Goal: Task Accomplishment & Management: Manage account settings

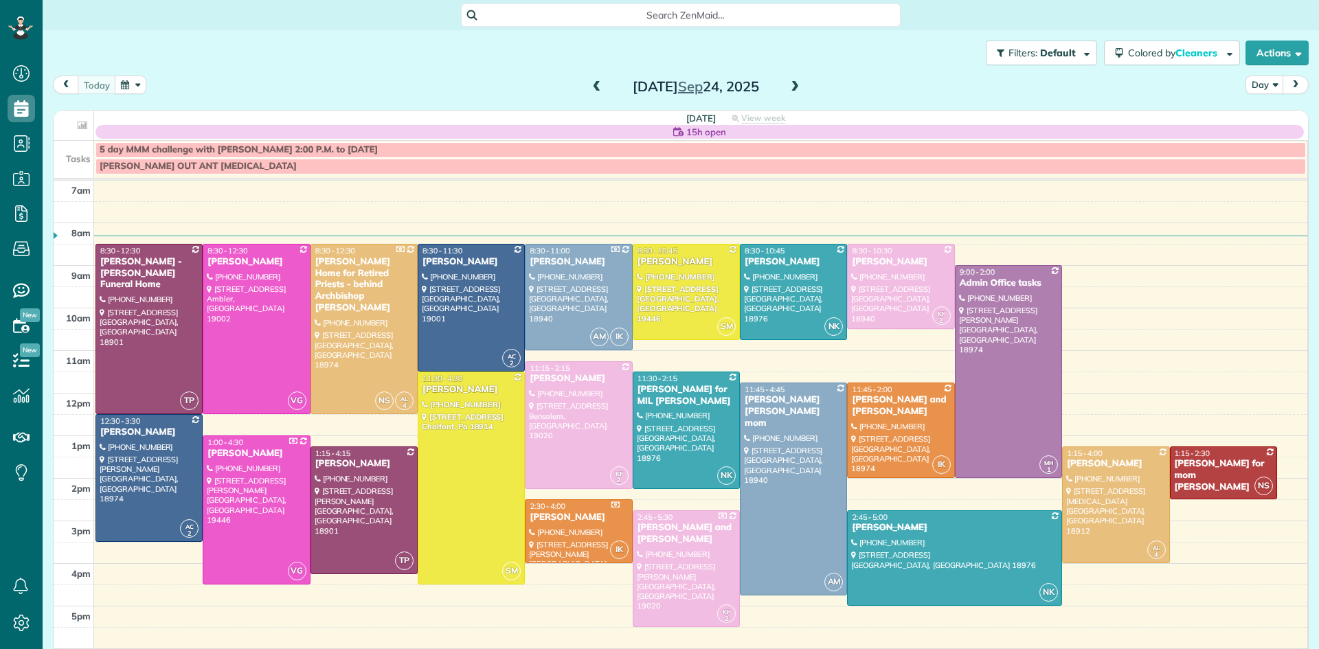
scroll to position [6, 6]
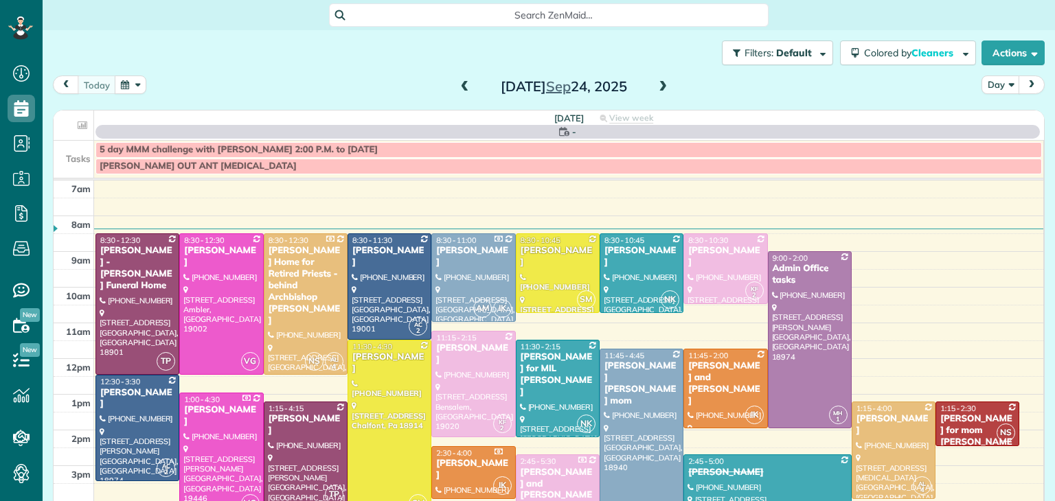
scroll to position [6, 6]
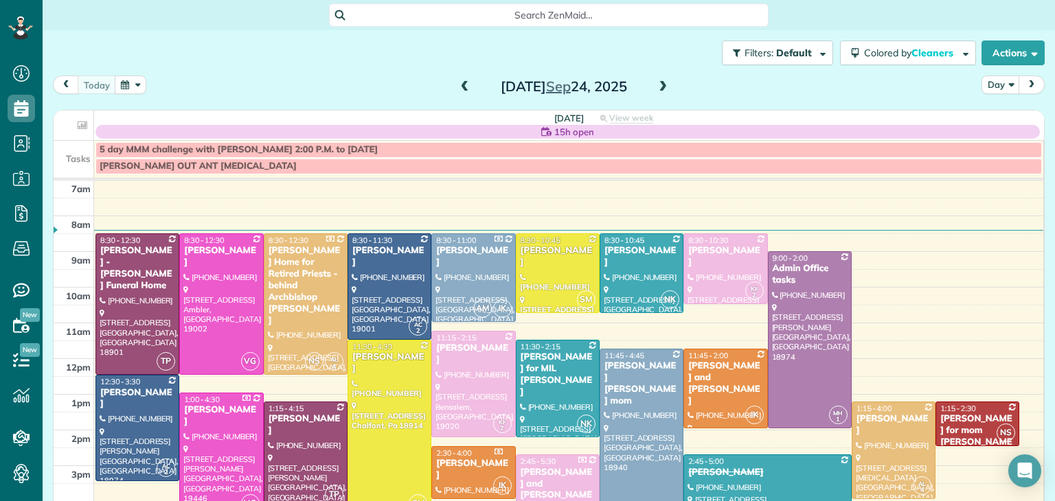
click at [464, 84] on span at bounding box center [465, 87] width 15 height 12
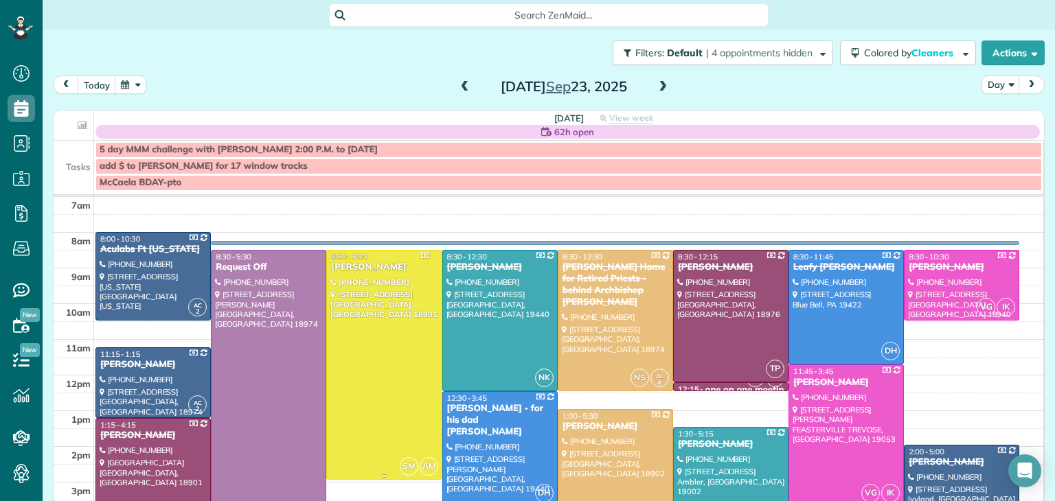
click at [364, 325] on div at bounding box center [384, 365] width 114 height 229
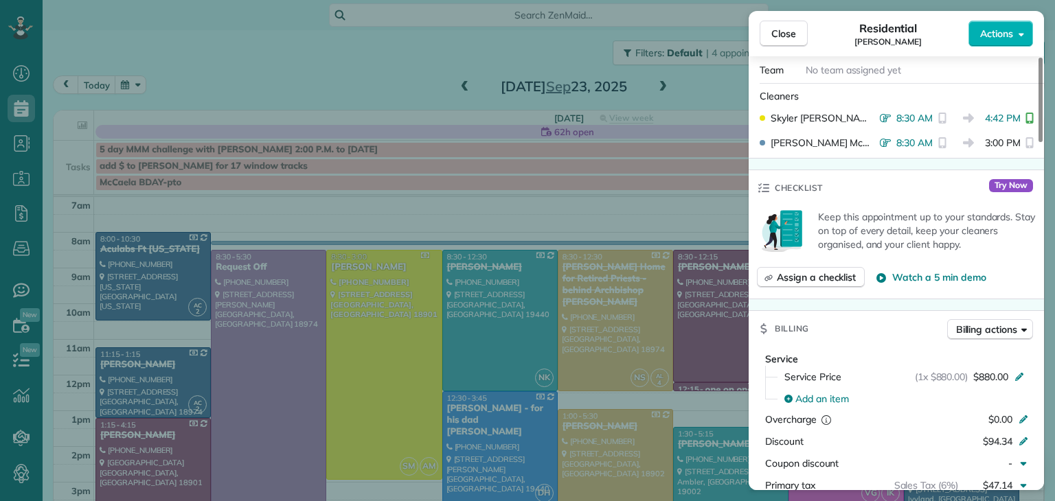
scroll to position [313, 0]
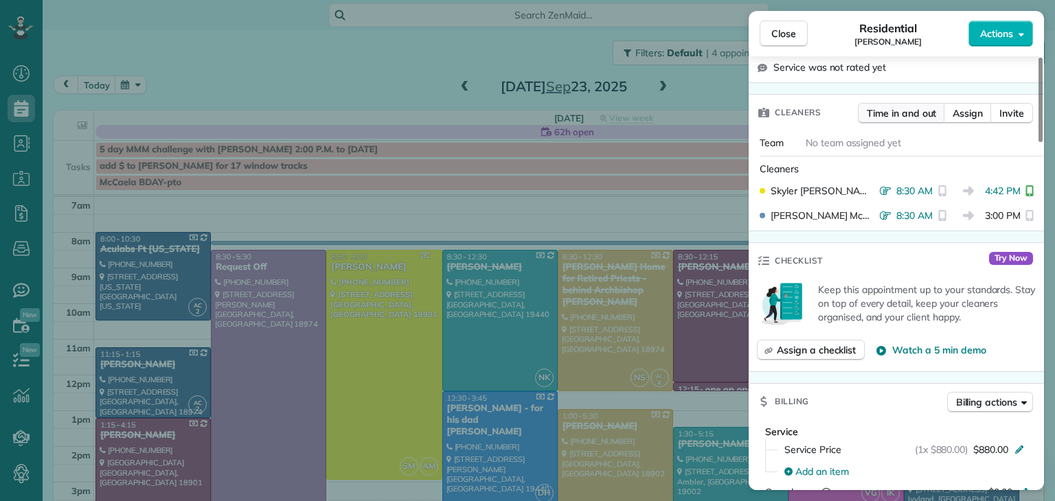
click at [905, 118] on span "Time in and out" at bounding box center [901, 113] width 69 height 14
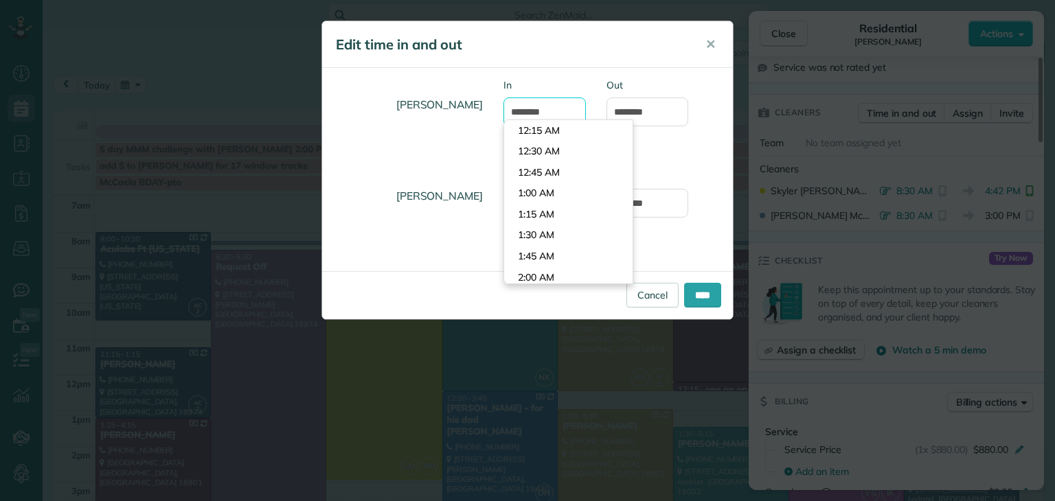
click at [526, 111] on input "*******" at bounding box center [545, 112] width 82 height 29
type input "*******"
click at [529, 76] on div "Allison McNamara In ******* Type or select a time Out ******* Skyler Miller In …" at bounding box center [527, 169] width 411 height 203
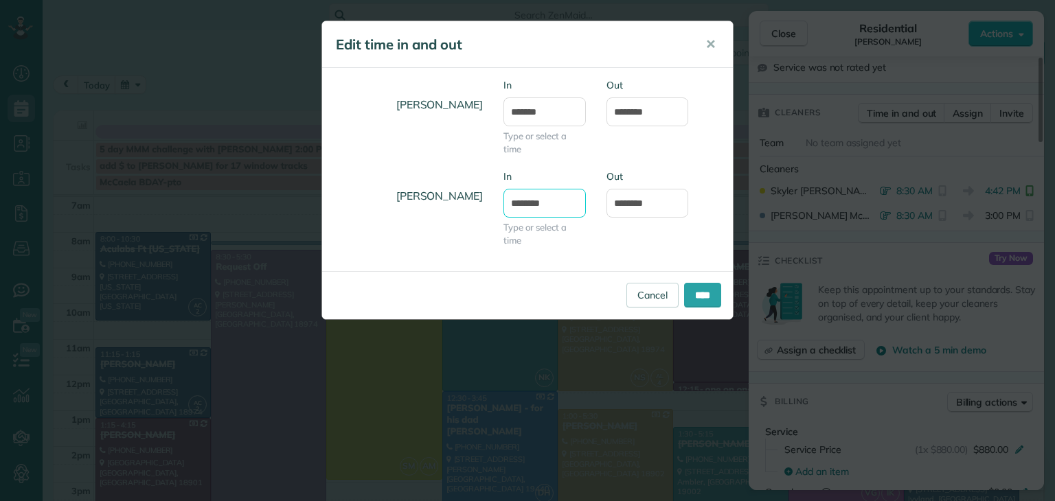
click at [528, 207] on input "*******" at bounding box center [545, 203] width 82 height 29
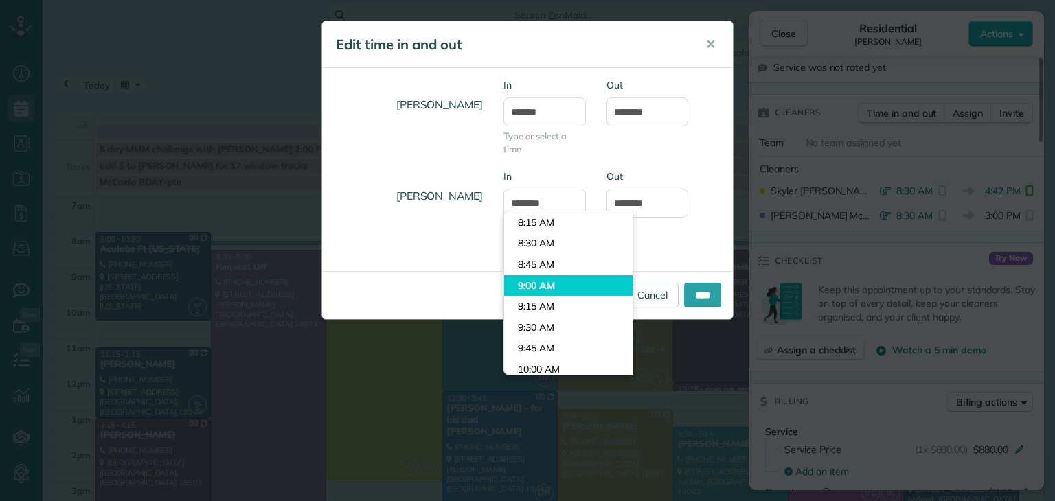
type input "*******"
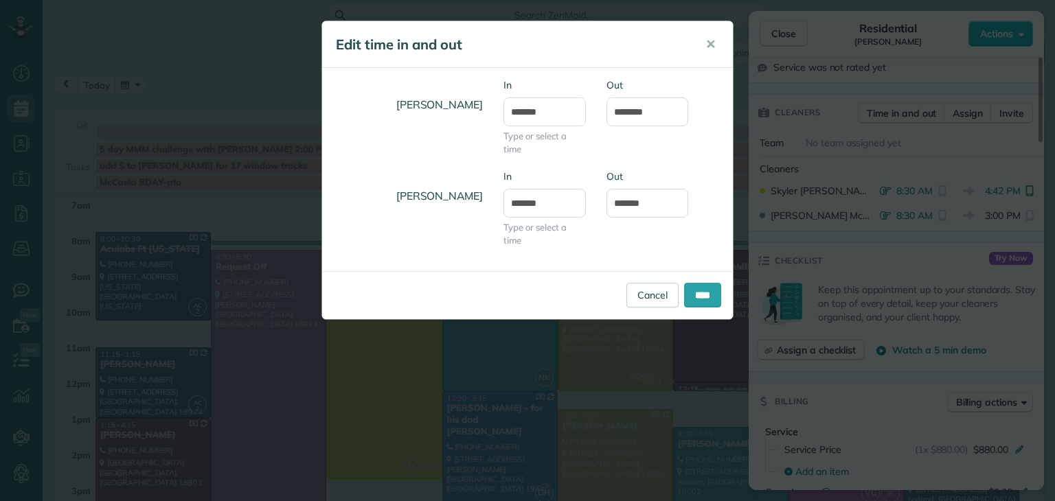
click at [532, 280] on body "Dashboard Scheduling Calendar View List View Dispatch View - Weekly scheduling …" at bounding box center [527, 250] width 1055 height 501
click at [529, 205] on input "*******" at bounding box center [545, 203] width 82 height 29
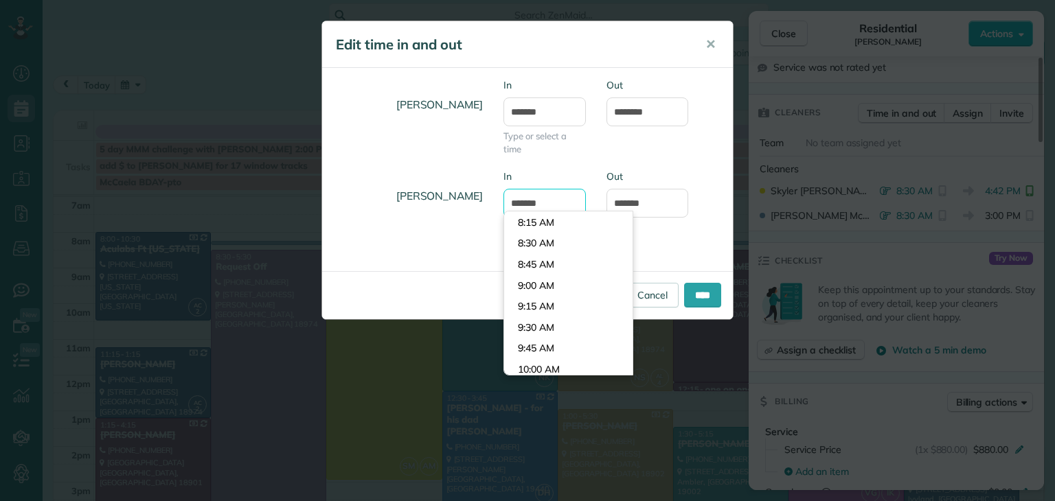
scroll to position [712, 0]
type input "*******"
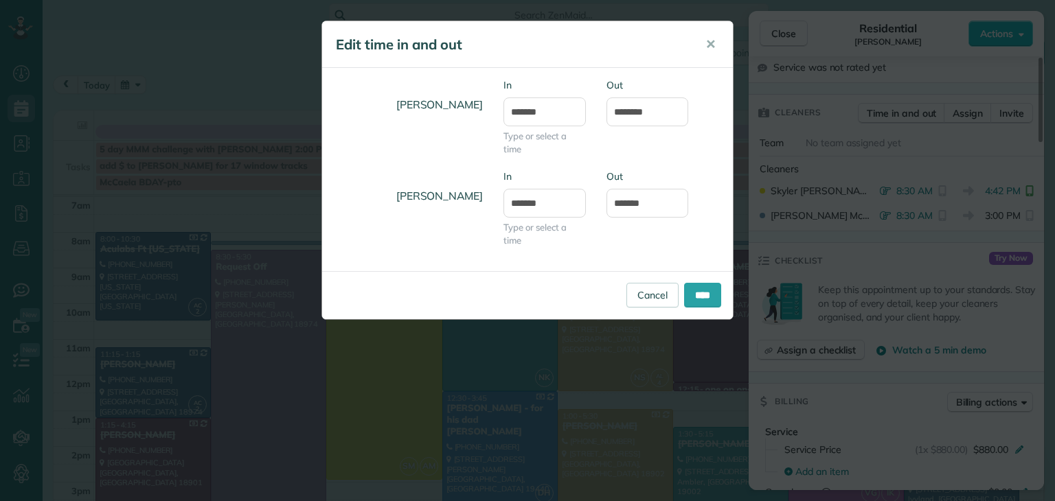
click at [438, 156] on div "Allison McNamara In ******* Type or select a time Out *******" at bounding box center [527, 123] width 411 height 91
click at [695, 298] on input "****" at bounding box center [702, 295] width 37 height 25
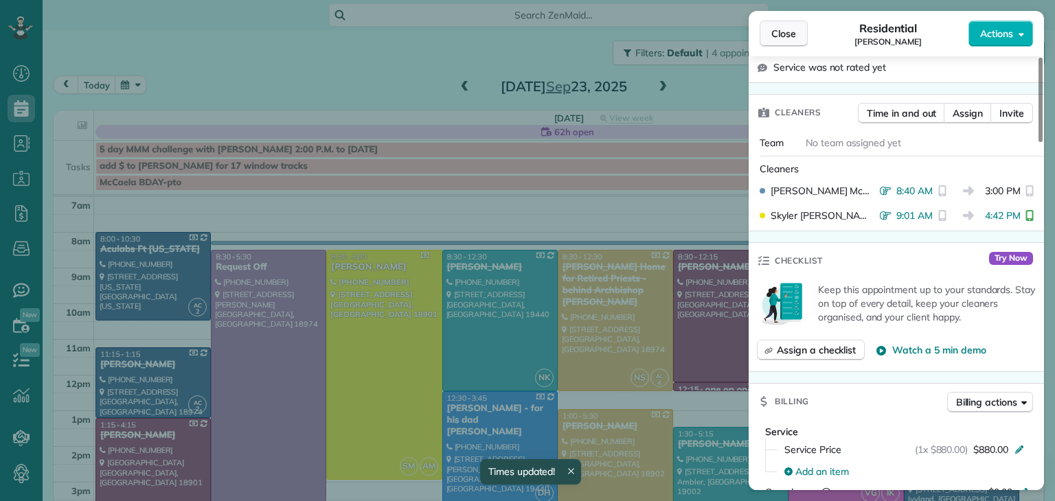
click at [781, 41] on button "Close" at bounding box center [784, 34] width 48 height 26
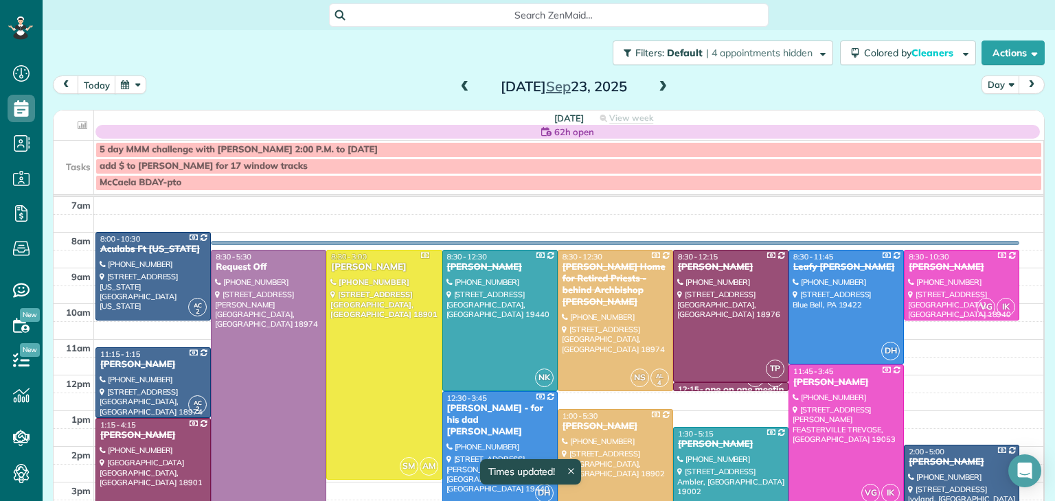
click at [963, 280] on div at bounding box center [962, 285] width 114 height 69
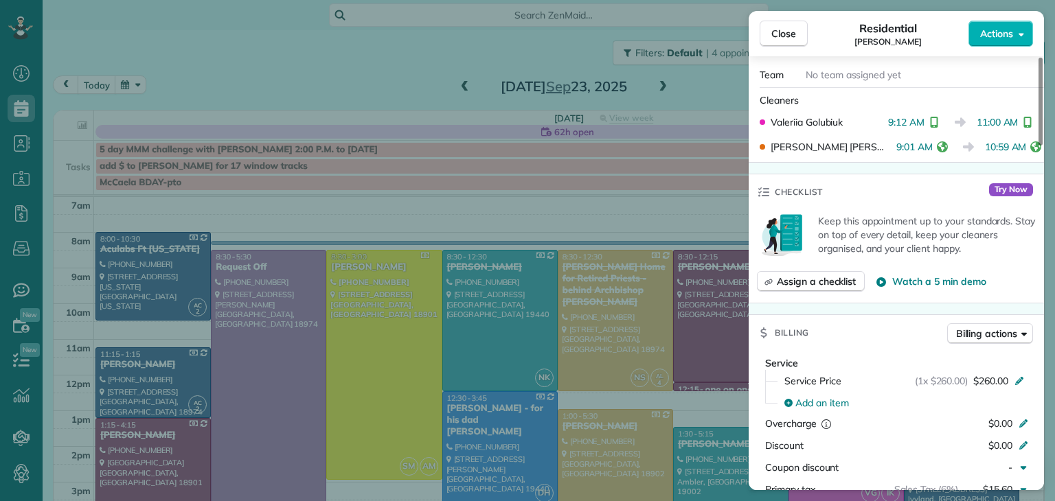
scroll to position [287, 0]
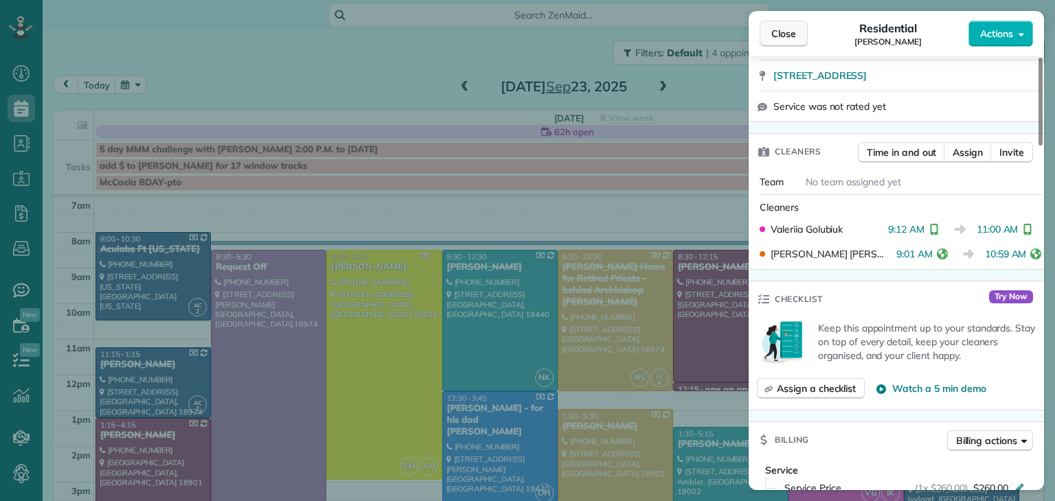
click at [789, 29] on span "Close" at bounding box center [783, 34] width 25 height 14
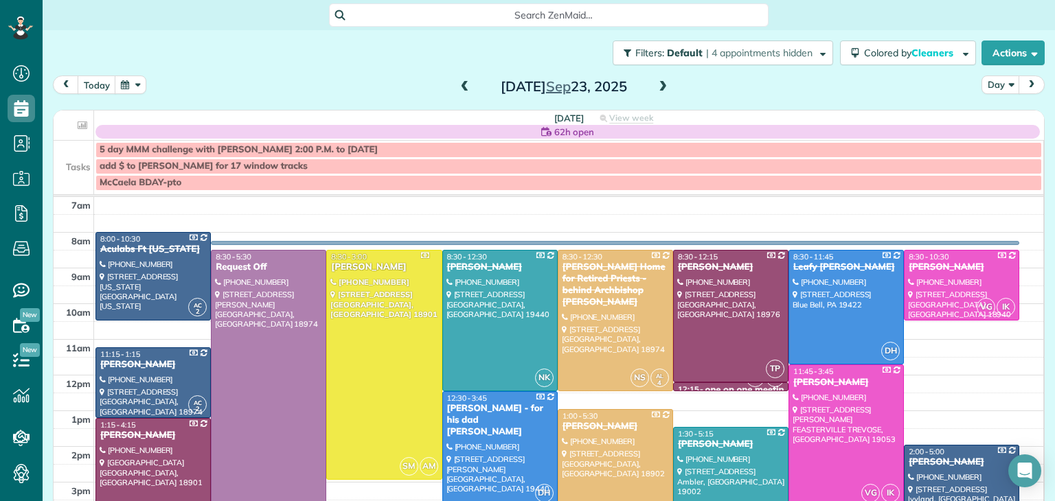
click at [177, 473] on div at bounding box center [153, 471] width 114 height 105
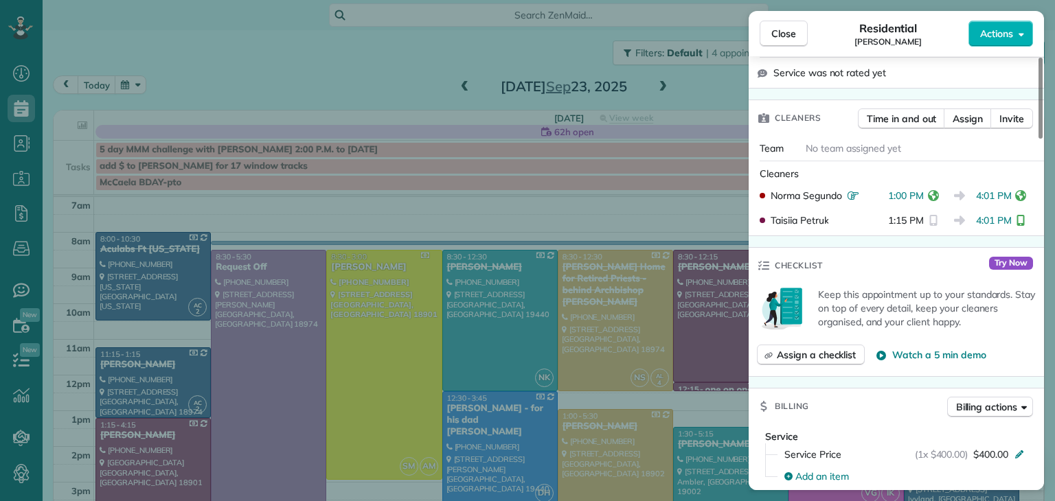
scroll to position [376, 0]
click at [901, 122] on span "Time in and out" at bounding box center [901, 119] width 69 height 14
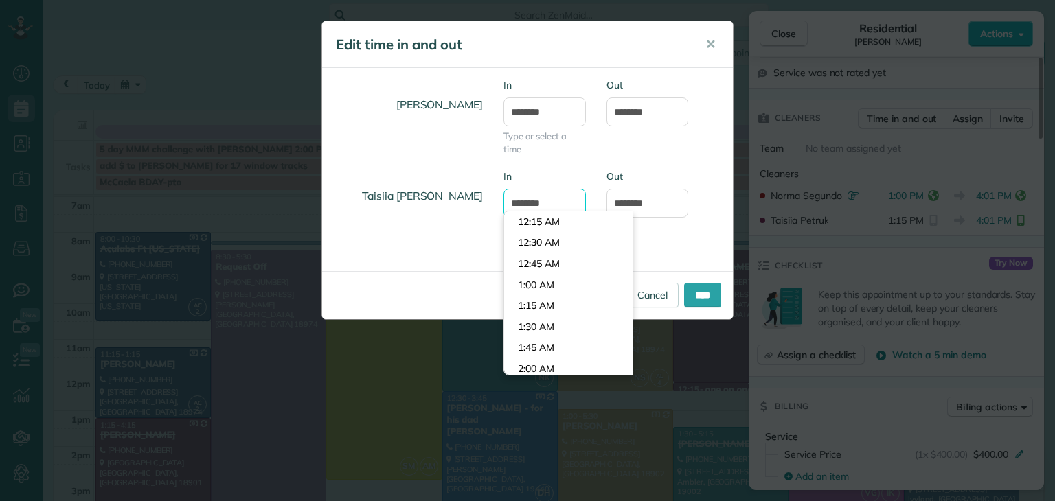
click at [543, 205] on input "*******" at bounding box center [545, 203] width 82 height 29
type input "*******"
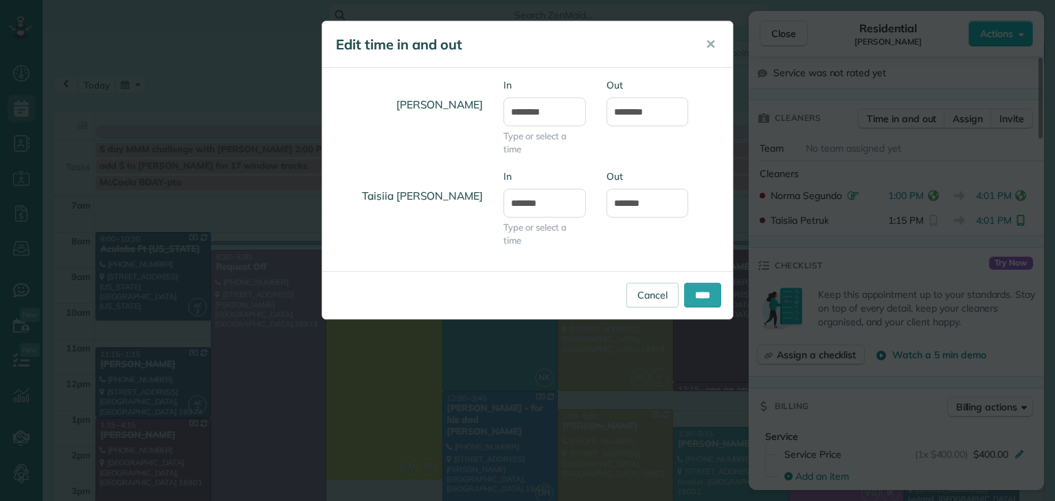
click at [530, 215] on body "Dashboard Scheduling Calendar View List View Dispatch View - Weekly scheduling …" at bounding box center [527, 250] width 1055 height 501
click at [705, 295] on input "****" at bounding box center [702, 295] width 37 height 25
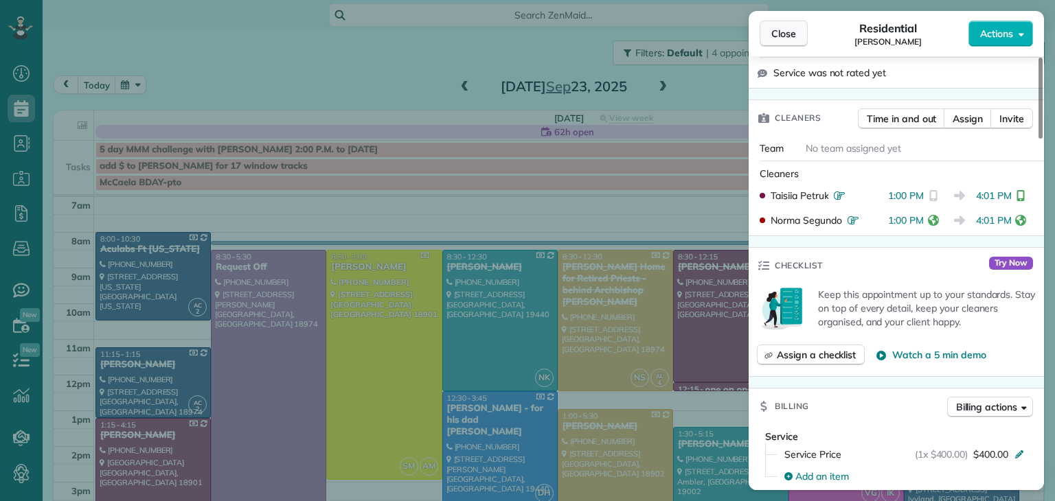
click at [776, 29] on span "Close" at bounding box center [783, 34] width 25 height 14
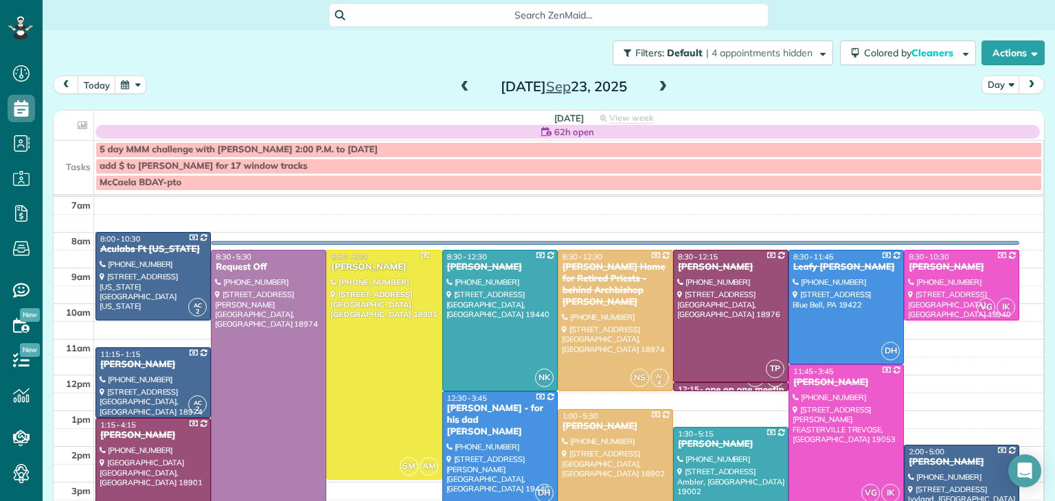
click at [662, 87] on span at bounding box center [662, 87] width 15 height 12
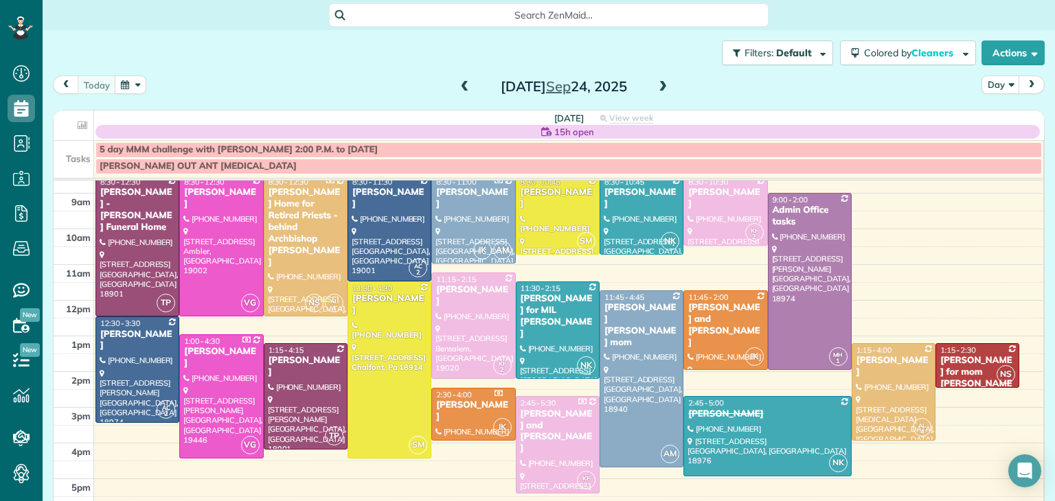
scroll to position [59, 0]
click at [477, 238] on div at bounding box center [473, 218] width 82 height 87
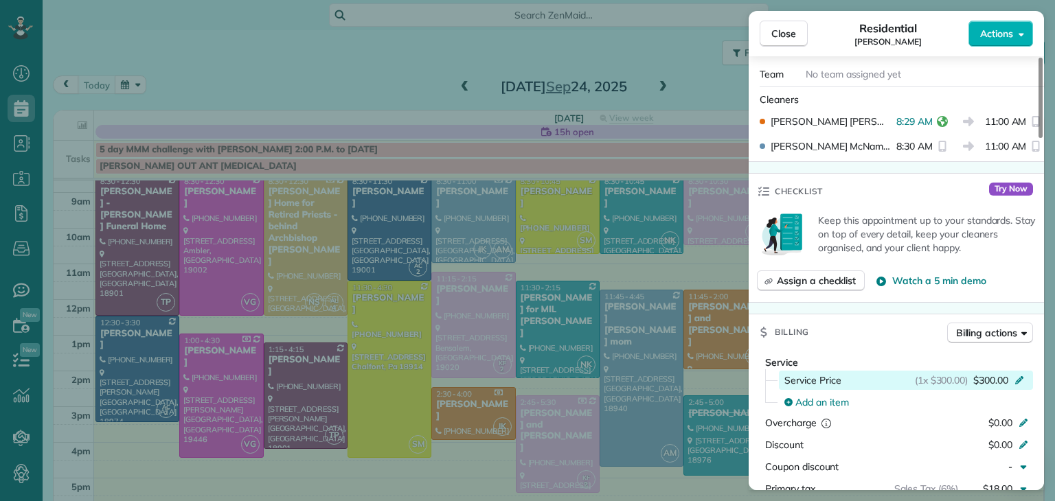
scroll to position [661, 0]
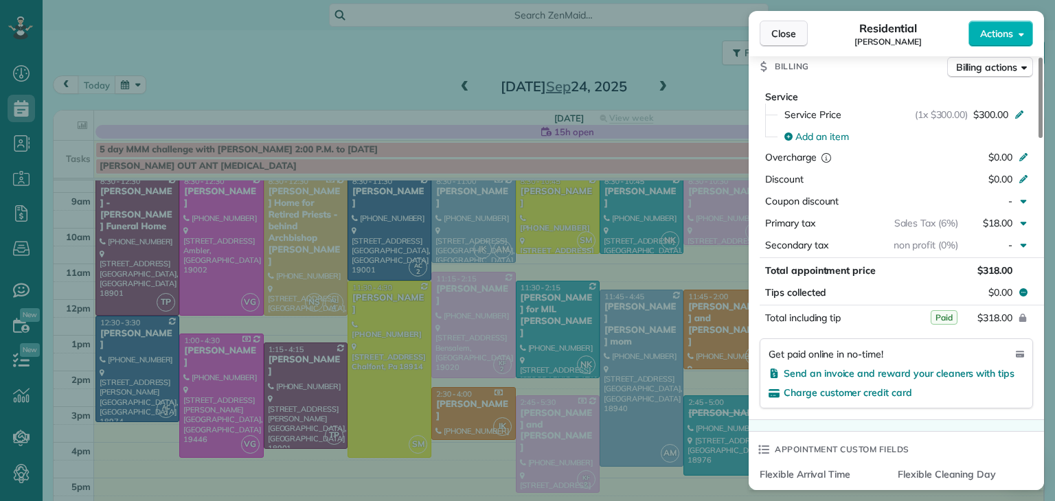
click at [780, 35] on span "Close" at bounding box center [783, 34] width 25 height 14
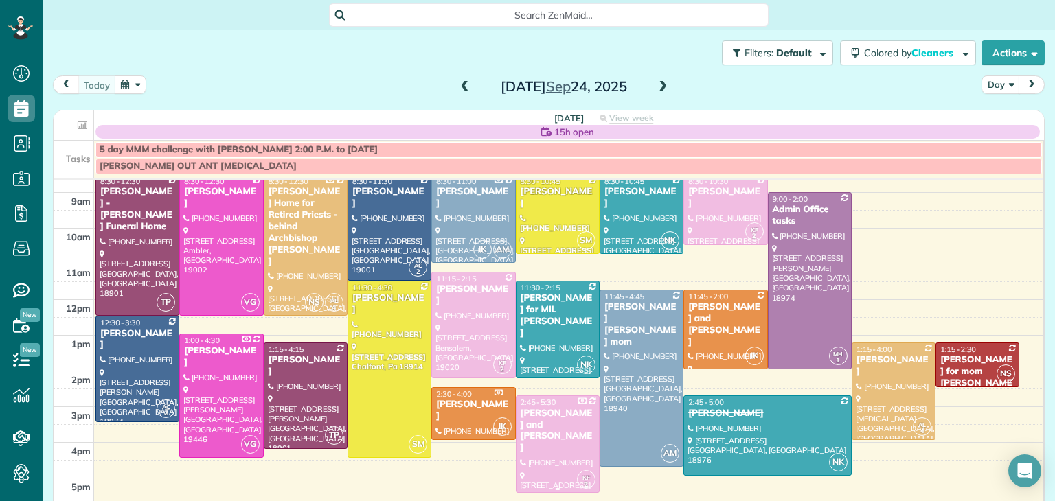
click at [558, 441] on div at bounding box center [558, 444] width 82 height 96
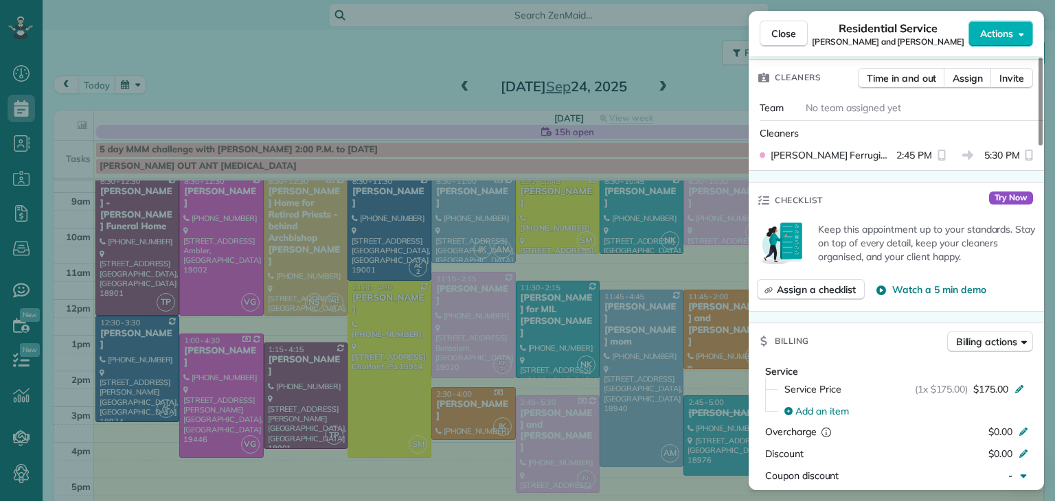
scroll to position [723, 0]
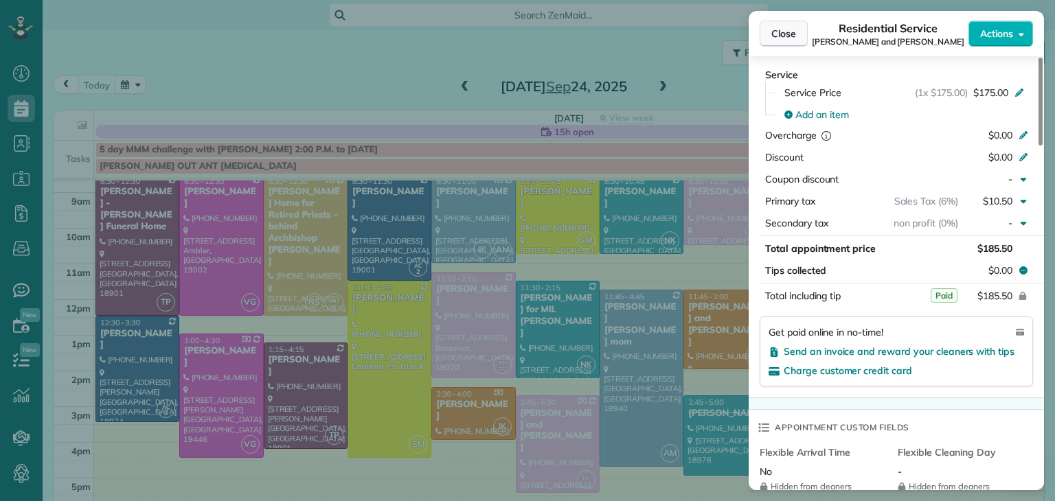
click at [785, 32] on span "Close" at bounding box center [783, 34] width 25 height 14
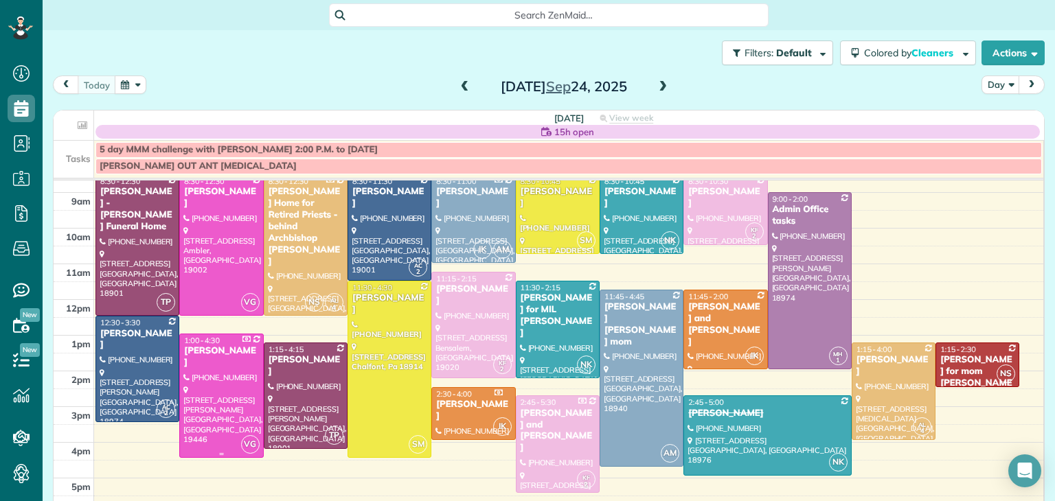
click at [236, 414] on div at bounding box center [221, 396] width 82 height 123
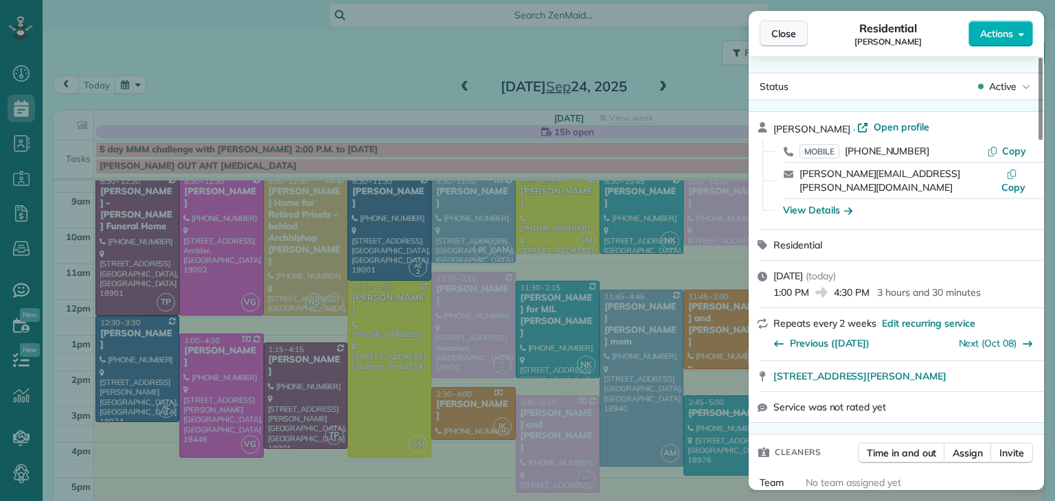
click at [775, 36] on span "Close" at bounding box center [783, 34] width 25 height 14
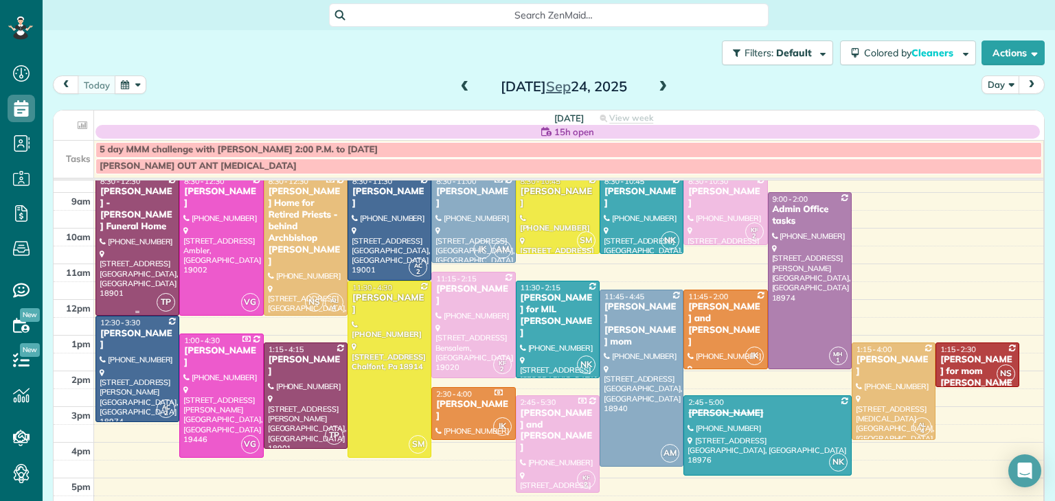
click at [147, 245] on div at bounding box center [137, 245] width 82 height 140
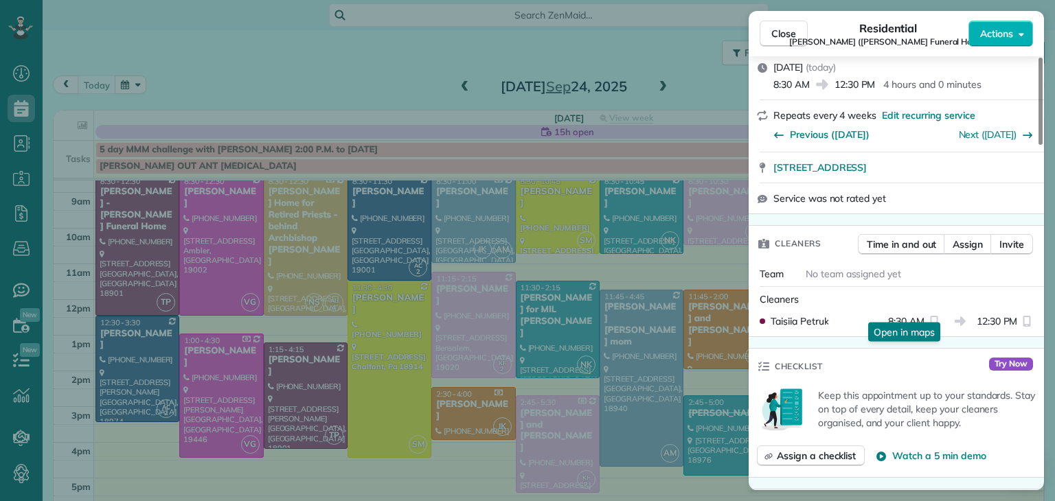
scroll to position [306, 0]
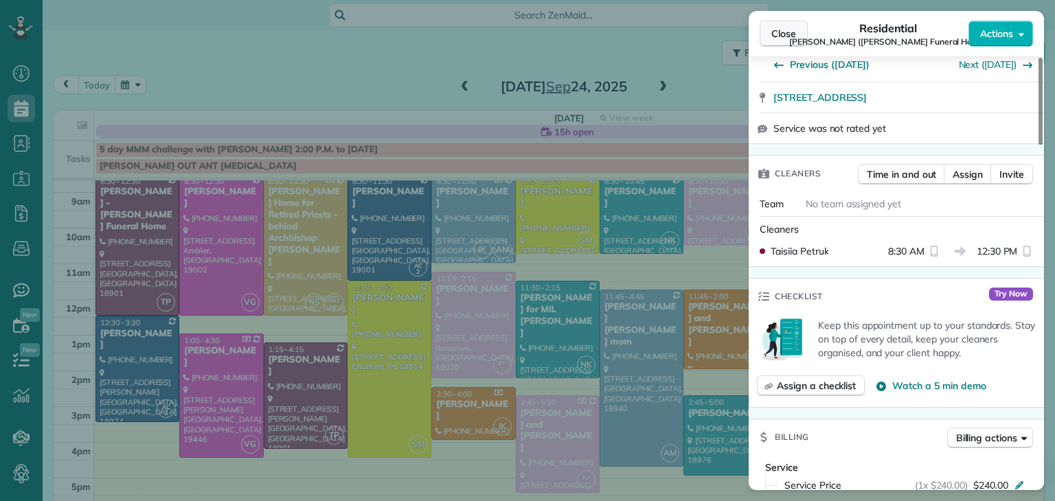
click at [784, 33] on span "Close" at bounding box center [783, 34] width 25 height 14
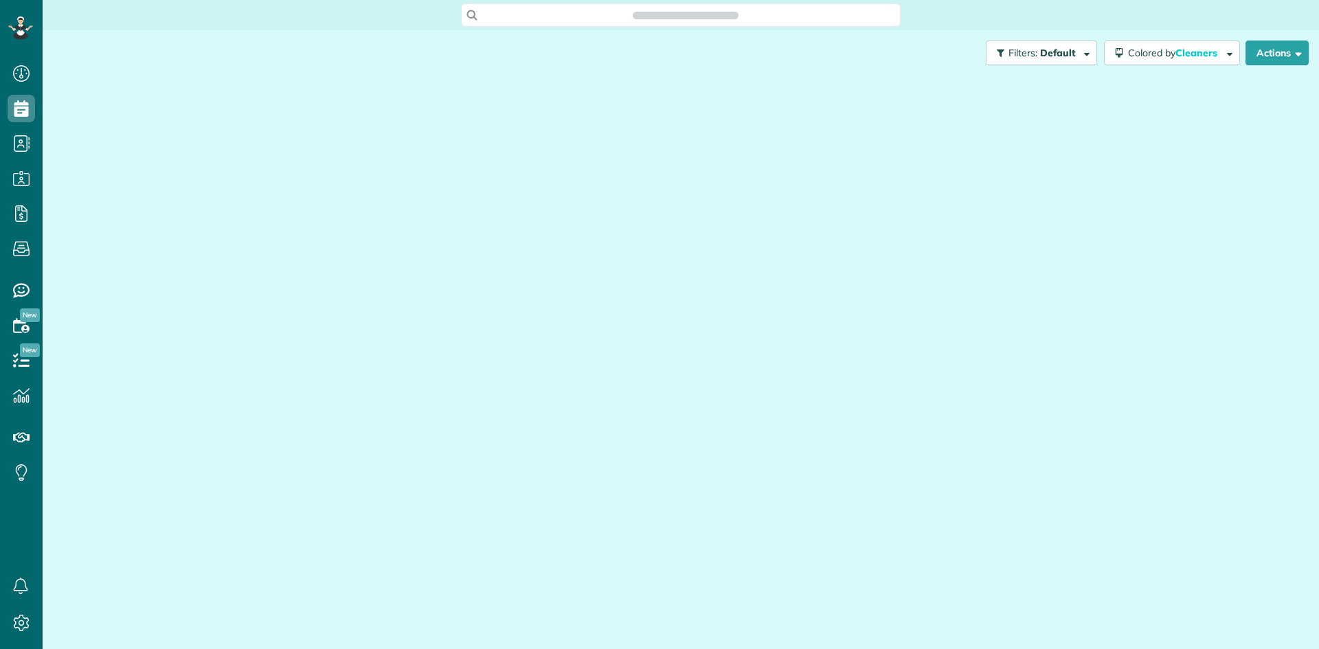
scroll to position [6, 6]
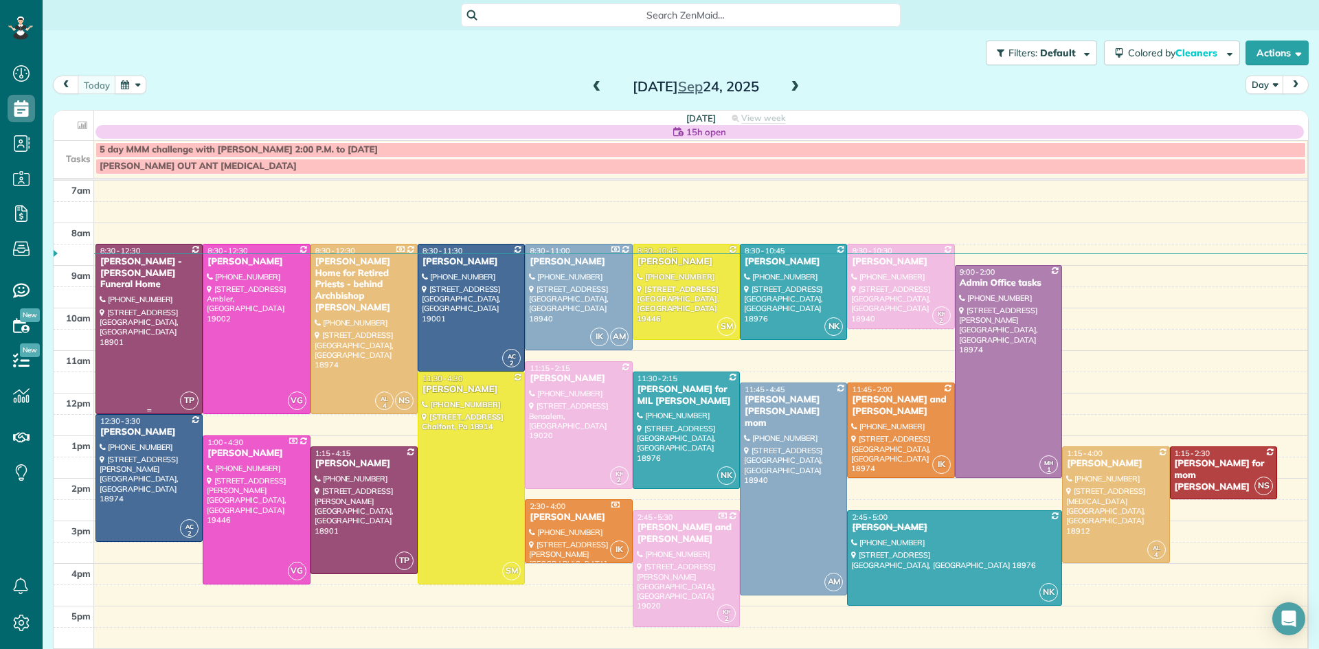
click at [133, 319] on div at bounding box center [149, 329] width 106 height 169
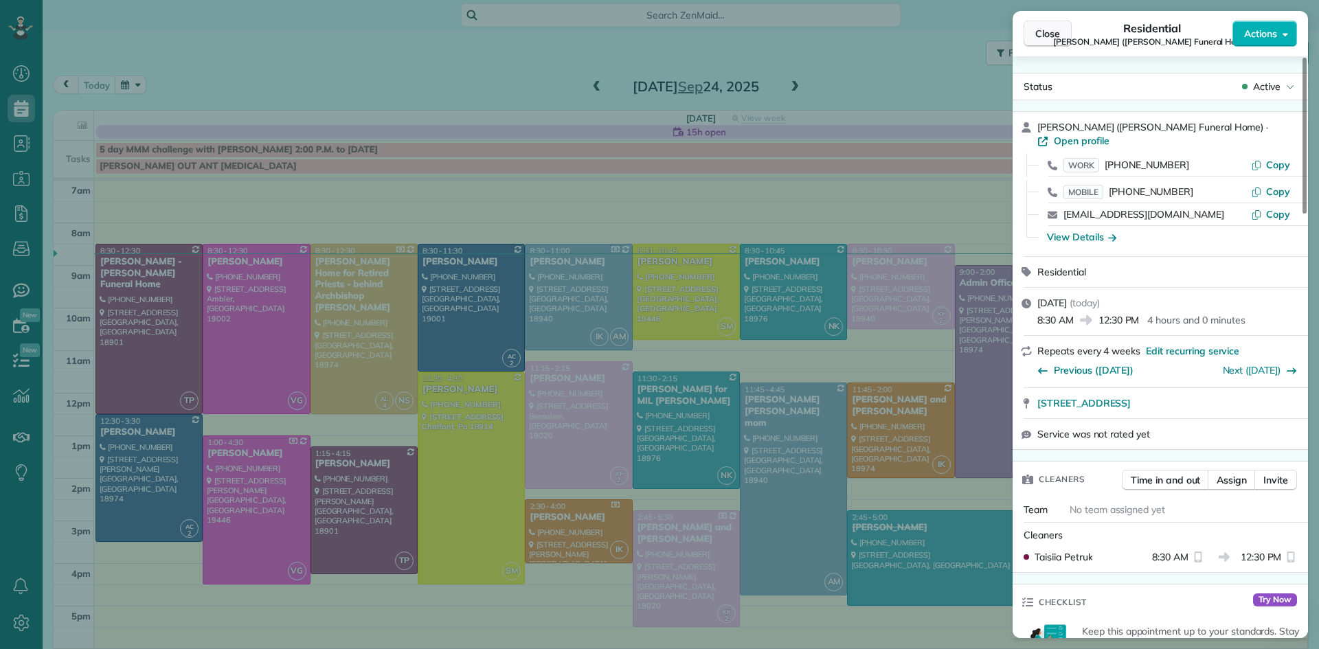
click at [1035, 30] on span "Close" at bounding box center [1047, 34] width 25 height 14
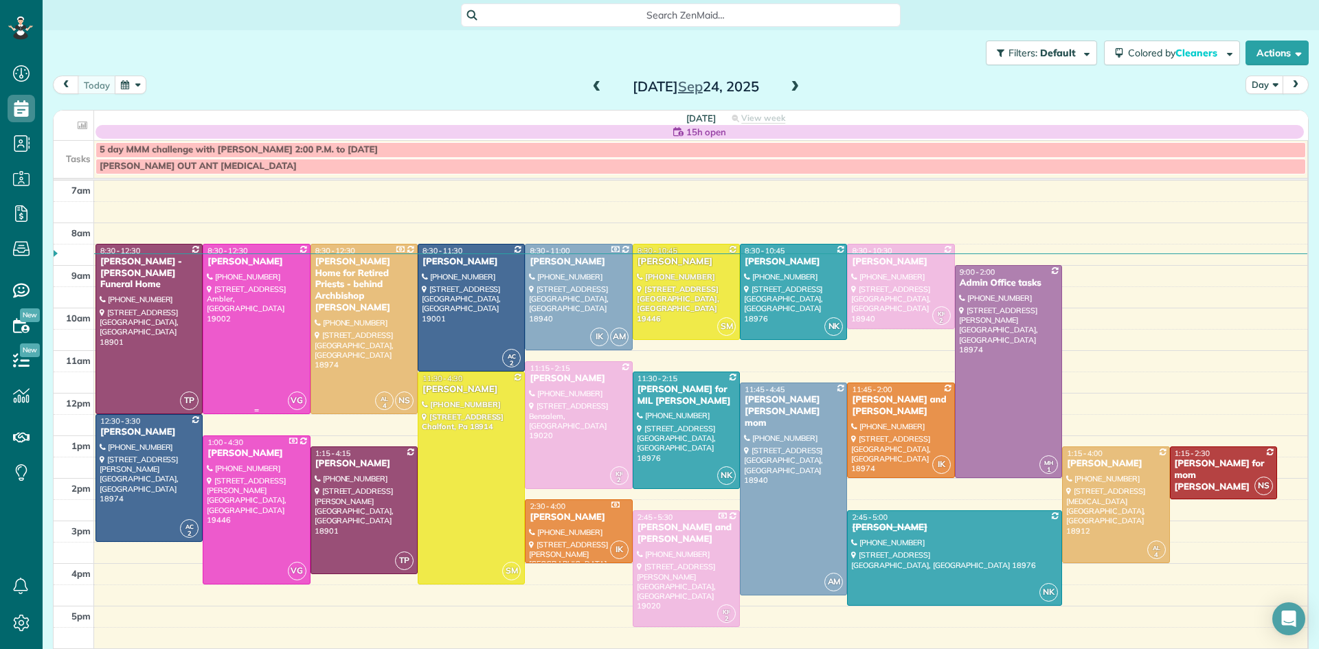
click at [256, 345] on div at bounding box center [256, 329] width 106 height 169
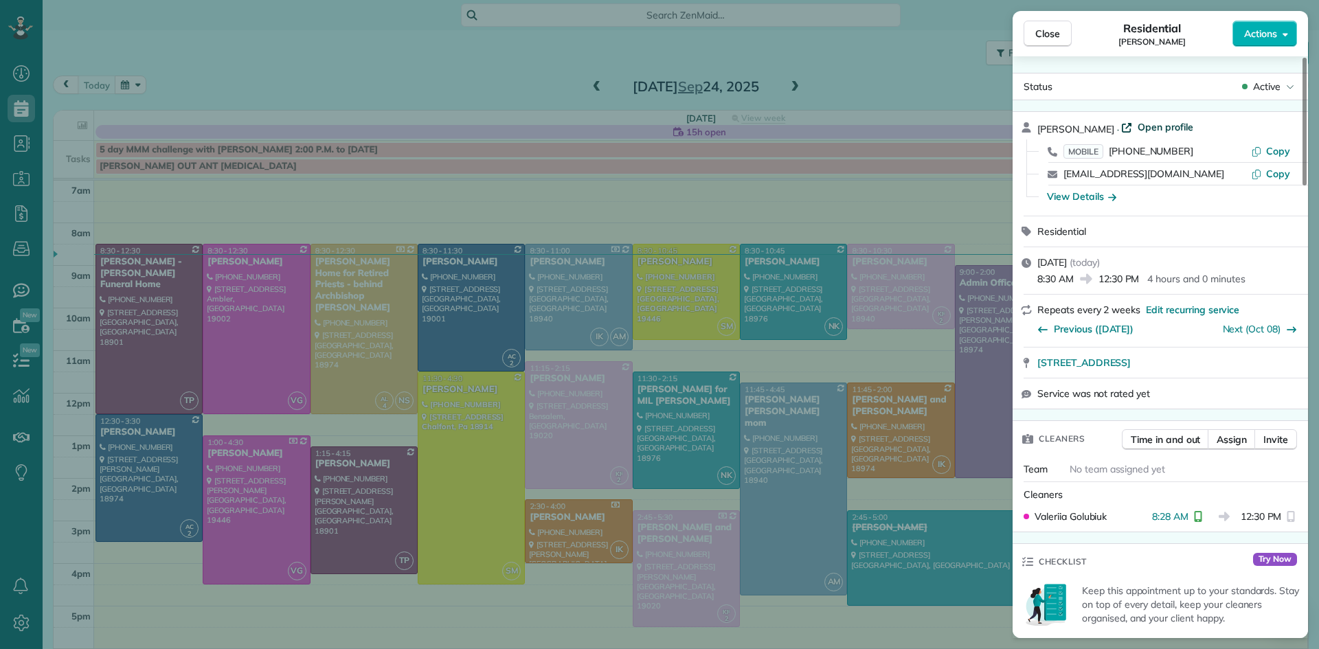
click at [1153, 125] on span "Open profile" at bounding box center [1166, 127] width 56 height 14
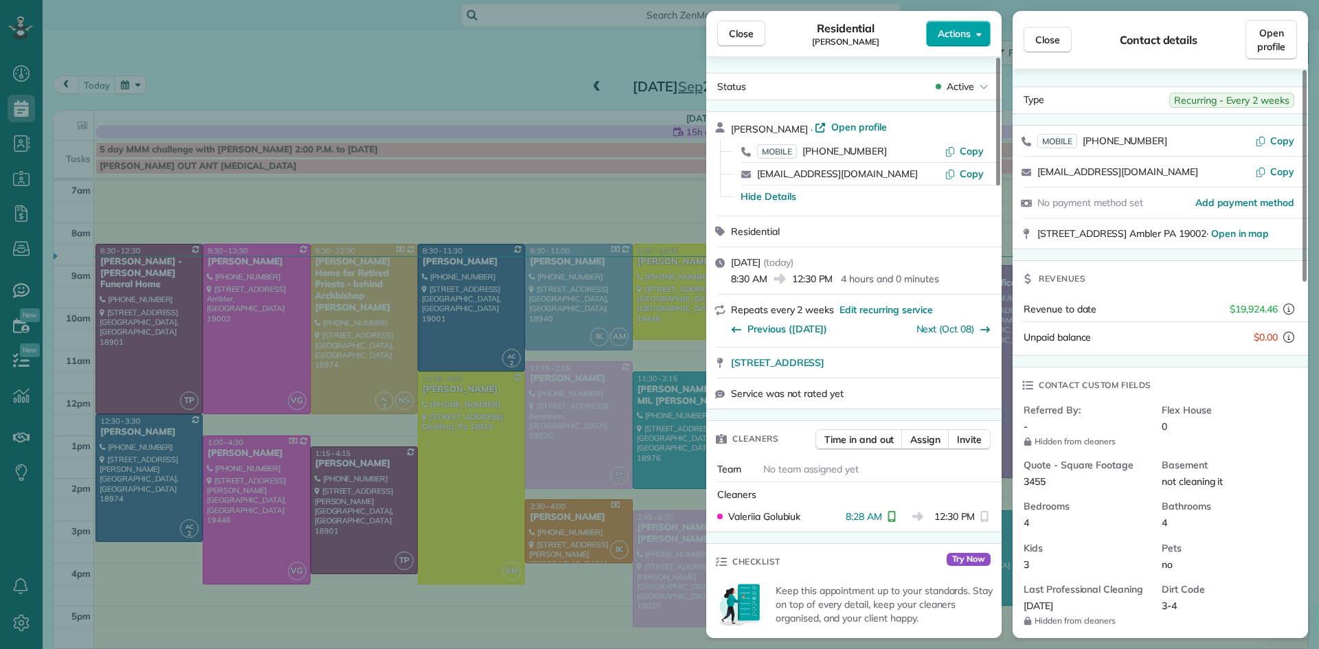
click at [947, 27] on span "Actions" at bounding box center [954, 34] width 33 height 14
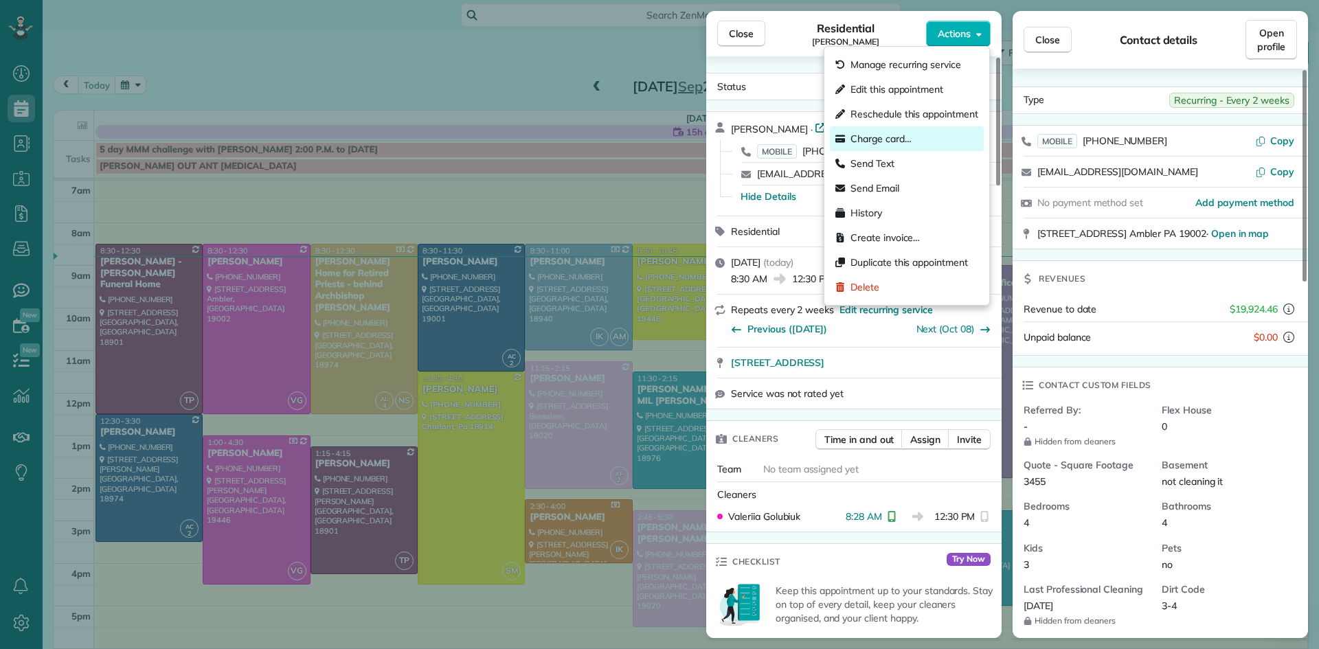
click at [877, 138] on span "Charge card…" at bounding box center [880, 139] width 61 height 14
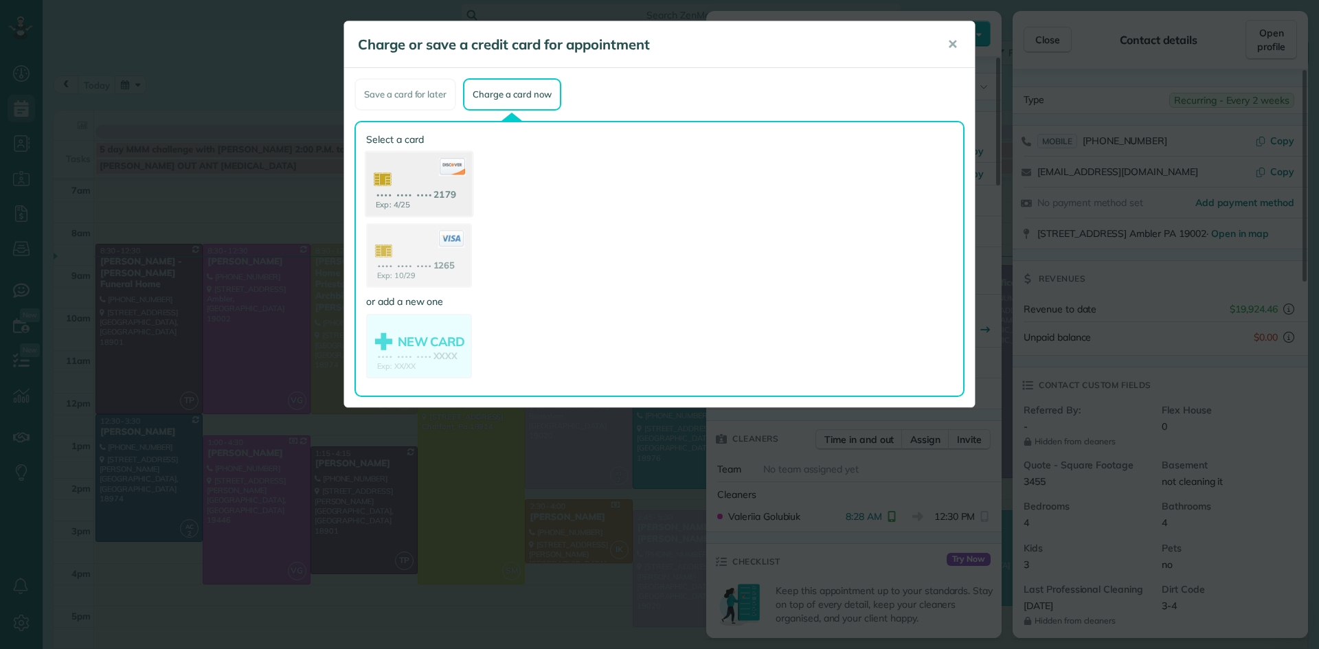
click at [432, 172] on use at bounding box center [419, 186] width 106 height 67
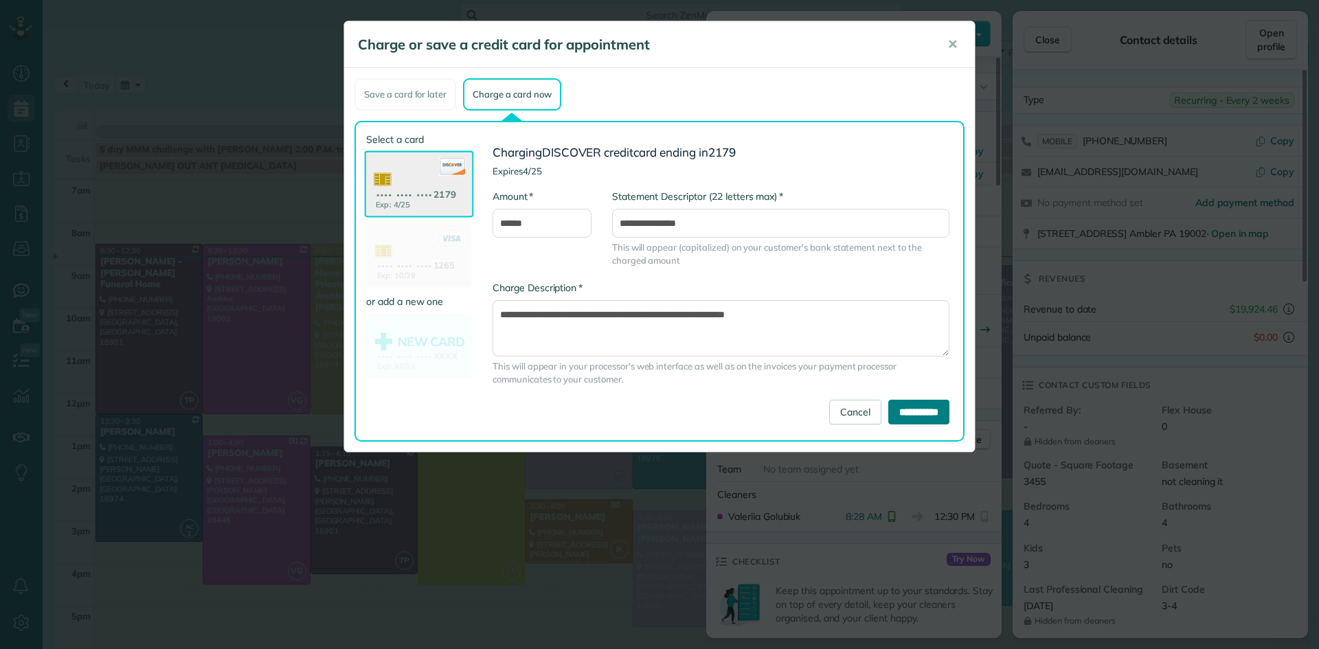
click at [891, 411] on input "**********" at bounding box center [918, 412] width 61 height 25
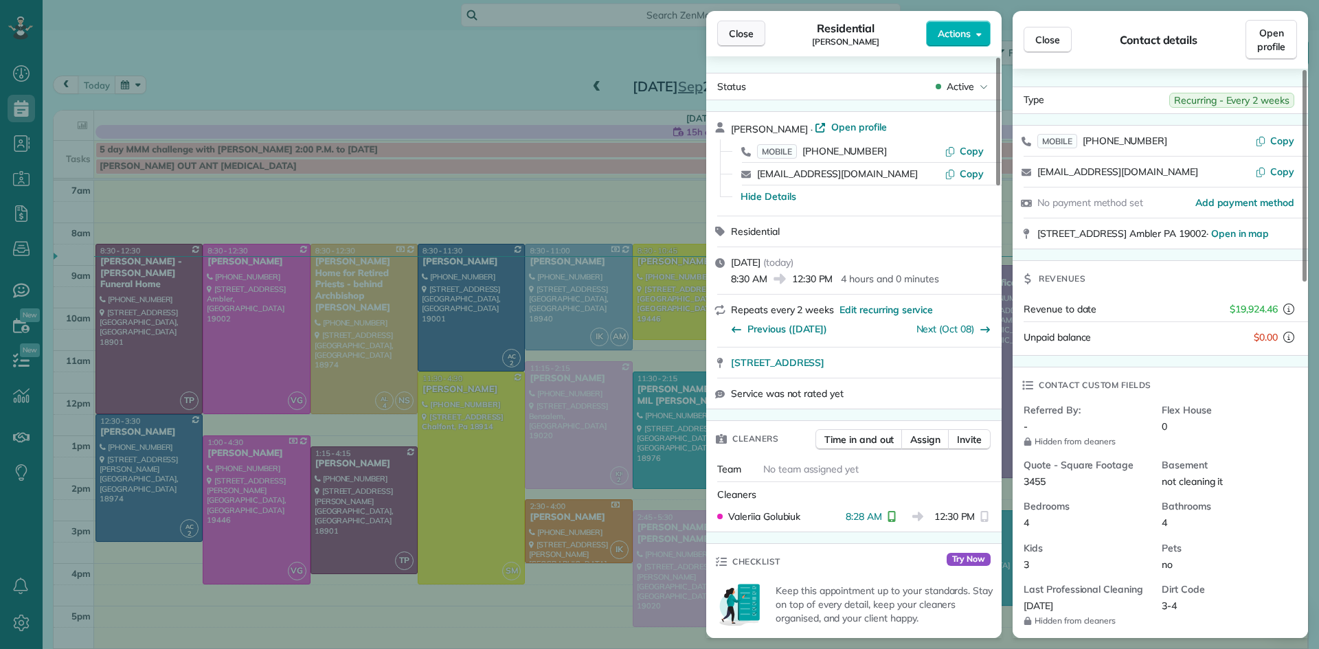
click at [750, 38] on span "Close" at bounding box center [741, 34] width 25 height 14
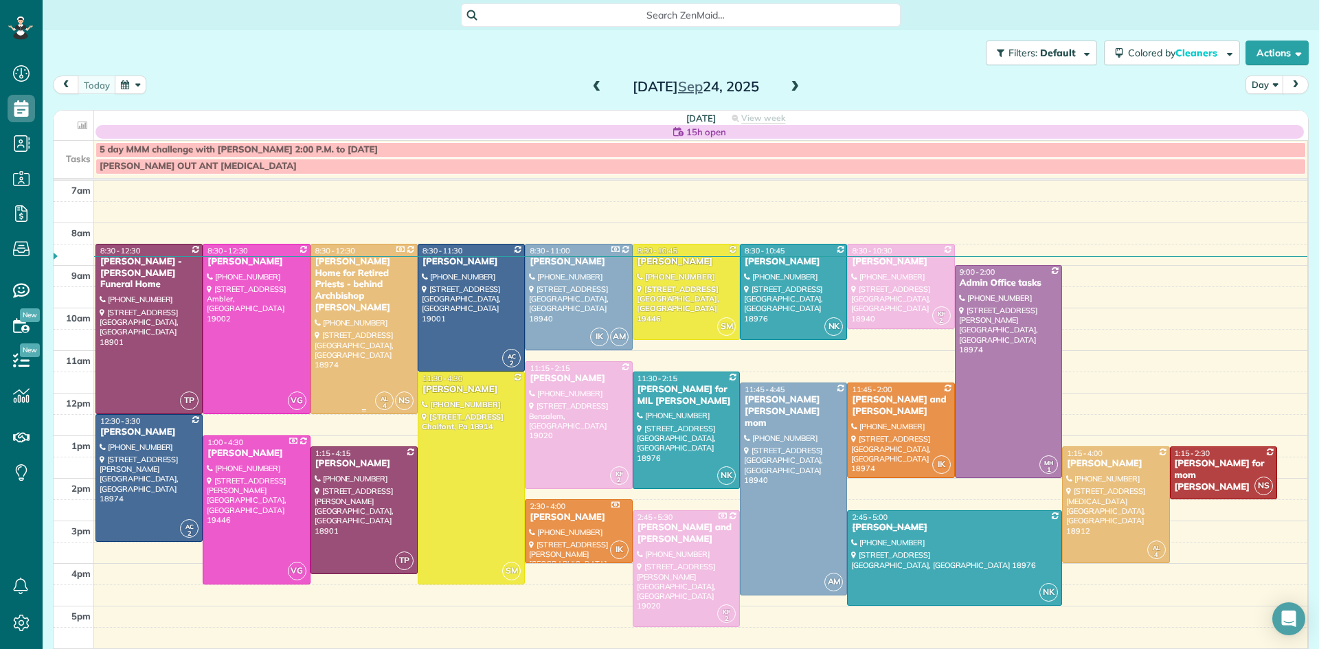
click at [372, 350] on div at bounding box center [364, 329] width 106 height 169
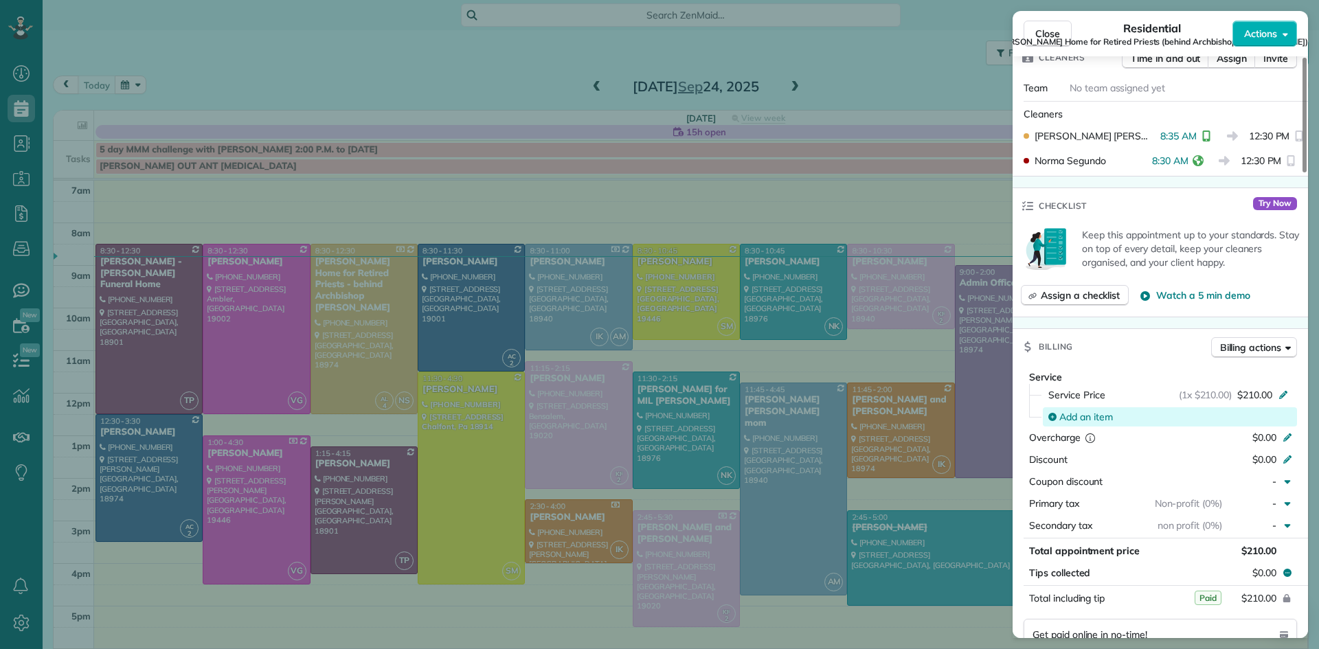
scroll to position [675, 0]
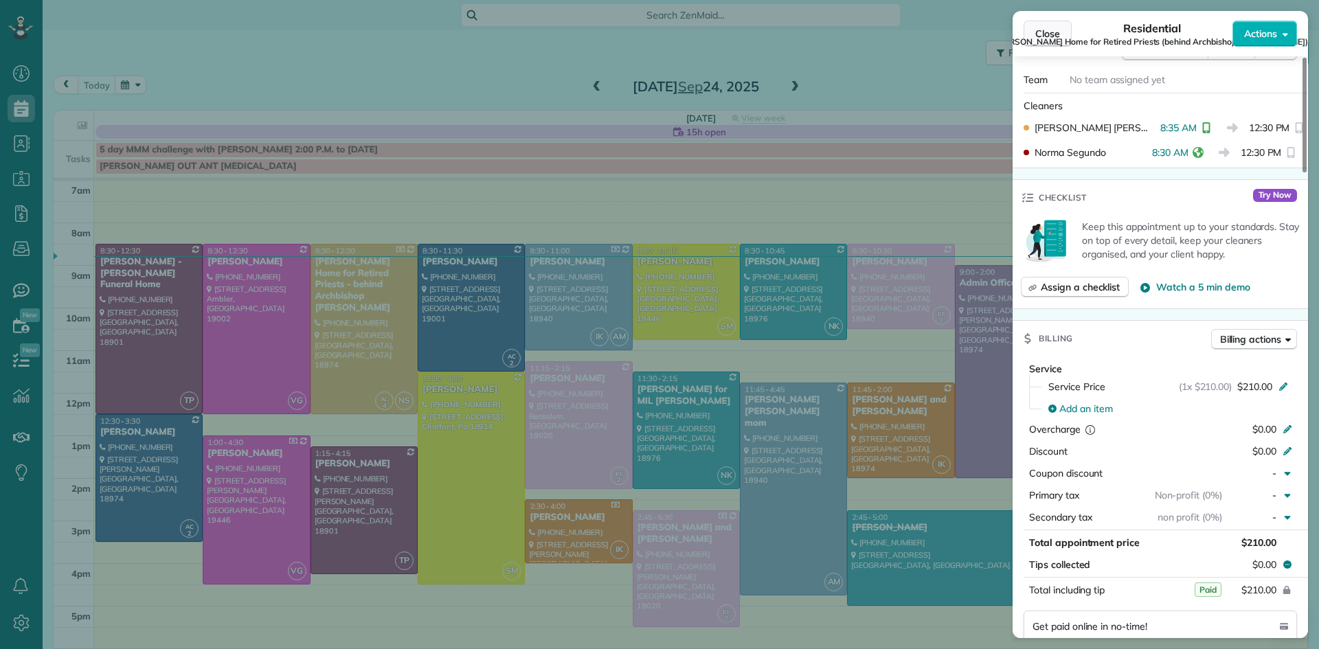
click at [1036, 33] on span "Close" at bounding box center [1047, 34] width 25 height 14
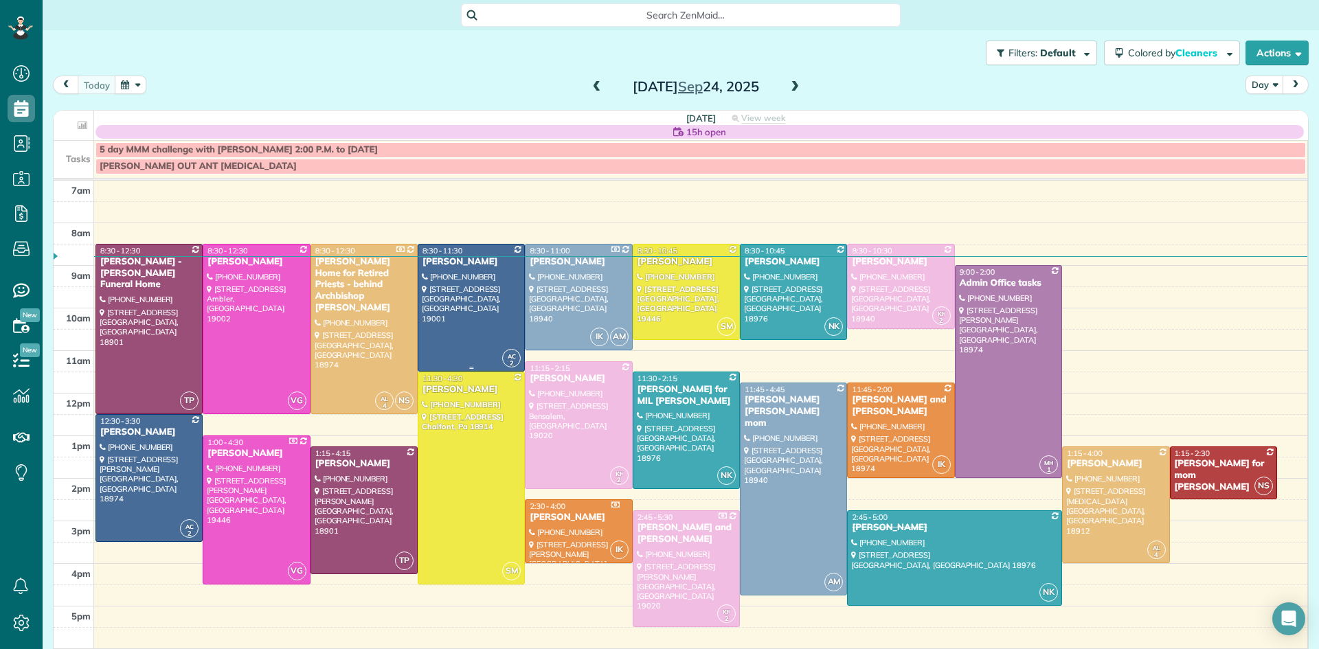
click at [470, 328] on div at bounding box center [471, 308] width 106 height 126
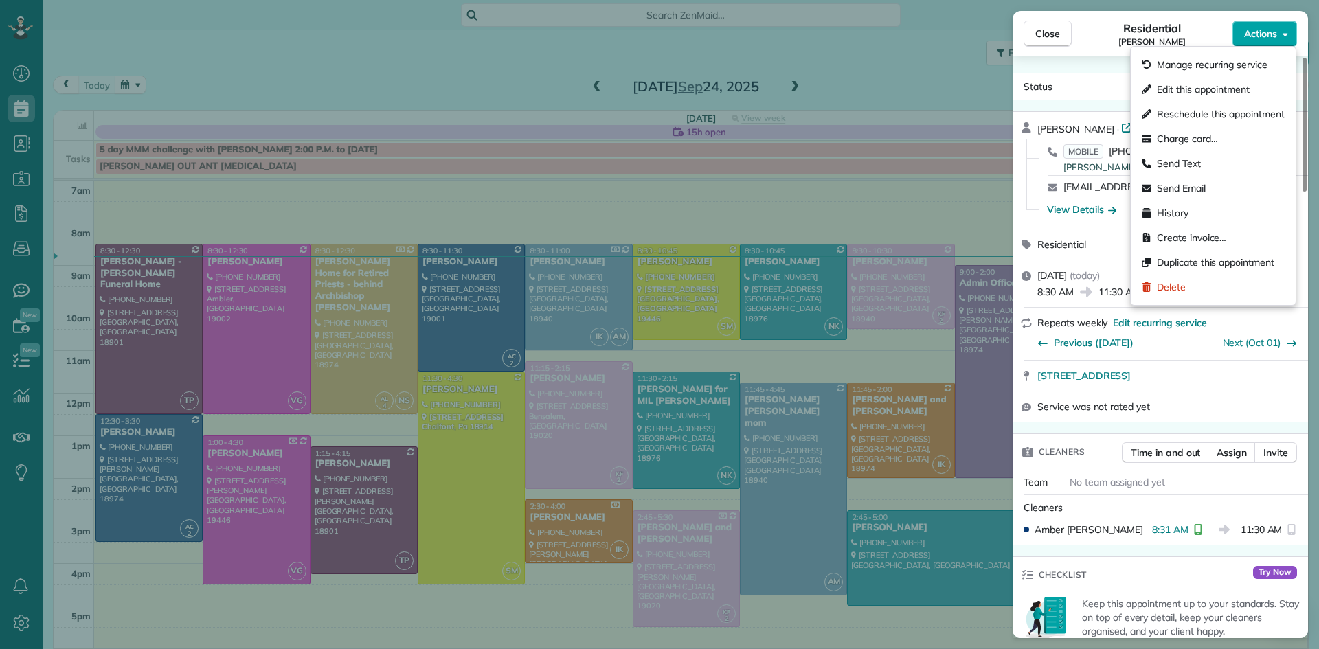
click at [1257, 38] on span "Actions" at bounding box center [1260, 34] width 33 height 14
click at [1190, 139] on span "Charge card…" at bounding box center [1187, 139] width 61 height 14
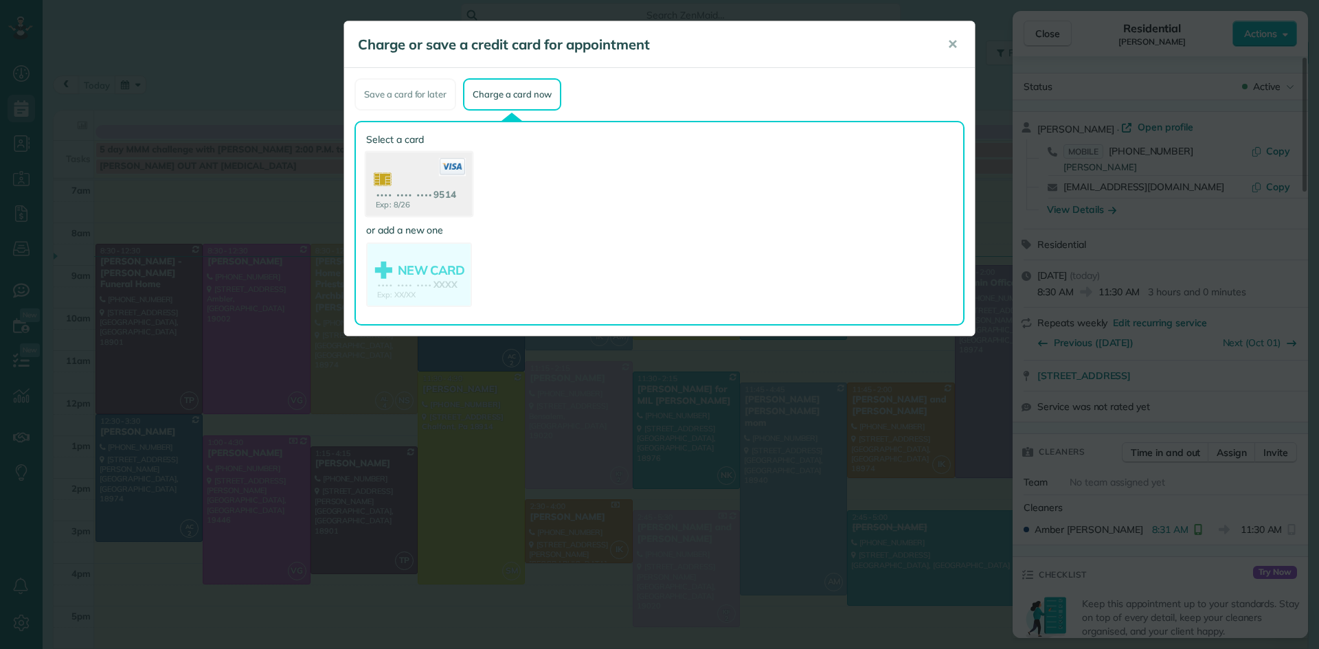
click at [425, 187] on use at bounding box center [419, 186] width 106 height 67
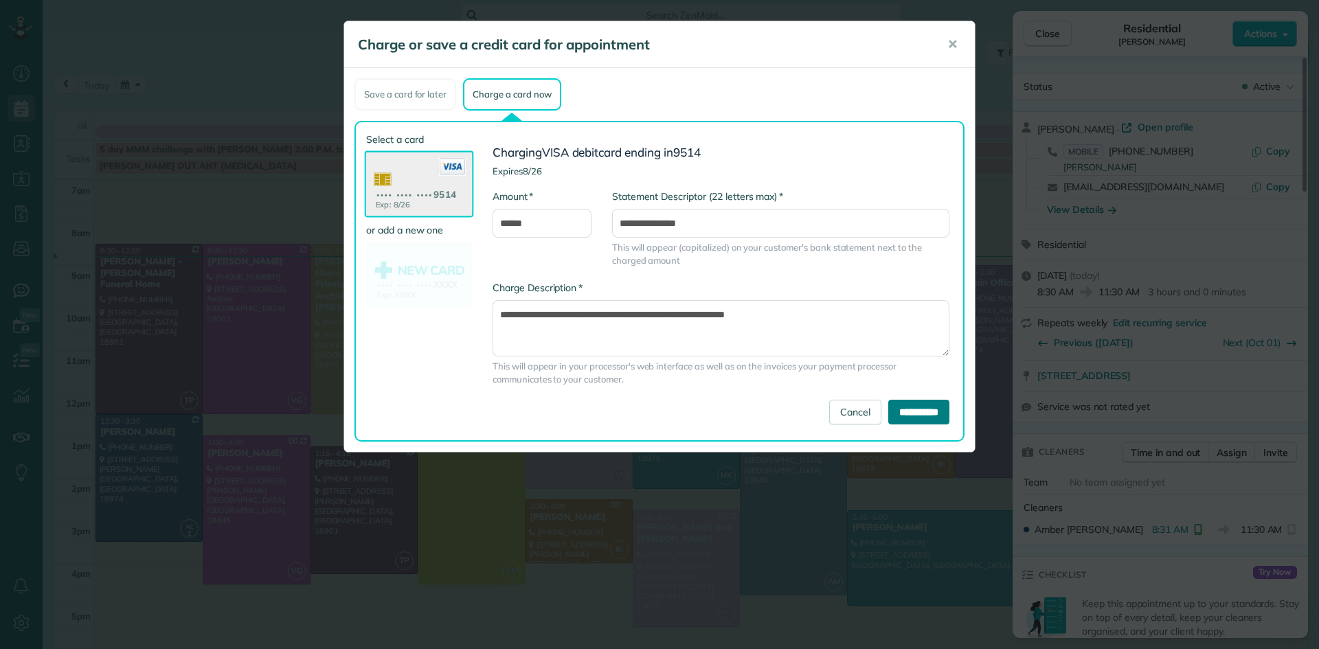
click at [918, 416] on input "**********" at bounding box center [918, 412] width 61 height 25
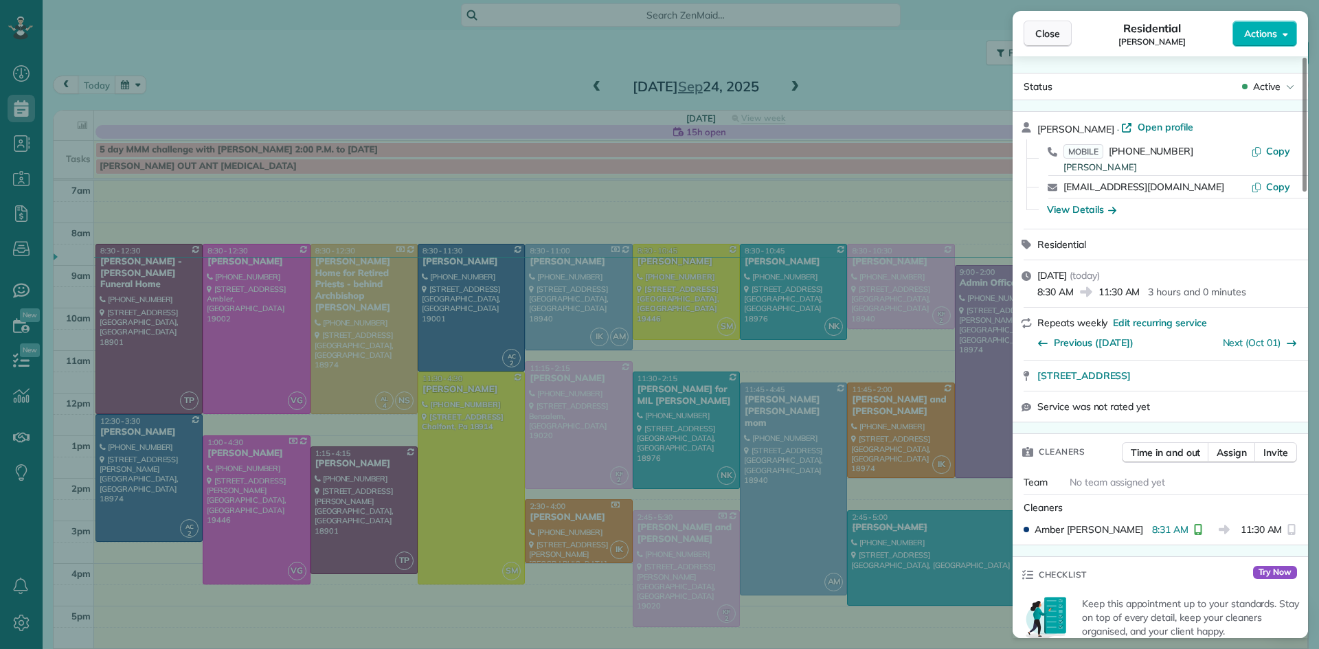
click at [1043, 34] on span "Close" at bounding box center [1047, 34] width 25 height 14
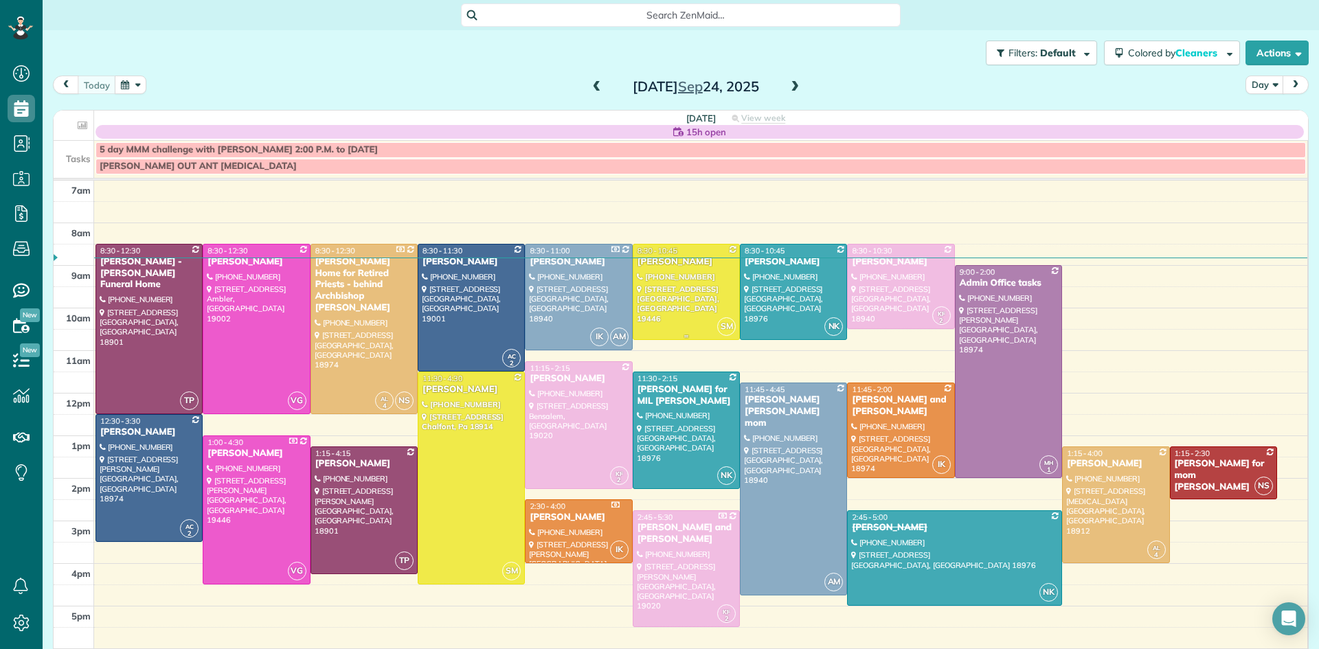
click at [705, 300] on div at bounding box center [686, 292] width 106 height 95
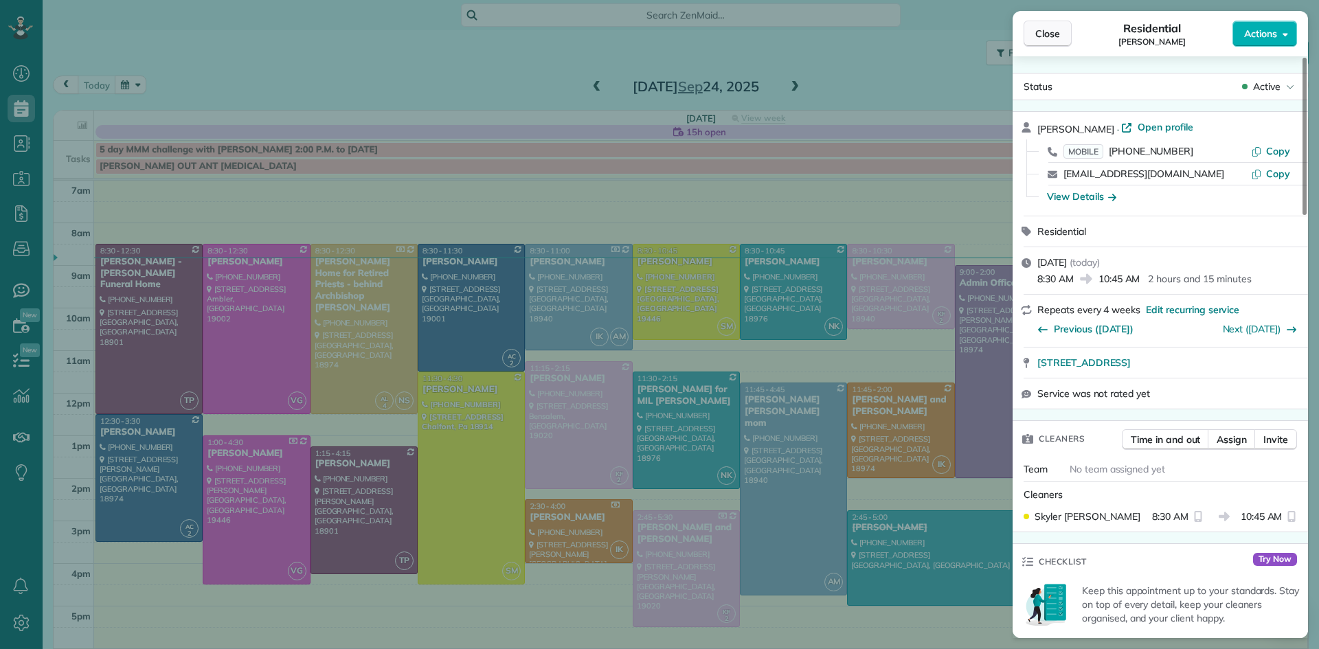
click at [1037, 32] on span "Close" at bounding box center [1047, 34] width 25 height 14
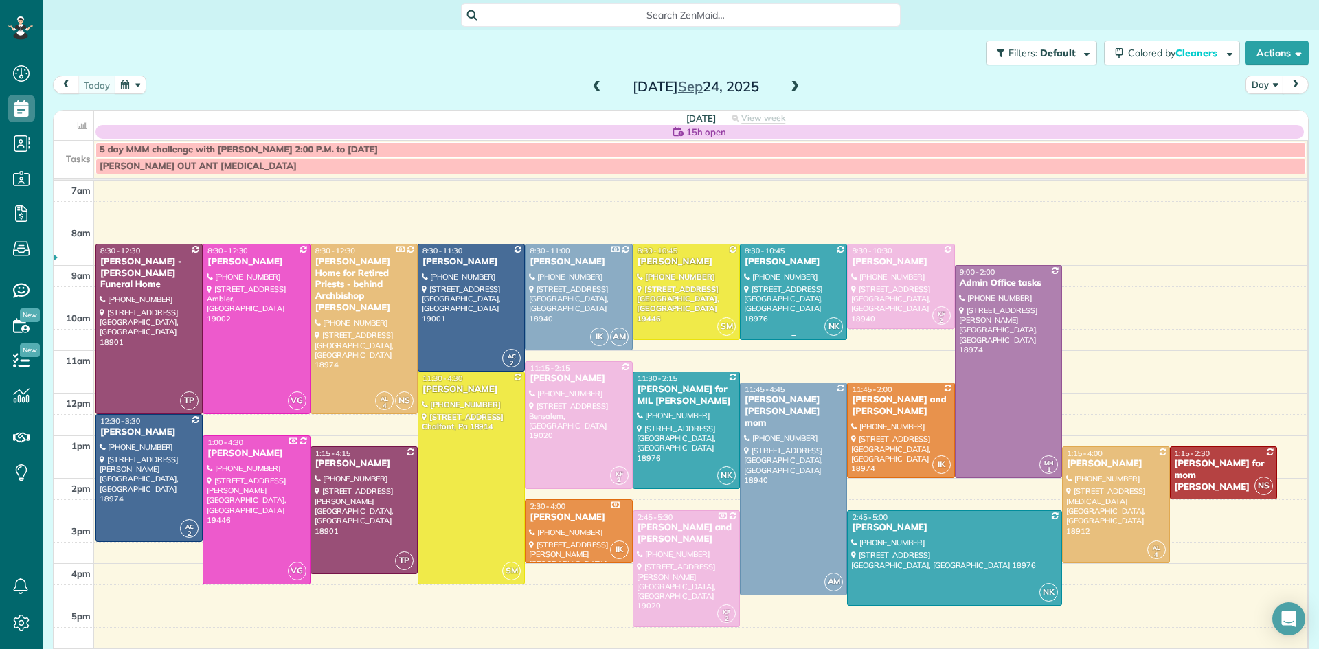
click at [804, 281] on div at bounding box center [794, 292] width 106 height 95
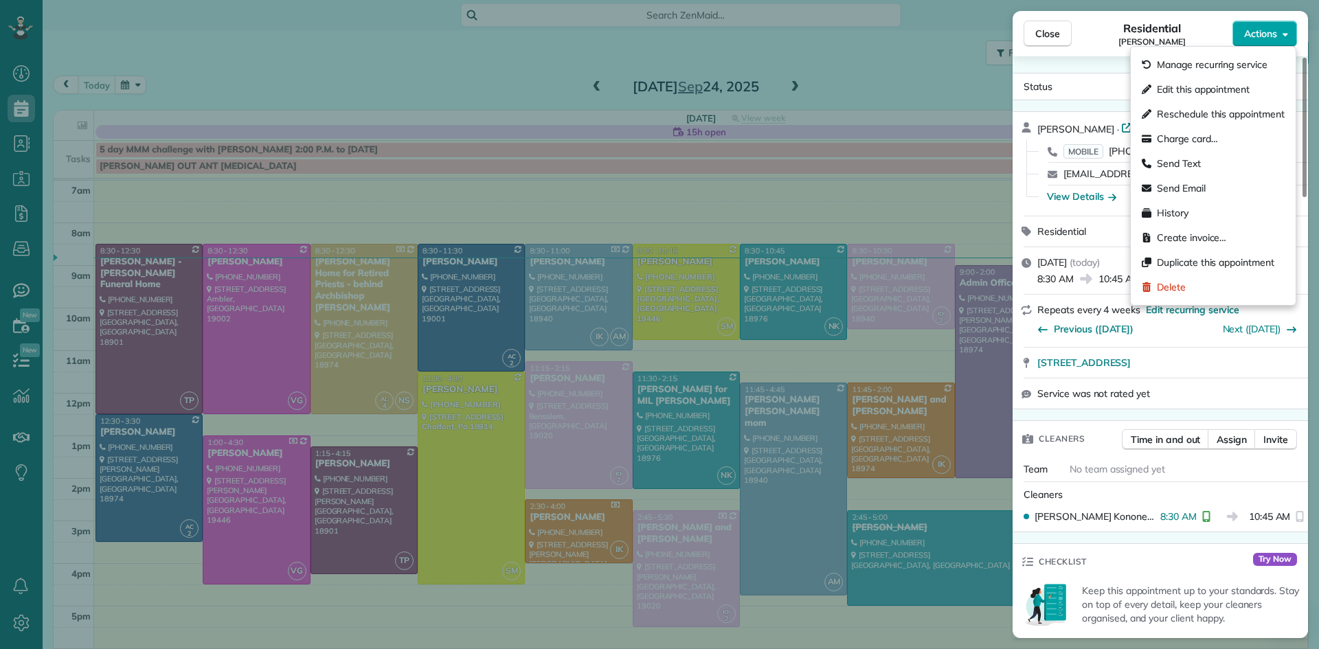
click at [1263, 38] on span "Actions" at bounding box center [1260, 34] width 33 height 14
click at [1192, 142] on span "Charge card…" at bounding box center [1187, 139] width 61 height 14
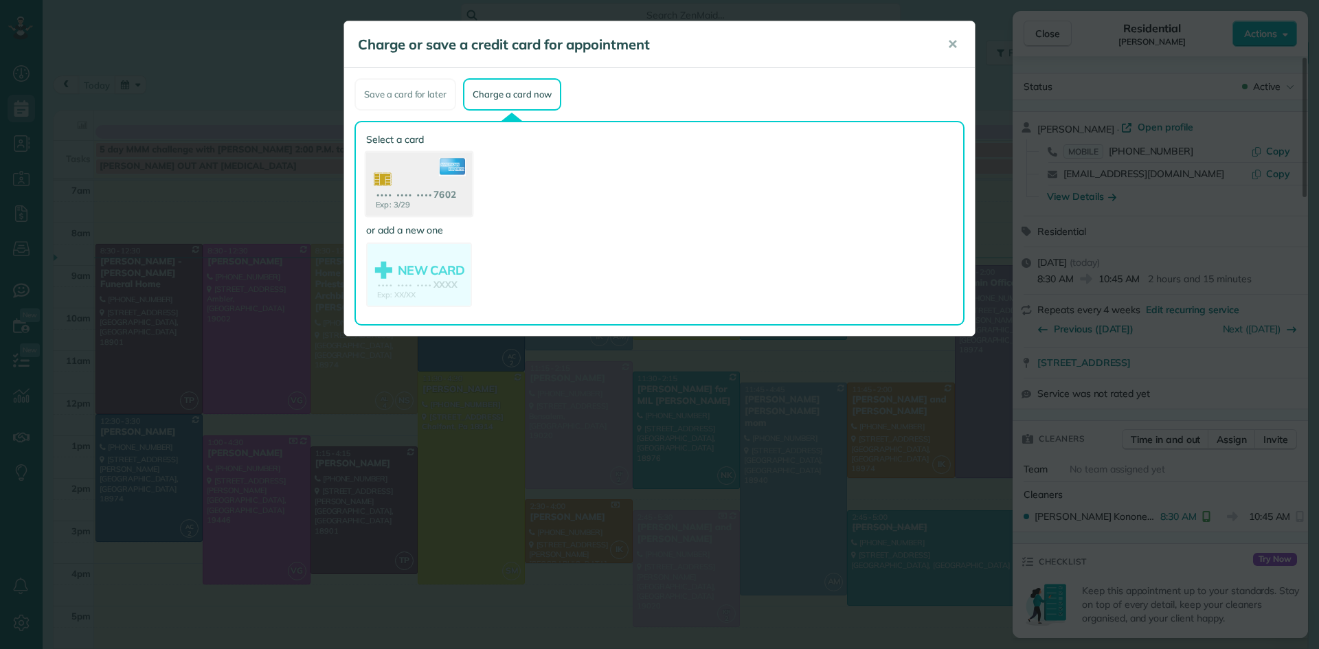
click at [436, 179] on use at bounding box center [419, 186] width 106 height 67
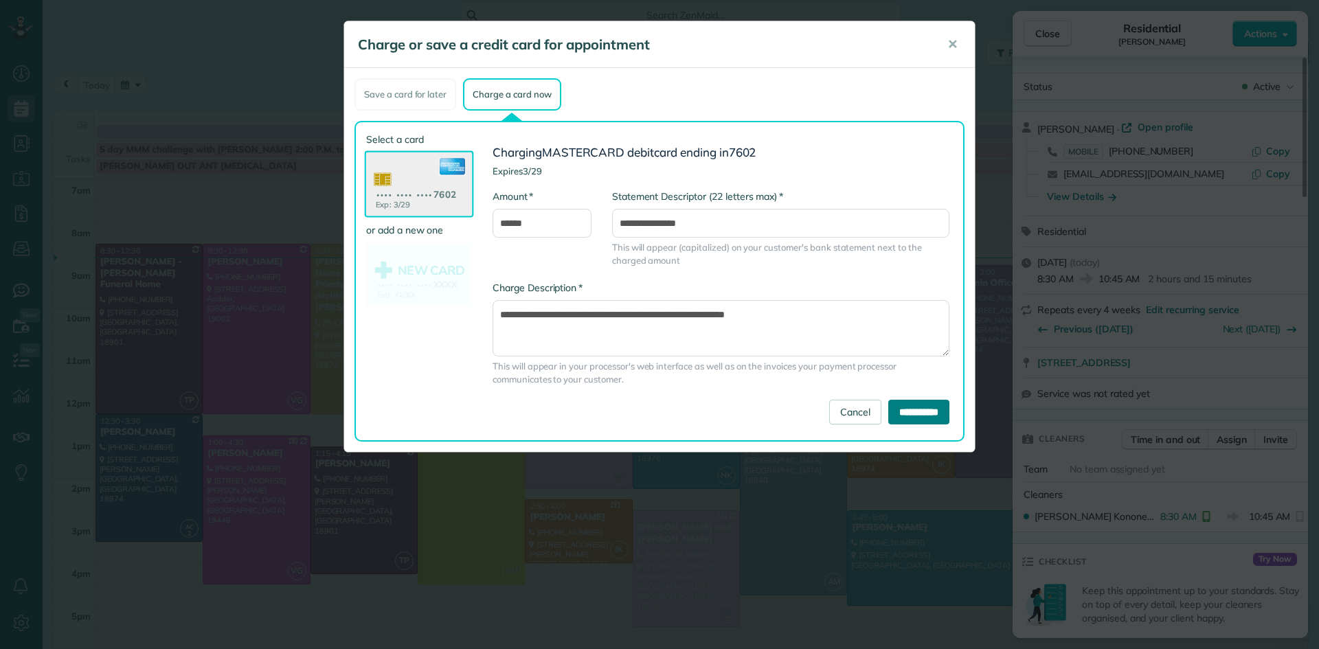
click at [894, 411] on input "**********" at bounding box center [918, 412] width 61 height 25
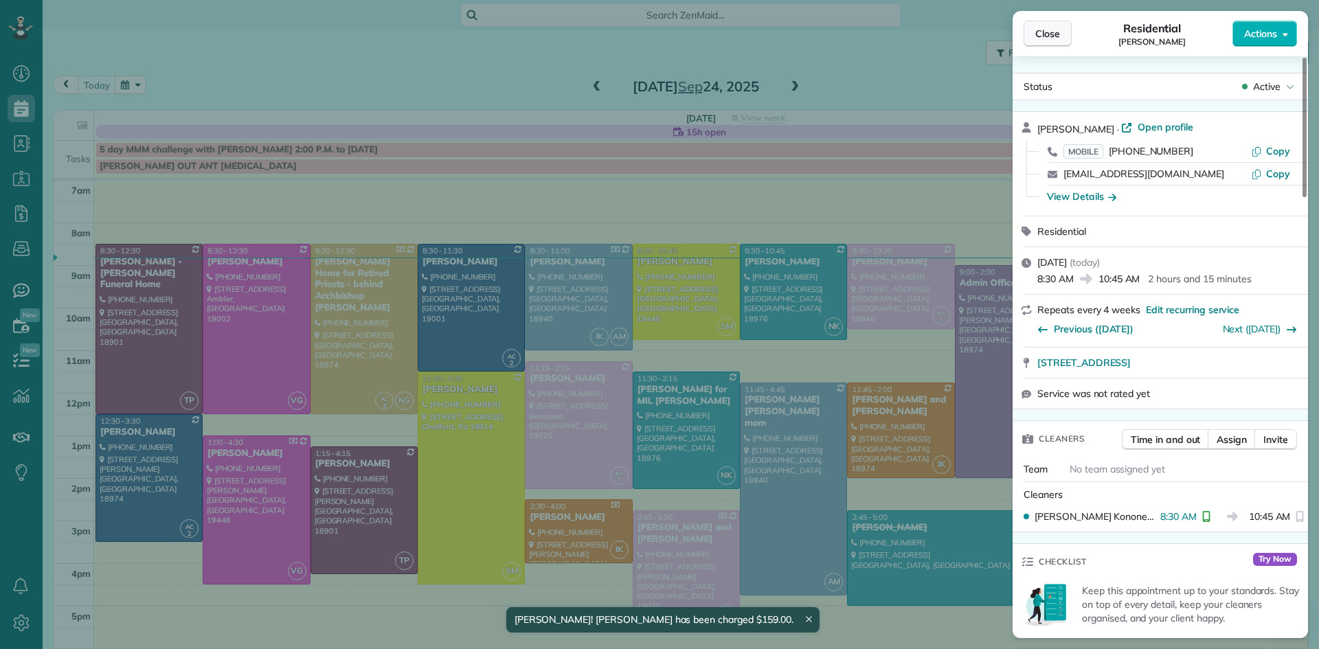
click at [1039, 40] on span "Close" at bounding box center [1047, 34] width 25 height 14
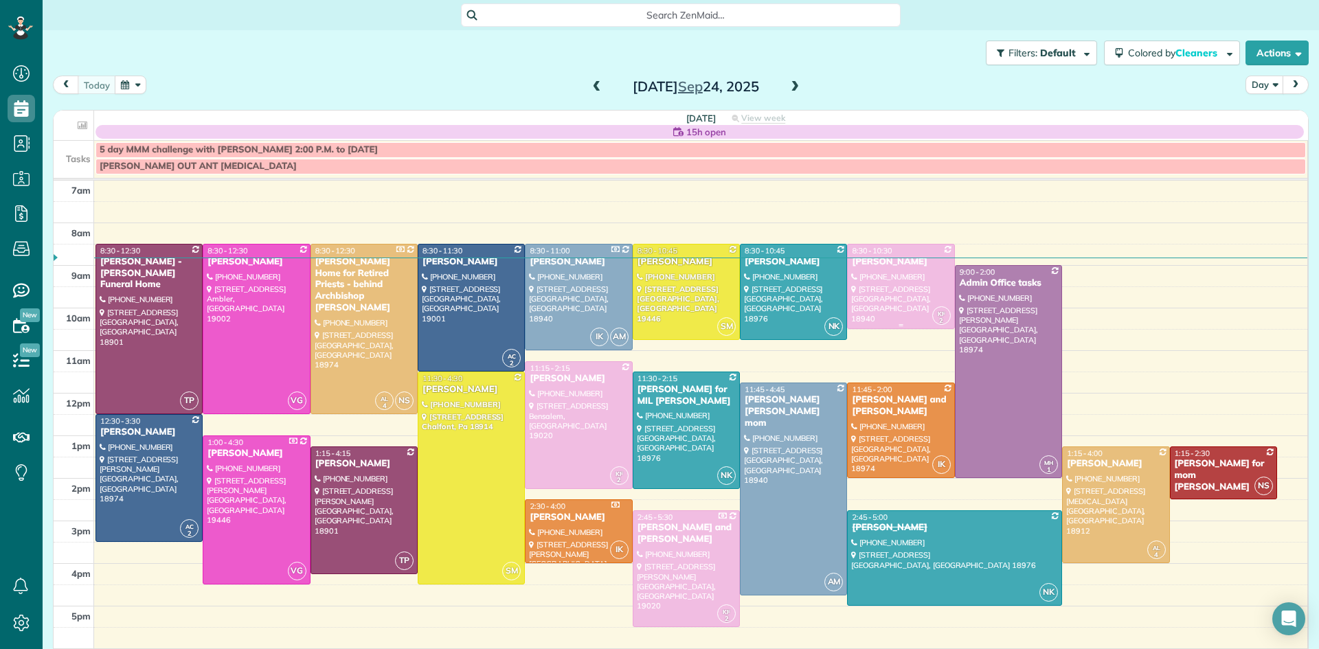
click at [903, 289] on div at bounding box center [901, 287] width 106 height 84
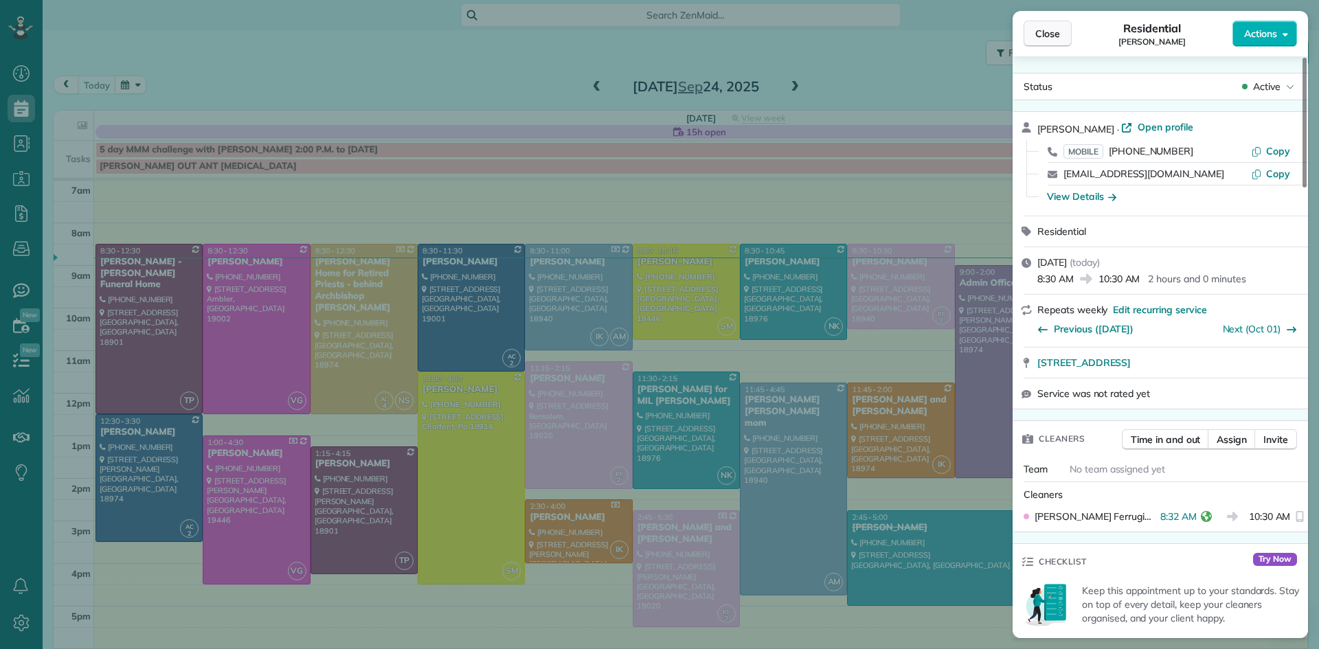
click at [1041, 38] on span "Close" at bounding box center [1047, 34] width 25 height 14
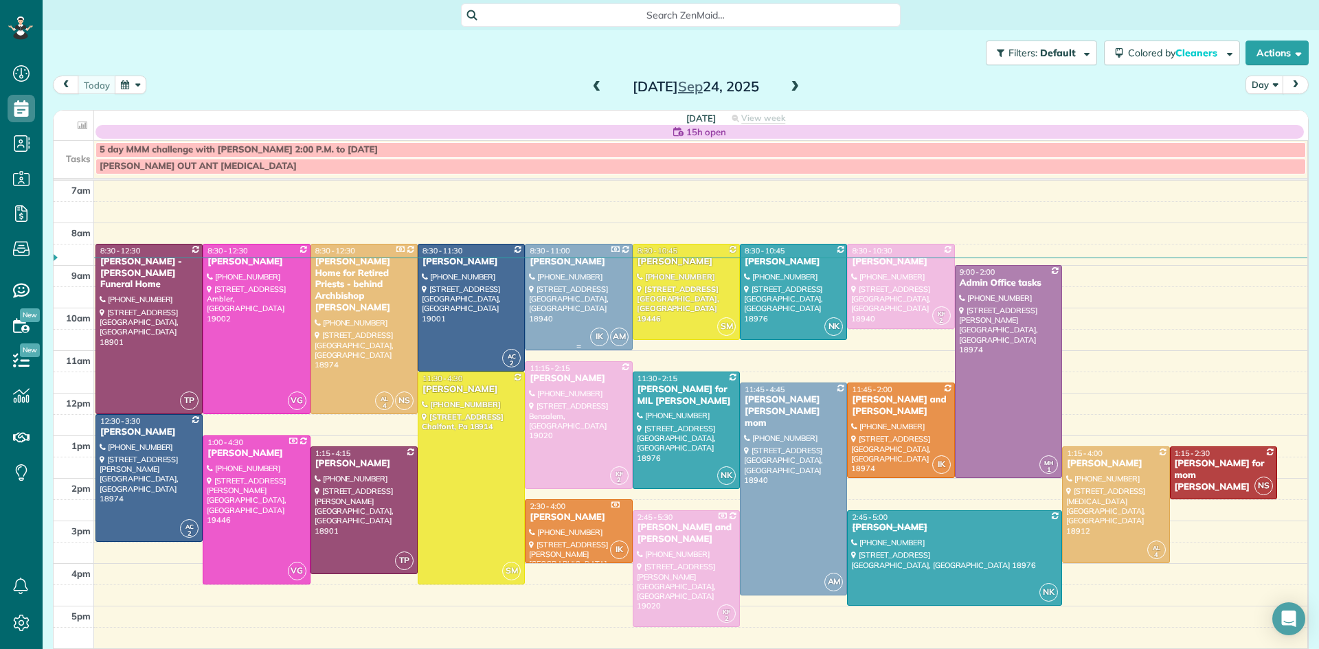
click at [575, 302] on div at bounding box center [579, 297] width 106 height 105
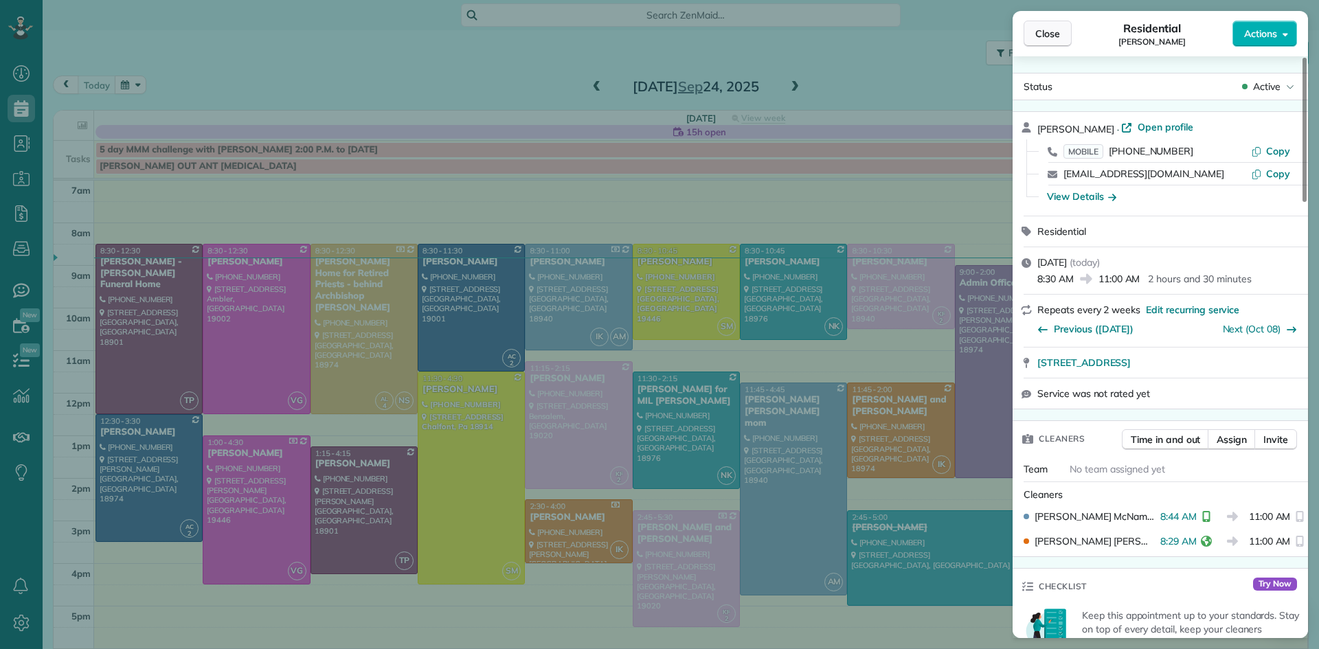
click at [1053, 28] on span "Close" at bounding box center [1047, 34] width 25 height 14
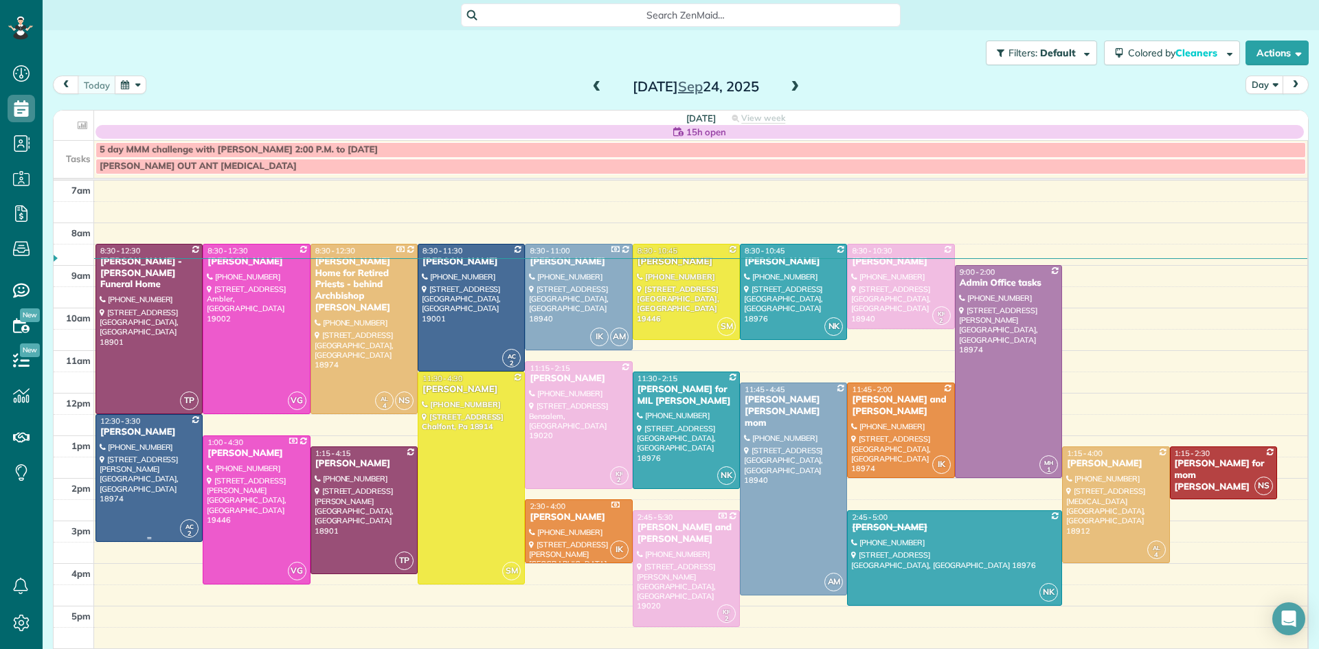
click at [120, 496] on div at bounding box center [149, 478] width 106 height 126
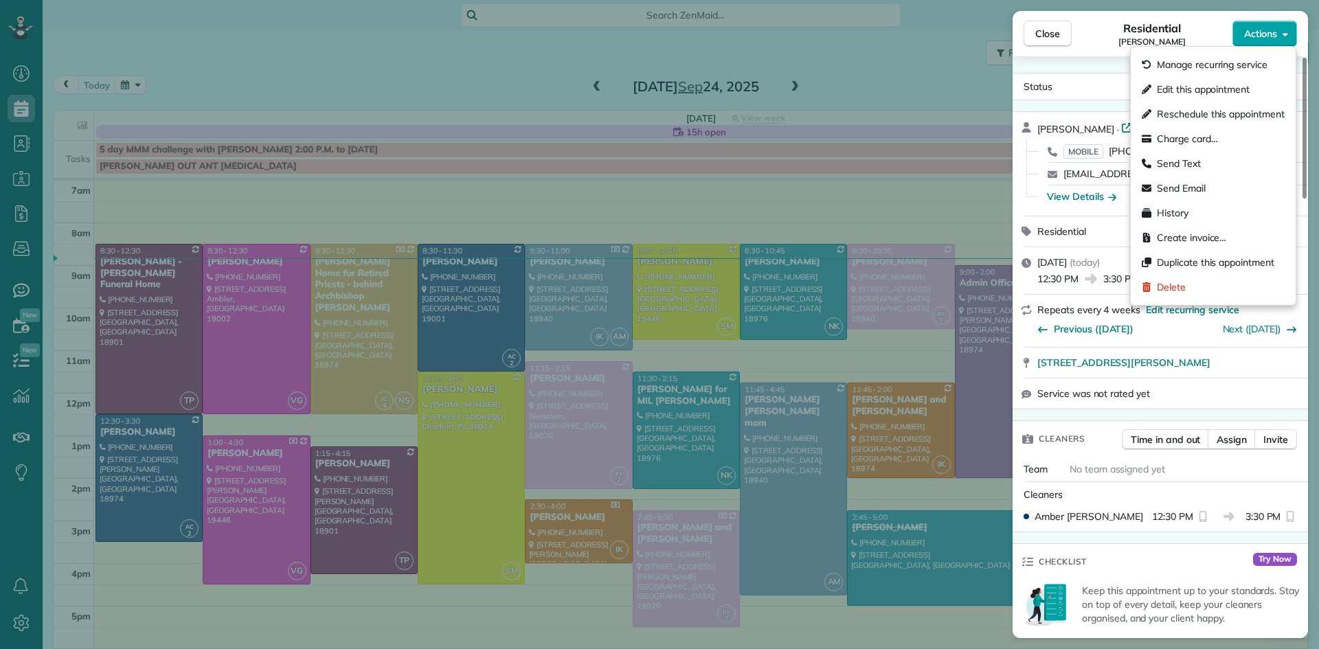
click at [1254, 32] on span "Actions" at bounding box center [1260, 34] width 33 height 14
click at [1173, 139] on span "Charge card…" at bounding box center [1187, 139] width 61 height 14
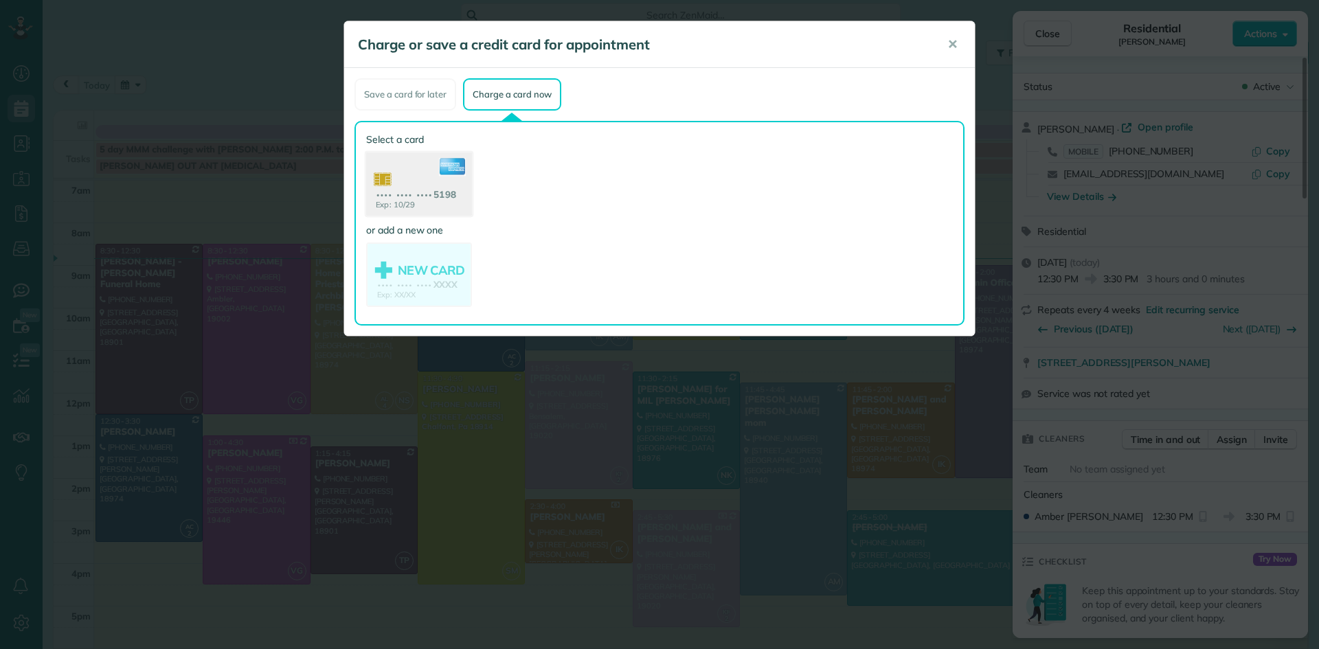
click at [436, 183] on use at bounding box center [419, 186] width 106 height 67
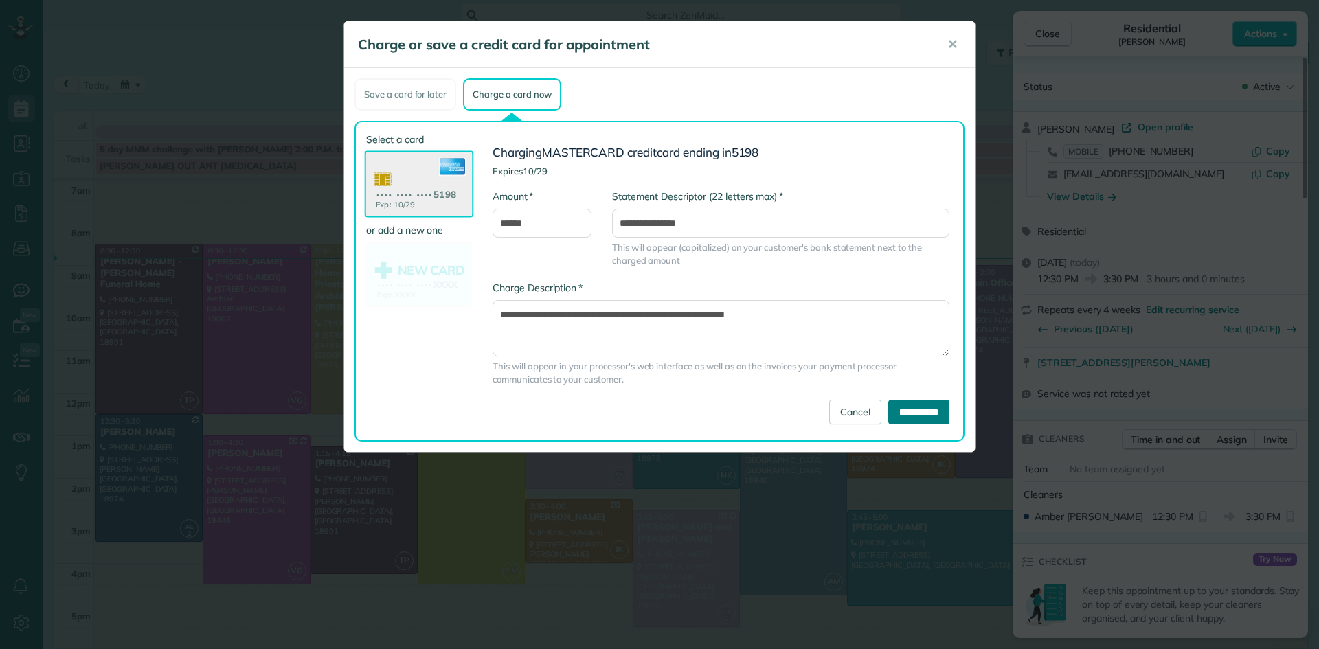
click at [902, 407] on input "**********" at bounding box center [918, 412] width 61 height 25
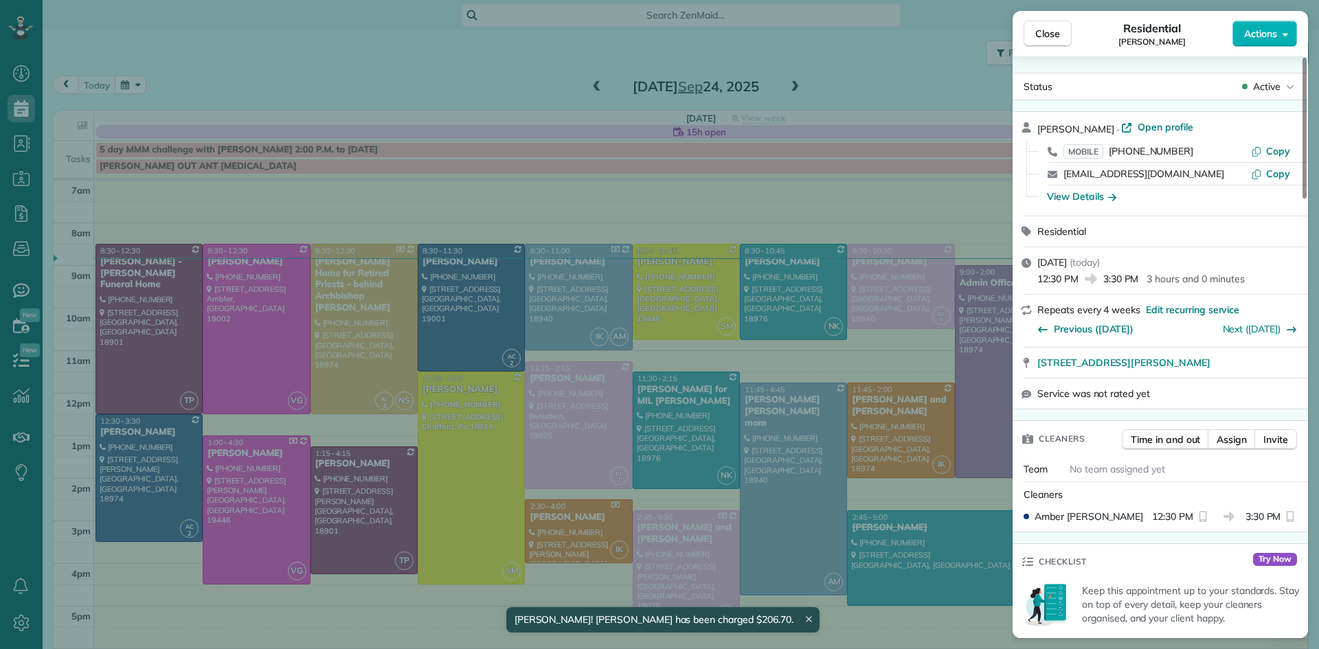
click at [1022, 39] on div "Close Residential Mary Borgmann Actions" at bounding box center [1160, 33] width 295 height 45
click at [1043, 32] on span "Close" at bounding box center [1047, 34] width 25 height 14
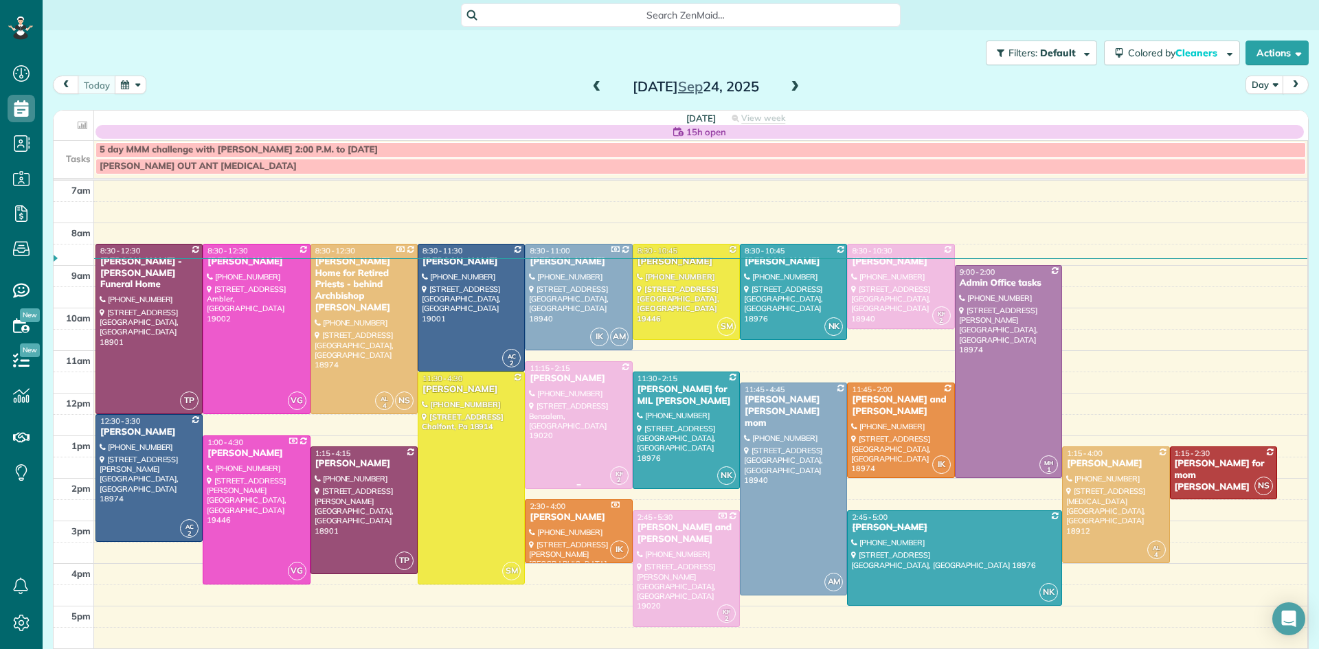
click at [574, 414] on div at bounding box center [579, 425] width 106 height 126
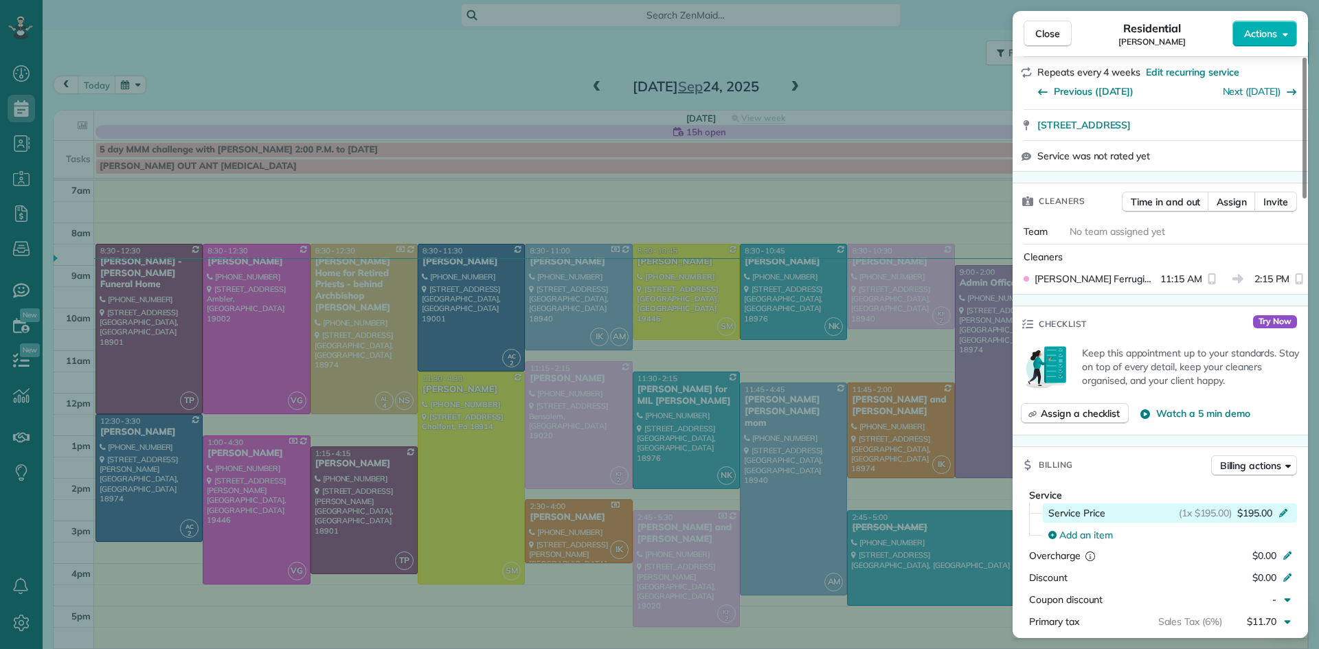
scroll to position [363, 0]
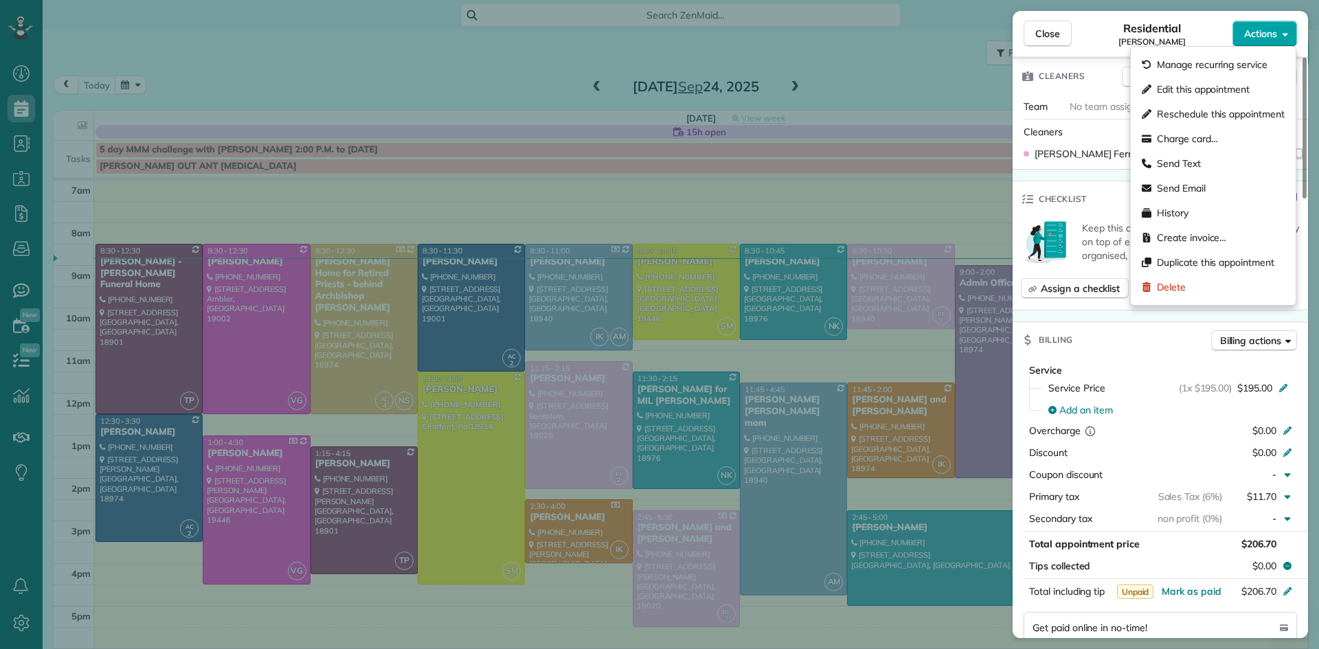
click at [1258, 35] on span "Actions" at bounding box center [1260, 34] width 33 height 14
click at [1179, 138] on span "Charge card…" at bounding box center [1187, 139] width 61 height 14
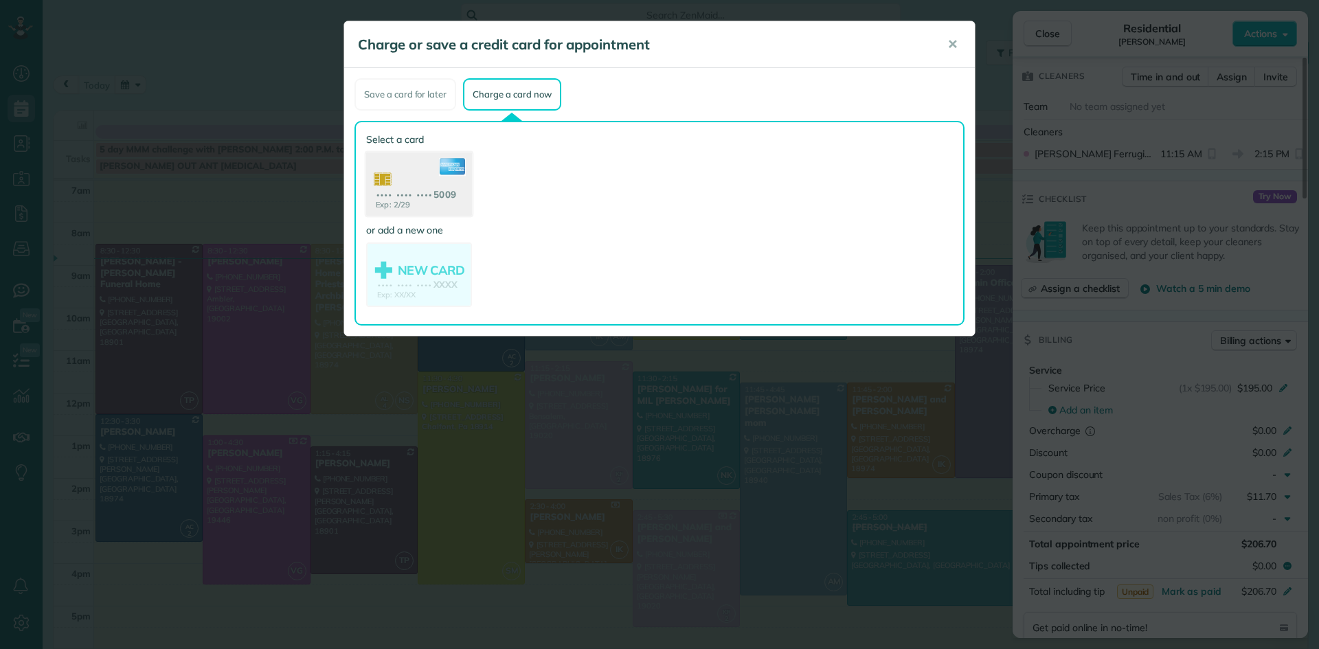
click at [429, 185] on use at bounding box center [419, 186] width 106 height 67
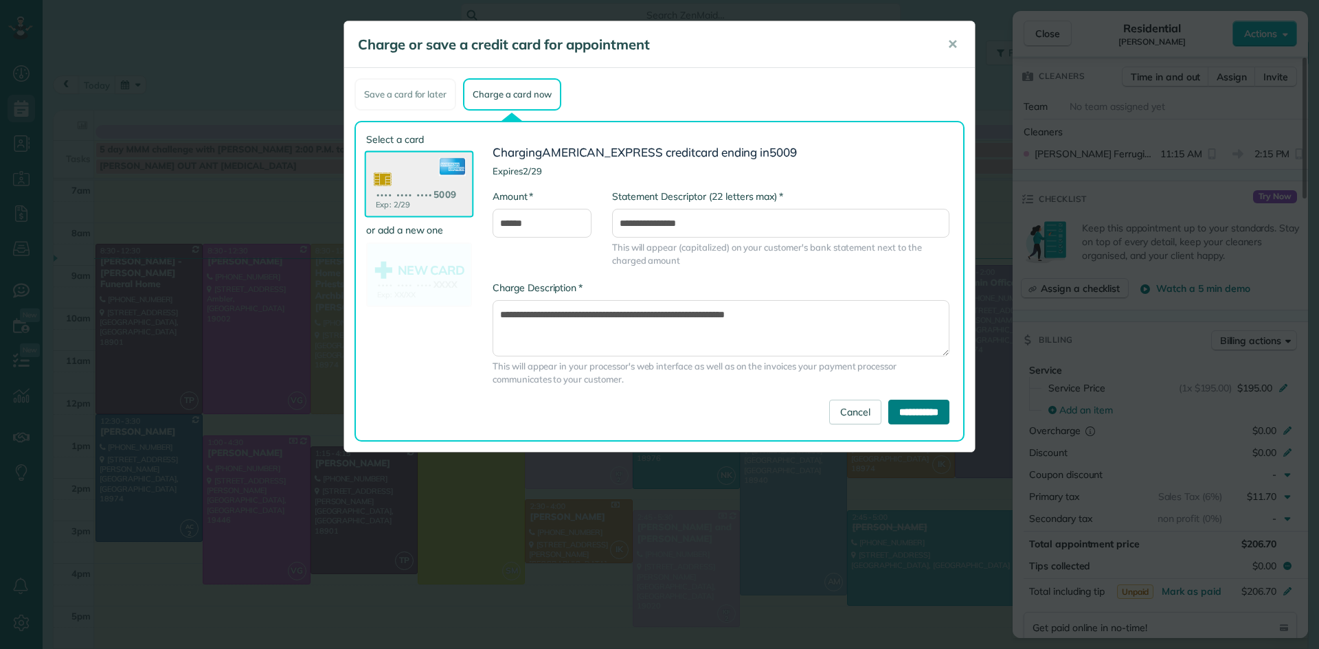
click at [888, 414] on input "**********" at bounding box center [918, 412] width 61 height 25
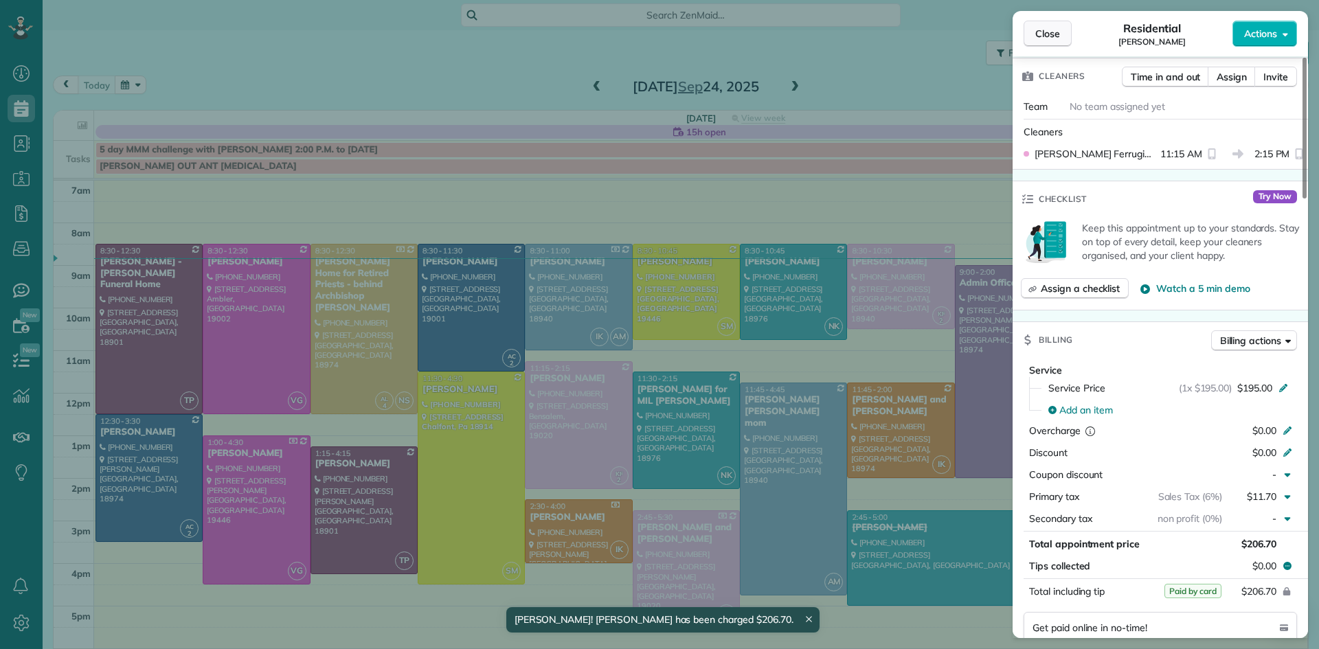
click at [1046, 34] on span "Close" at bounding box center [1047, 34] width 25 height 14
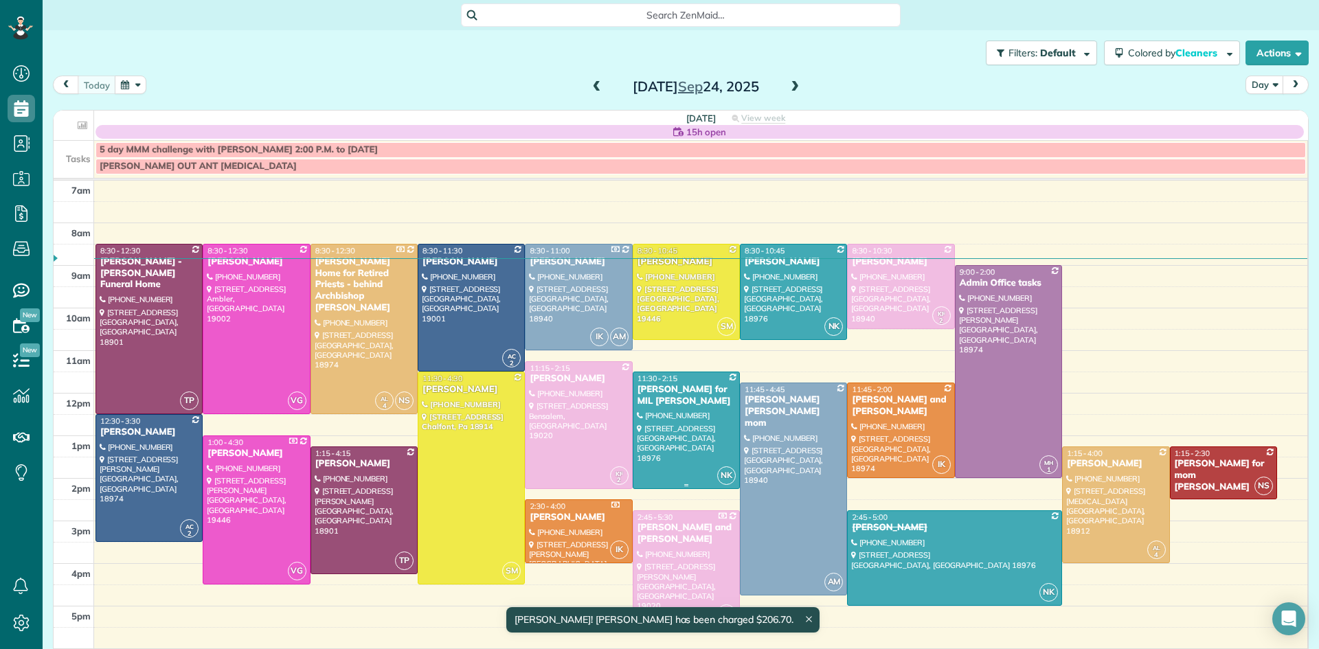
click at [688, 423] on div at bounding box center [686, 430] width 106 height 116
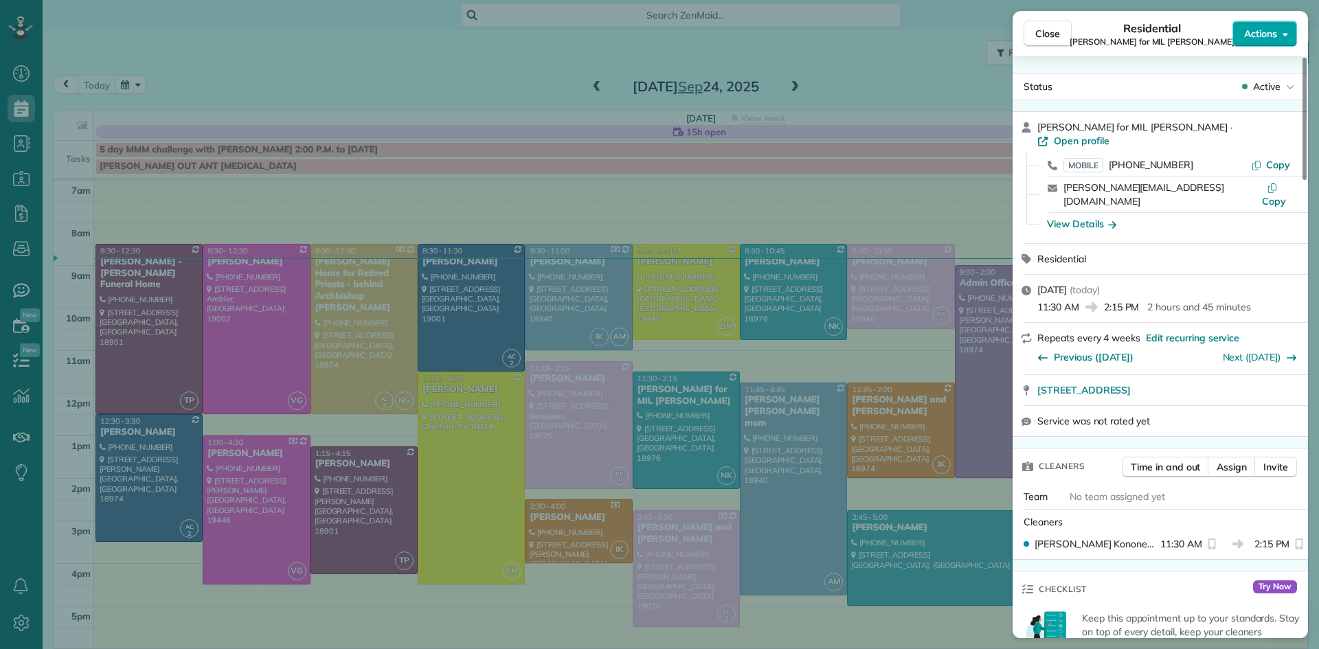
click at [1258, 27] on span "Actions" at bounding box center [1260, 34] width 33 height 14
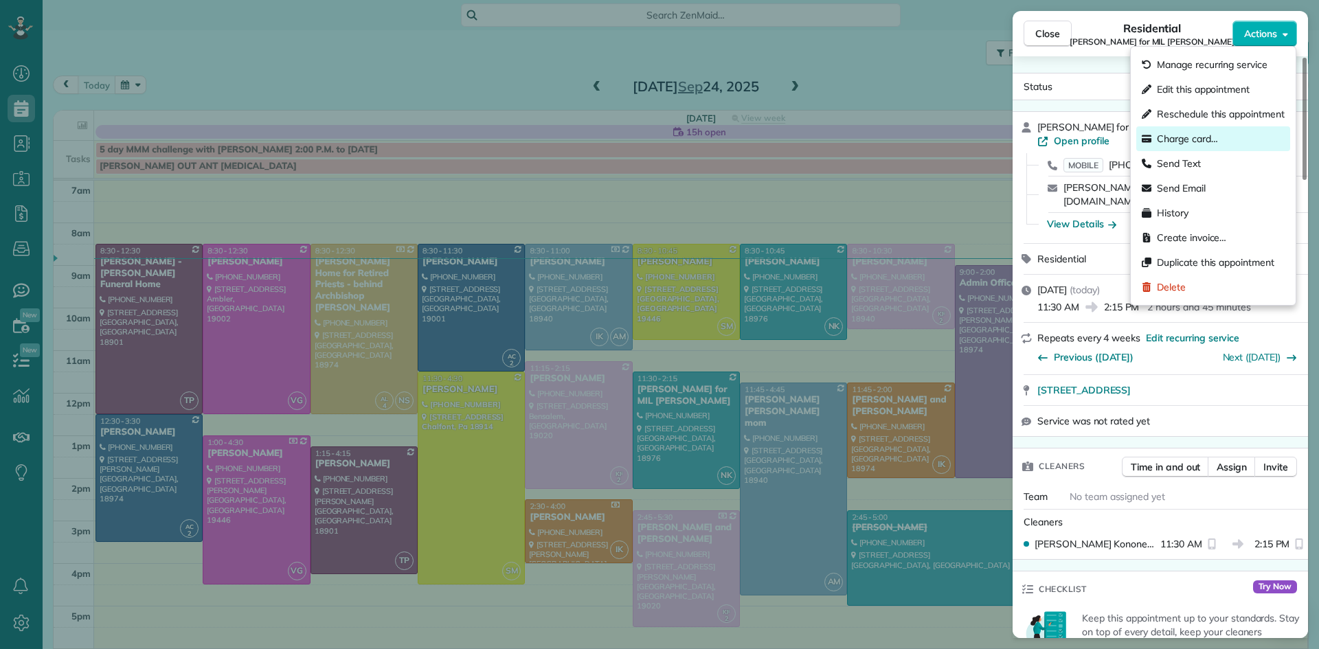
click at [1197, 146] on div "Charge card…" at bounding box center [1213, 138] width 154 height 25
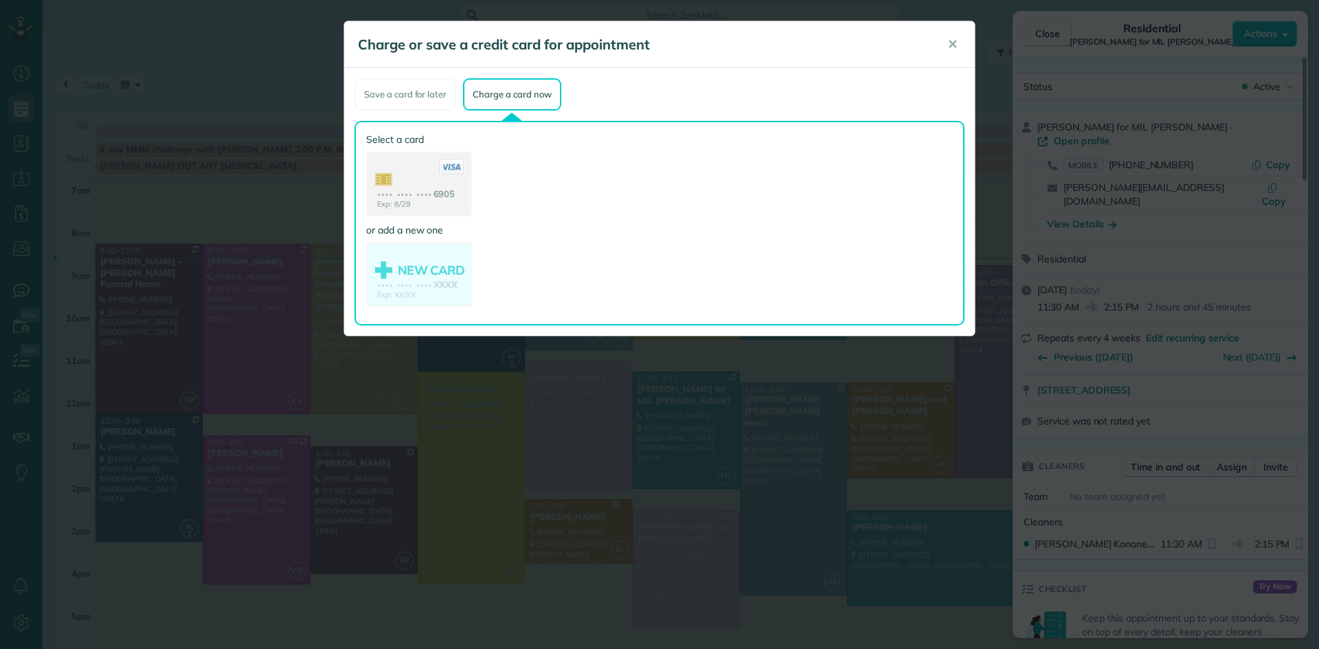
click at [410, 188] on use at bounding box center [419, 185] width 103 height 65
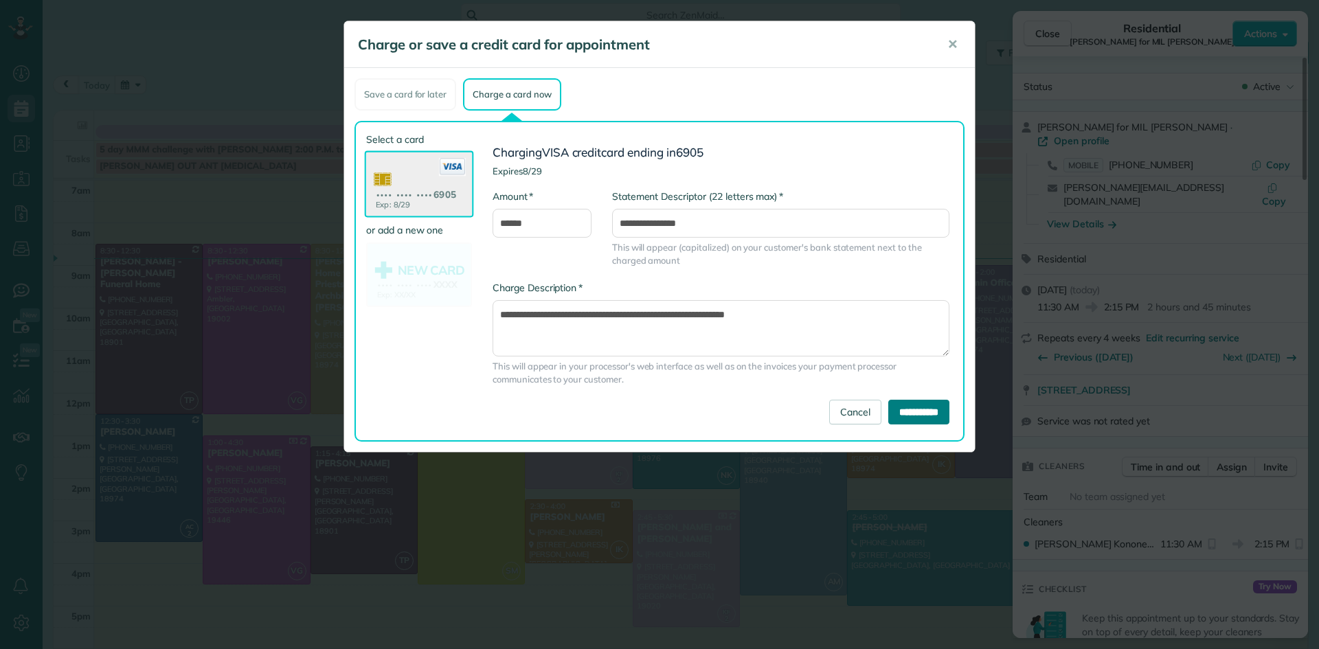
click at [927, 414] on input "**********" at bounding box center [918, 412] width 61 height 25
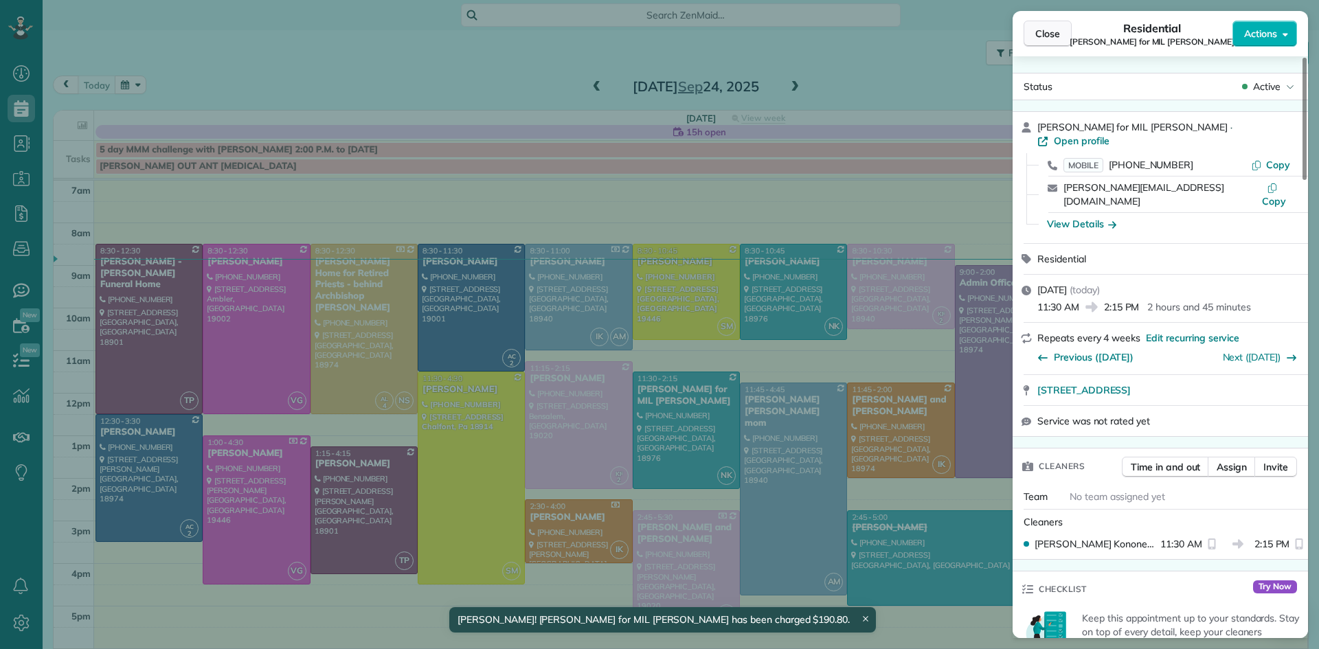
click at [1036, 36] on span "Close" at bounding box center [1047, 34] width 25 height 14
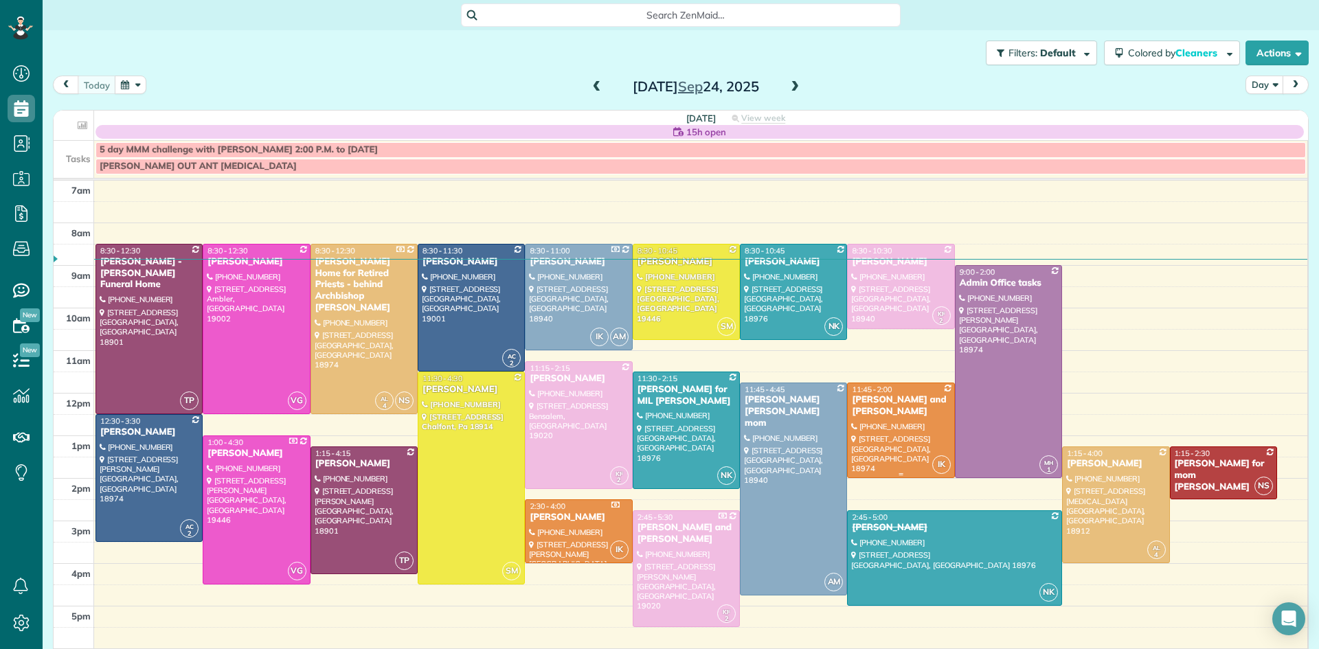
click at [876, 418] on div at bounding box center [901, 430] width 106 height 95
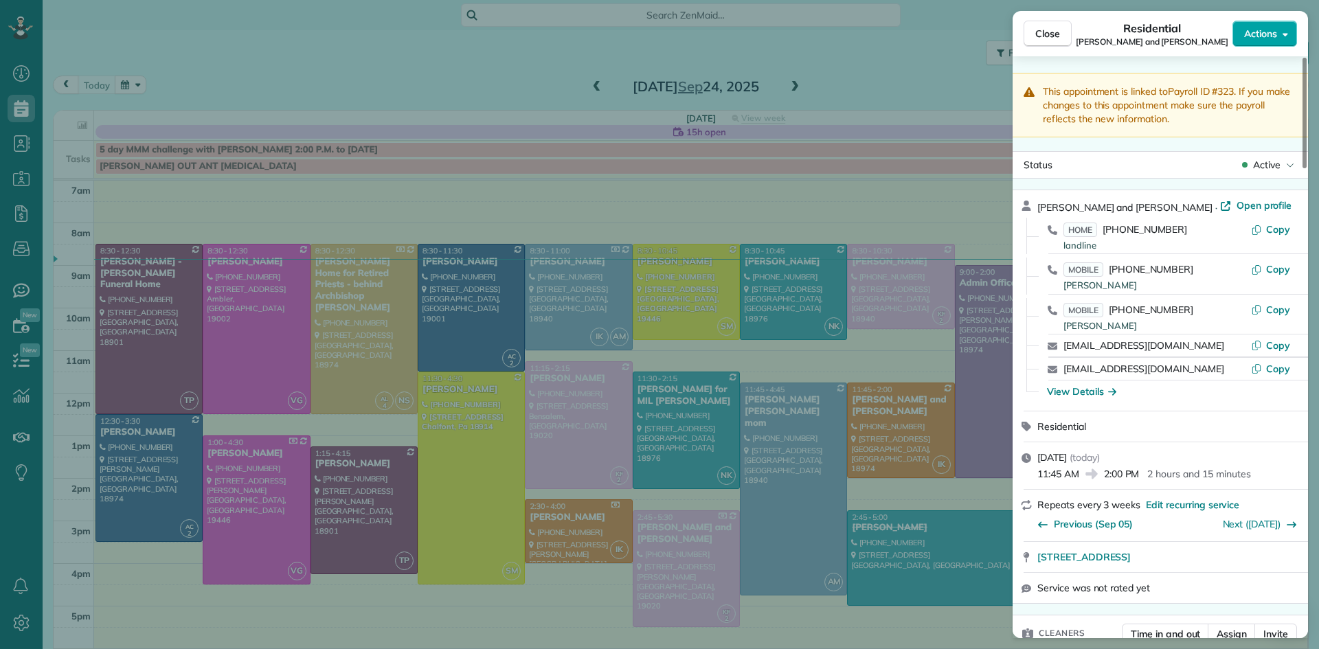
click at [1245, 36] on span "Actions" at bounding box center [1260, 34] width 33 height 14
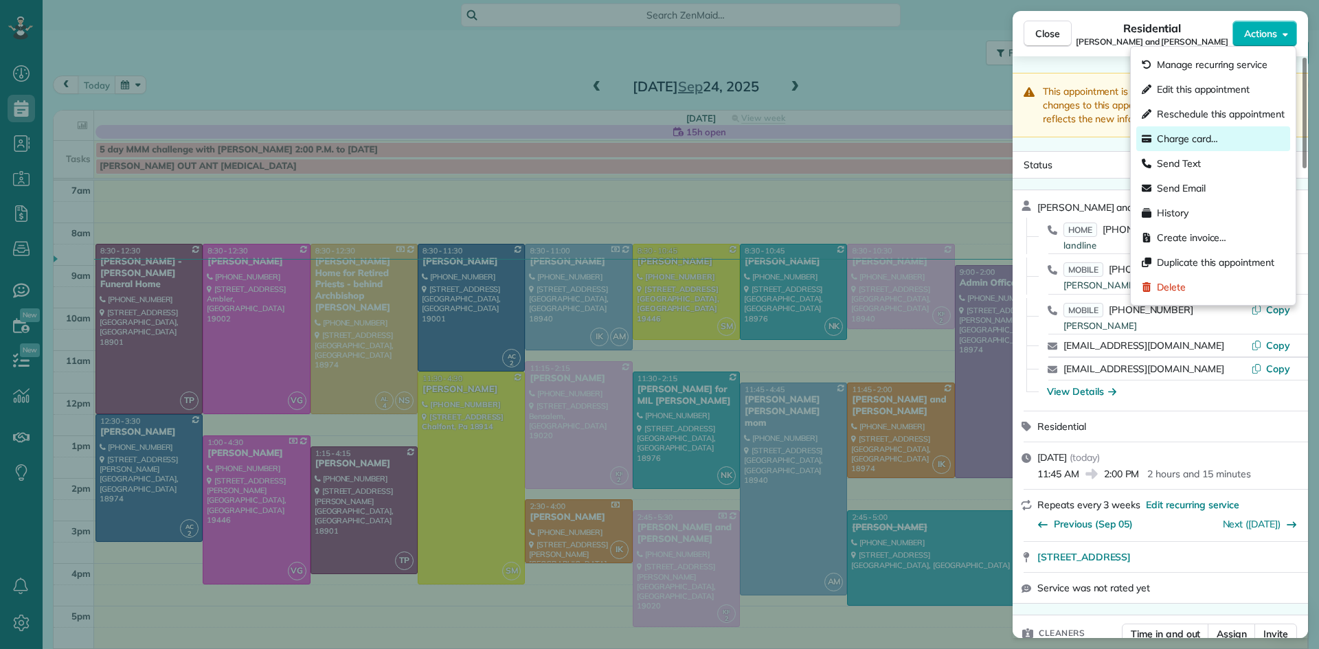
click at [1189, 139] on span "Charge card…" at bounding box center [1187, 139] width 61 height 14
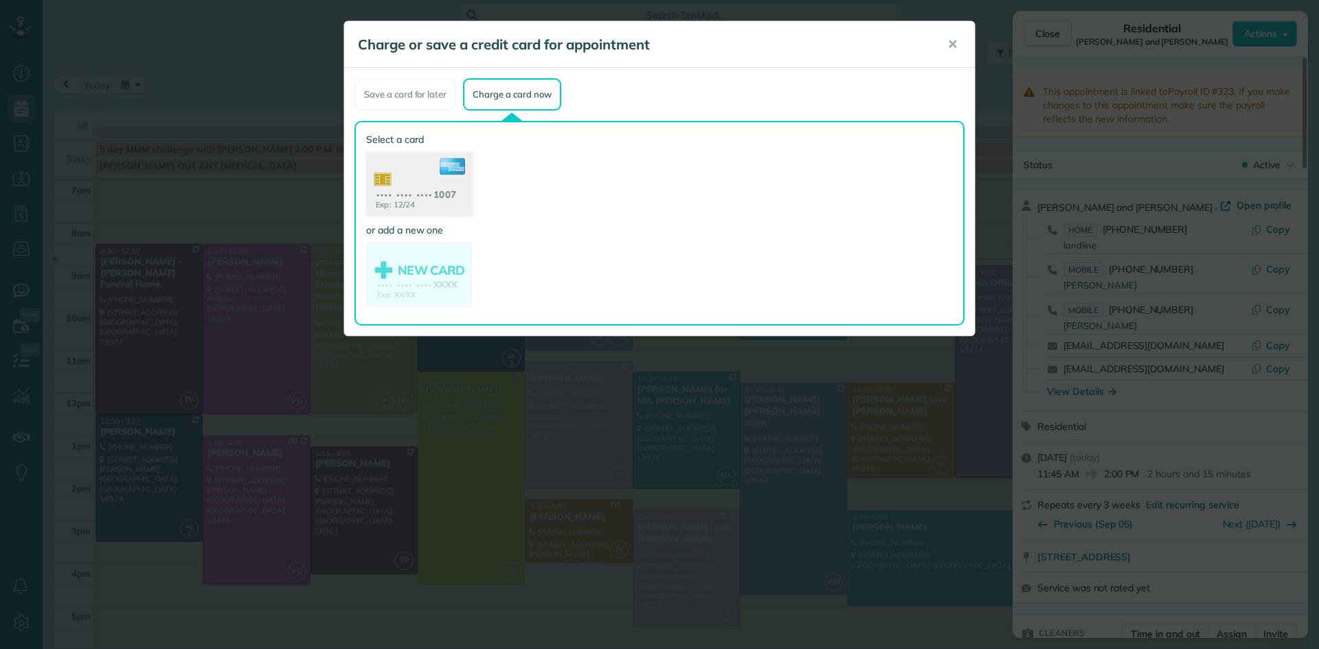
click at [410, 183] on use at bounding box center [419, 186] width 106 height 67
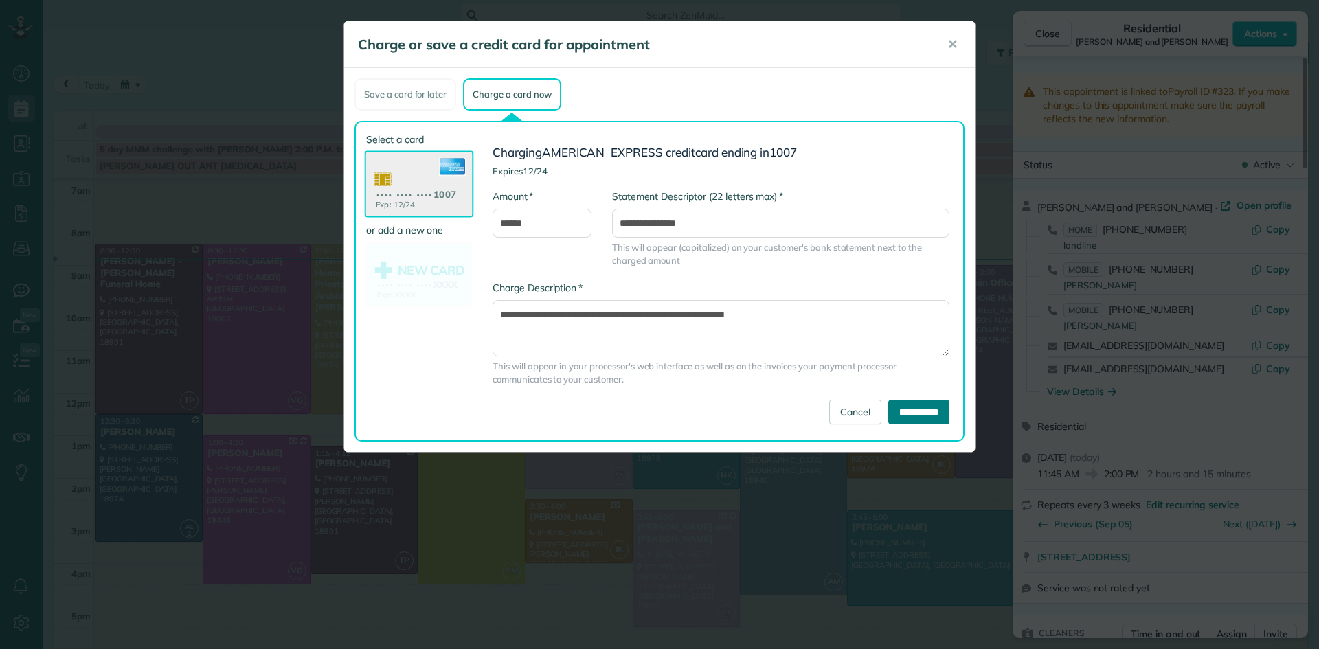
click at [899, 405] on input "**********" at bounding box center [918, 412] width 61 height 25
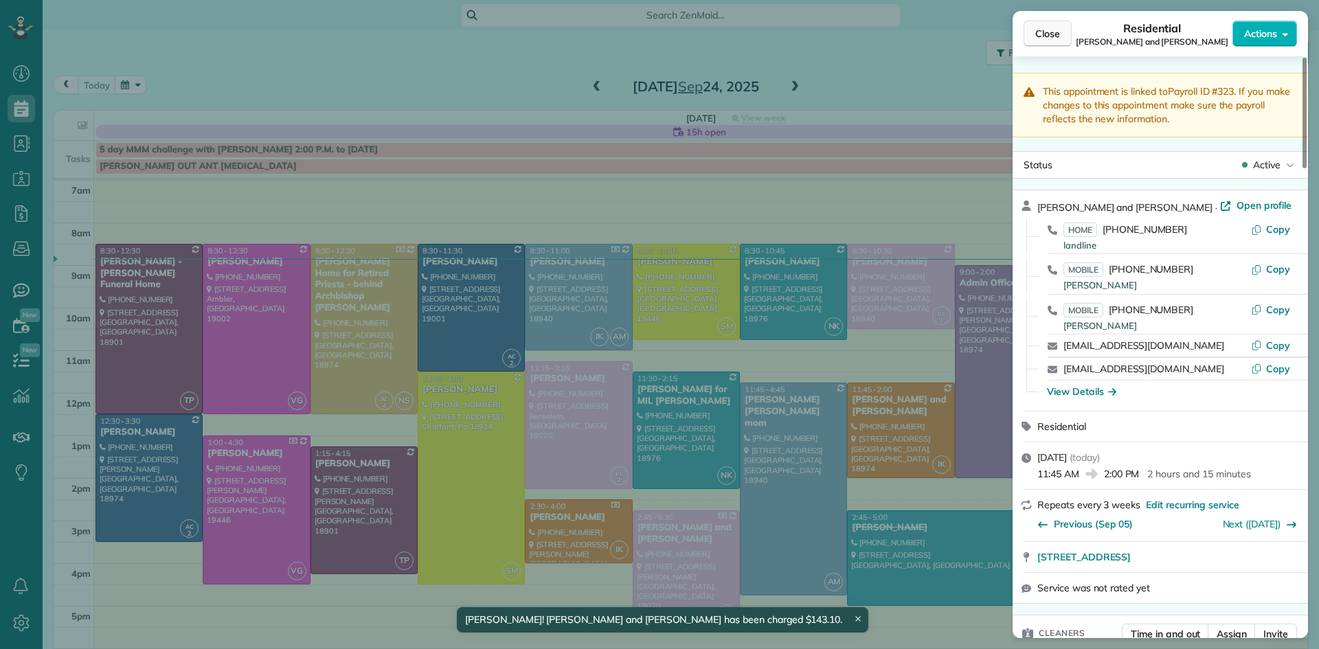
click at [1040, 42] on button "Close" at bounding box center [1048, 34] width 48 height 26
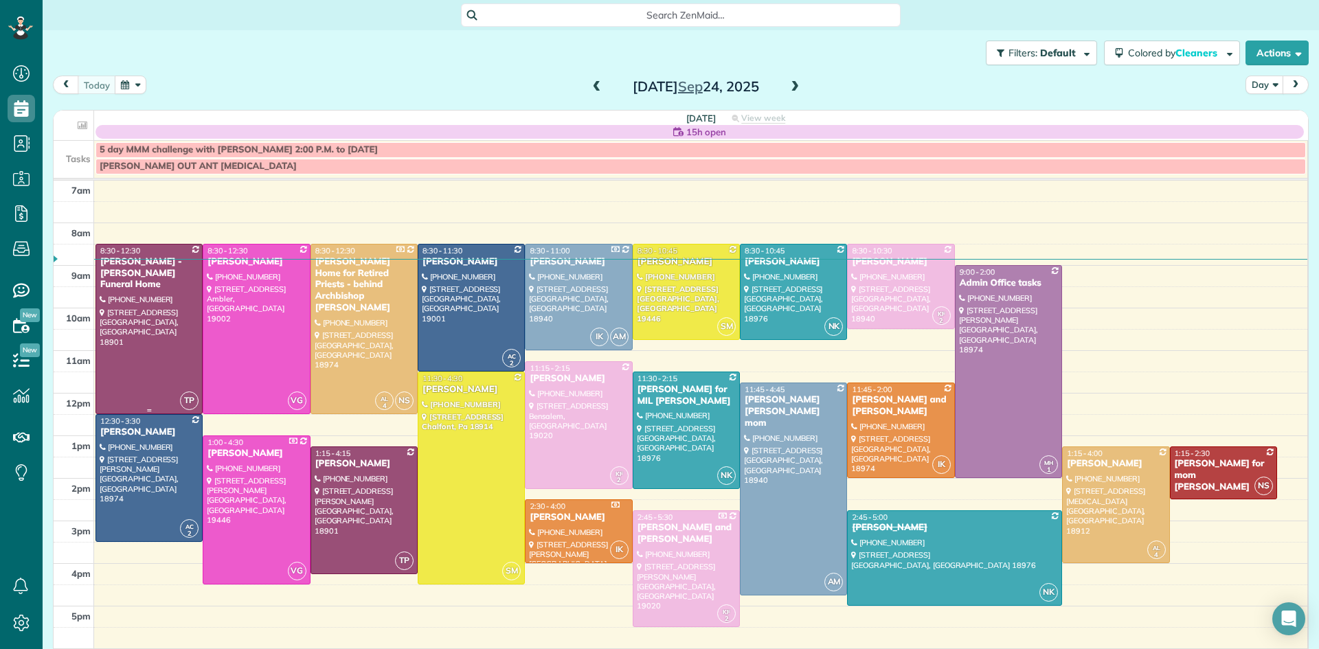
click at [124, 319] on div at bounding box center [149, 329] width 106 height 169
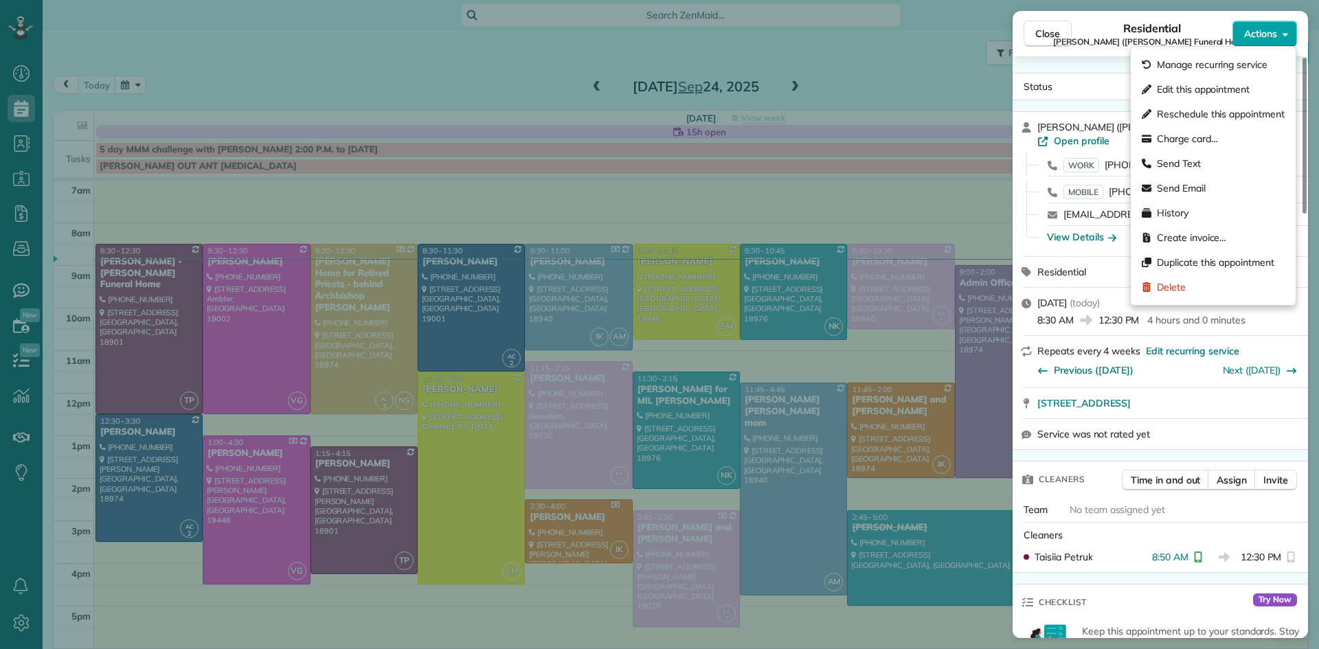
click at [1264, 32] on span "Actions" at bounding box center [1260, 34] width 33 height 14
click at [1194, 138] on span "Charge card…" at bounding box center [1187, 139] width 61 height 14
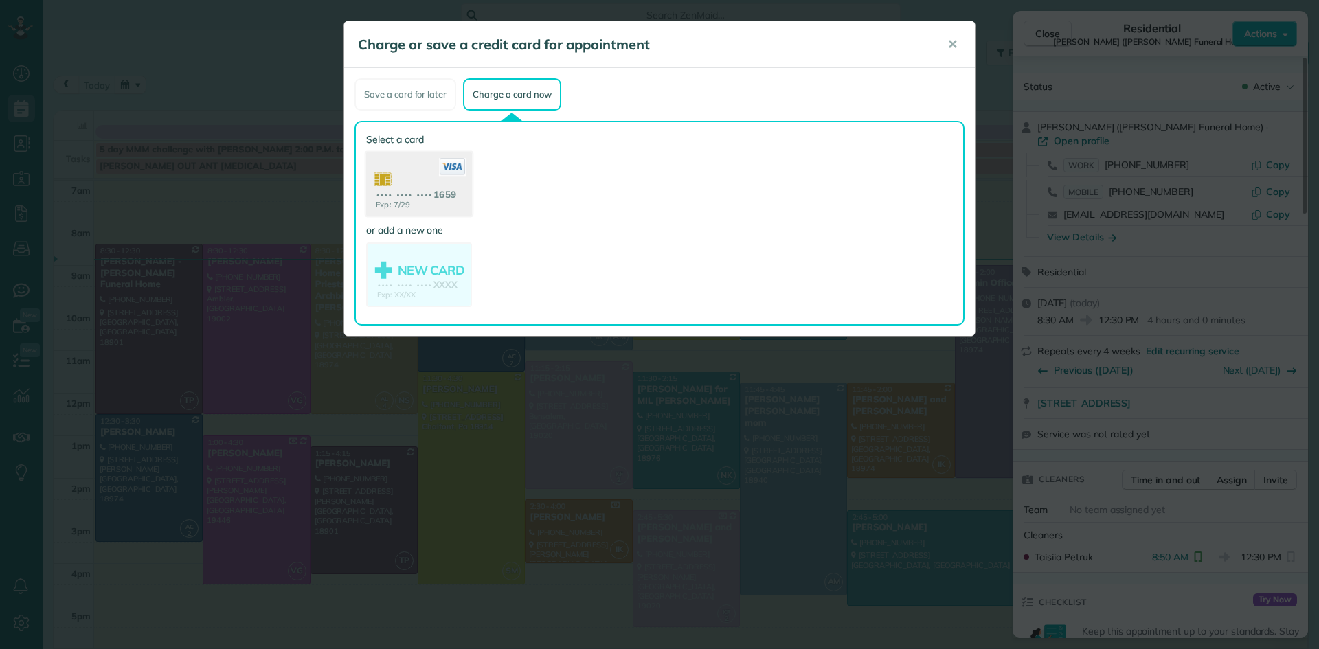
click at [433, 196] on use at bounding box center [419, 186] width 106 height 67
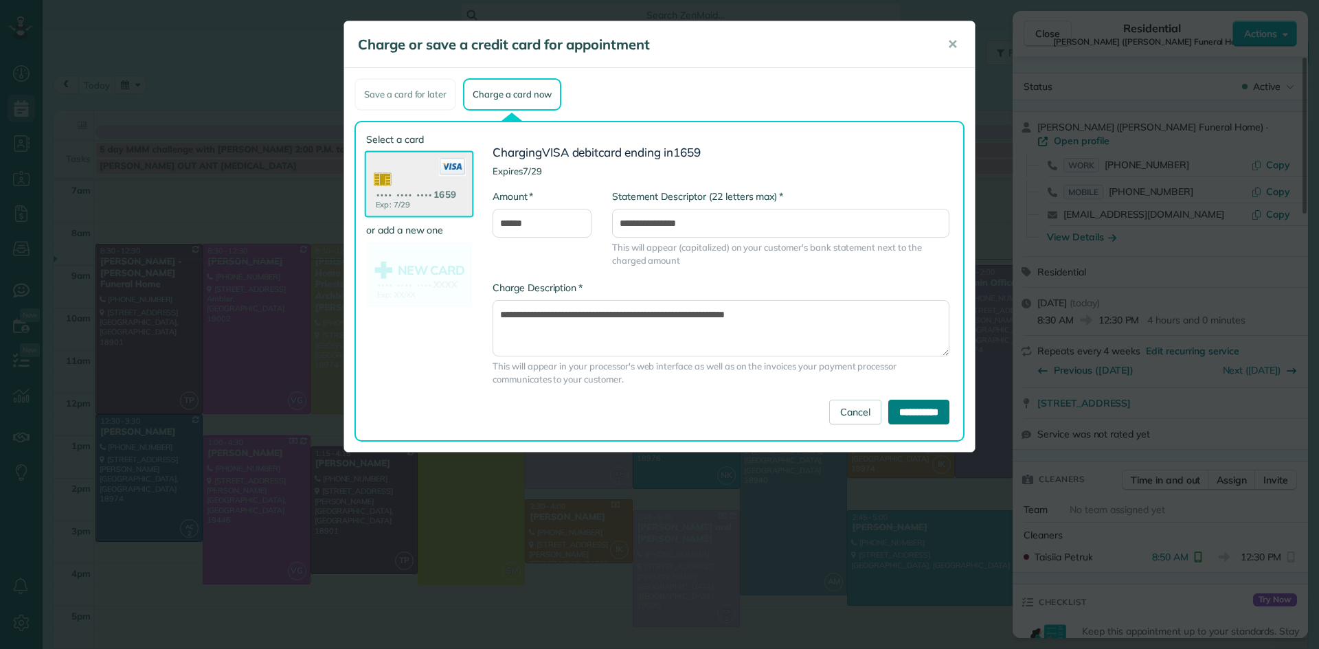
click at [888, 408] on input "**********" at bounding box center [918, 412] width 61 height 25
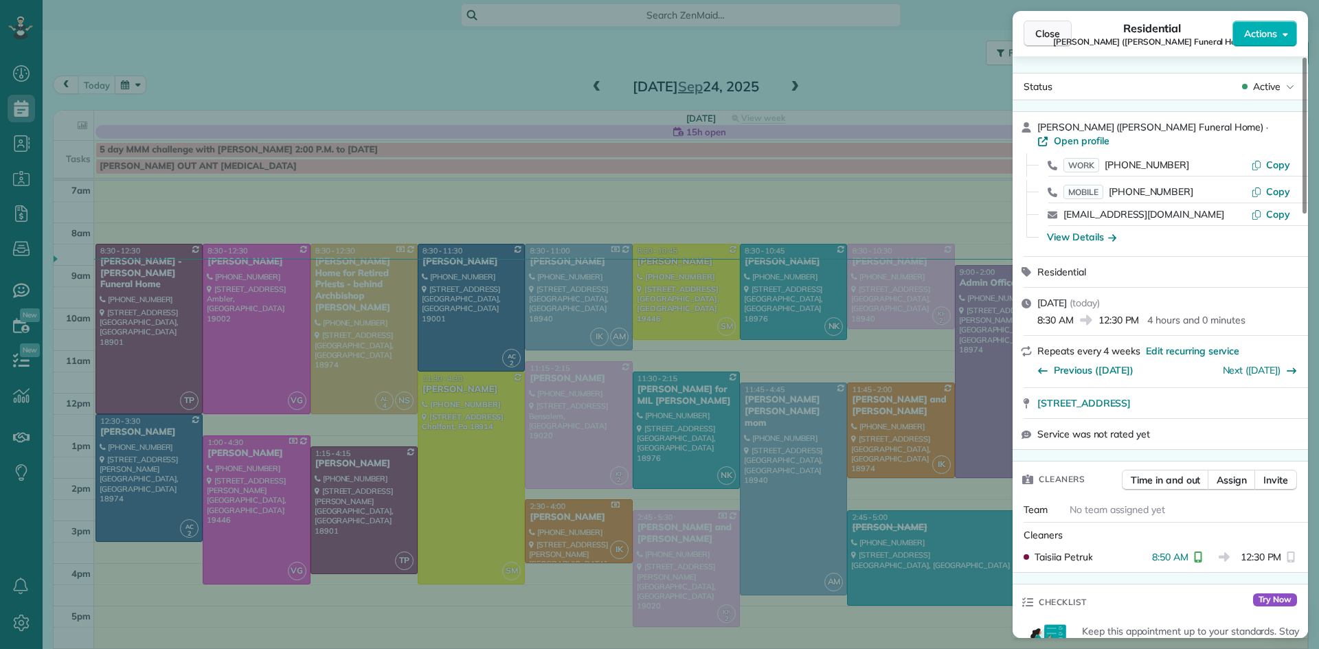
click at [1038, 33] on span "Close" at bounding box center [1047, 34] width 25 height 14
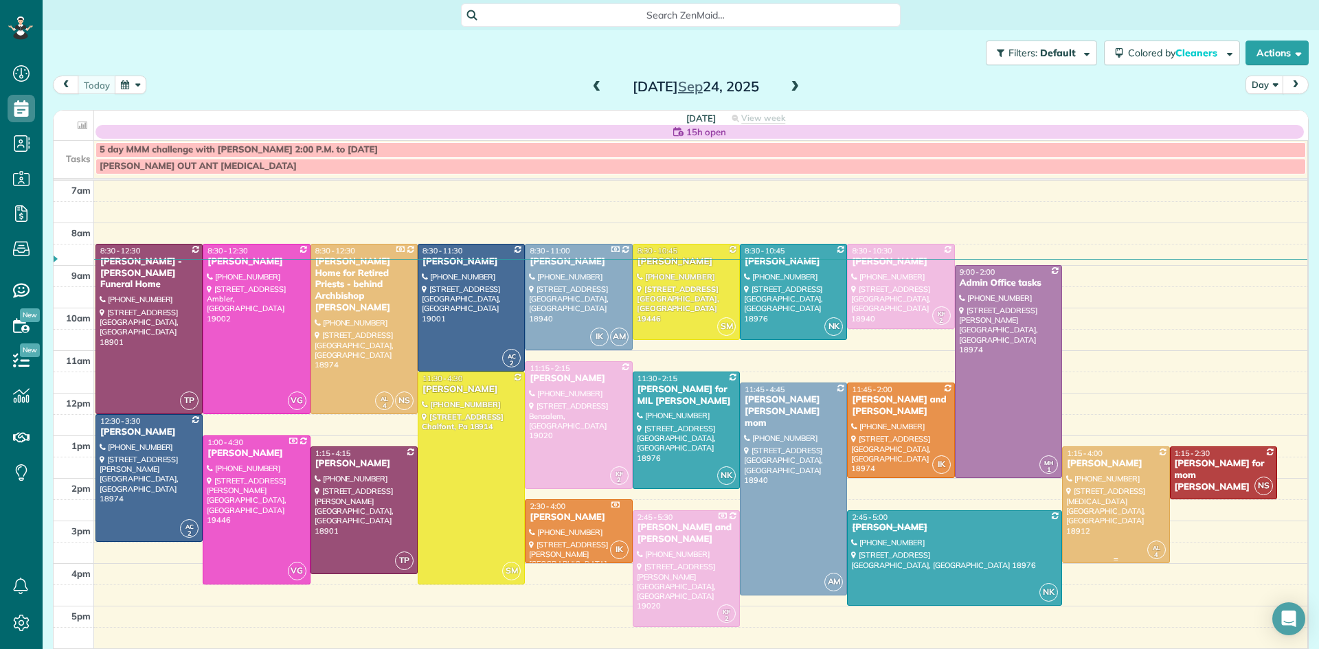
click at [1122, 501] on div at bounding box center [1116, 505] width 106 height 116
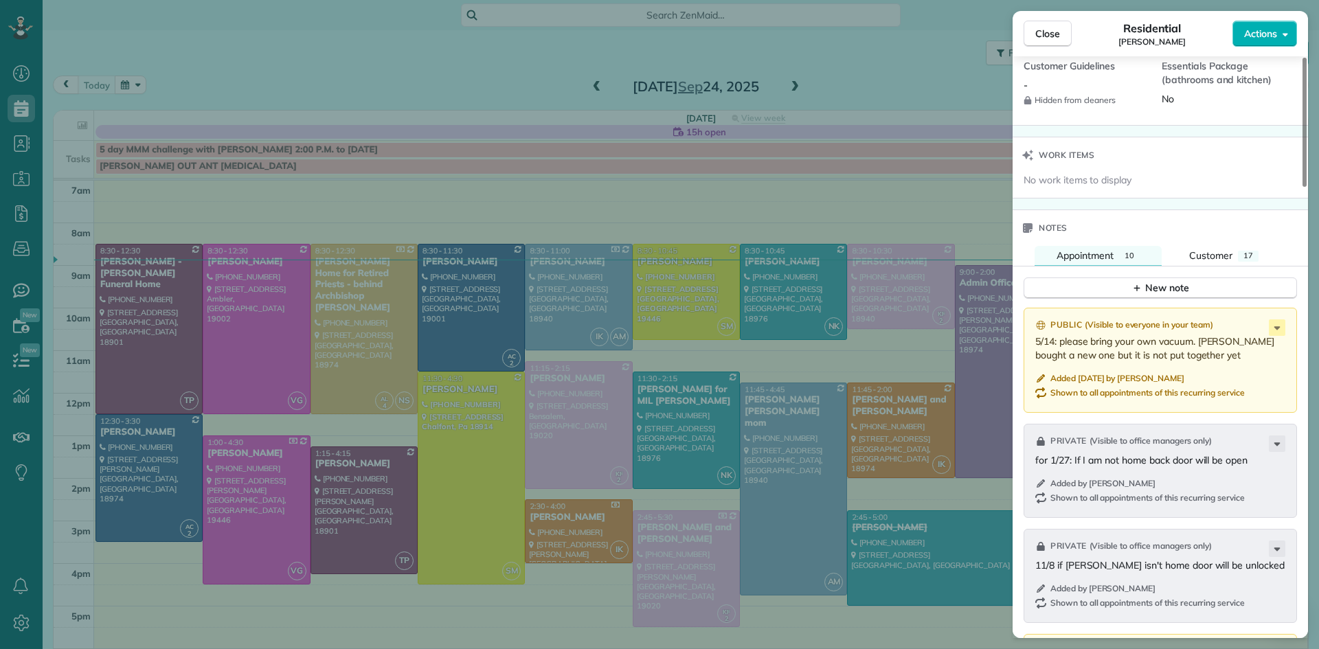
scroll to position [1518, 0]
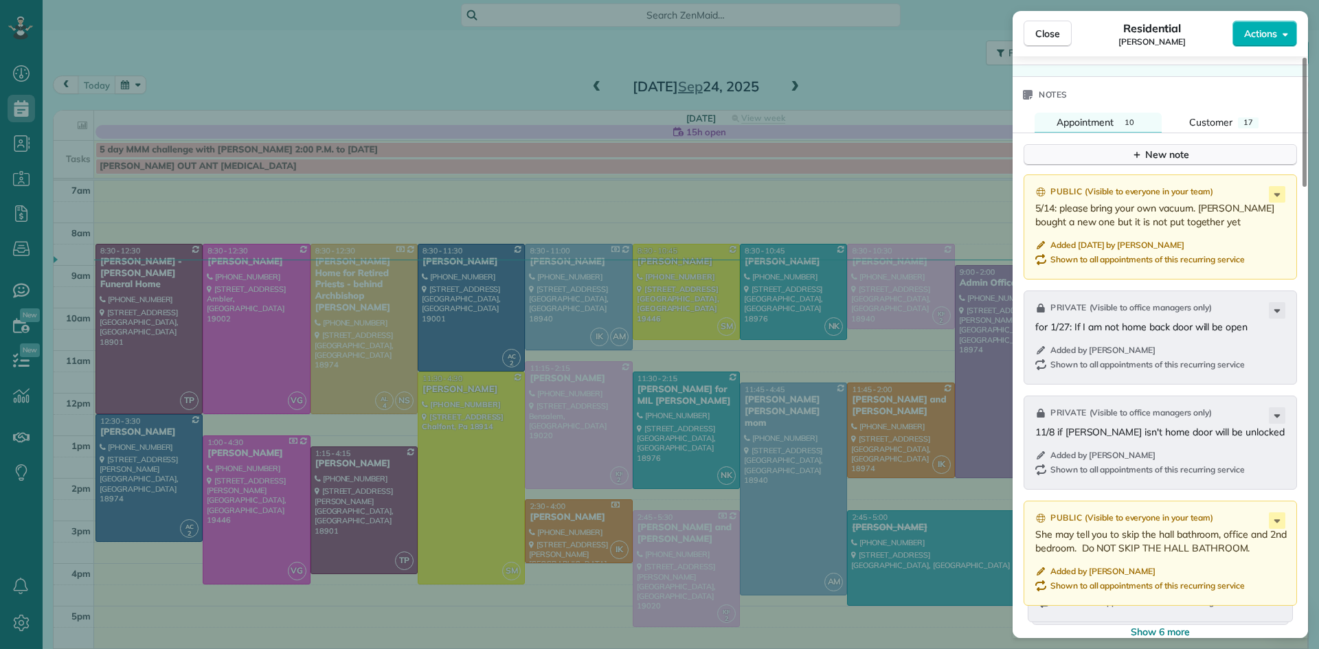
click at [1144, 157] on div "New note" at bounding box center [1160, 155] width 58 height 14
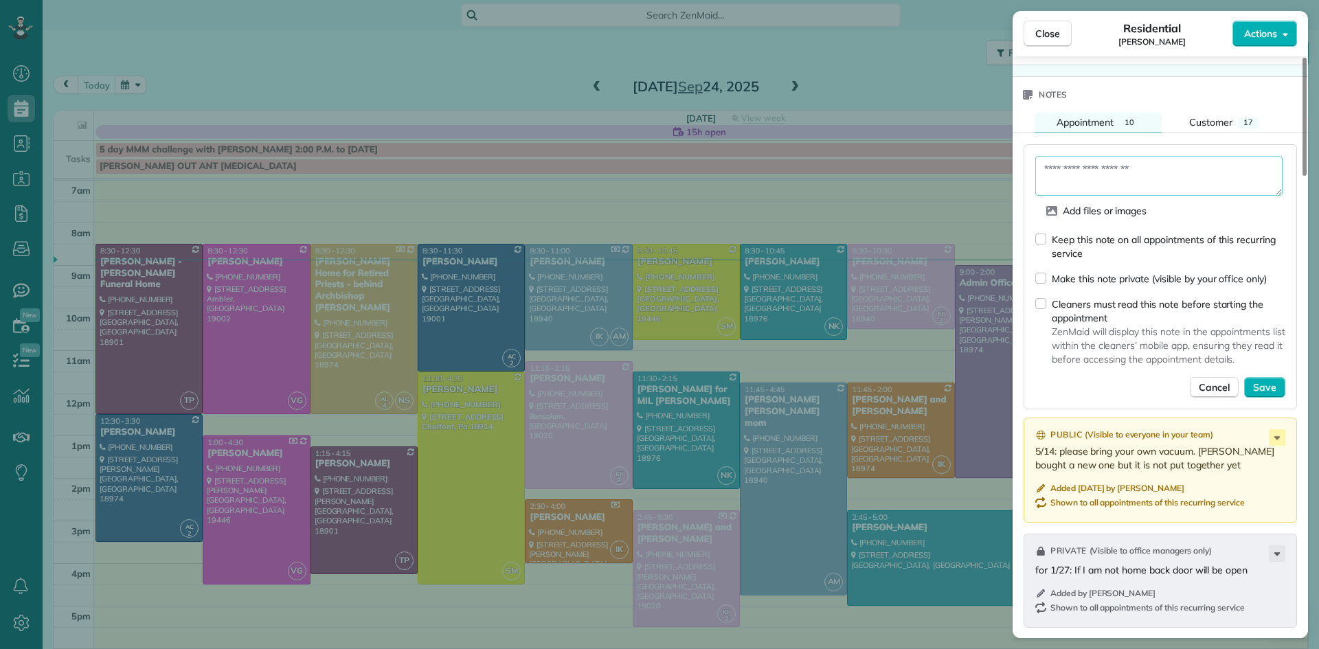
click at [1128, 177] on textarea at bounding box center [1158, 176] width 247 height 40
type textarea "**********"
click at [1260, 390] on span "Save" at bounding box center [1264, 388] width 23 height 14
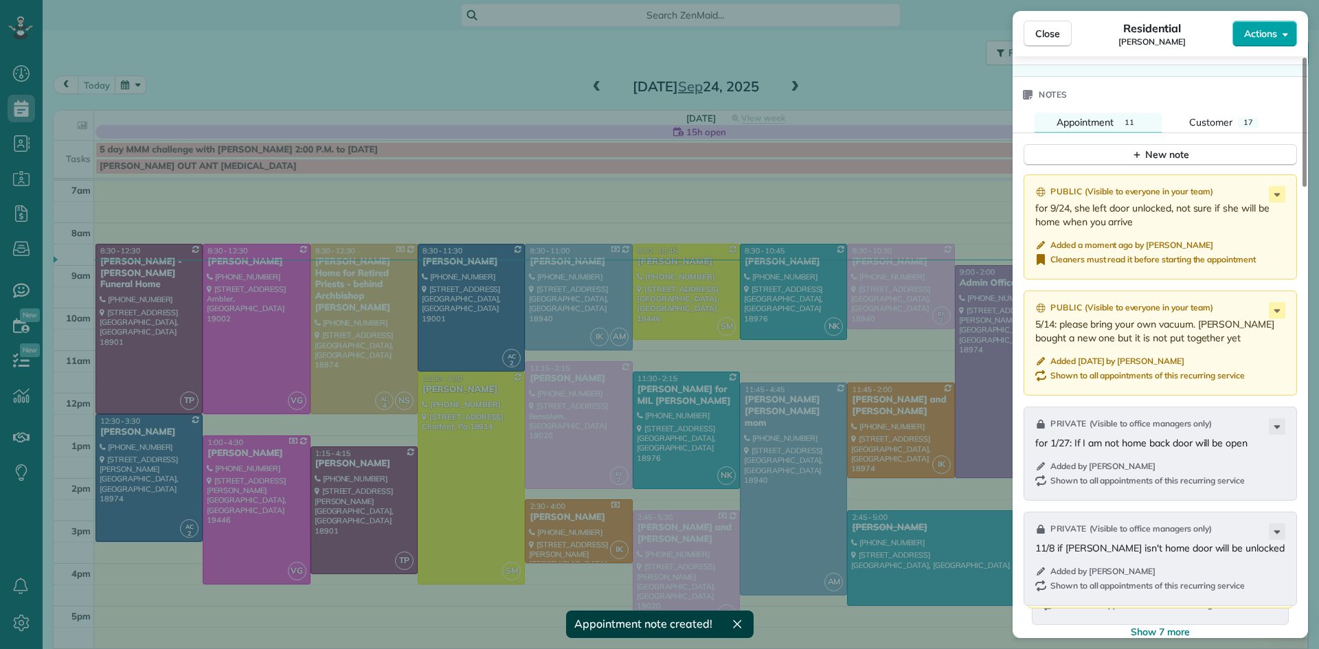
click at [1255, 32] on span "Actions" at bounding box center [1260, 34] width 33 height 14
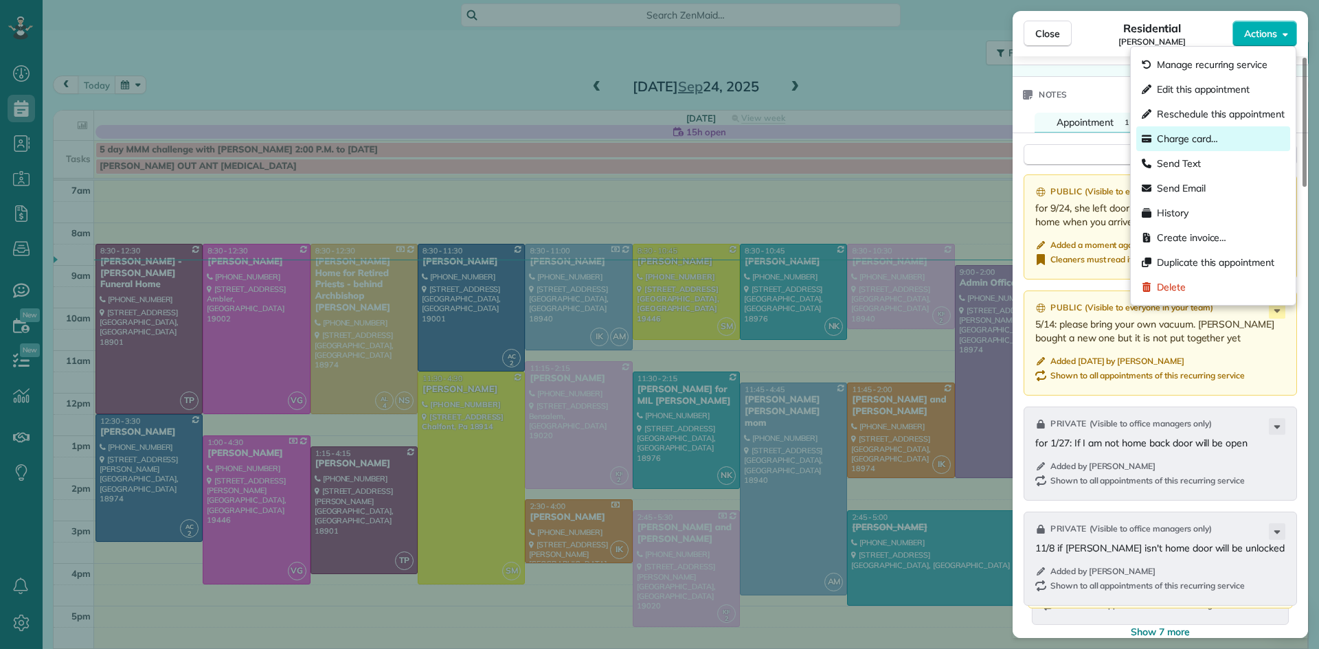
click at [1199, 139] on span "Charge card…" at bounding box center [1187, 139] width 61 height 14
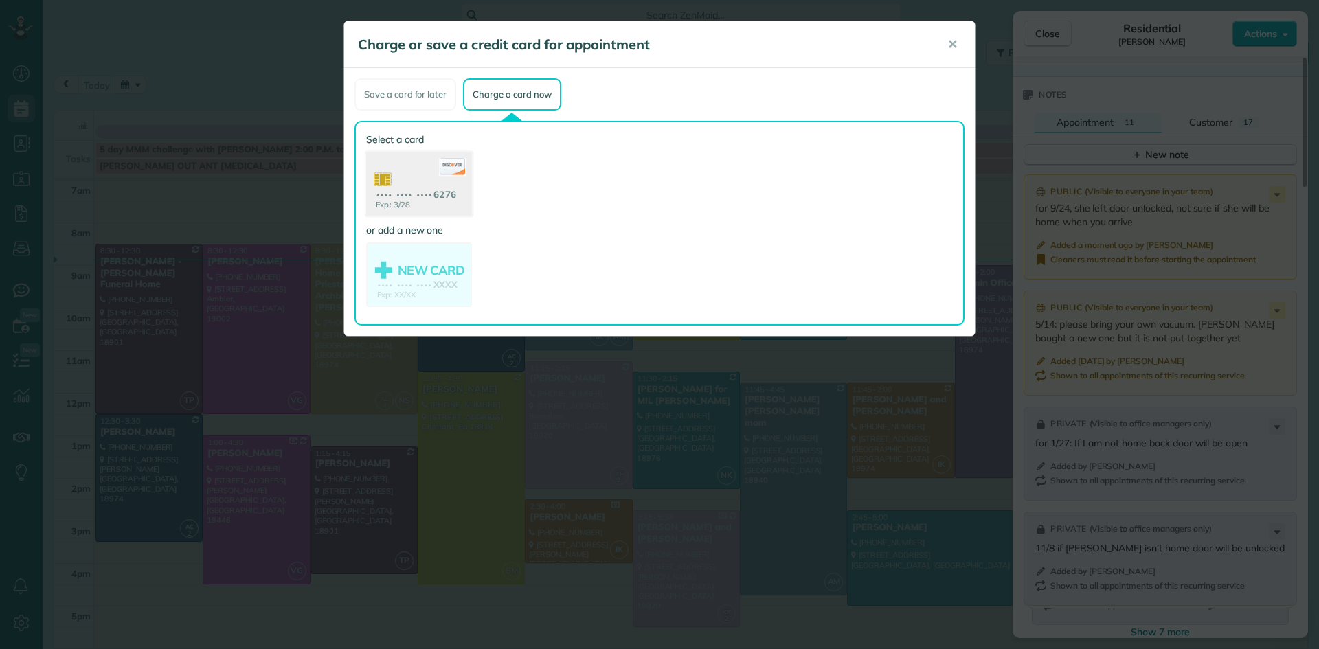
click at [444, 188] on use at bounding box center [419, 186] width 106 height 67
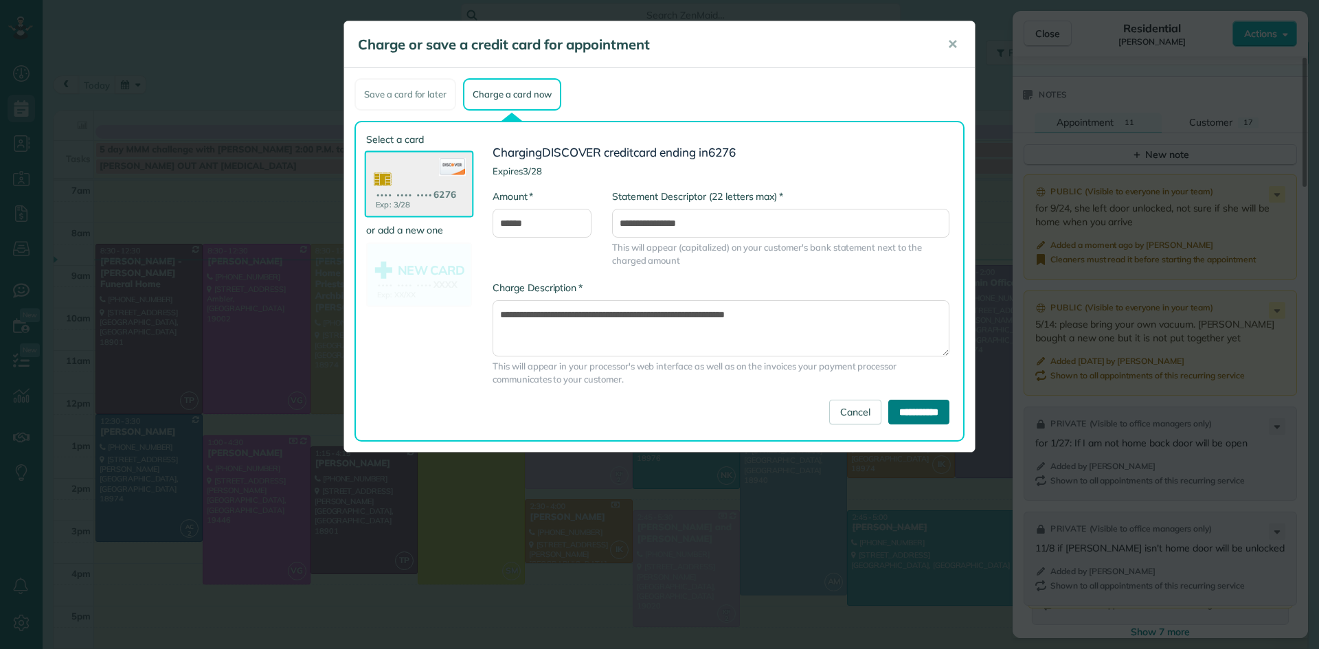
click at [893, 413] on input "**********" at bounding box center [918, 412] width 61 height 25
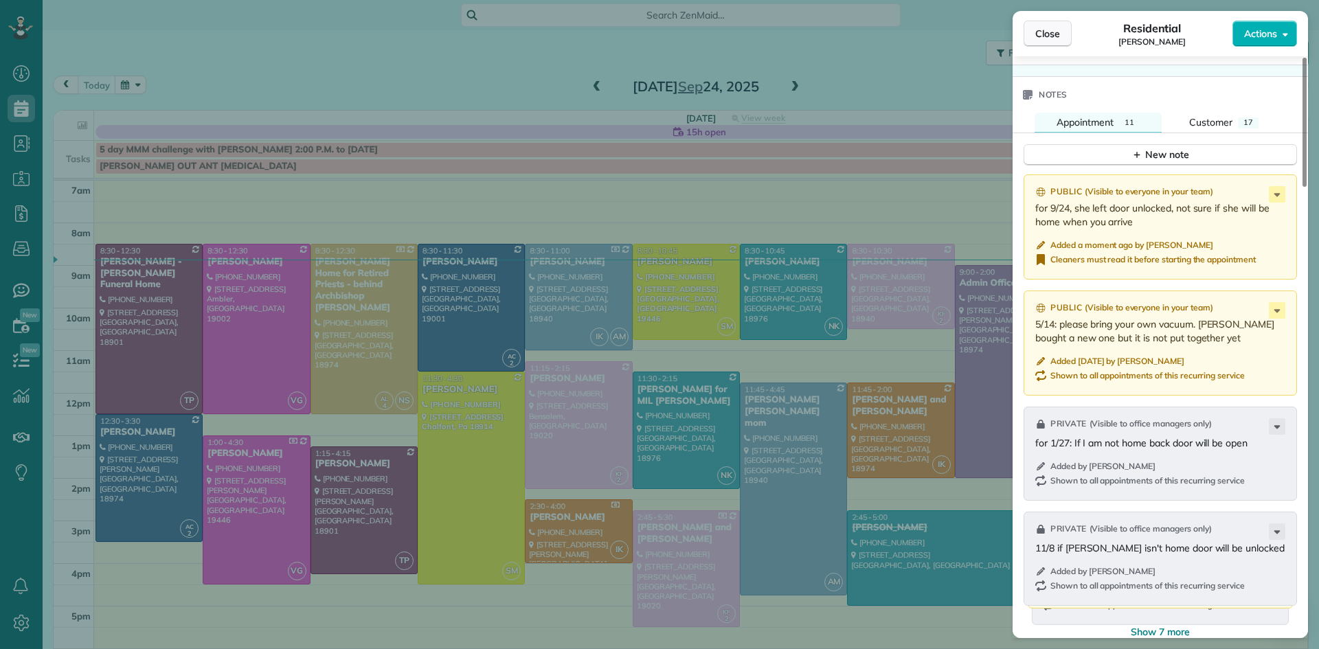
click at [1046, 30] on span "Close" at bounding box center [1047, 34] width 25 height 14
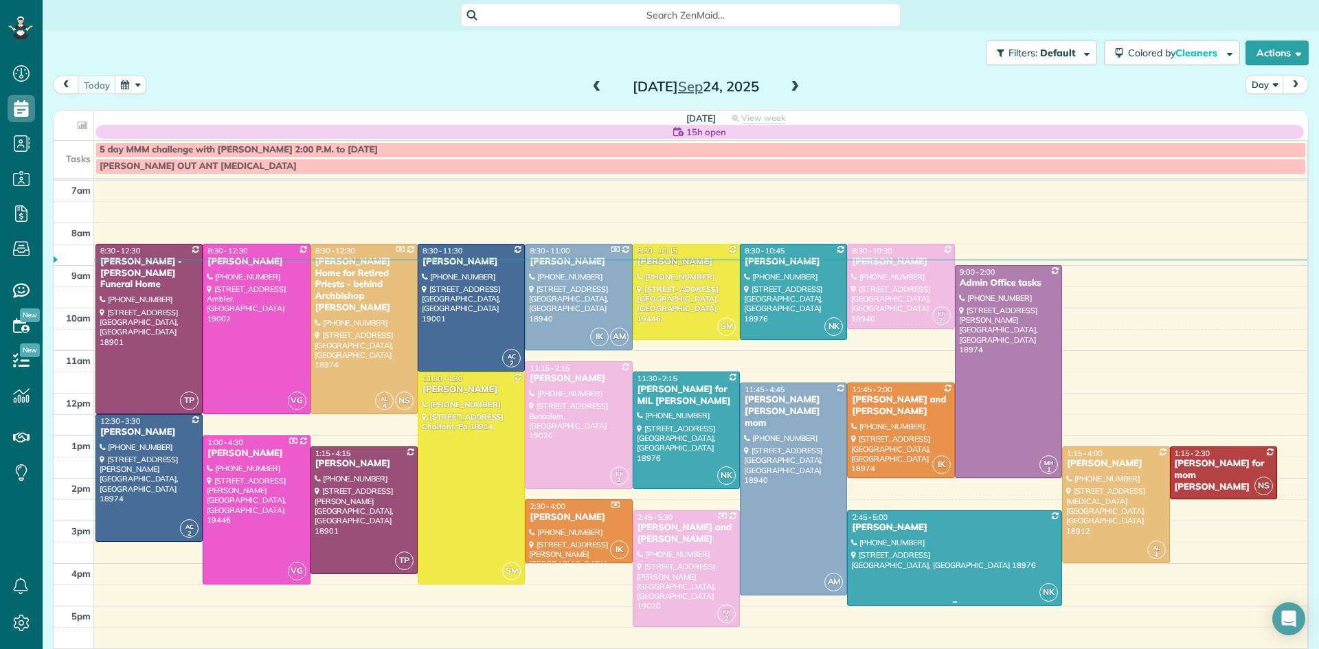
click at [949, 550] on div at bounding box center [955, 558] width 214 height 95
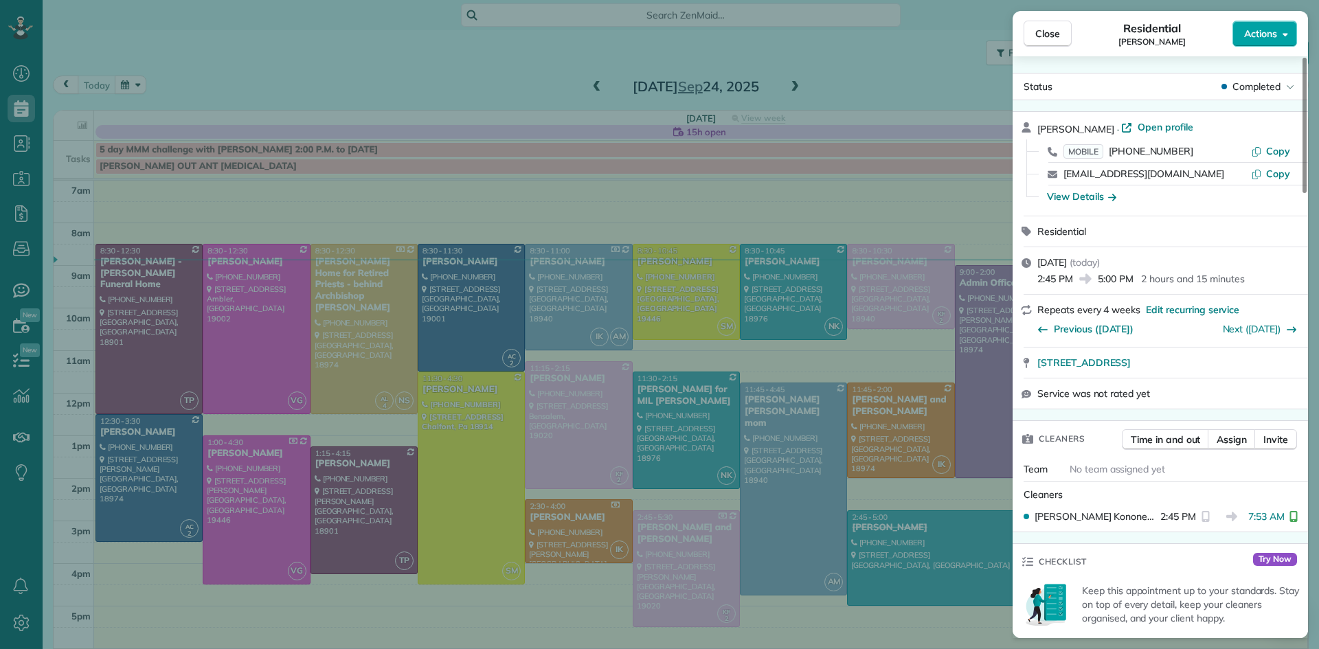
click at [1264, 33] on span "Actions" at bounding box center [1260, 34] width 33 height 14
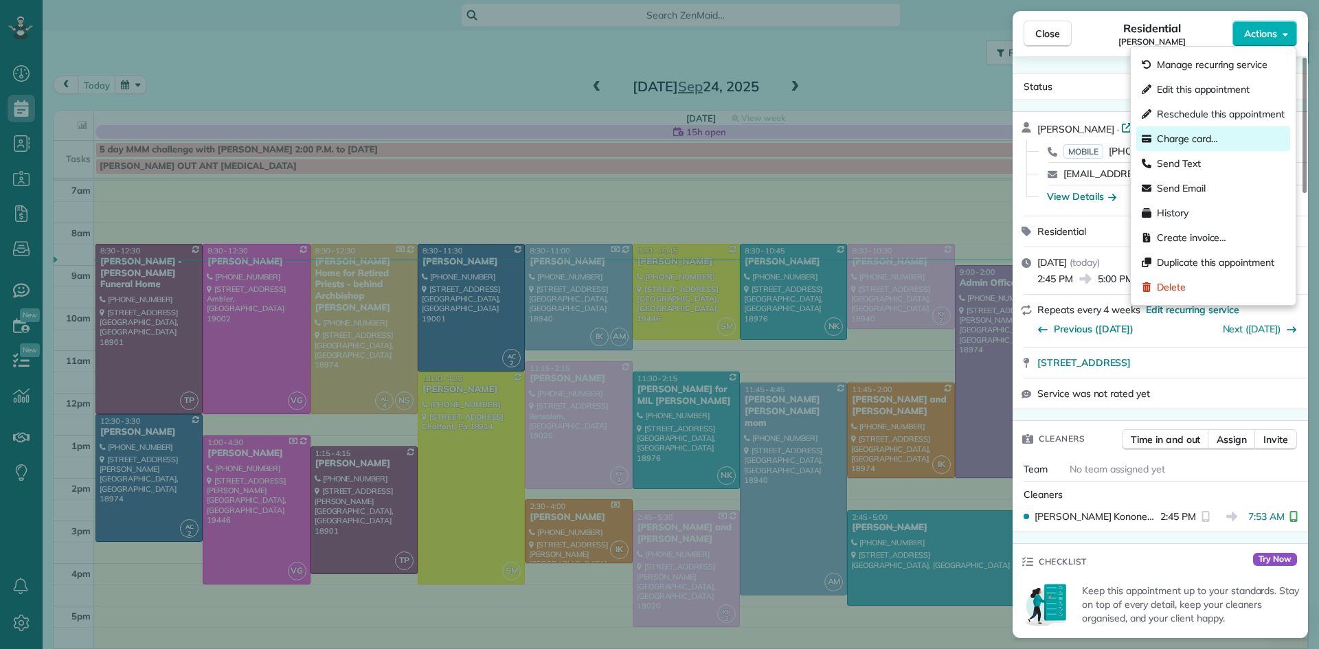
click at [1203, 135] on span "Charge card…" at bounding box center [1187, 139] width 61 height 14
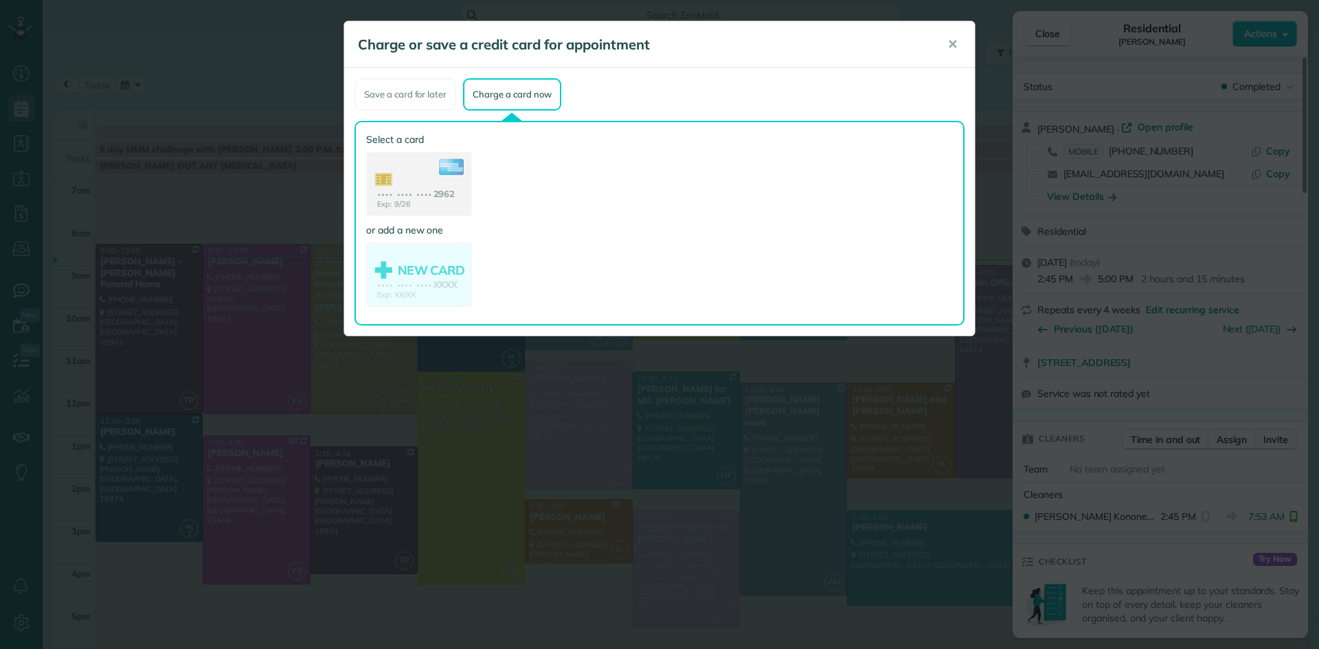
click at [400, 188] on use at bounding box center [419, 185] width 103 height 65
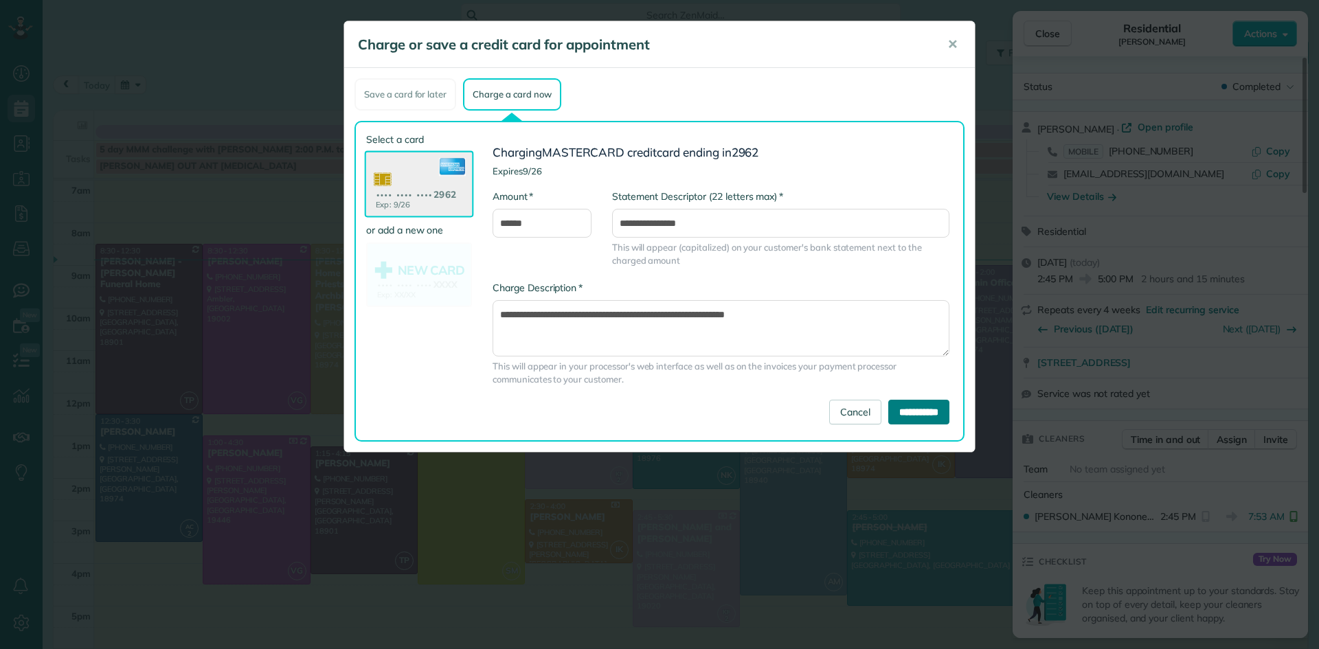
click at [925, 420] on input "**********" at bounding box center [918, 412] width 61 height 25
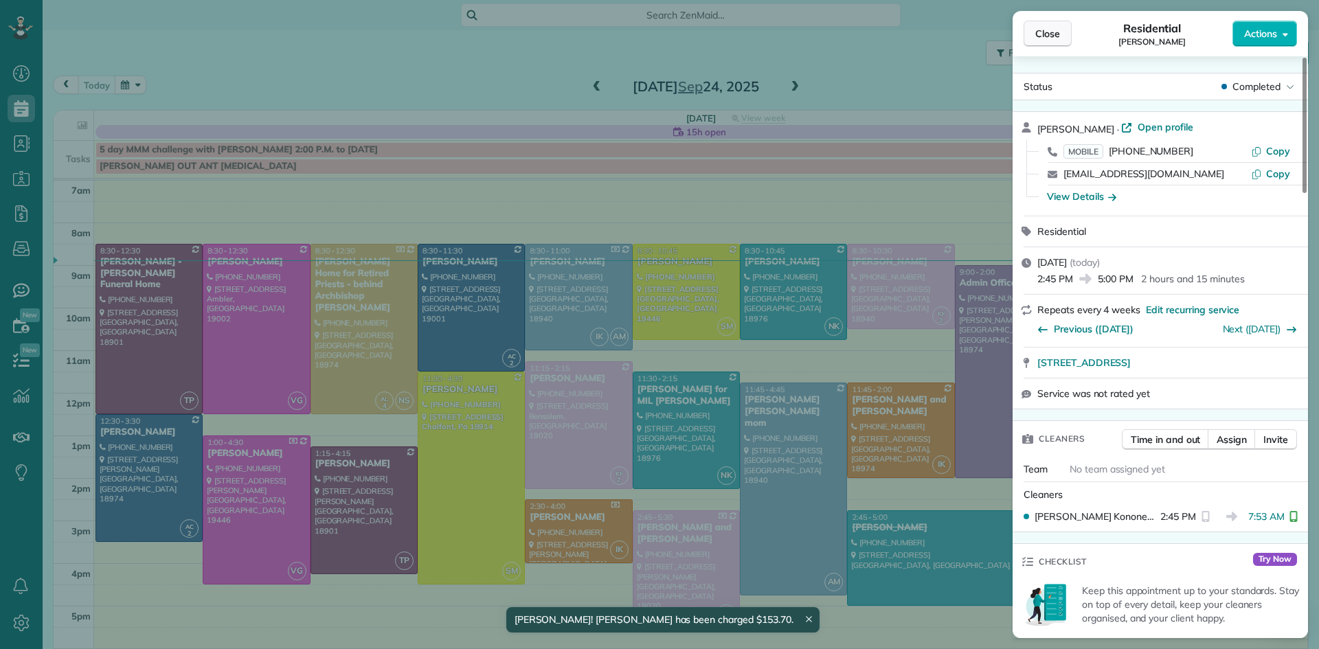
click at [1042, 38] on span "Close" at bounding box center [1047, 34] width 25 height 14
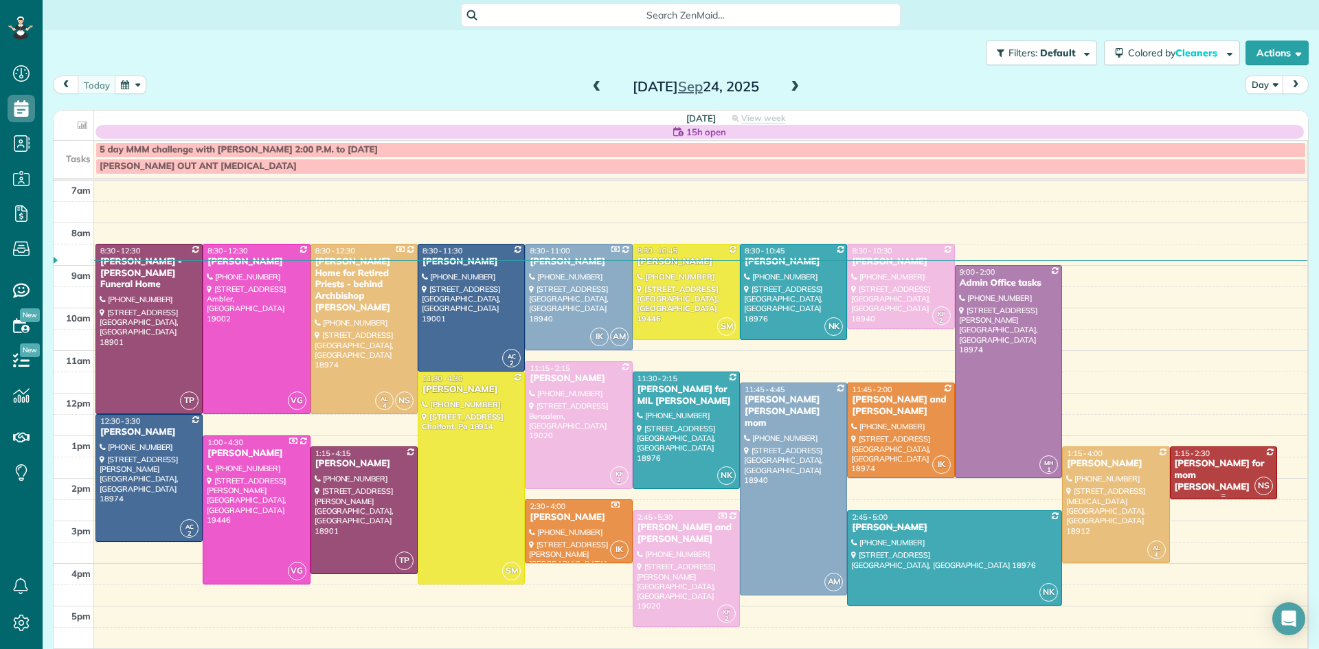
click at [1230, 476] on div "Jeramie Ferrell for mom Josephine Leone" at bounding box center [1223, 475] width 99 height 35
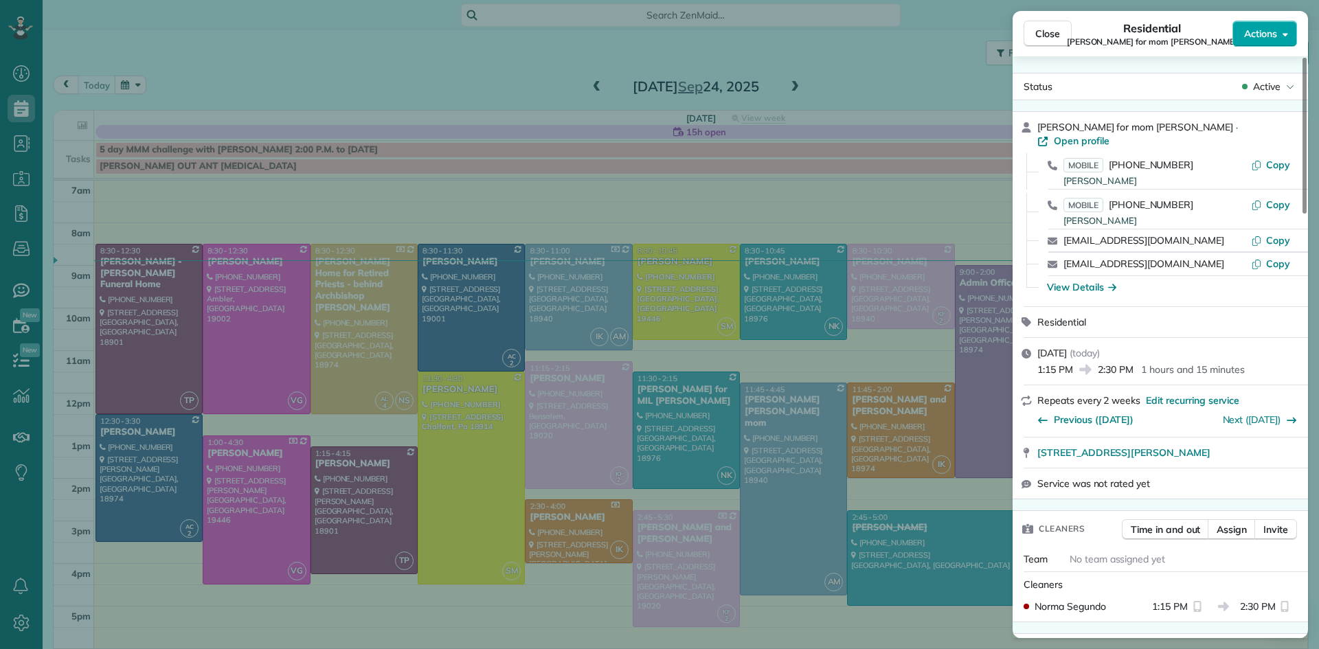
click at [1258, 35] on span "Actions" at bounding box center [1260, 34] width 33 height 14
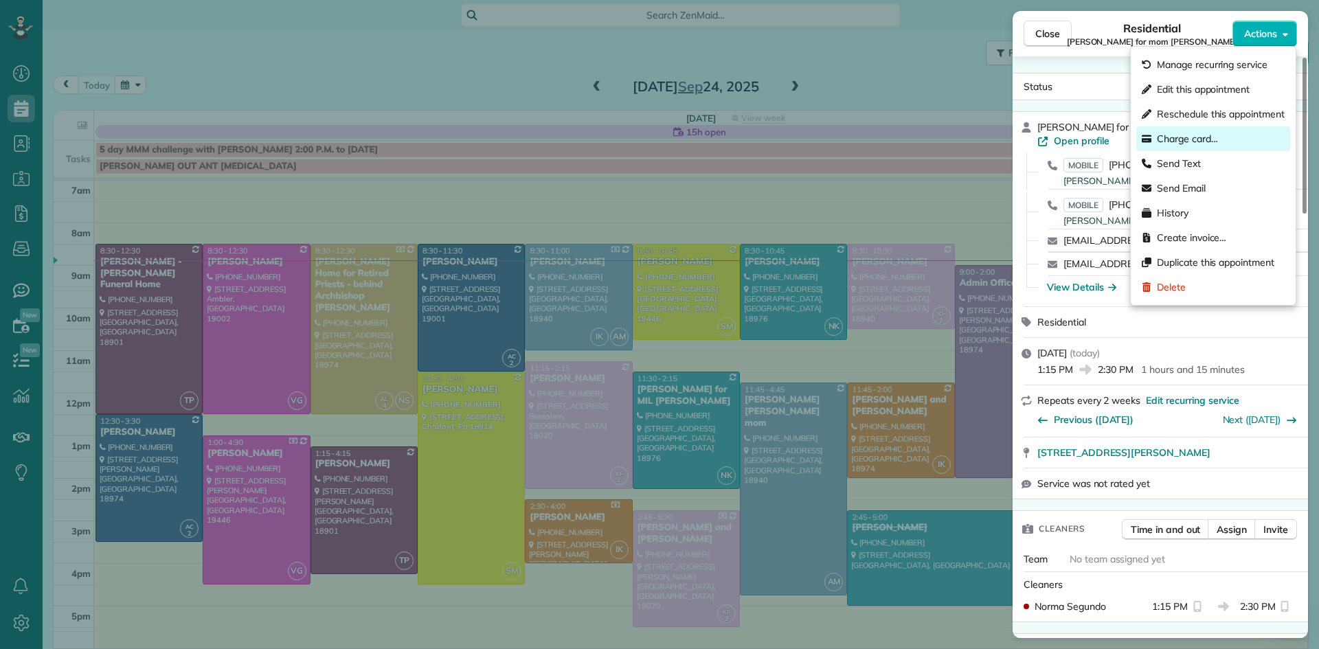
click at [1199, 135] on span "Charge card…" at bounding box center [1187, 139] width 61 height 14
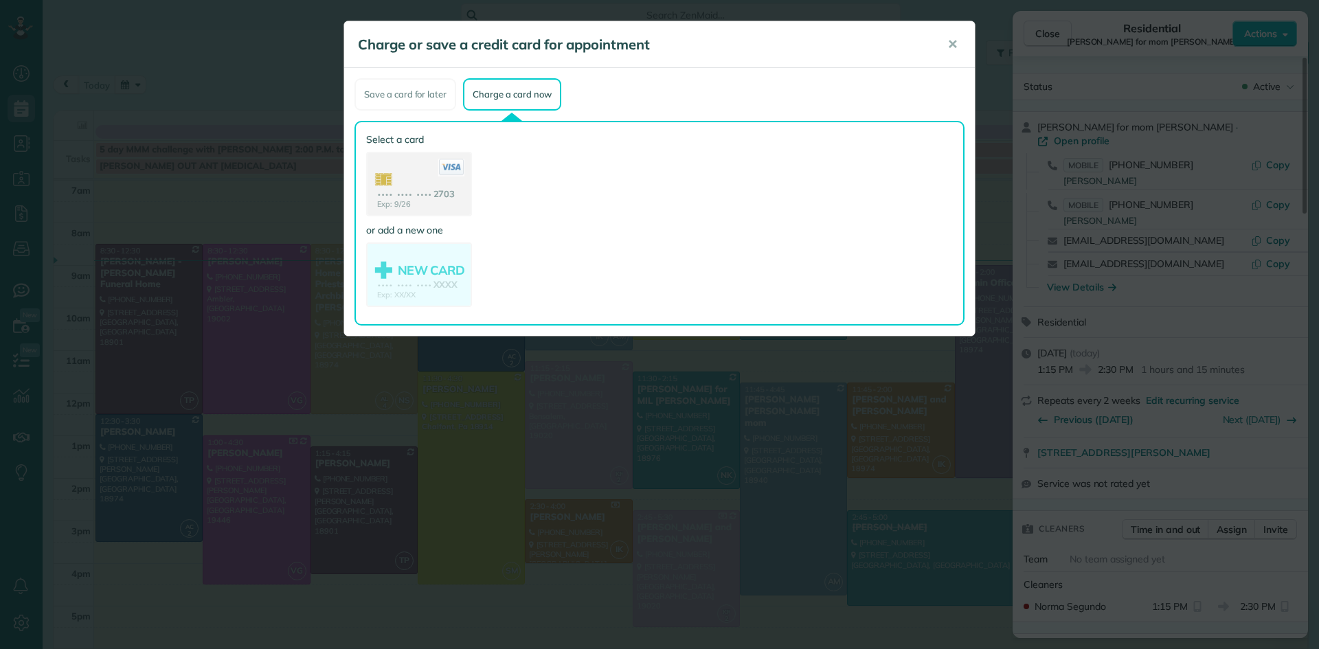
click at [415, 183] on use at bounding box center [419, 185] width 103 height 65
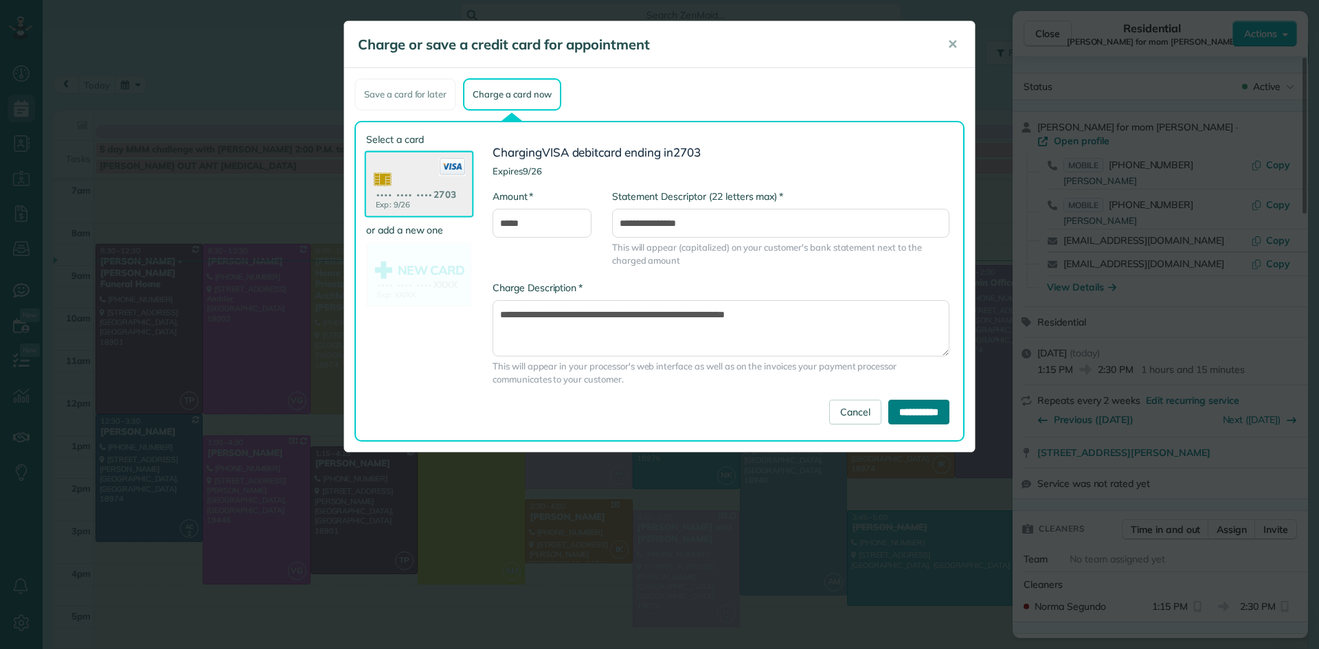
click at [924, 416] on input "**********" at bounding box center [918, 412] width 61 height 25
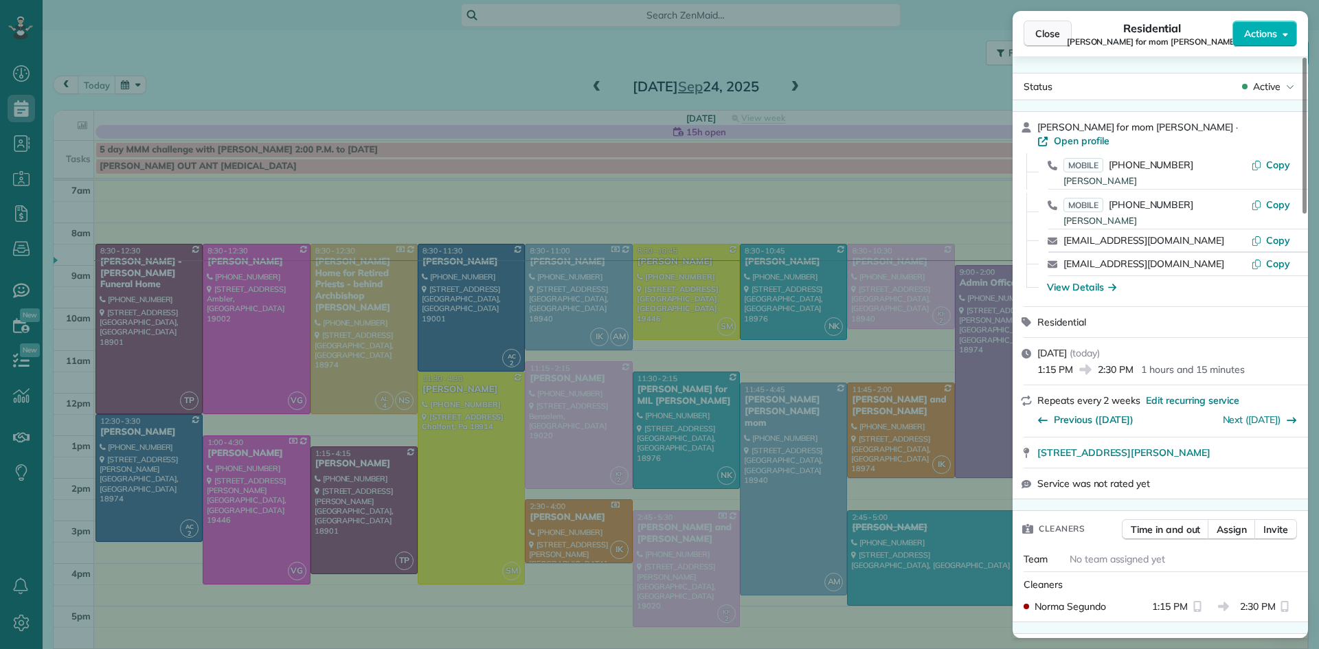
click at [1030, 27] on button "Close" at bounding box center [1048, 34] width 48 height 26
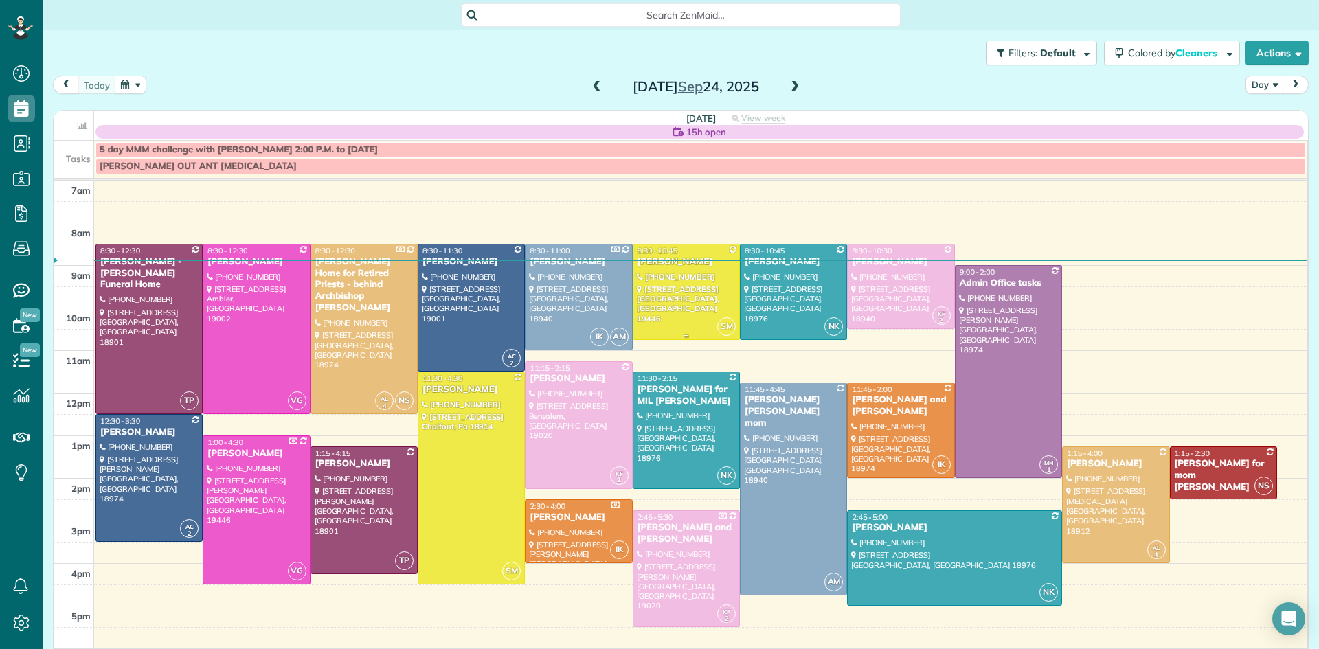
click at [681, 293] on div at bounding box center [686, 292] width 106 height 95
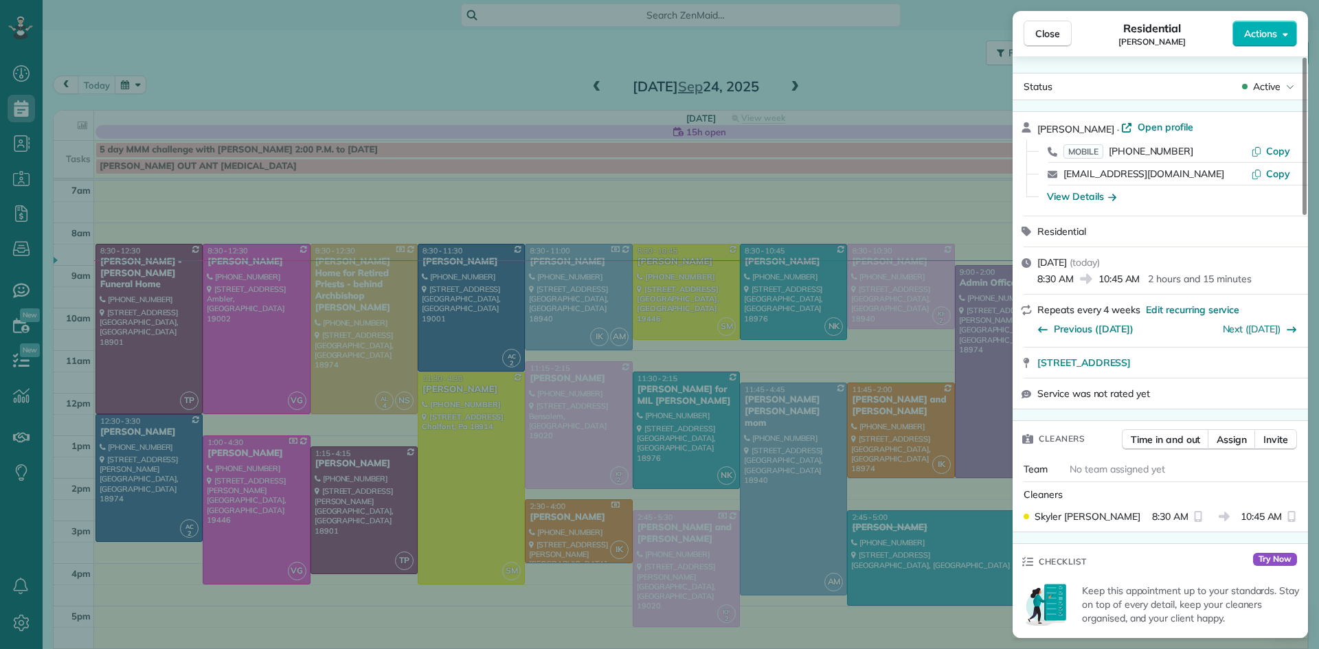
click at [1049, 27] on span "Close" at bounding box center [1047, 34] width 25 height 14
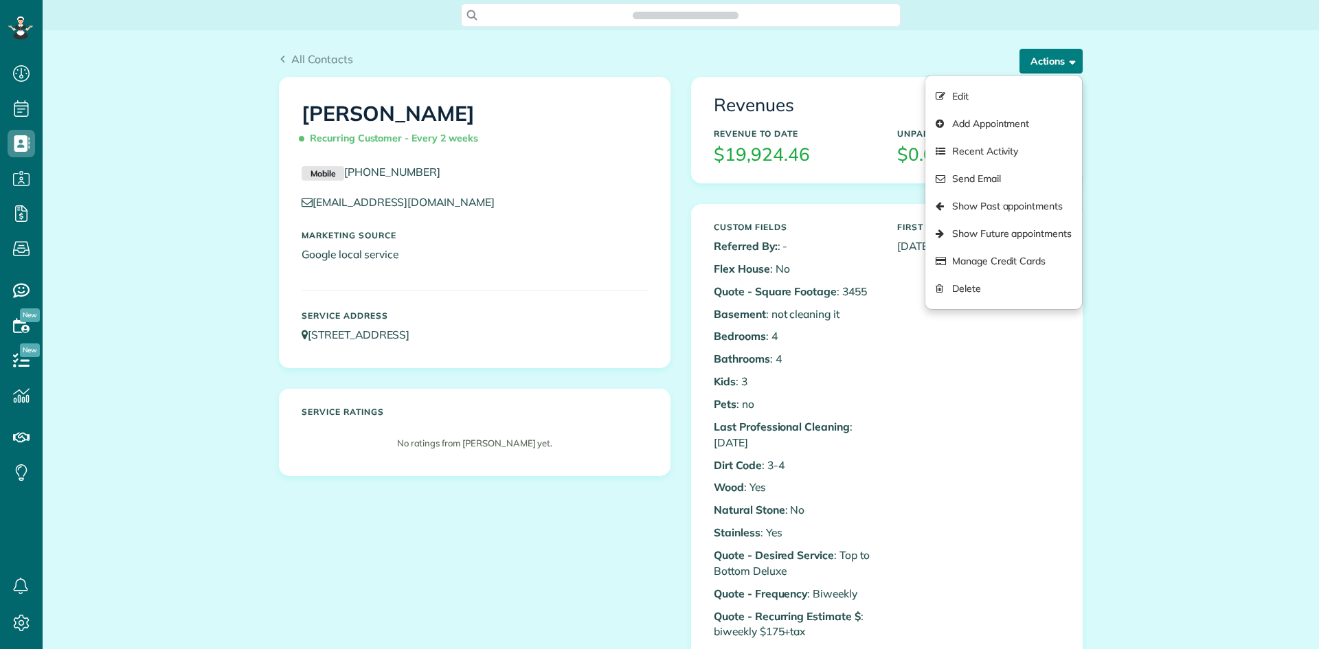
scroll to position [6, 6]
click at [1020, 255] on link "Manage Credit Cards" at bounding box center [1003, 260] width 157 height 27
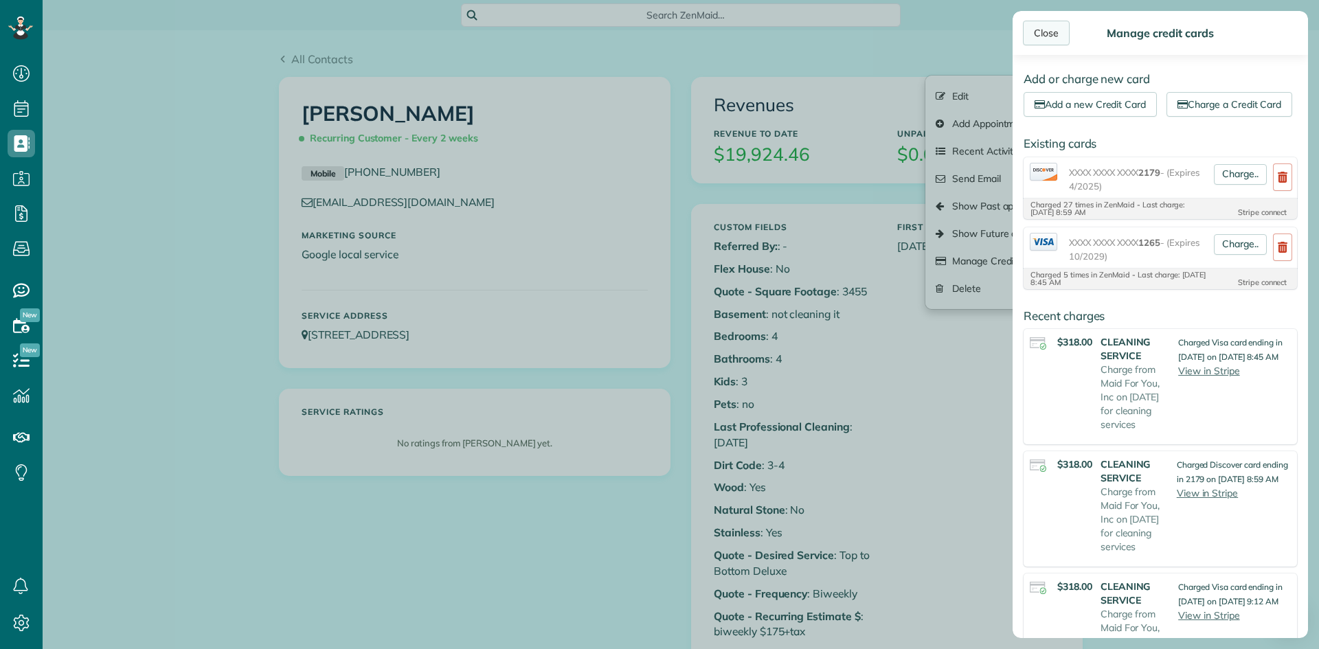
click at [1032, 33] on div "Close" at bounding box center [1046, 33] width 47 height 25
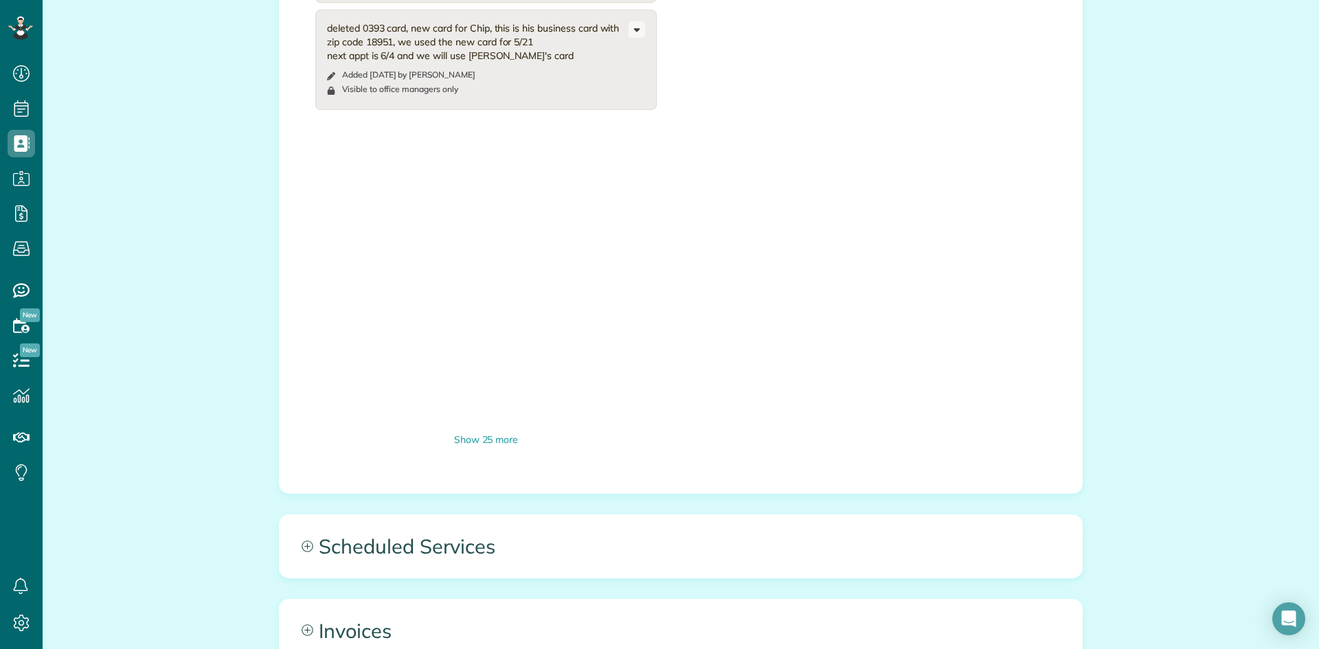
scroll to position [1612, 0]
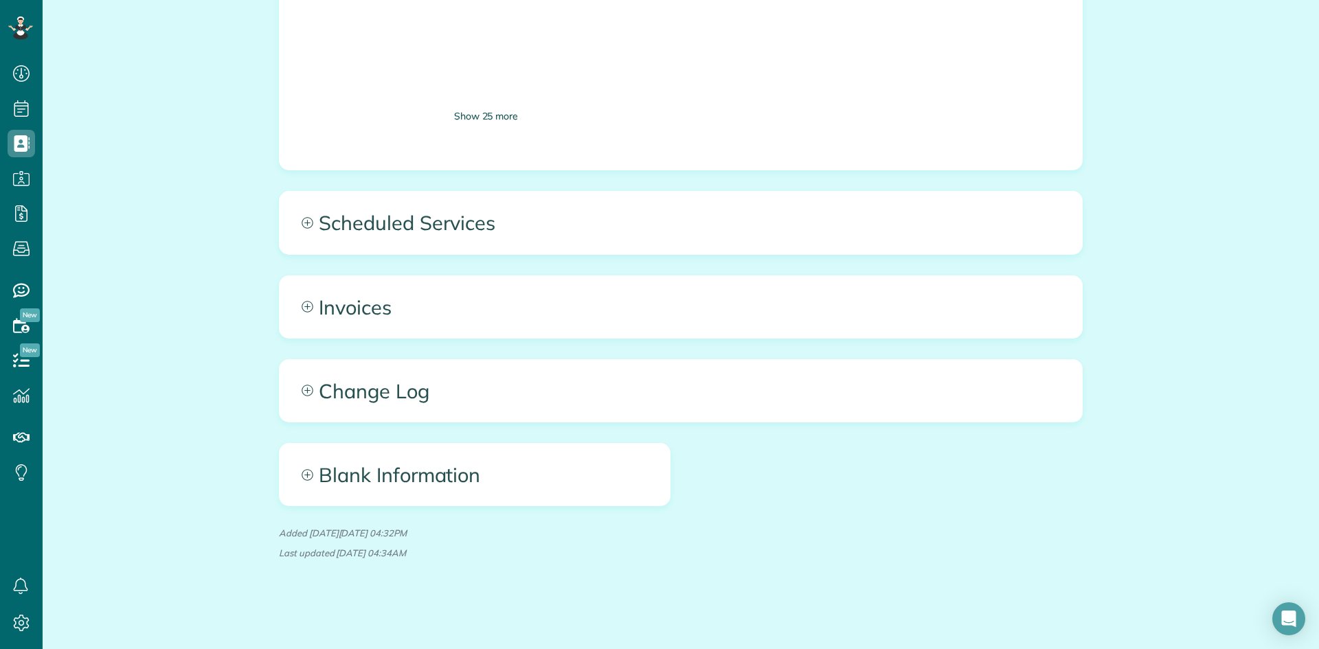
click at [486, 111] on div "Show 25 more" at bounding box center [485, 116] width 341 height 14
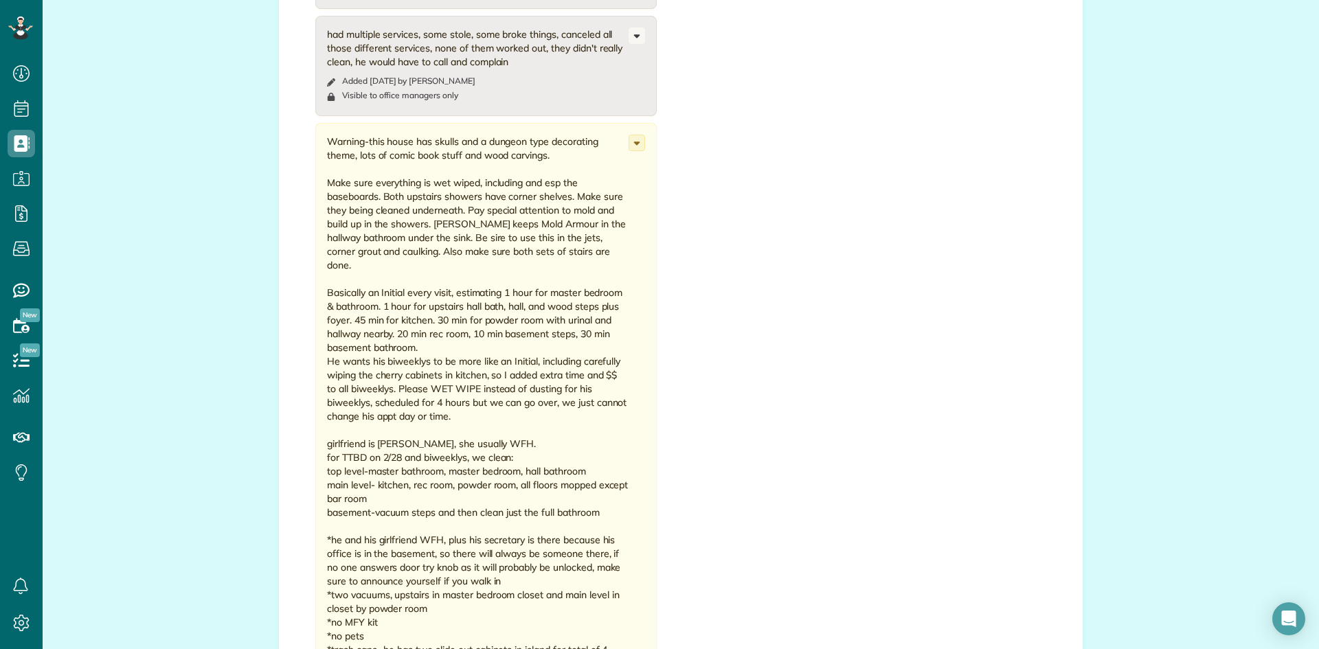
scroll to position [4521, 0]
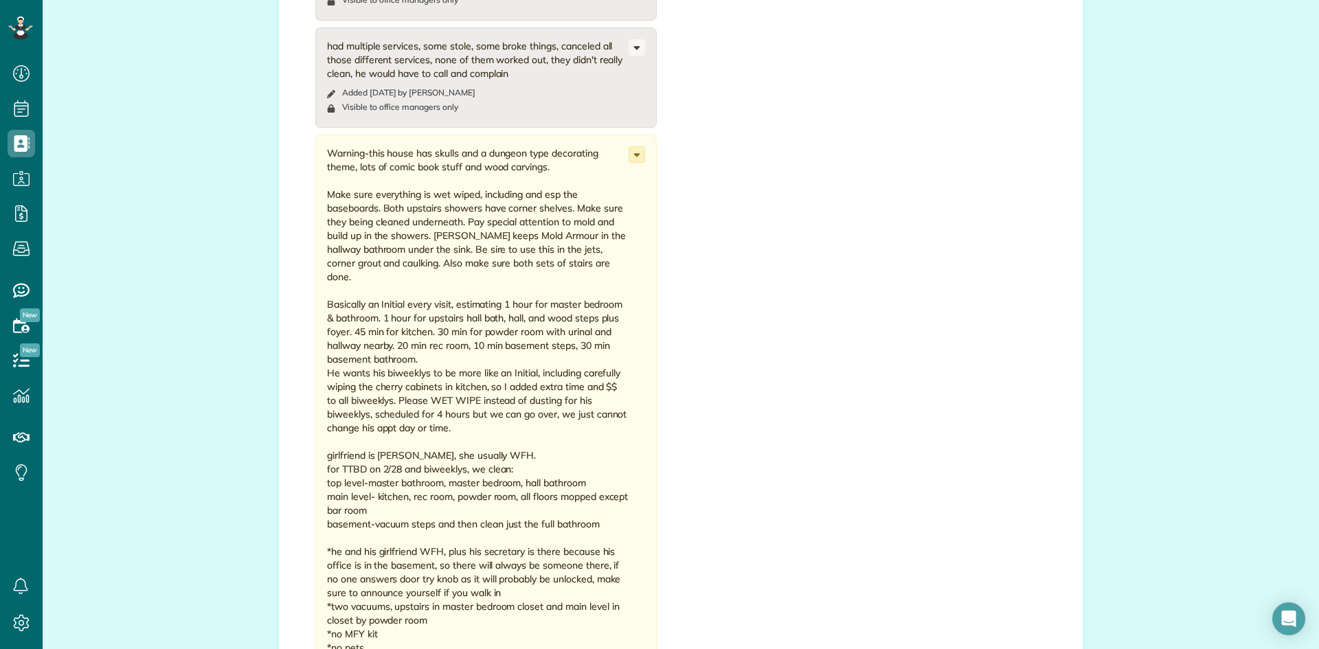
click at [637, 147] on icon at bounding box center [636, 154] width 15 height 15
click at [586, 203] on span "Edit note" at bounding box center [575, 208] width 39 height 10
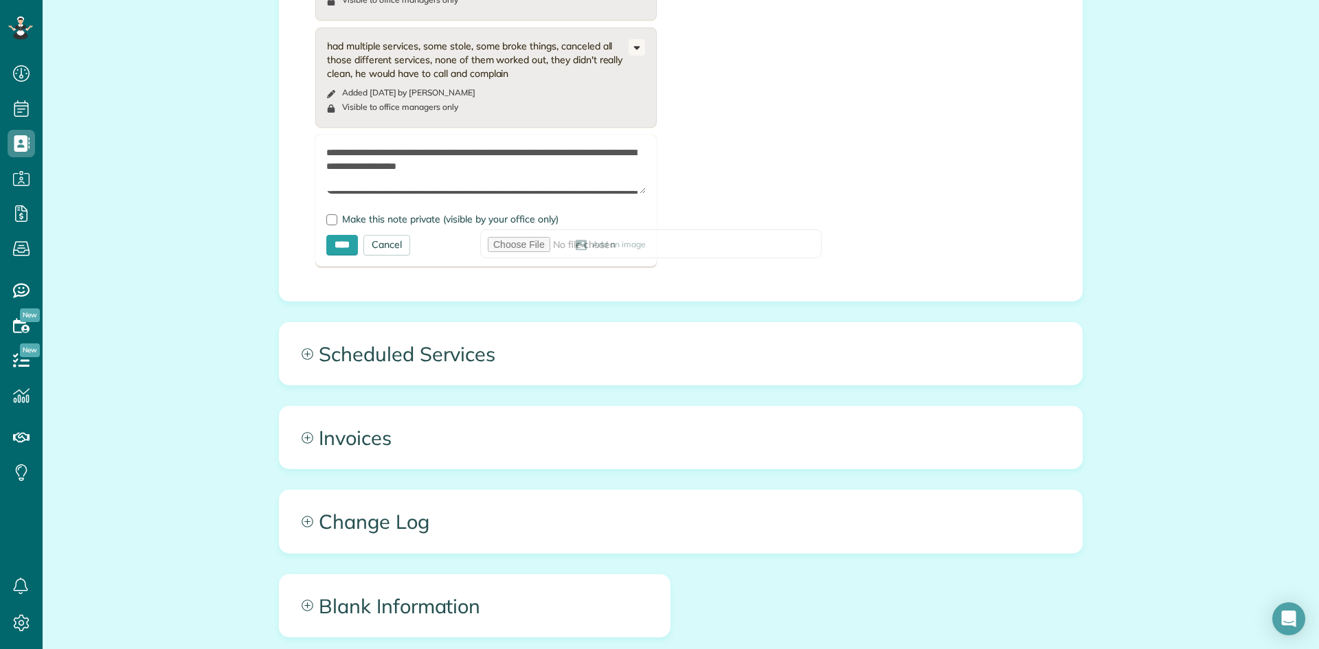
click at [328, 146] on textarea at bounding box center [485, 170] width 319 height 48
type textarea "**********"
click at [341, 235] on input "****" at bounding box center [342, 245] width 32 height 21
type input "**********"
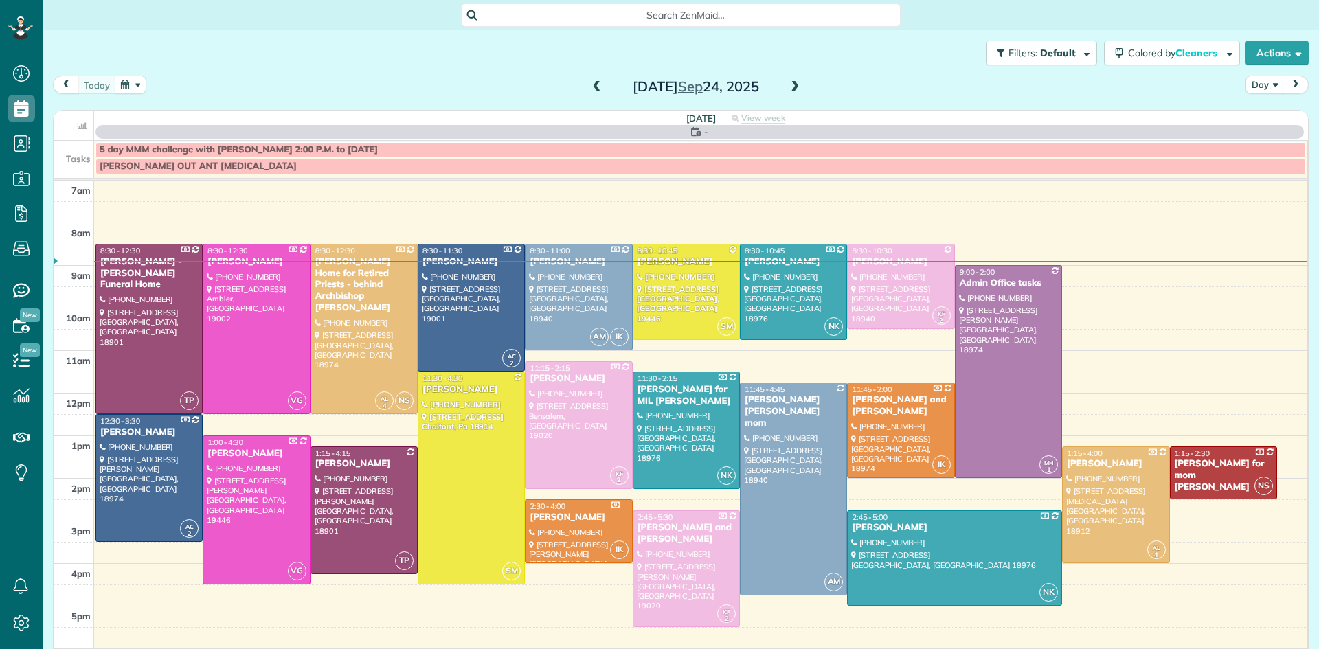
scroll to position [649, 43]
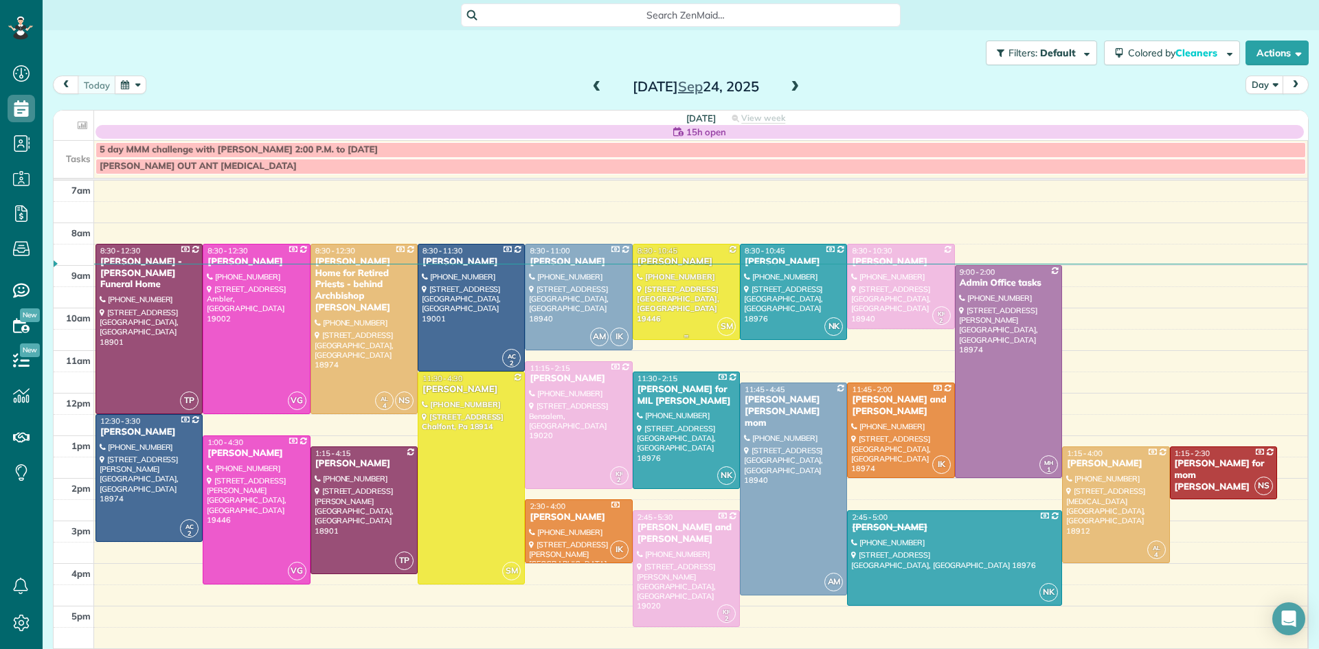
click at [706, 303] on div at bounding box center [686, 292] width 106 height 95
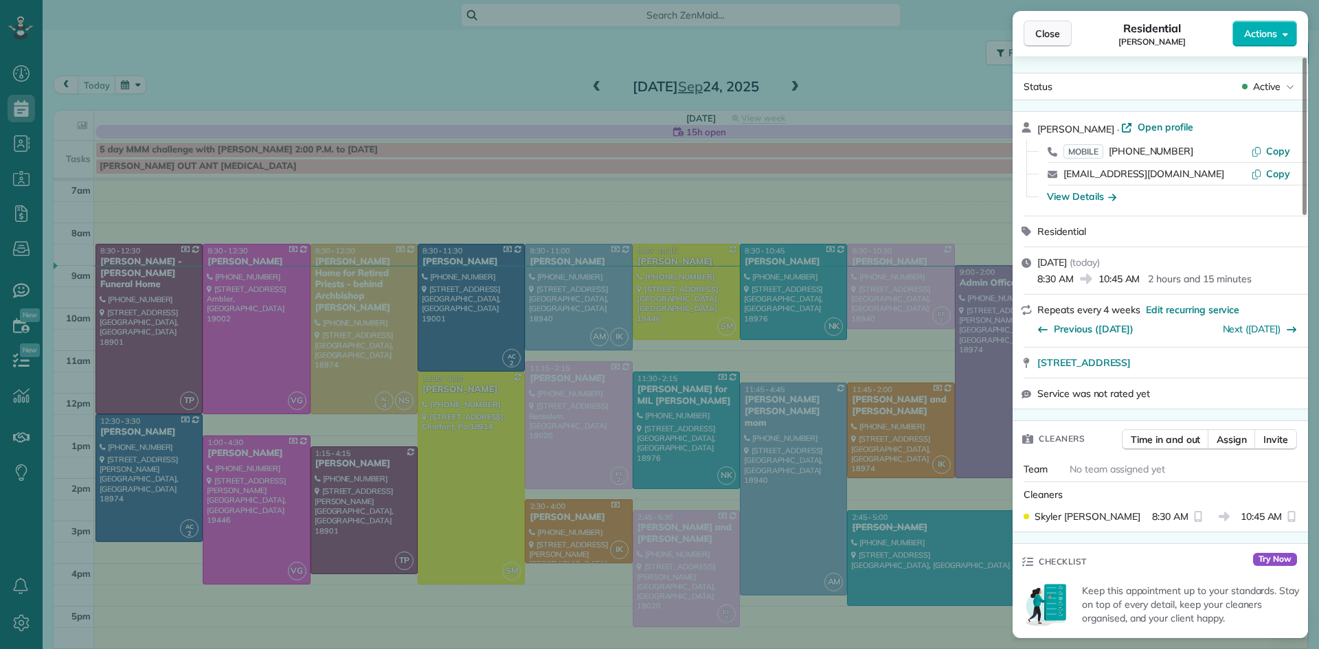
click at [1037, 32] on span "Close" at bounding box center [1047, 34] width 25 height 14
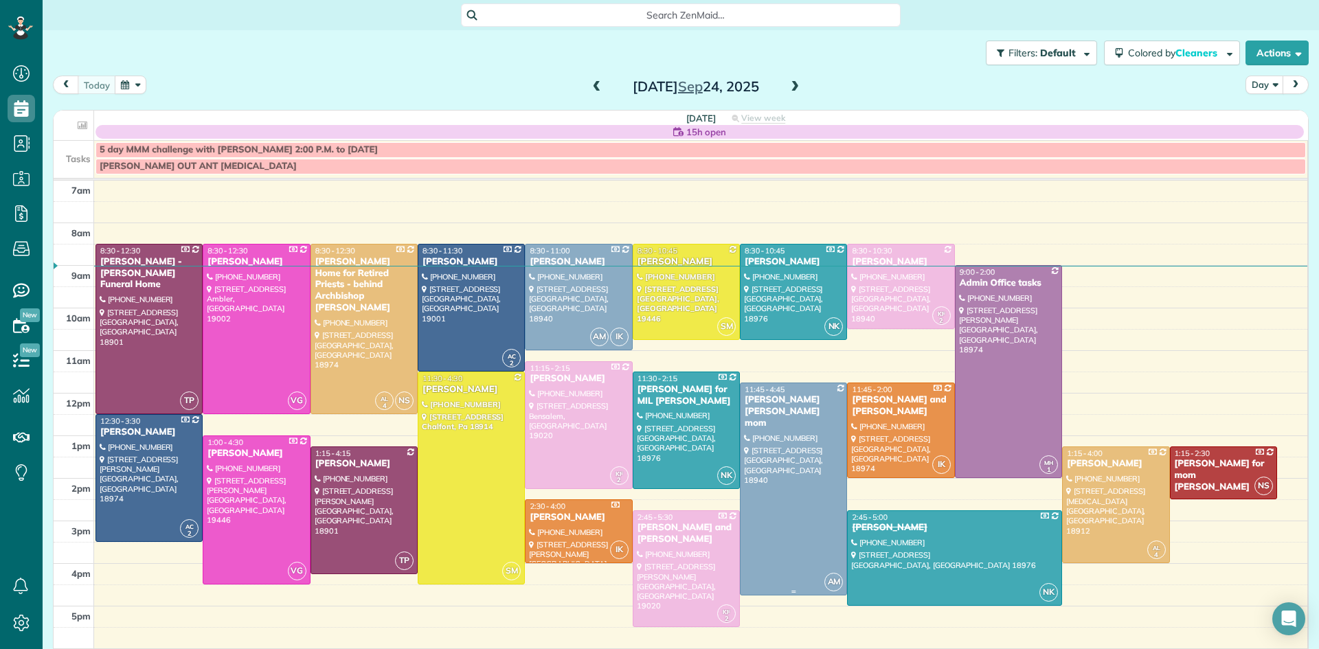
click at [800, 492] on div at bounding box center [794, 489] width 106 height 212
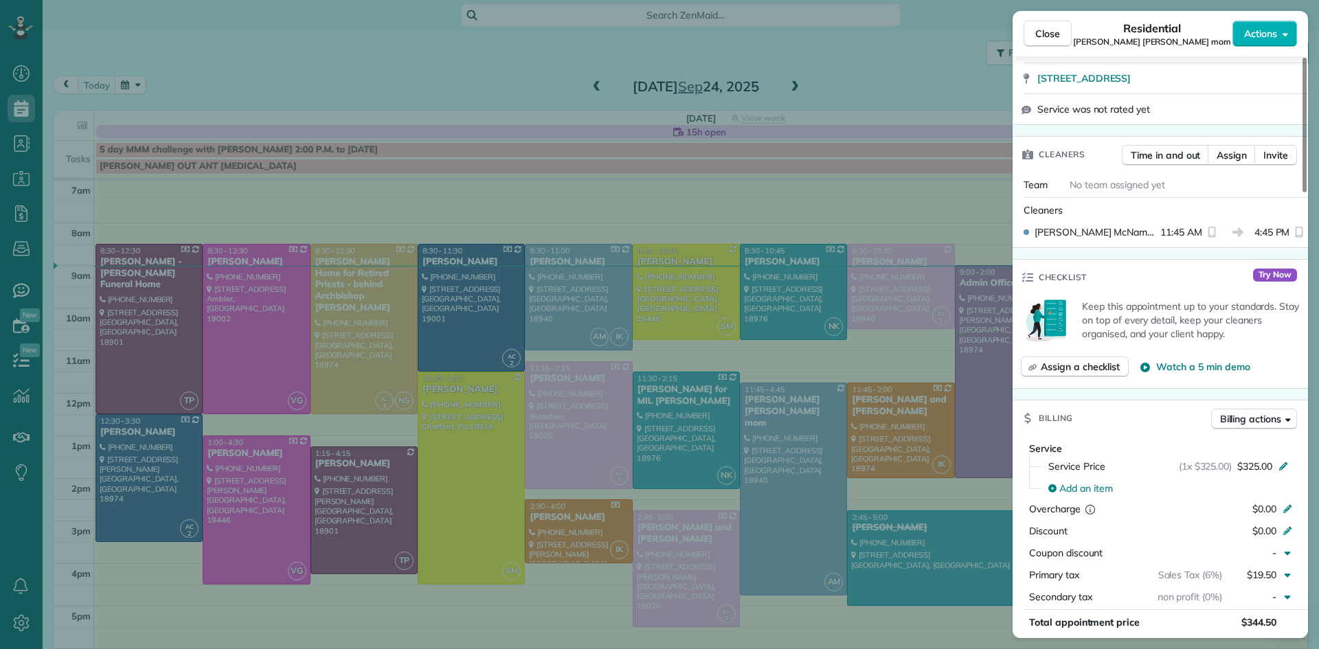
scroll to position [624, 0]
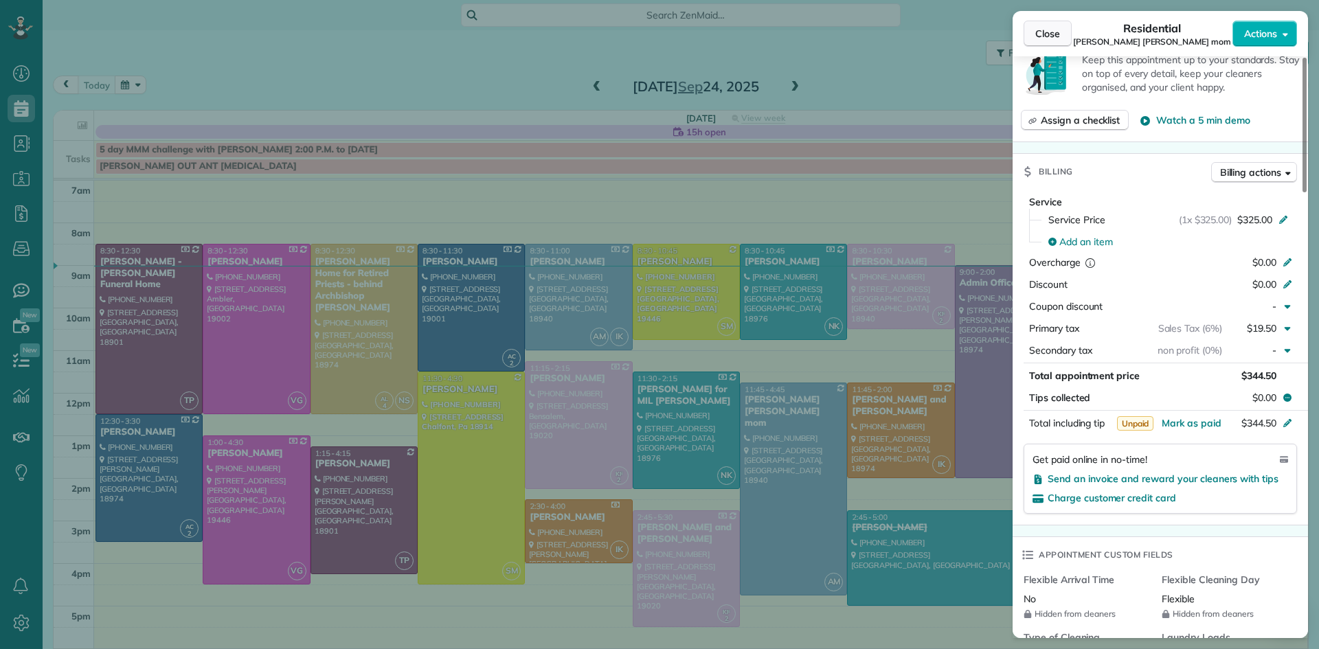
click at [1037, 30] on span "Close" at bounding box center [1047, 34] width 25 height 14
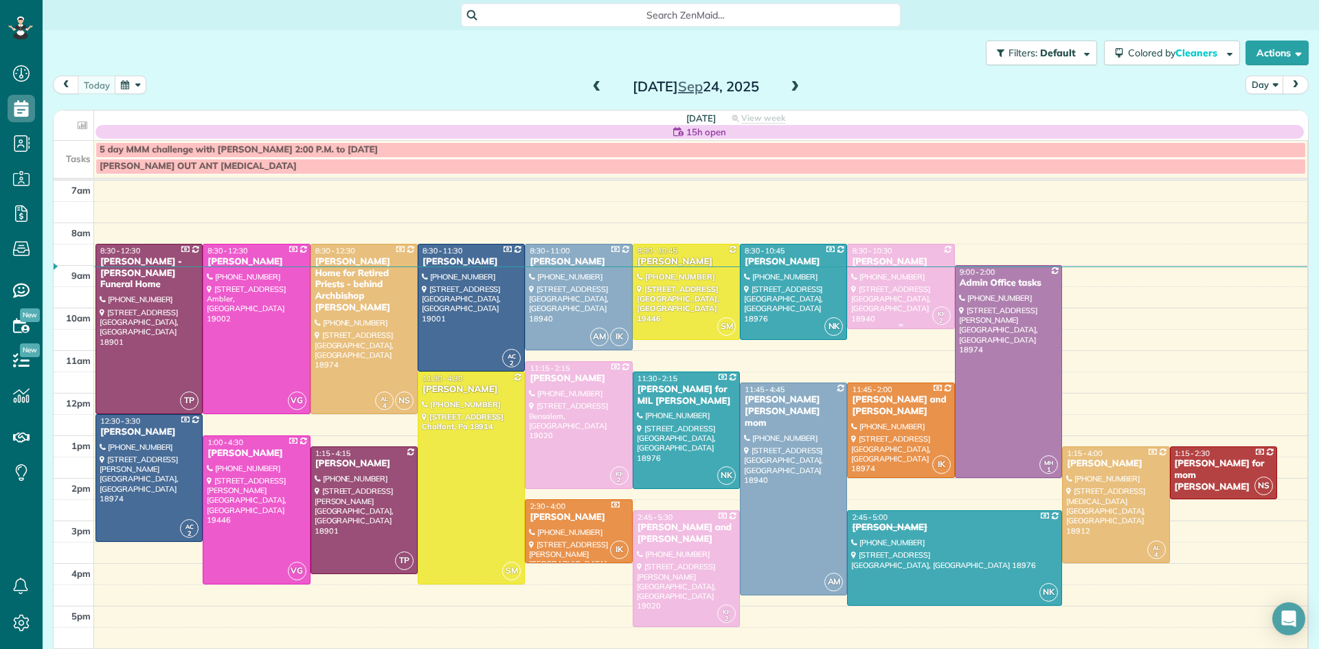
click at [871, 299] on div at bounding box center [901, 287] width 106 height 84
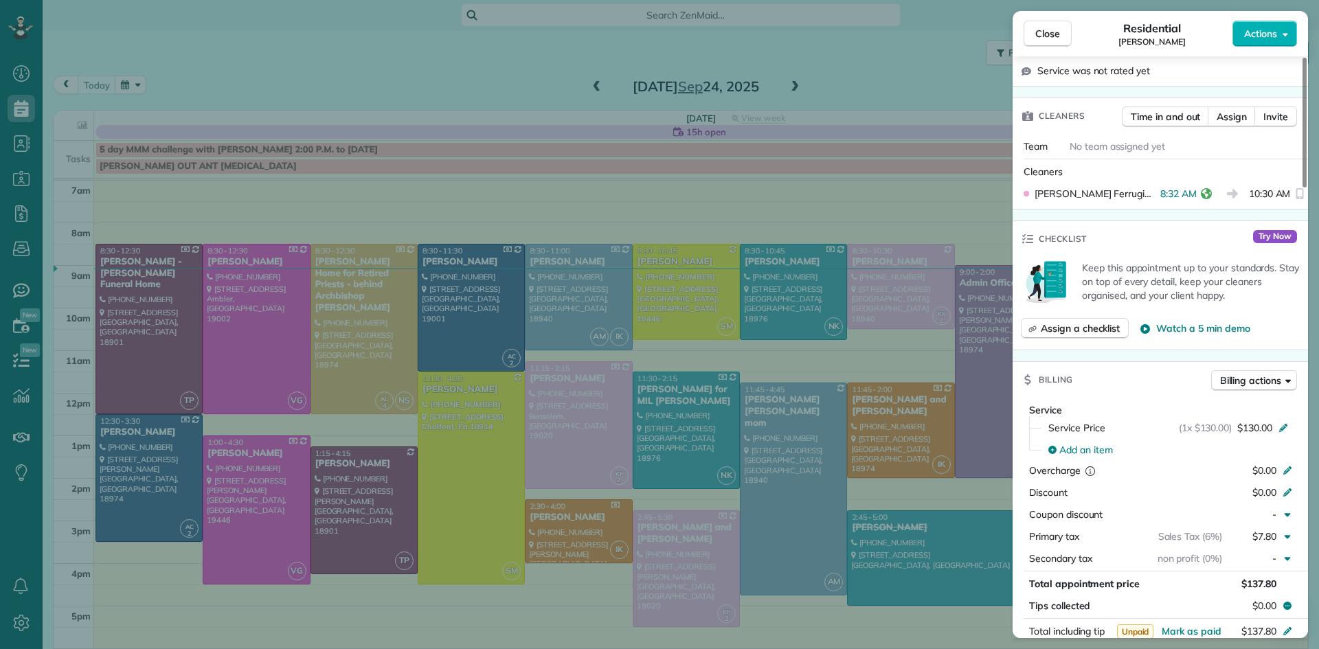
scroll to position [350, 0]
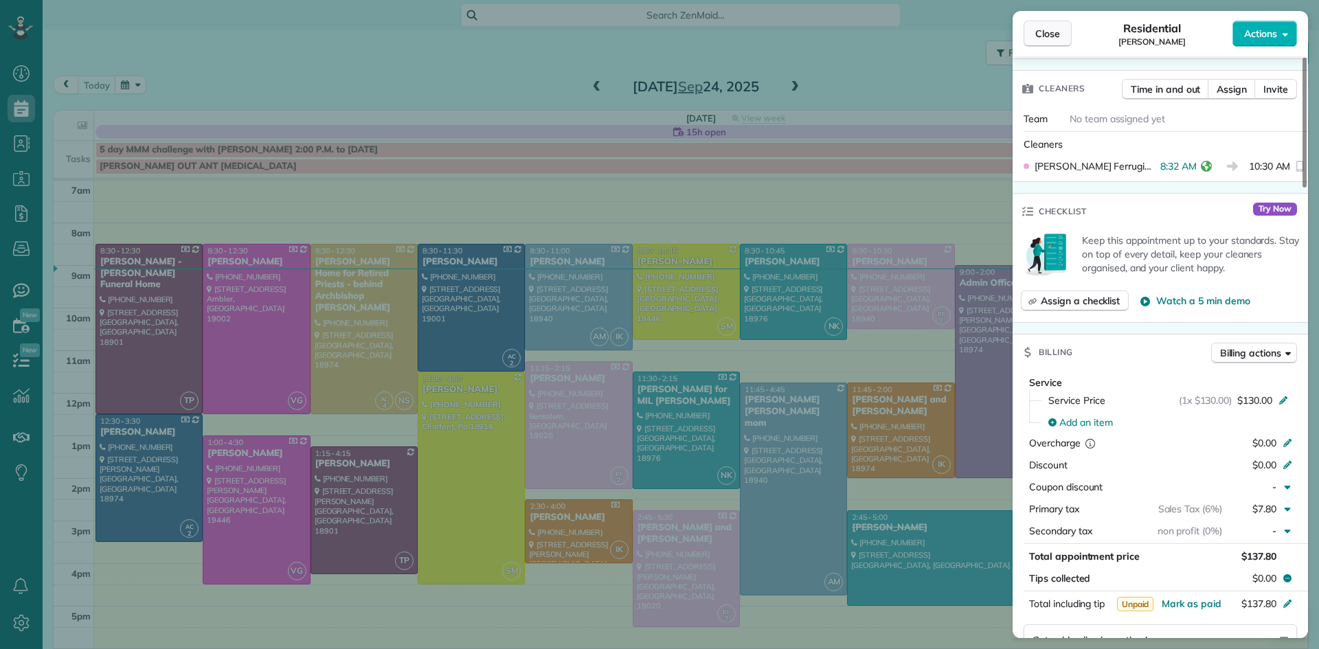
click at [1032, 29] on button "Close" at bounding box center [1048, 34] width 48 height 26
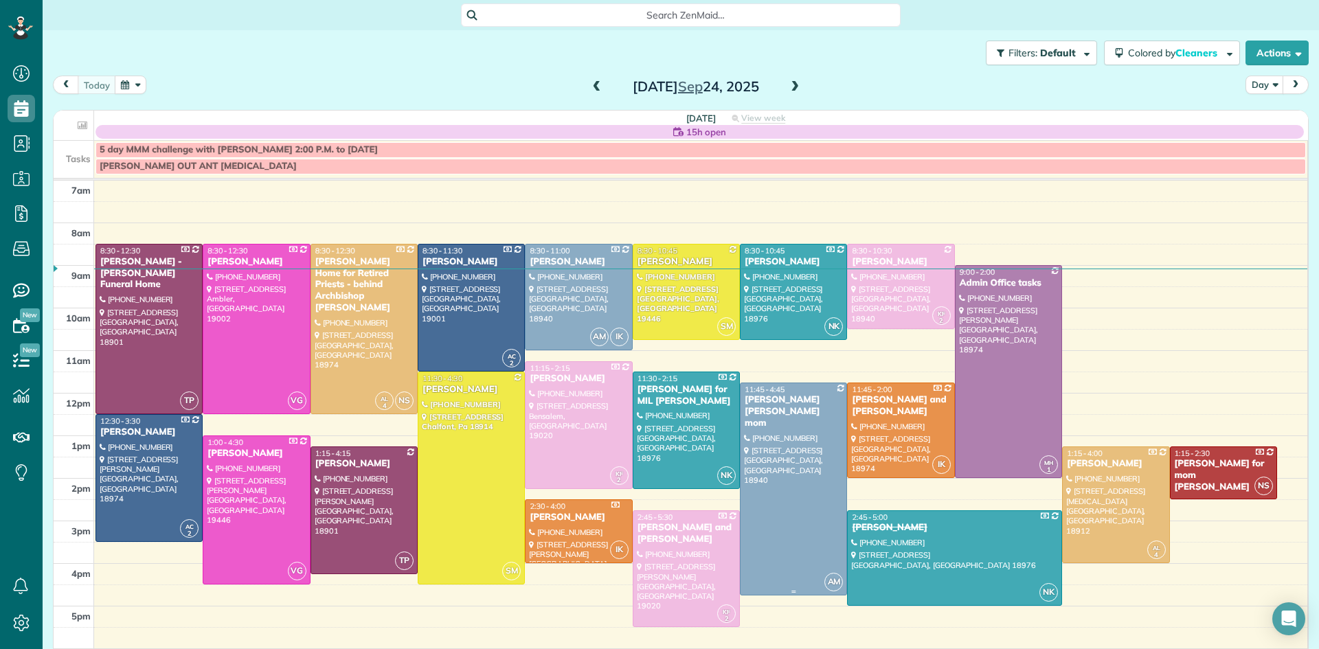
click at [796, 524] on div at bounding box center [794, 489] width 106 height 212
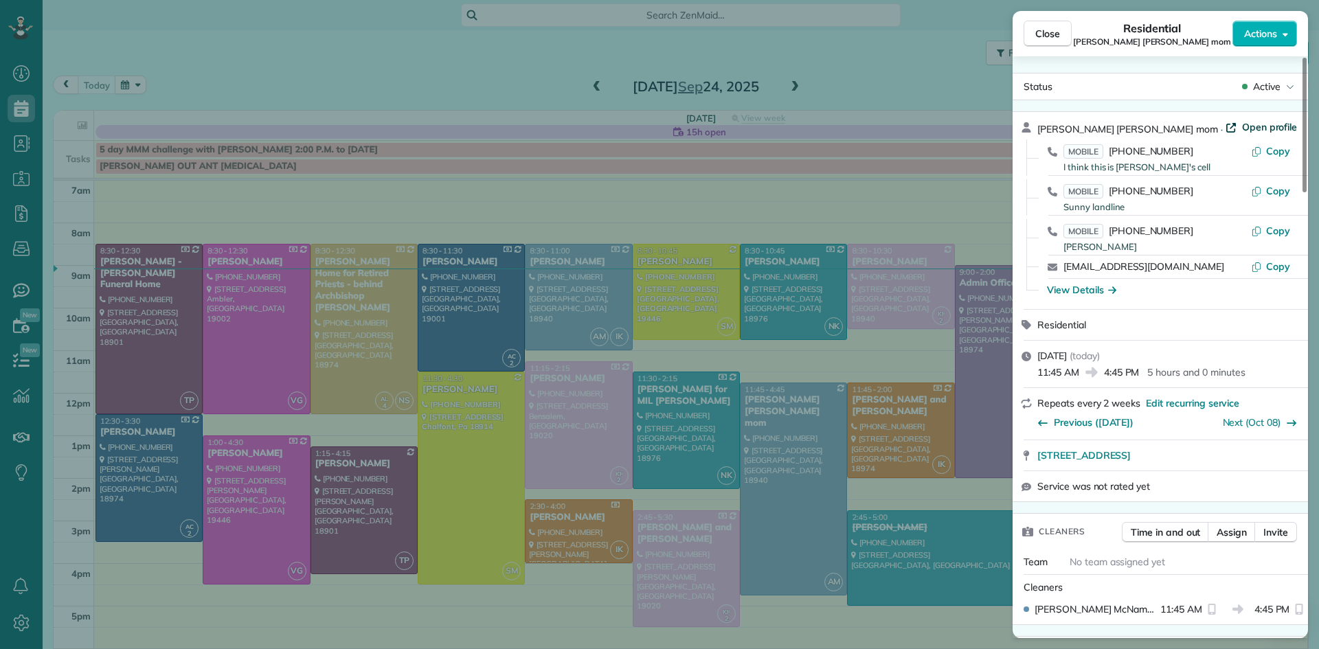
click at [1256, 124] on span "Open profile" at bounding box center [1270, 127] width 56 height 14
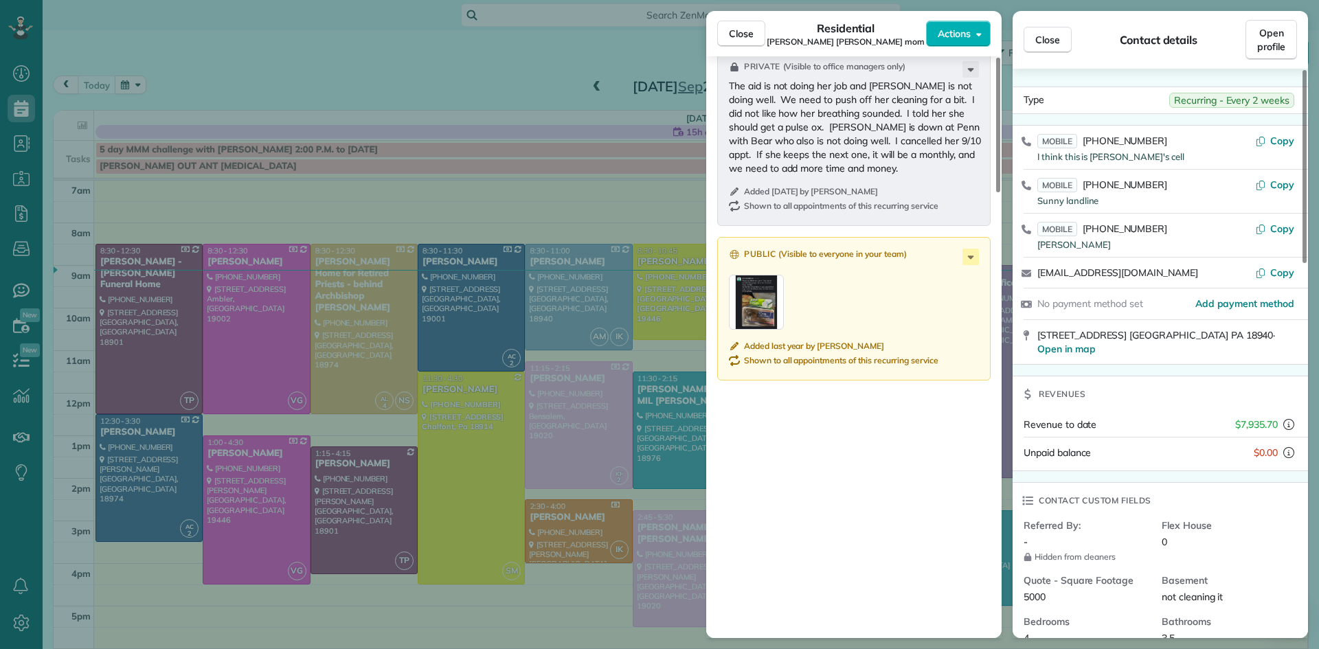
scroll to position [1513, 0]
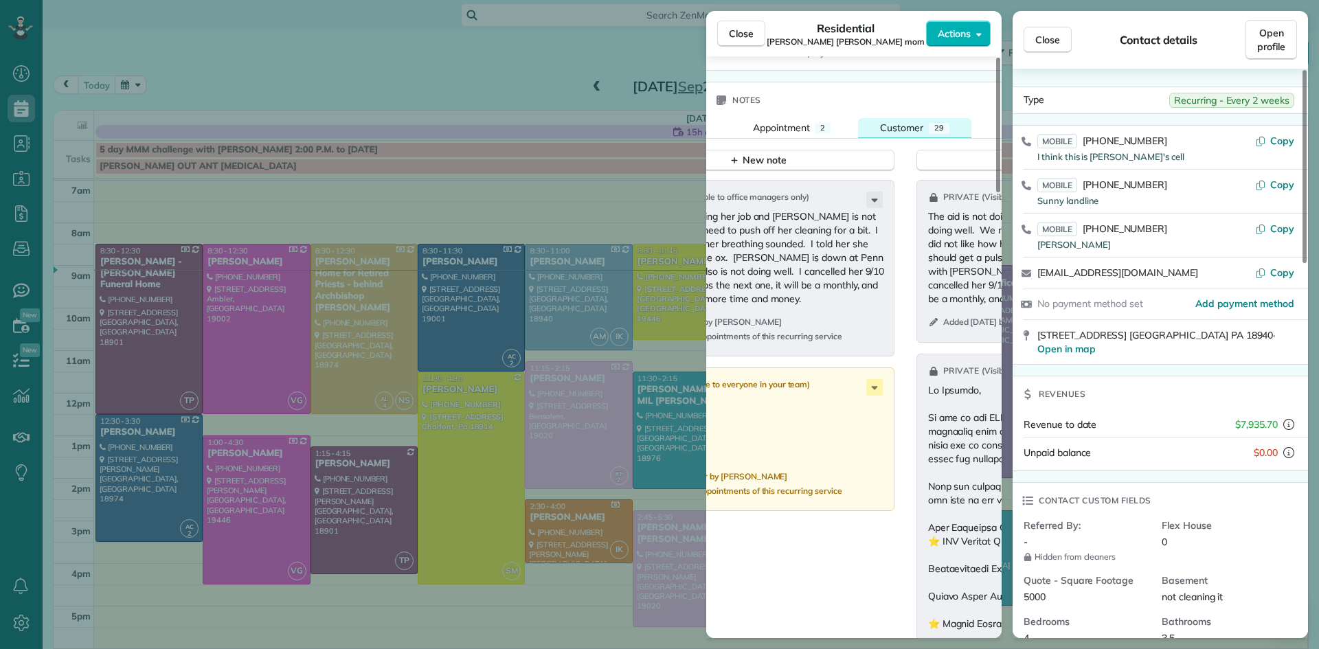
click at [910, 134] on span "Customer" at bounding box center [901, 128] width 43 height 12
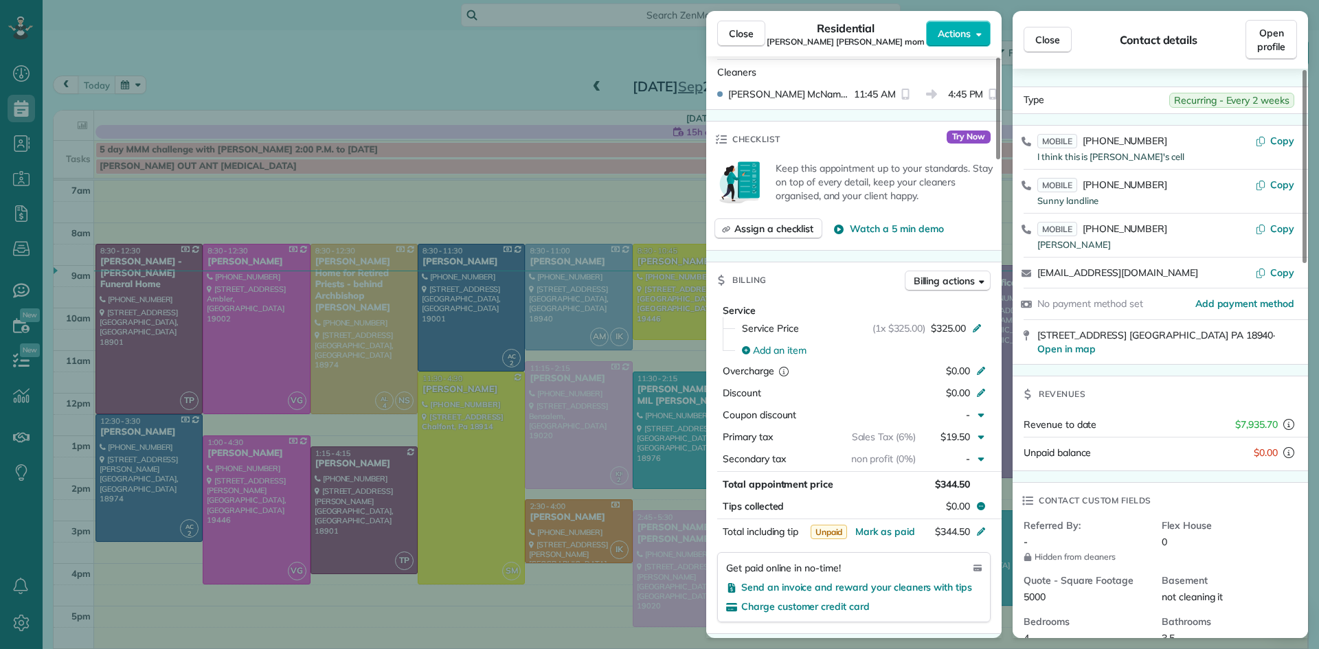
scroll to position [492, 0]
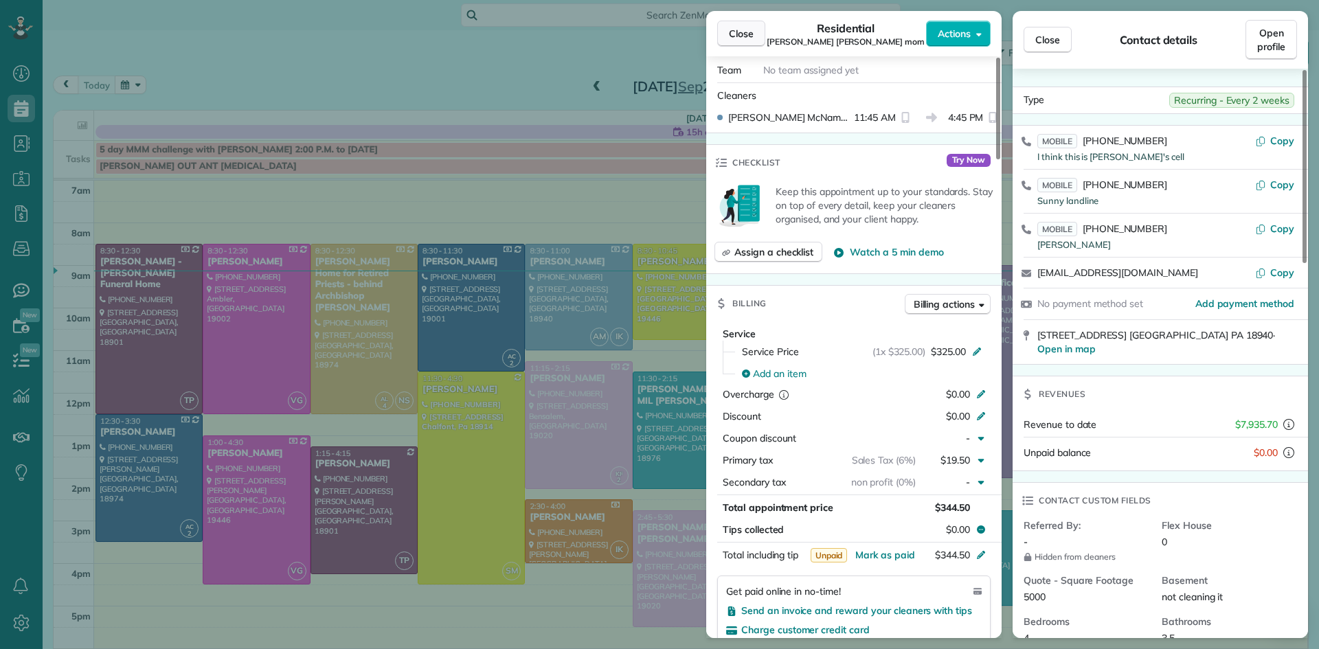
click at [749, 30] on span "Close" at bounding box center [741, 34] width 25 height 14
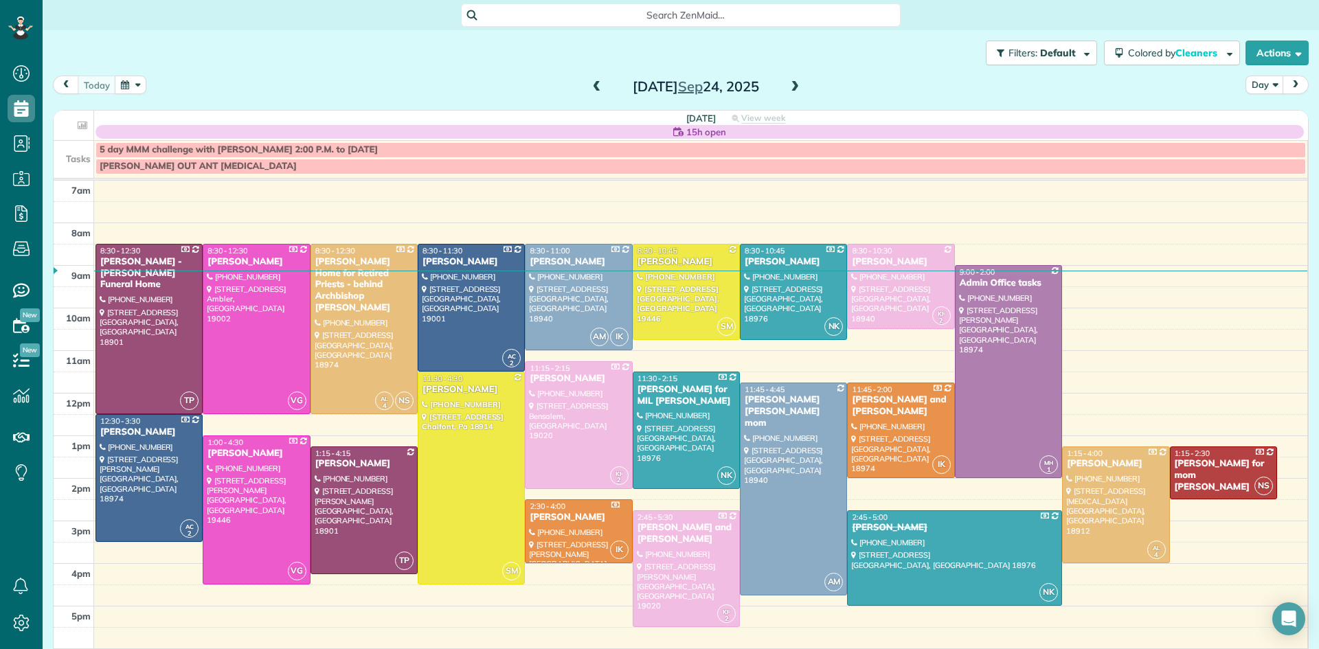
click at [795, 82] on span at bounding box center [794, 87] width 15 height 12
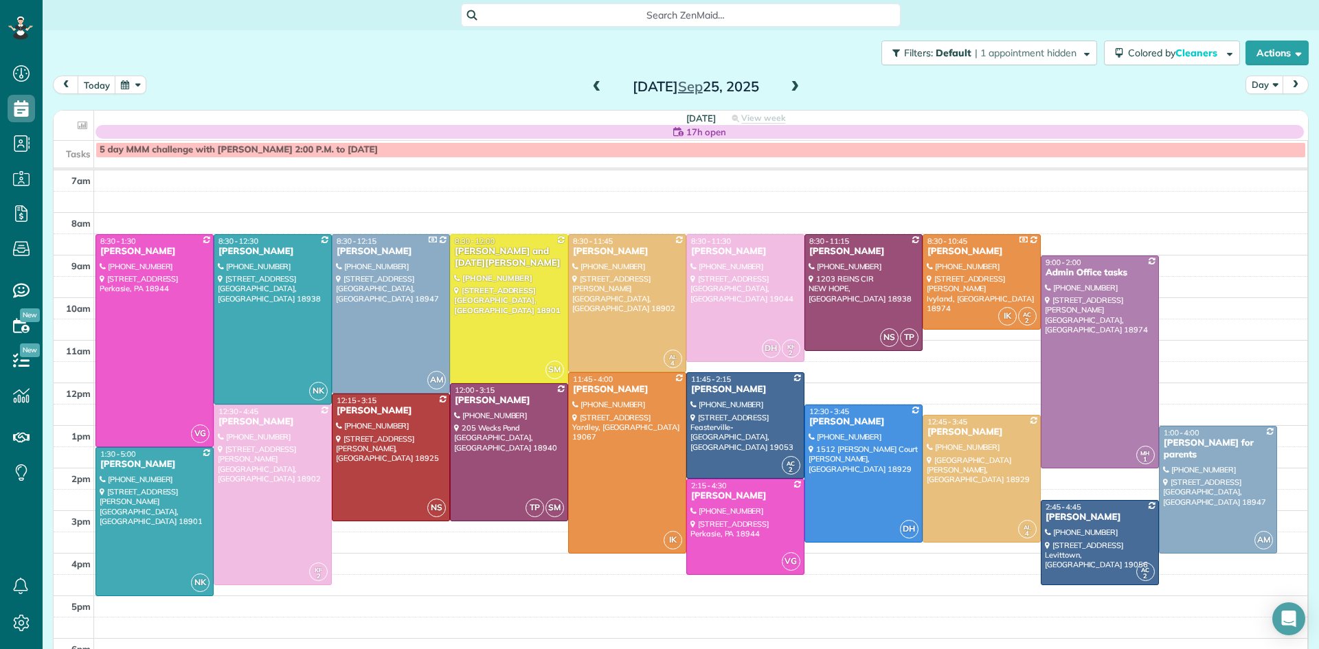
click at [795, 83] on span at bounding box center [794, 87] width 15 height 12
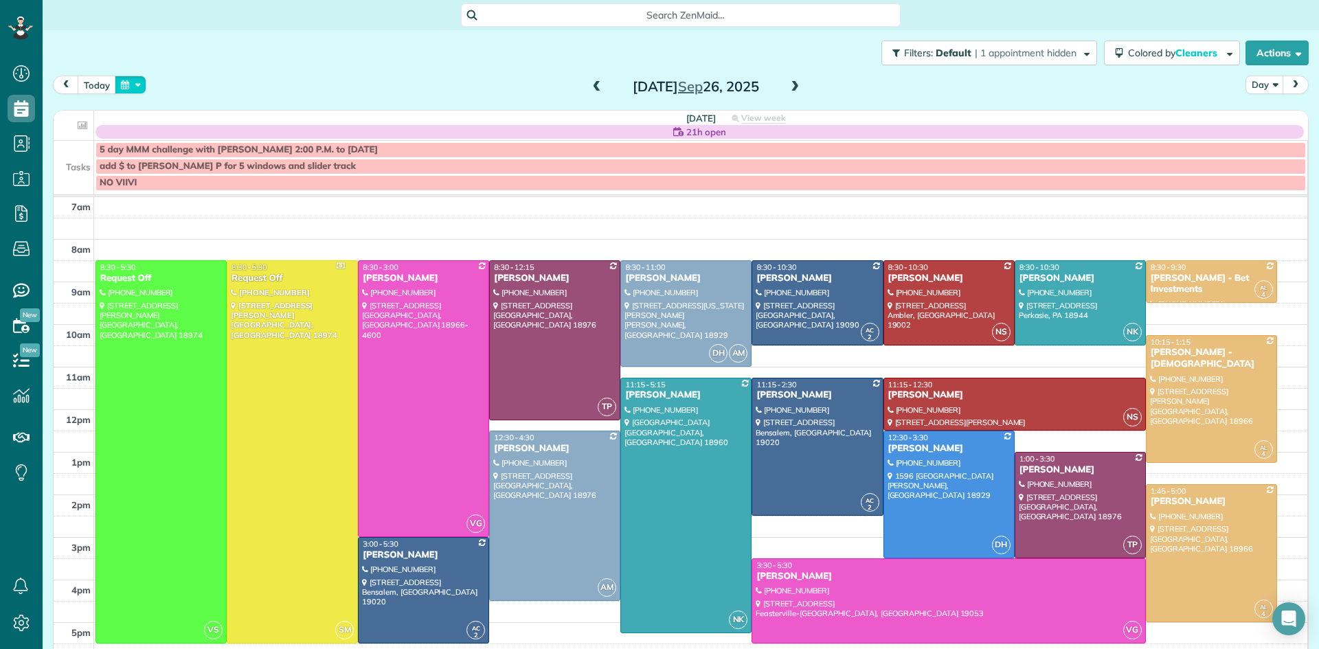
click at [128, 85] on button "button" at bounding box center [131, 85] width 32 height 19
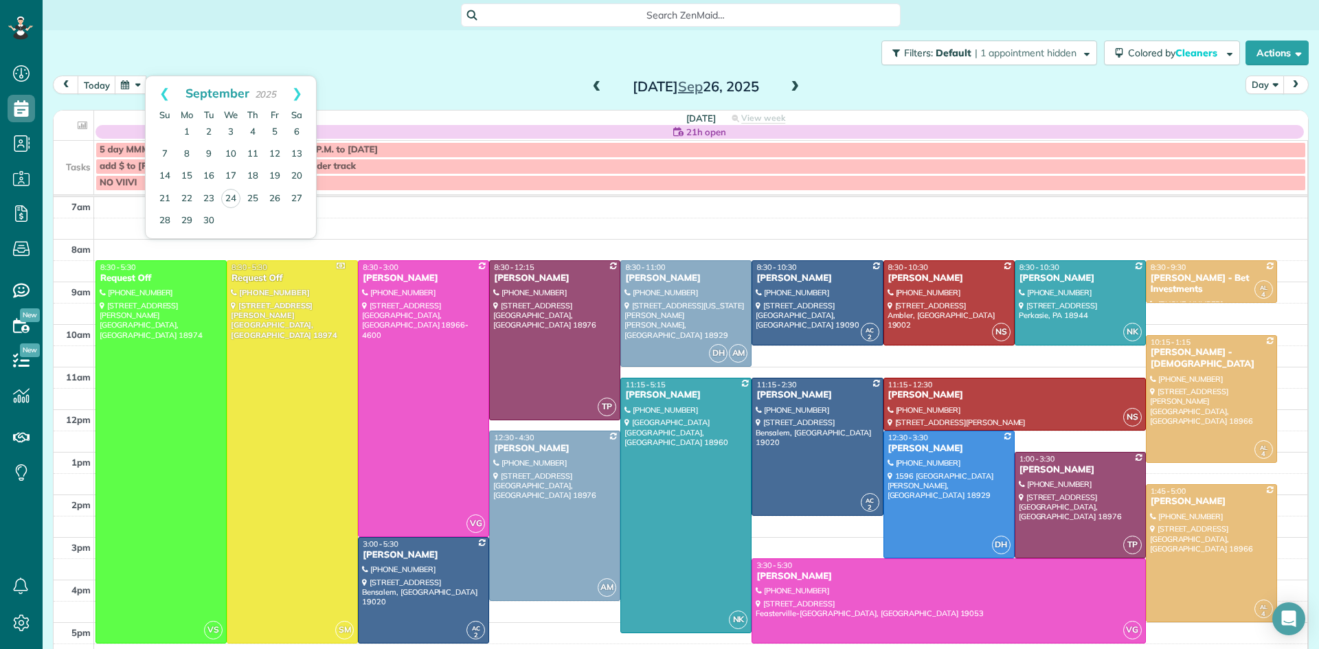
click at [1259, 84] on button "Day" at bounding box center [1264, 85] width 38 height 19
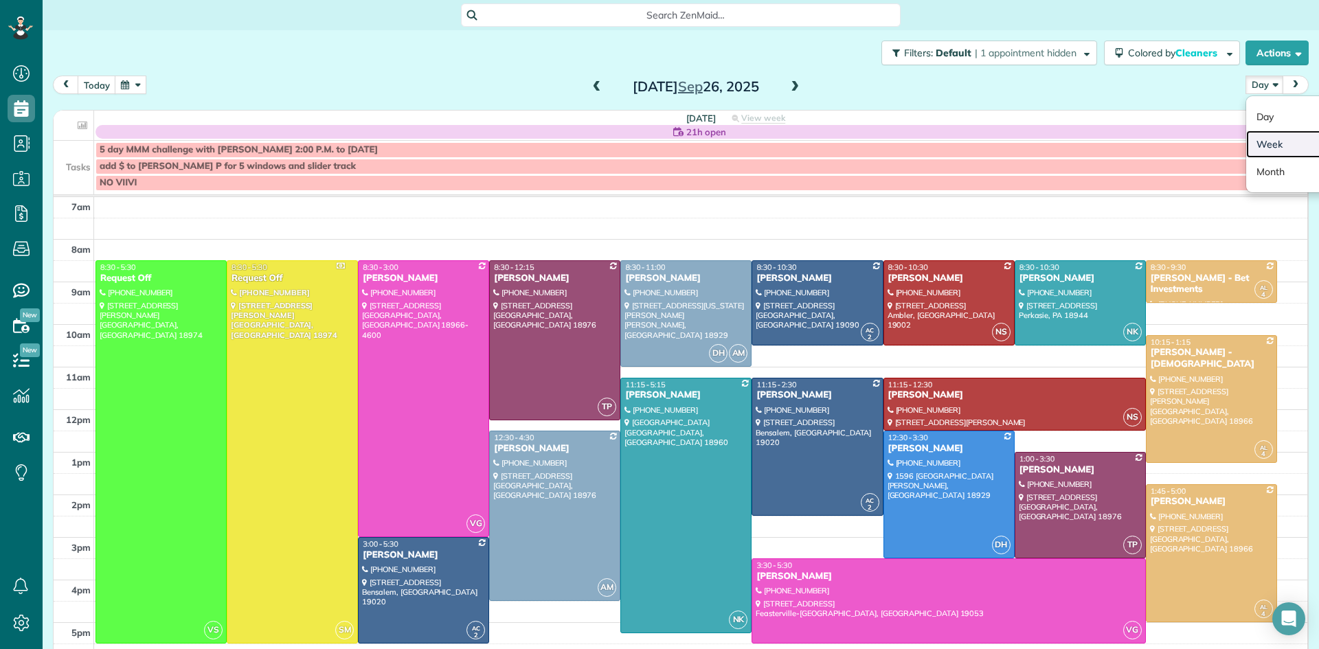
click at [1269, 146] on link "Week" at bounding box center [1300, 144] width 109 height 27
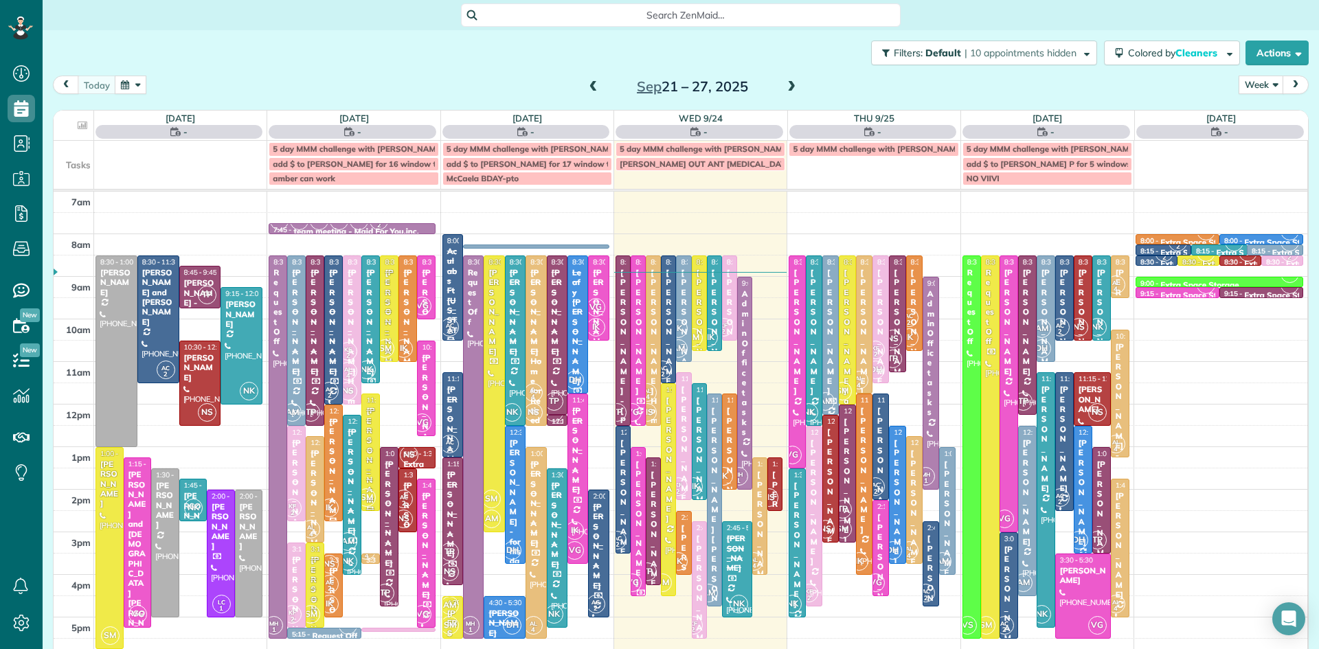
click at [791, 82] on span at bounding box center [791, 87] width 15 height 12
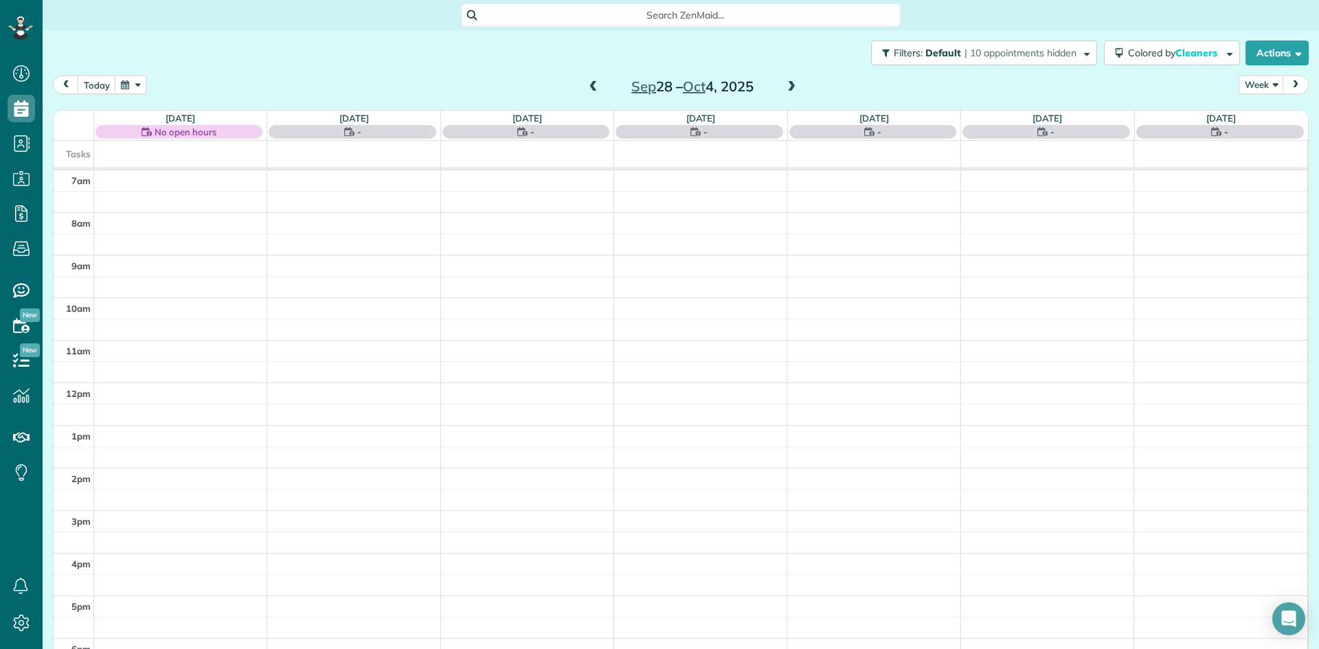
click at [791, 82] on span at bounding box center [791, 87] width 15 height 12
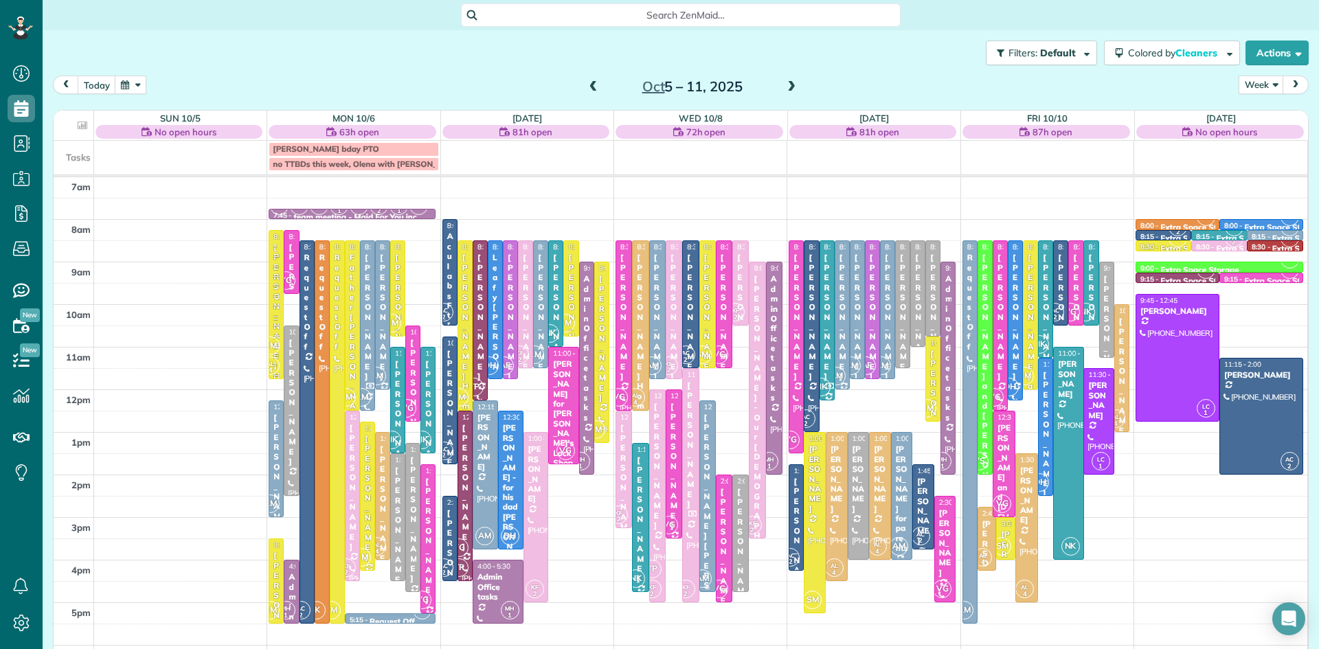
click at [705, 484] on div "[PERSON_NAME] [PERSON_NAME] mom" at bounding box center [707, 556] width 8 height 286
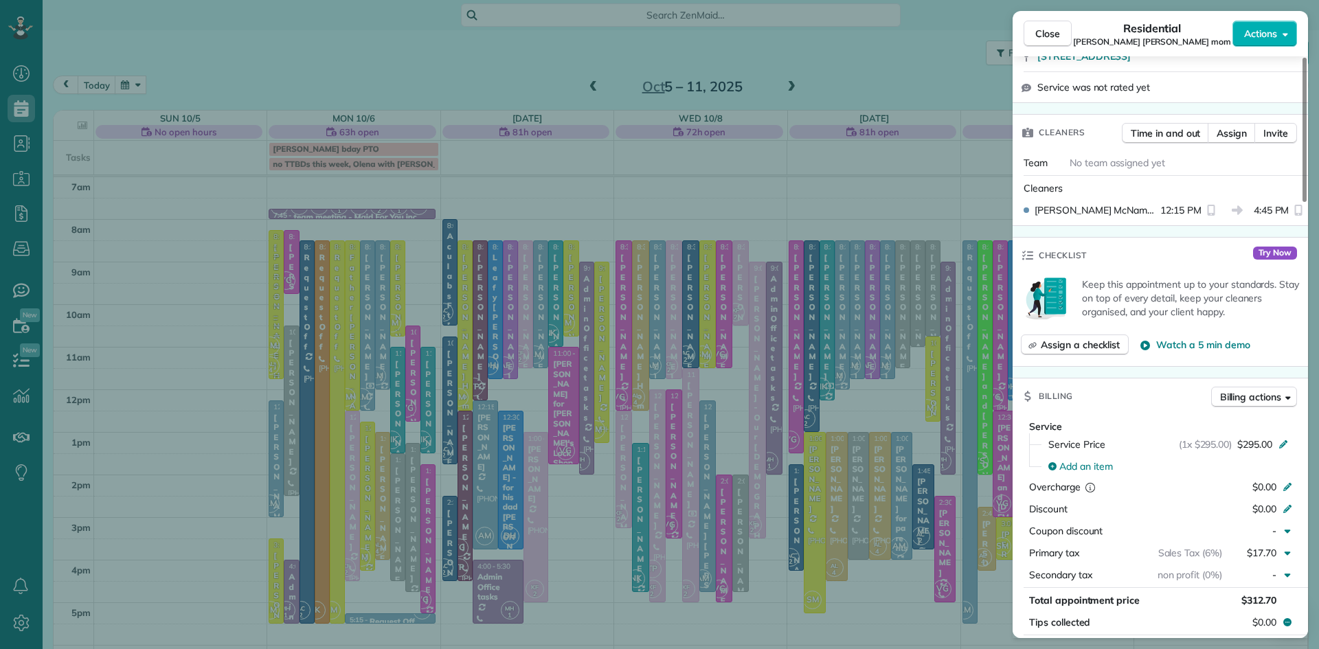
scroll to position [378, 0]
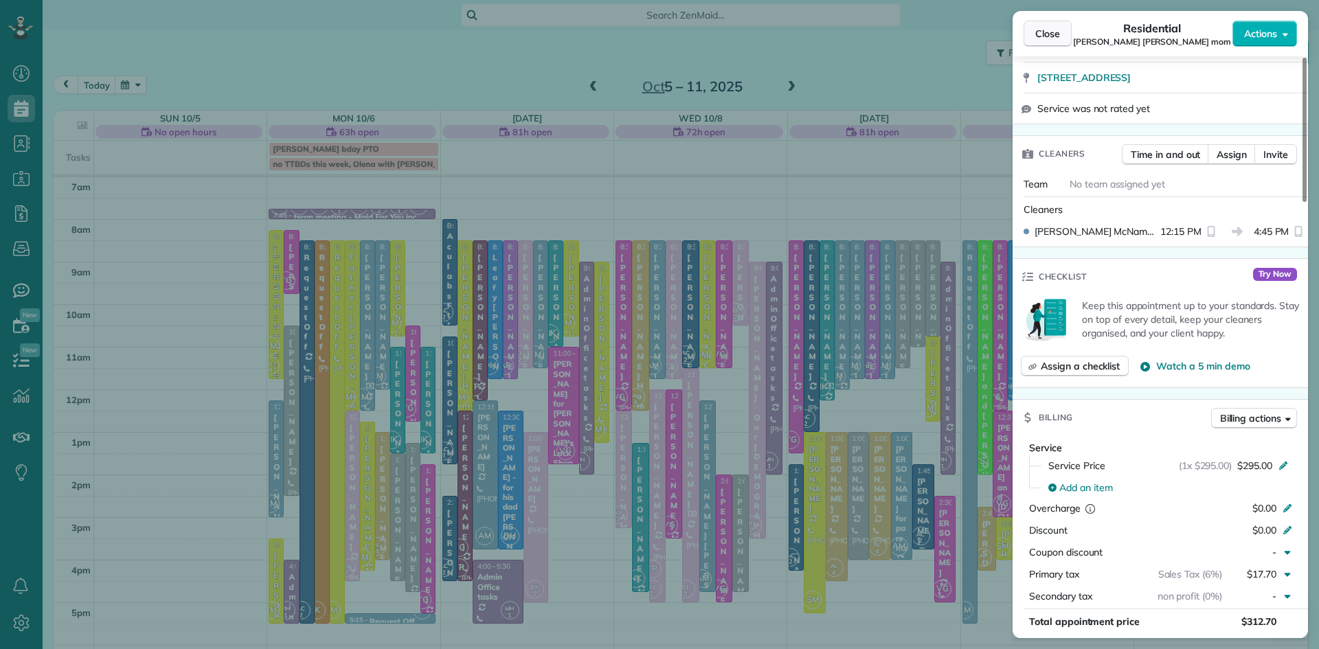
click at [1039, 28] on span "Close" at bounding box center [1047, 34] width 25 height 14
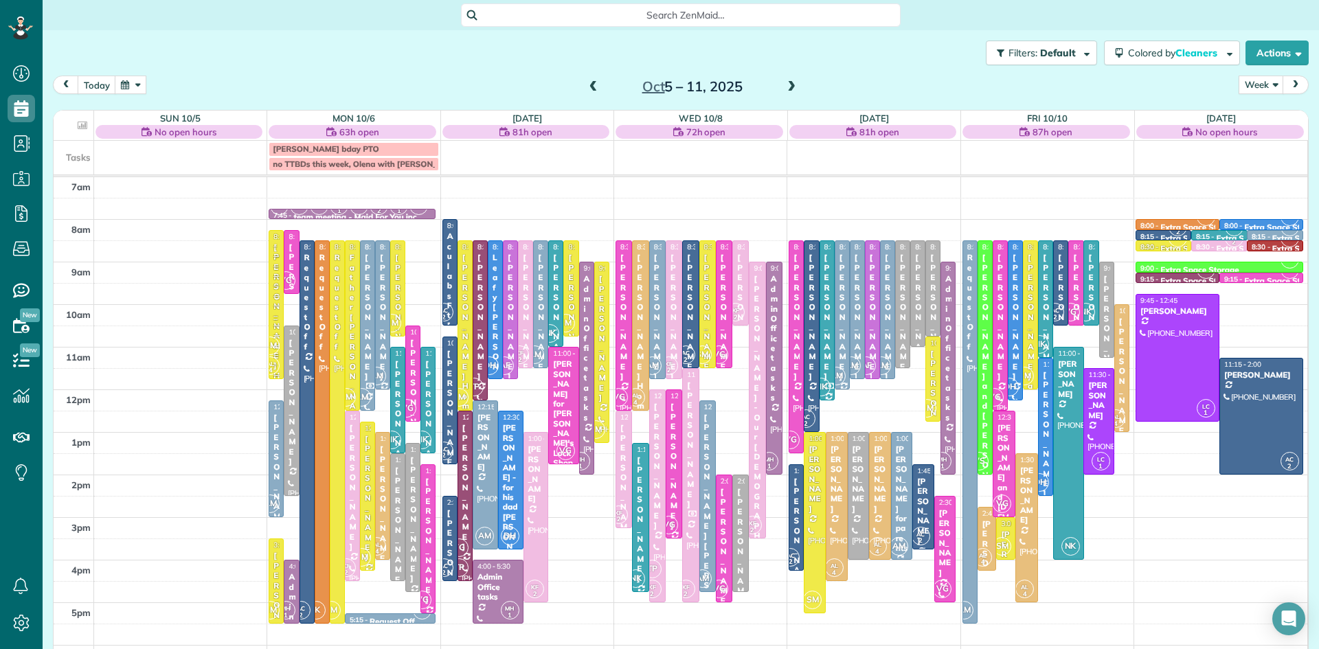
click at [791, 85] on span at bounding box center [791, 87] width 15 height 12
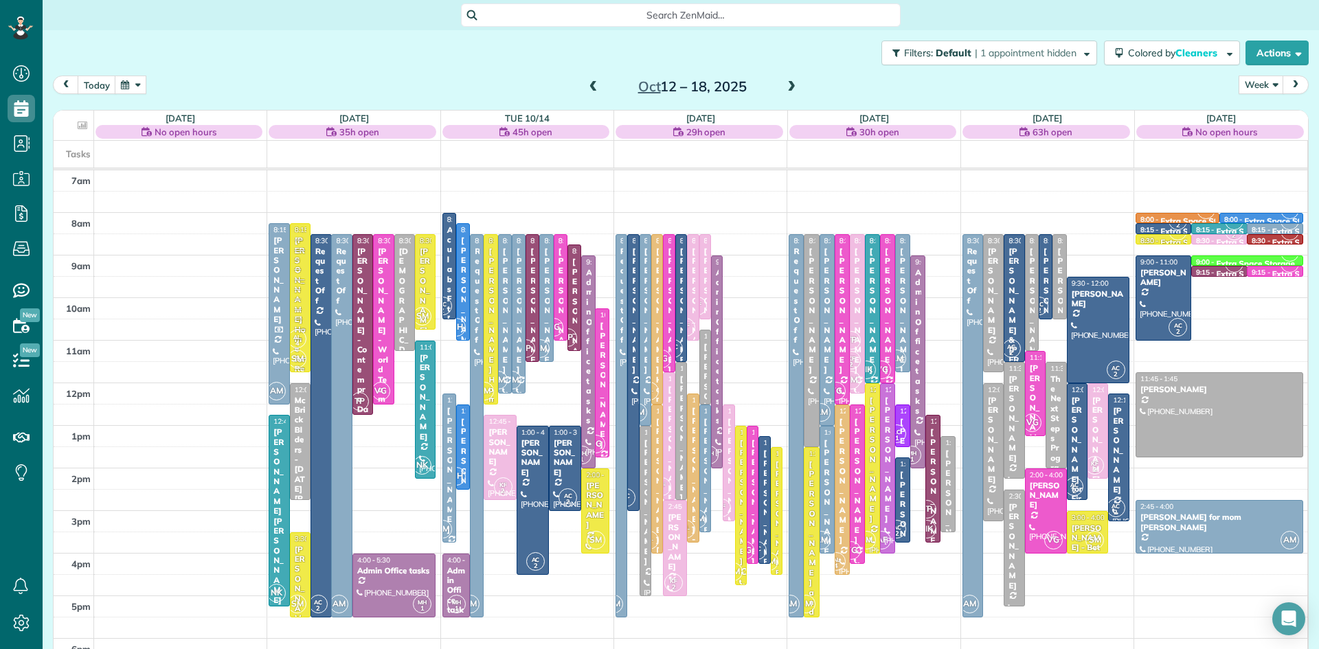
click at [790, 86] on span at bounding box center [791, 87] width 15 height 12
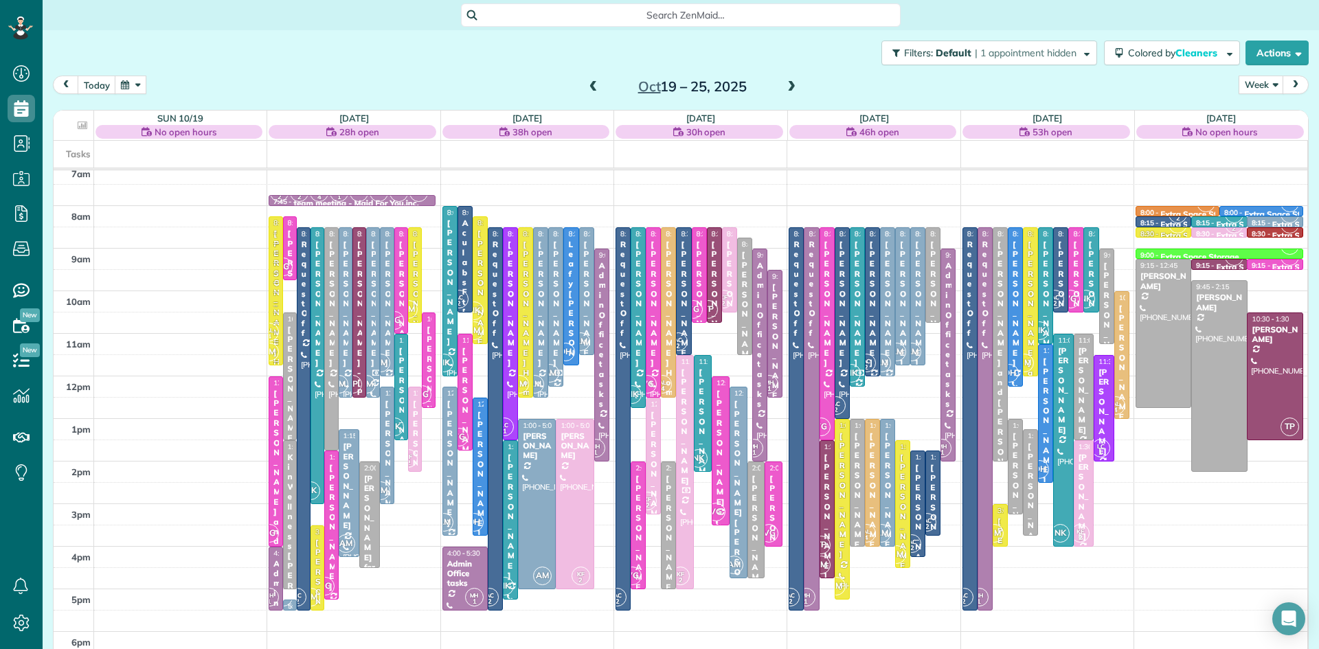
scroll to position [14, 0]
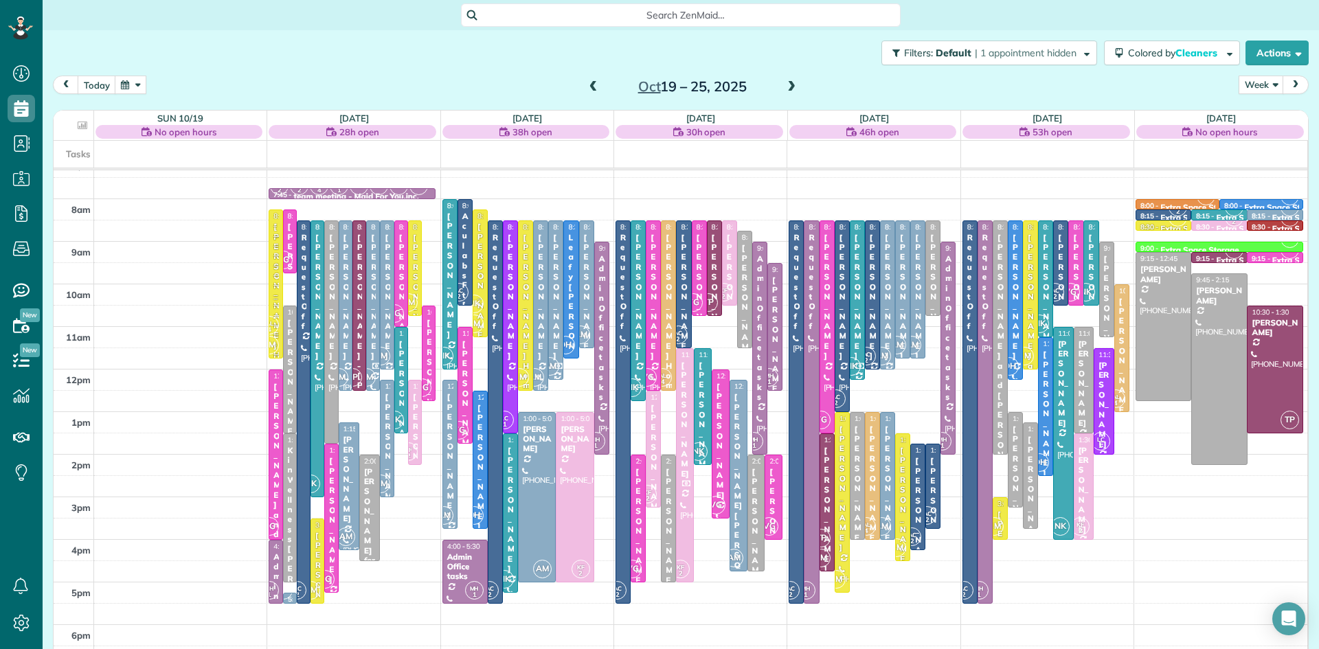
click at [738, 442] on div "[PERSON_NAME] [PERSON_NAME] mom" at bounding box center [739, 525] width 10 height 267
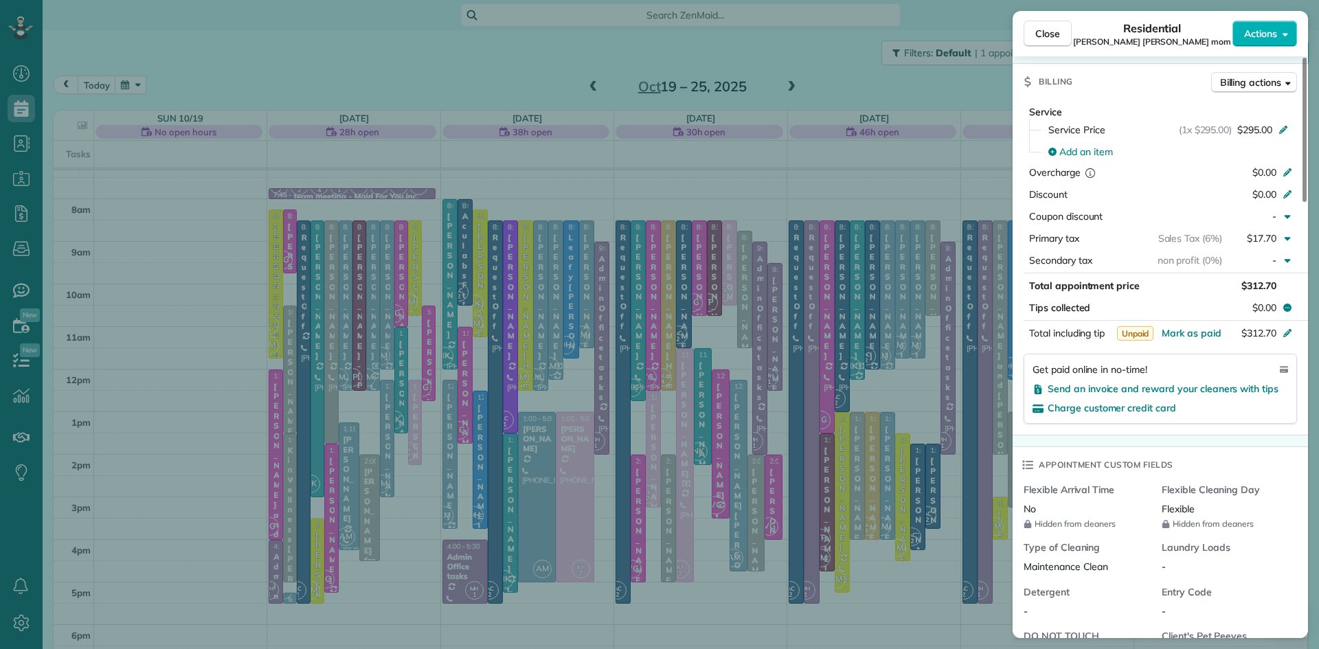
scroll to position [575, 0]
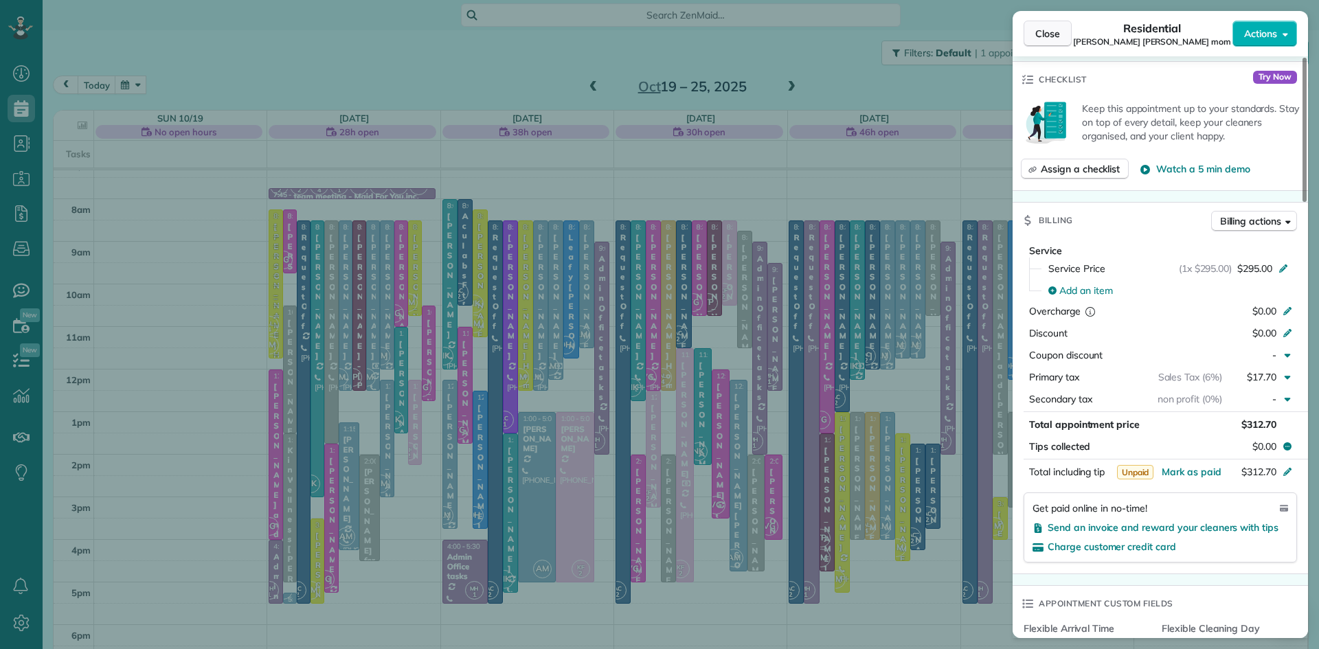
click at [1043, 36] on span "Close" at bounding box center [1047, 34] width 25 height 14
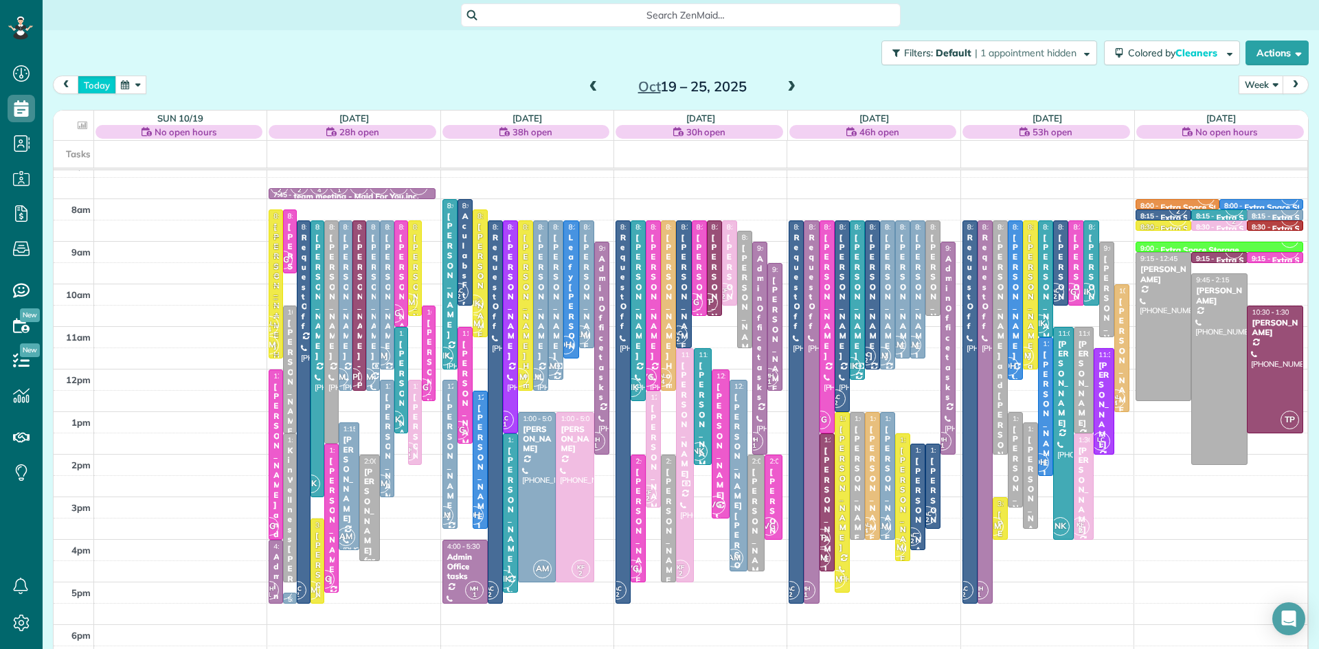
click at [98, 87] on button "today" at bounding box center [97, 85] width 38 height 19
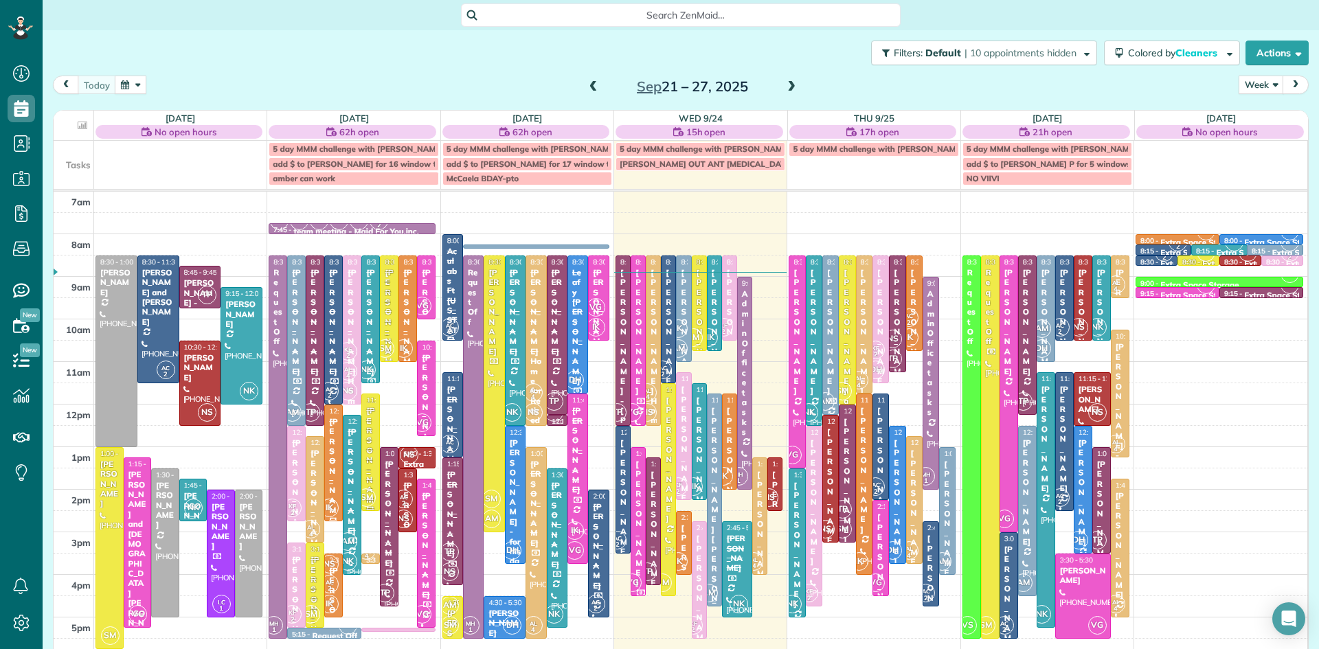
click at [711, 516] on div "[PERSON_NAME] [PERSON_NAME] mom" at bounding box center [714, 549] width 7 height 286
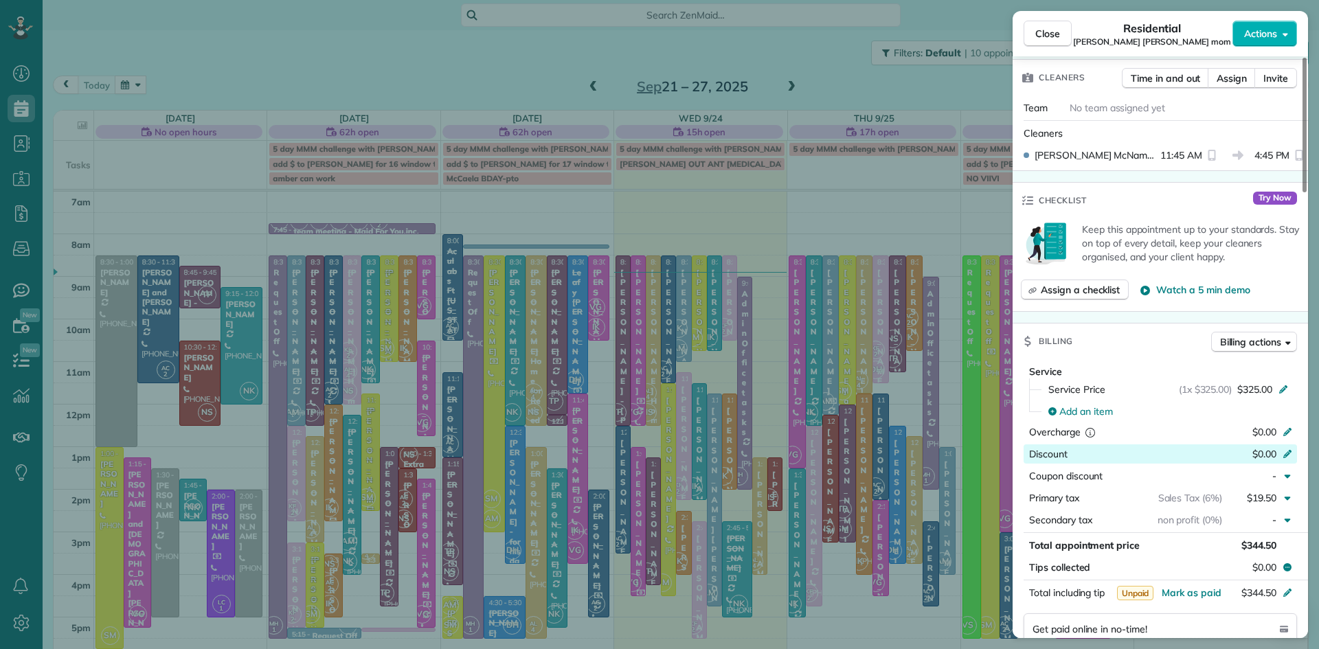
scroll to position [460, 0]
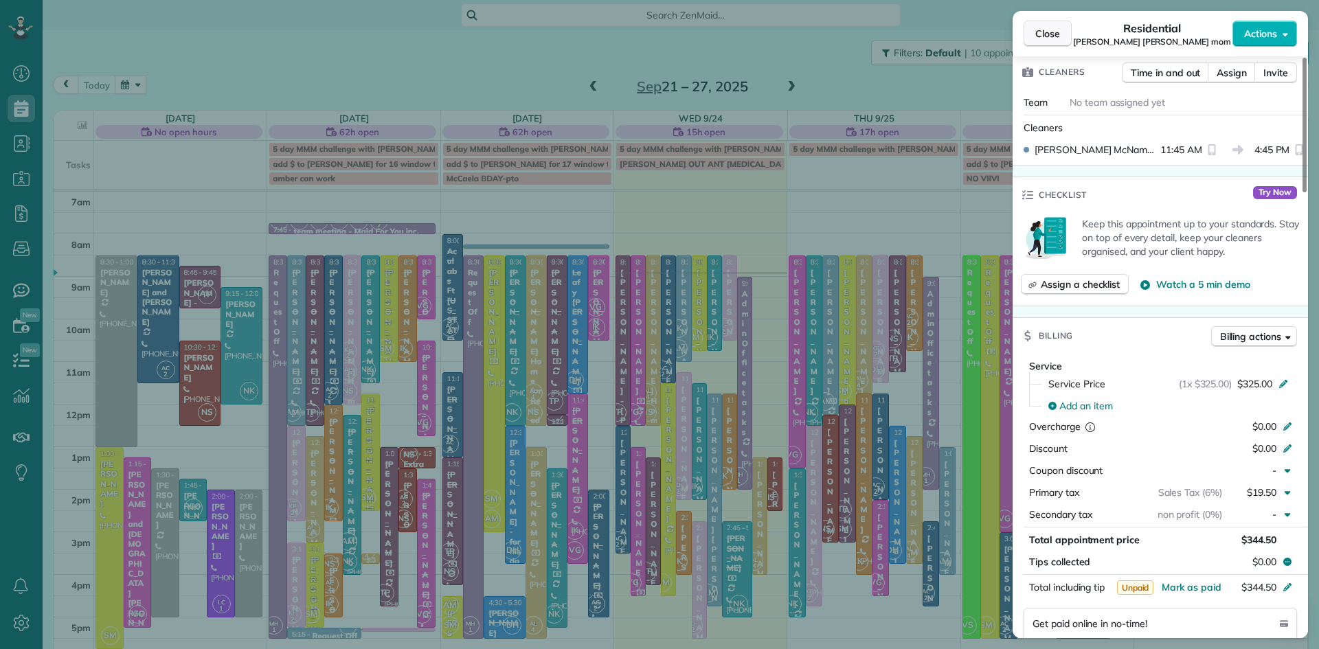
click at [1048, 27] on span "Close" at bounding box center [1047, 34] width 25 height 14
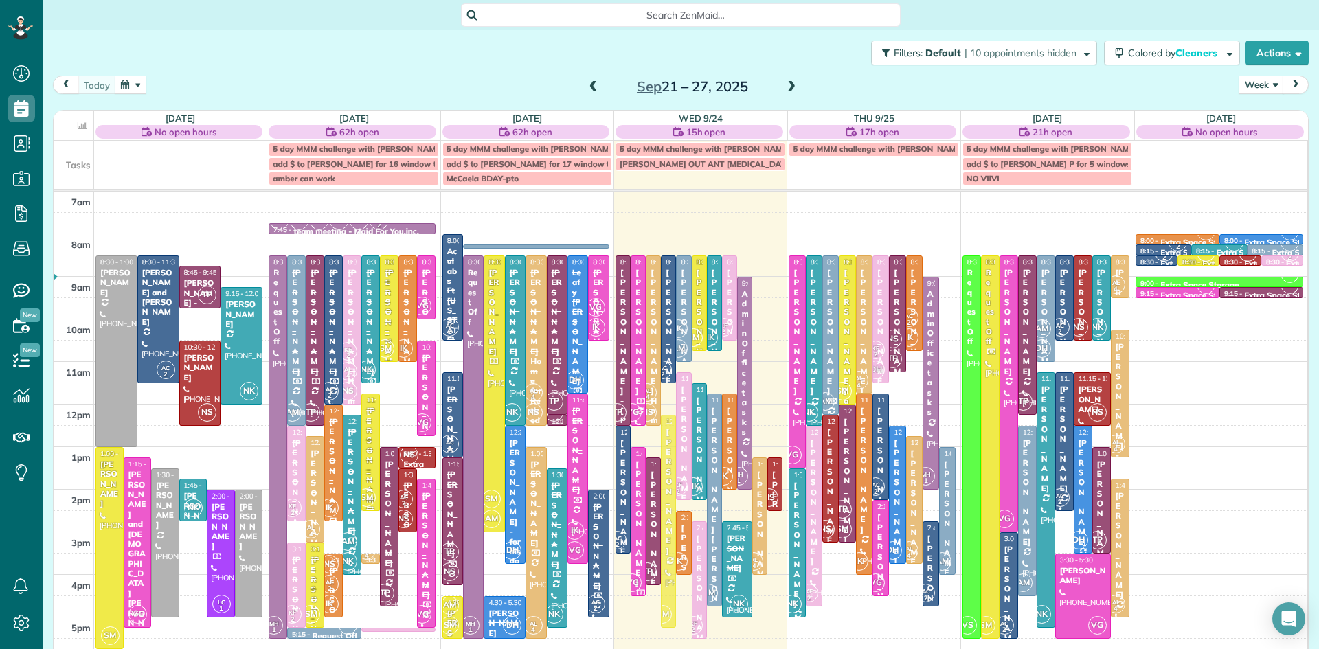
drag, startPoint x: 670, startPoint y: 442, endPoint x: 673, endPoint y: 469, distance: 27.0
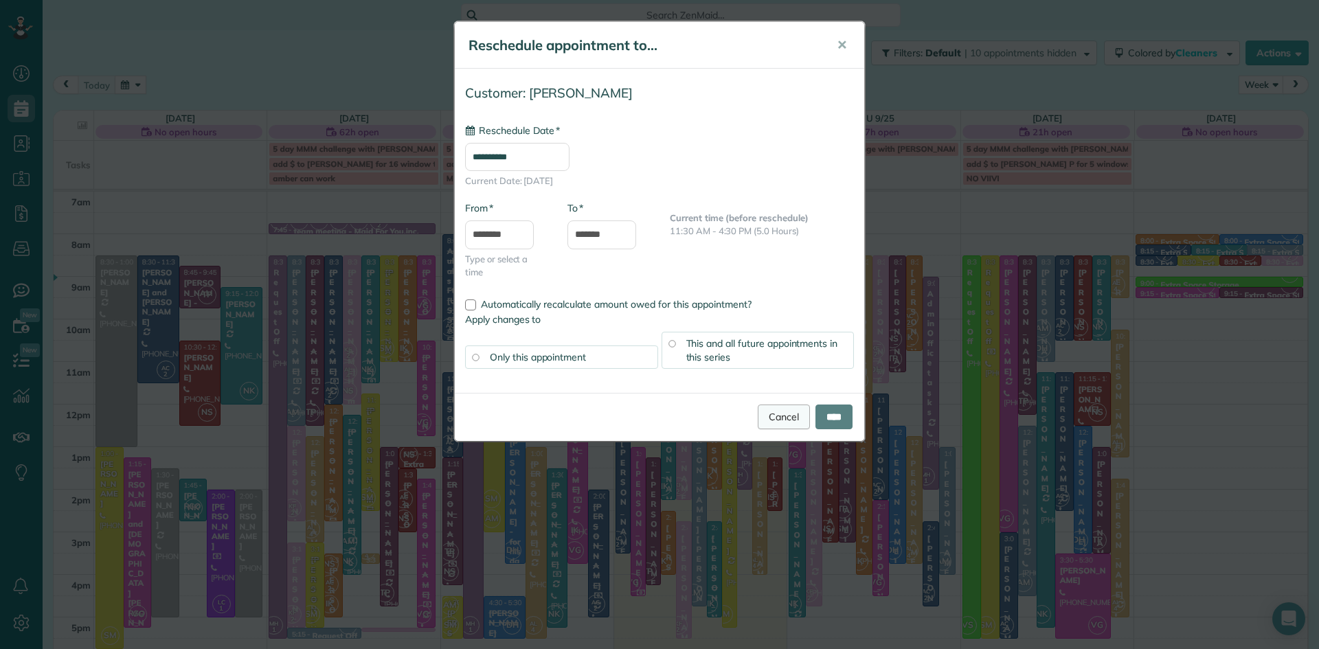
type input "**********"
click at [829, 416] on input "****" at bounding box center [833, 417] width 37 height 25
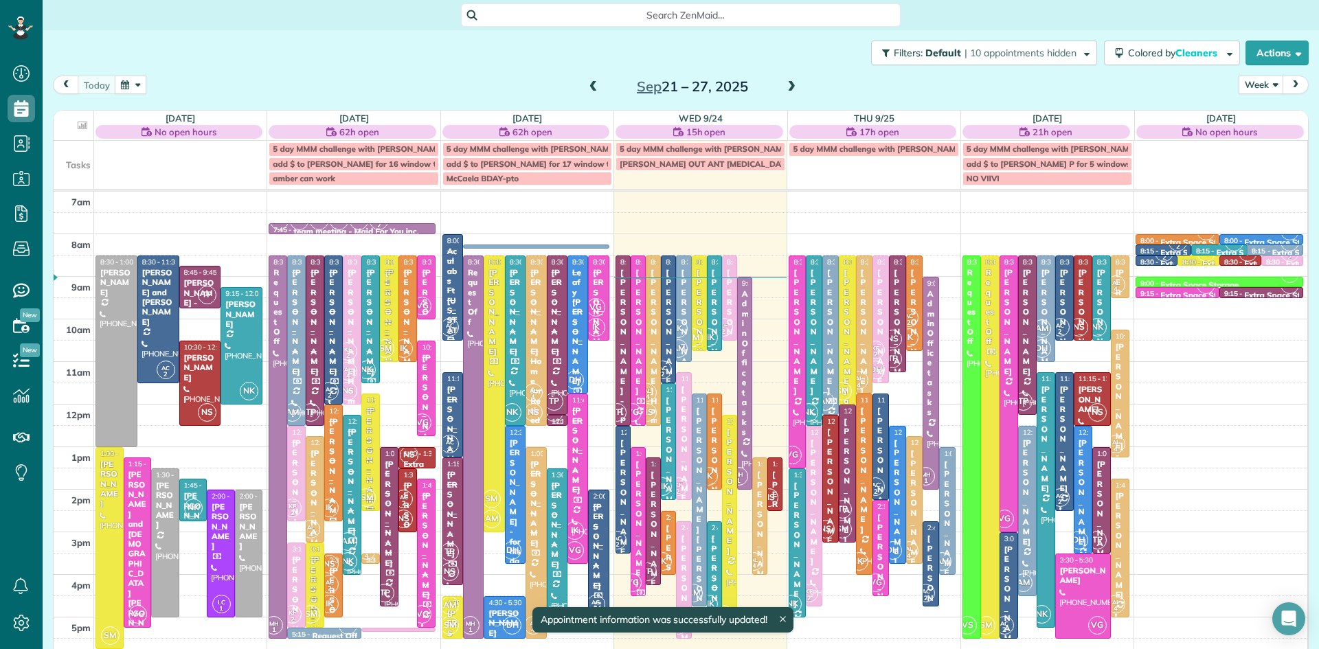
click at [727, 444] on div "Joseph Braun" at bounding box center [729, 491] width 7 height 128
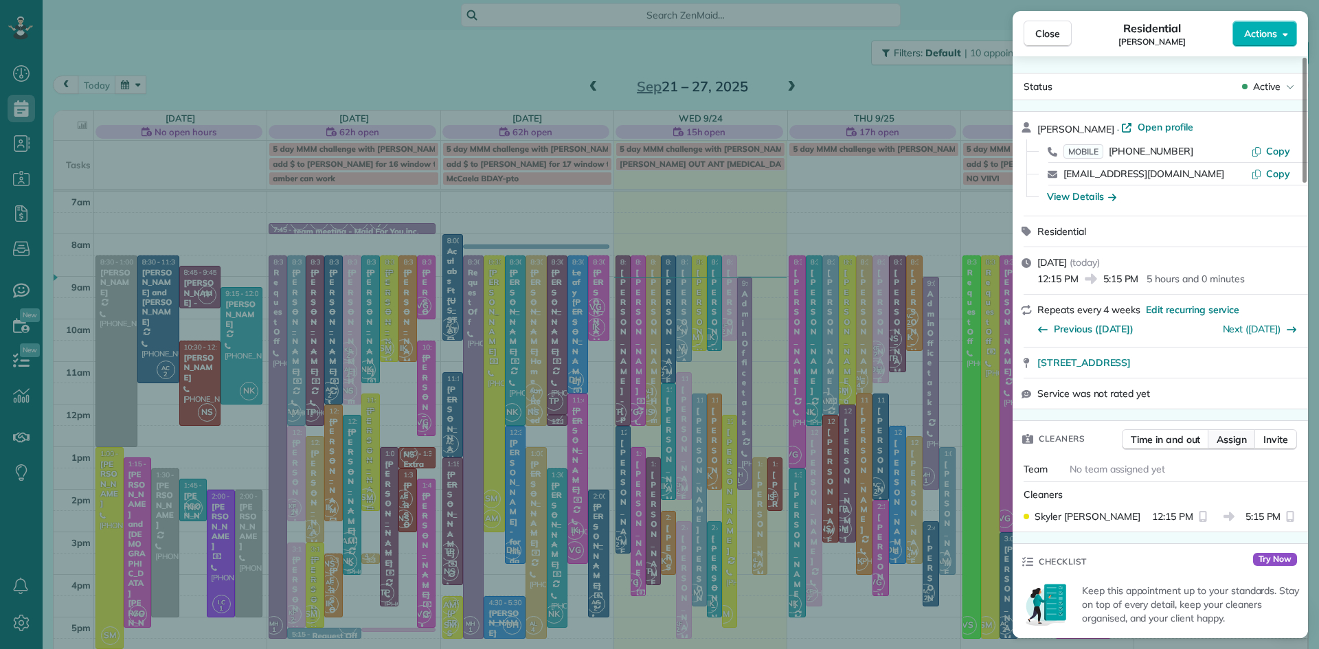
click at [1225, 443] on span "Assign" at bounding box center [1232, 440] width 30 height 14
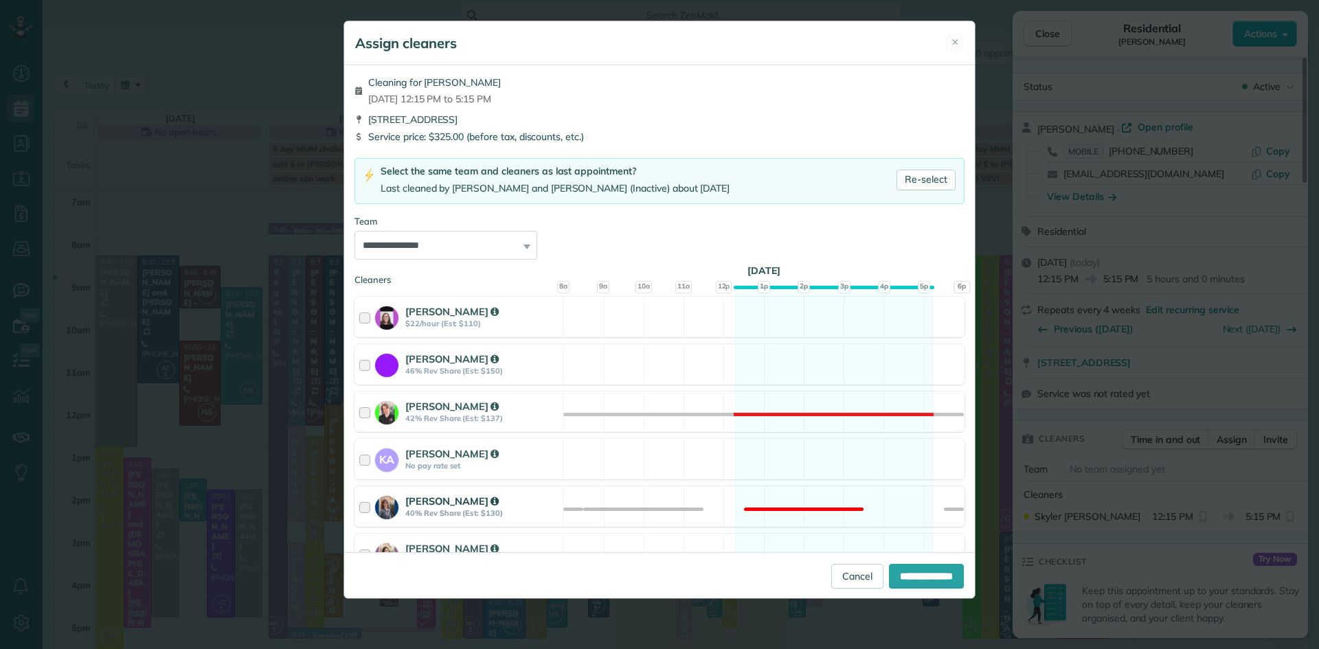
scroll to position [218, 0]
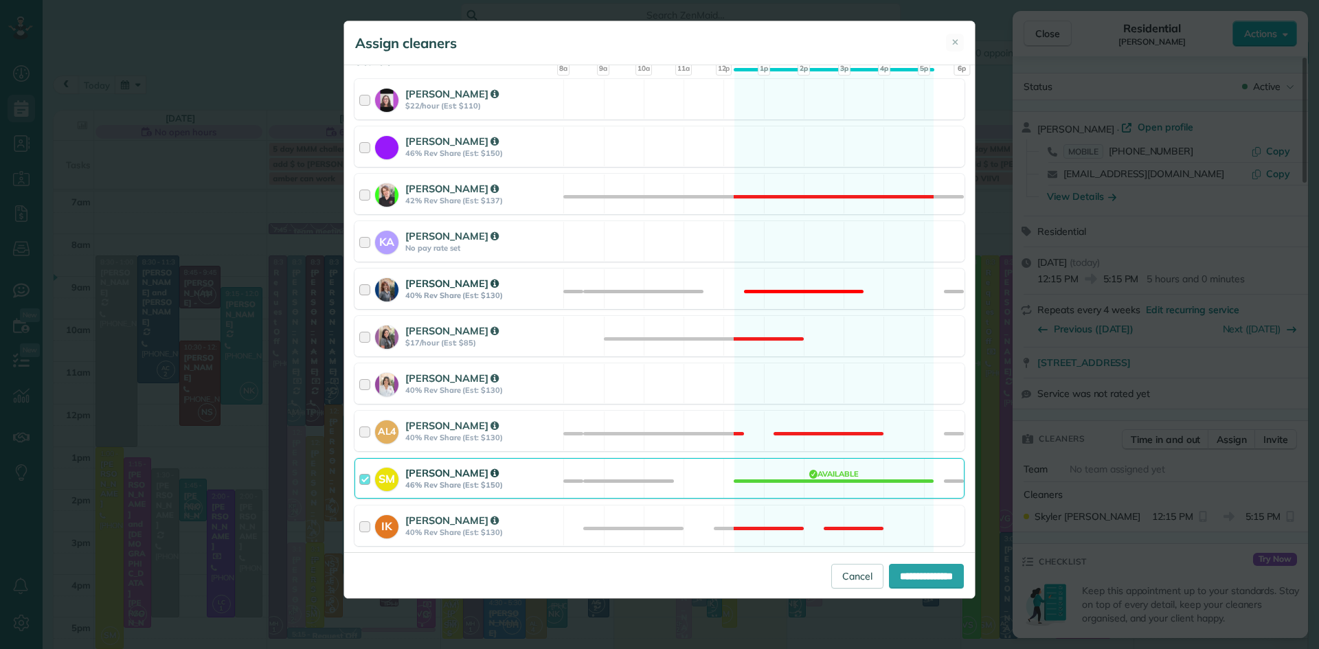
click at [432, 292] on strong "40% Rev Share (Est: $130)" at bounding box center [482, 296] width 154 height 10
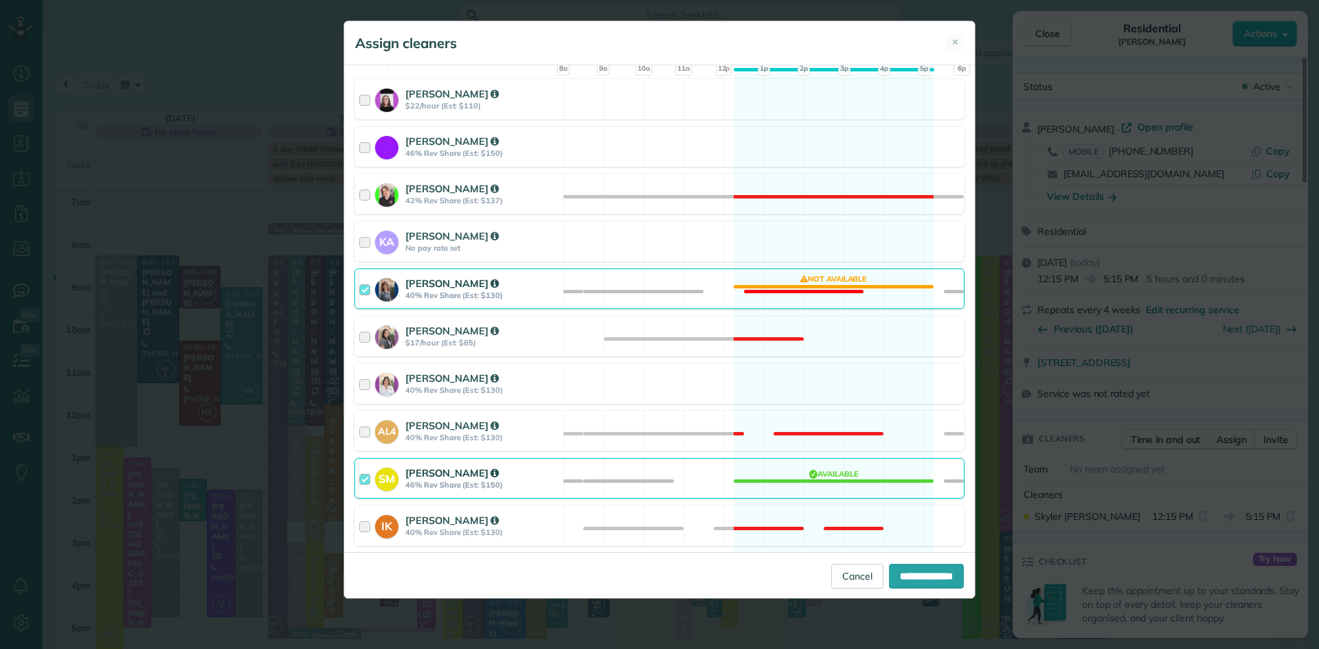
click at [426, 482] on strong "46% Rev Share (Est: $150)" at bounding box center [482, 485] width 154 height 10
click at [927, 576] on input "**********" at bounding box center [926, 576] width 75 height 25
type input "**********"
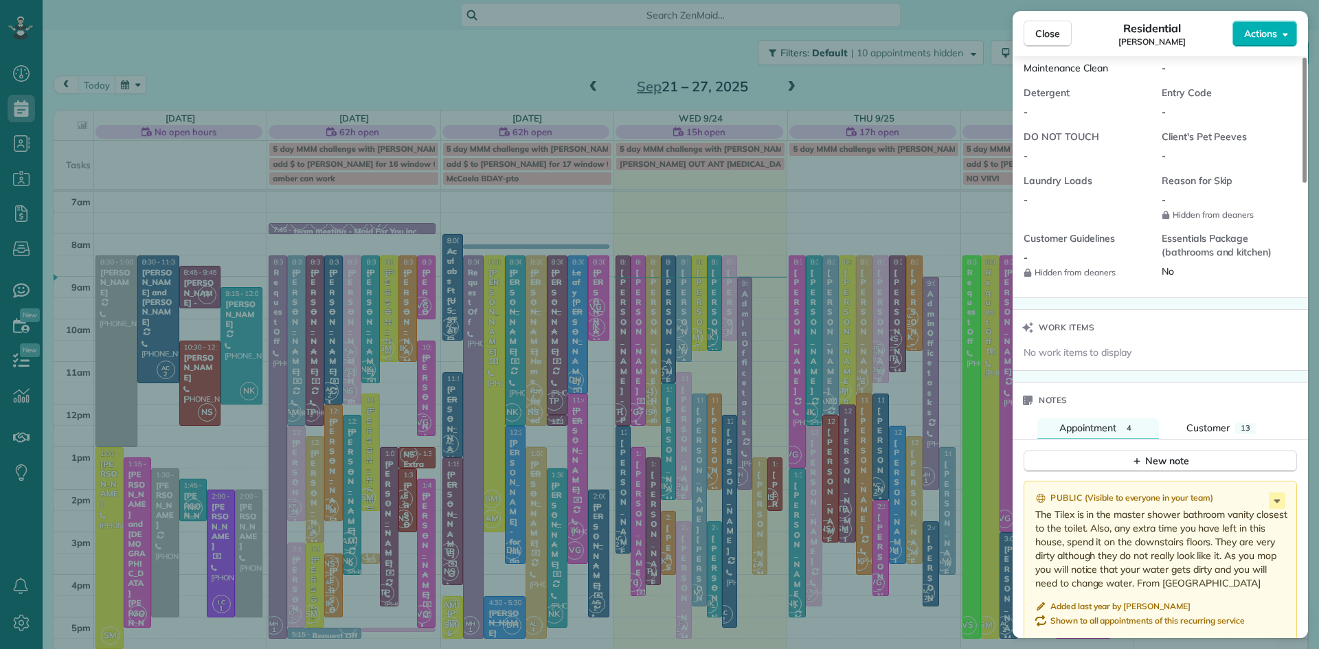
scroll to position [1282, 0]
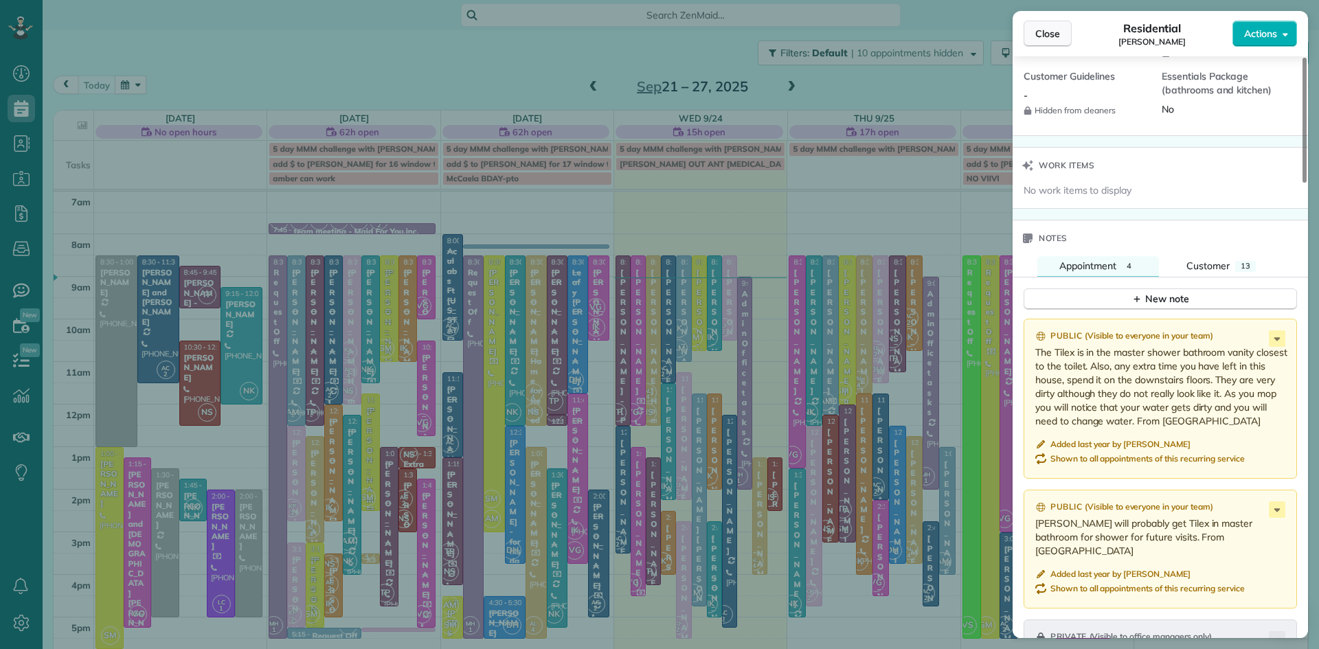
click at [1055, 39] on span "Close" at bounding box center [1047, 34] width 25 height 14
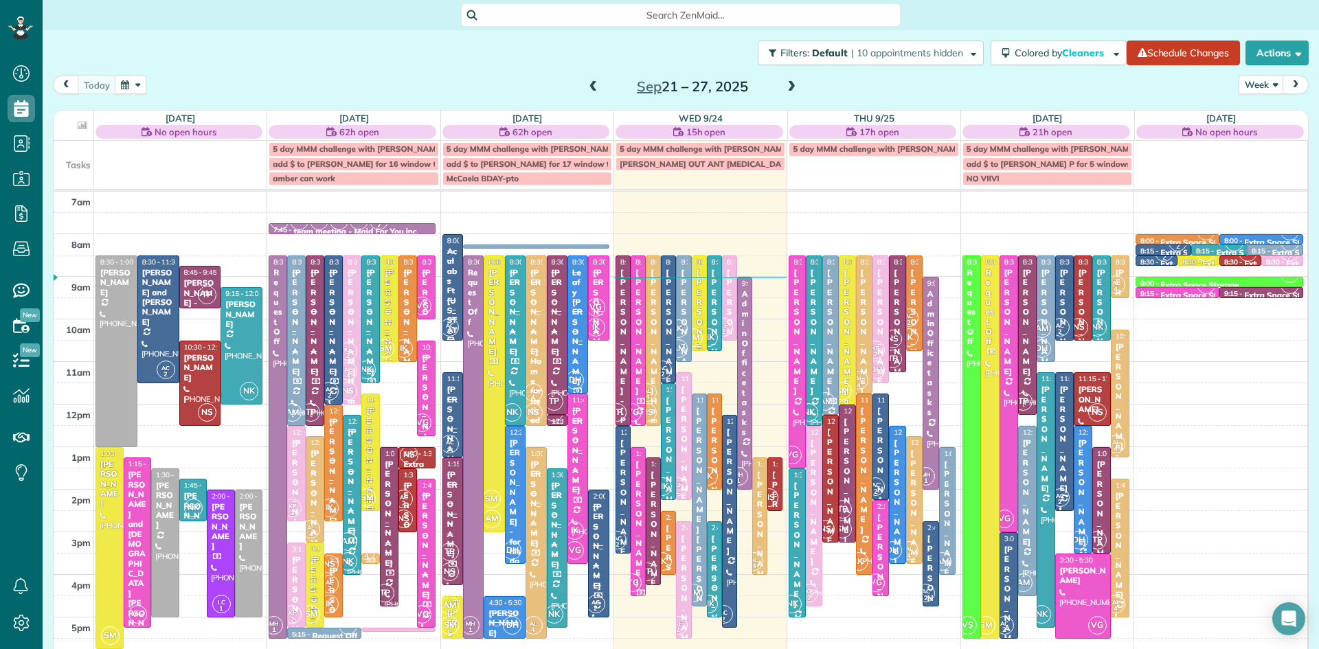
click at [698, 326] on div "Rebecca Thompson" at bounding box center [699, 332] width 7 height 128
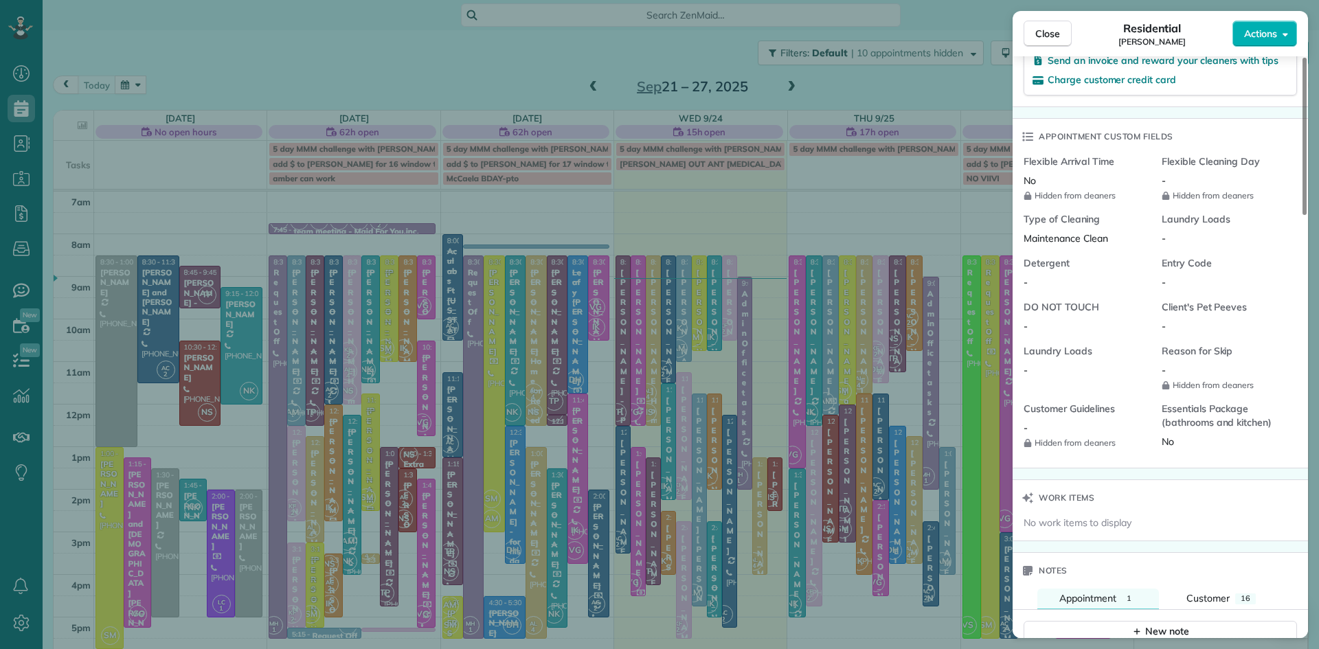
scroll to position [1397, 0]
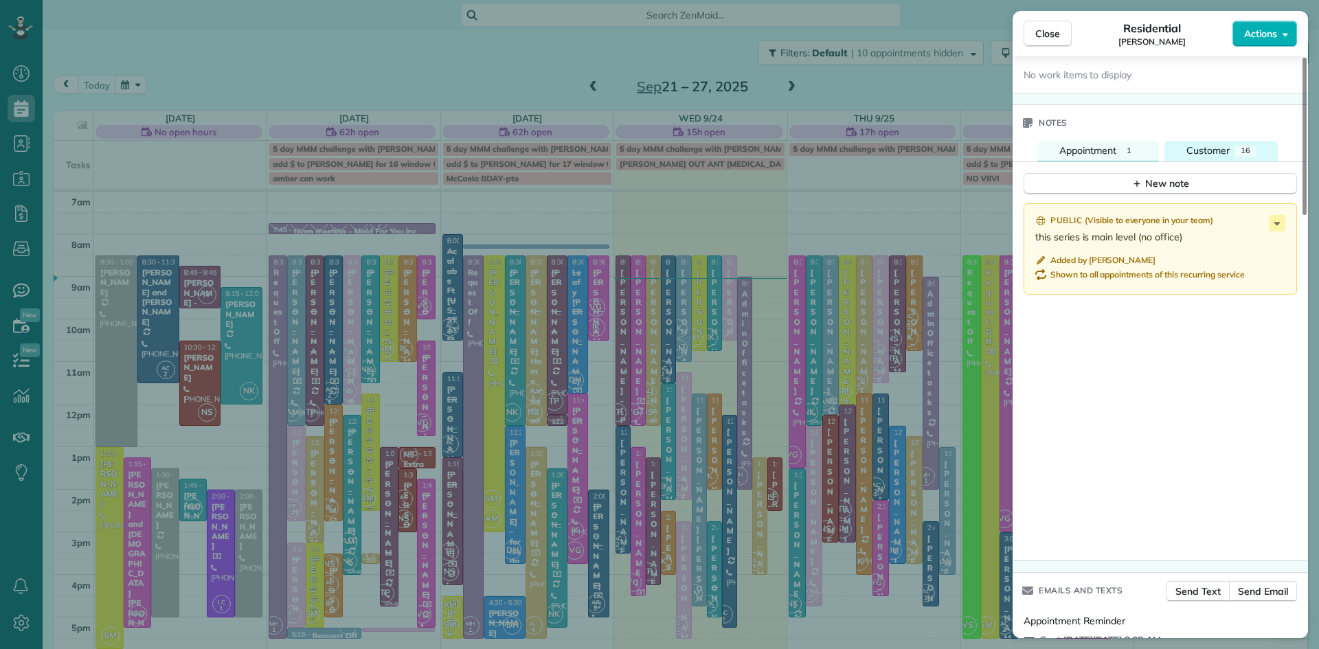
click at [1215, 157] on span "Customer" at bounding box center [1207, 150] width 43 height 12
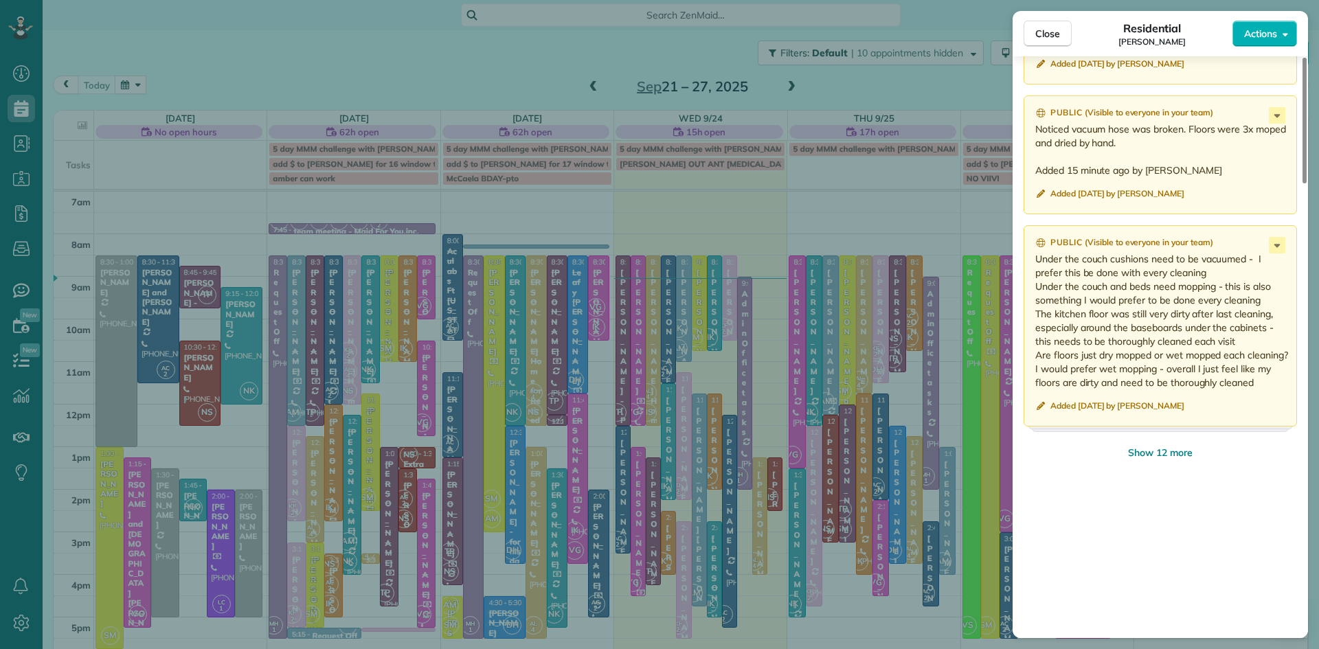
scroll to position [1785, 0]
click at [1172, 455] on span "Show 12 more" at bounding box center [1160, 449] width 65 height 14
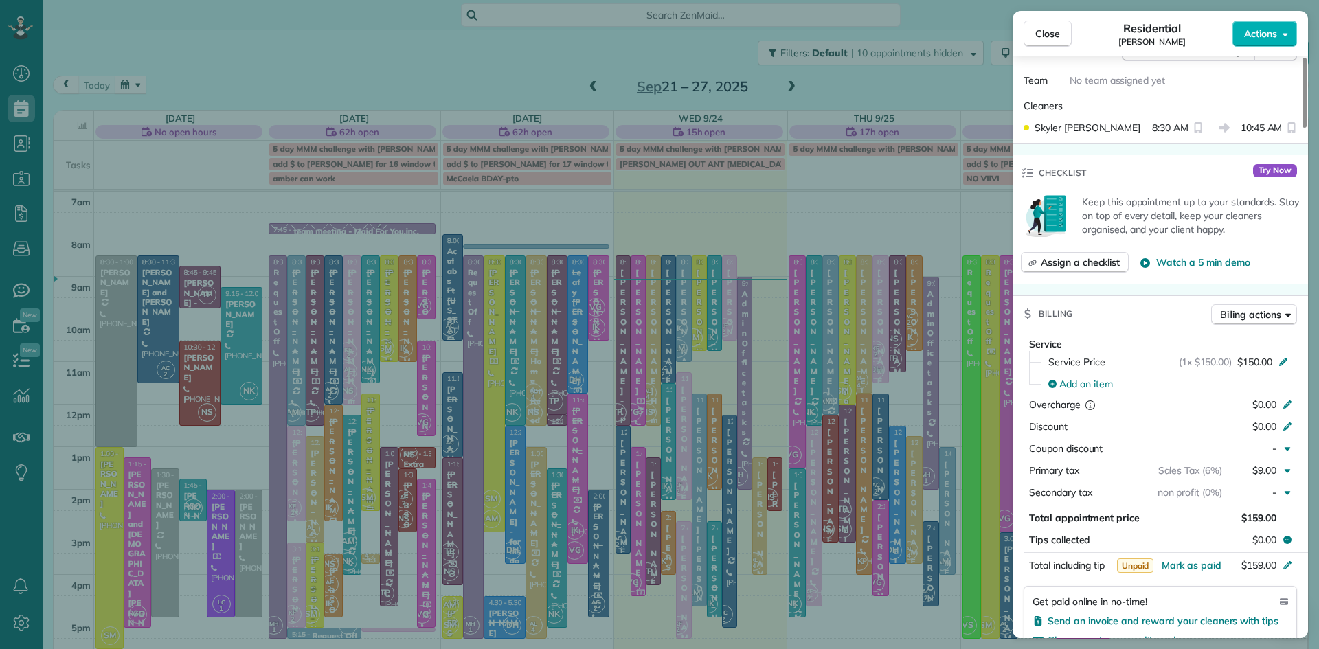
scroll to position [0, 0]
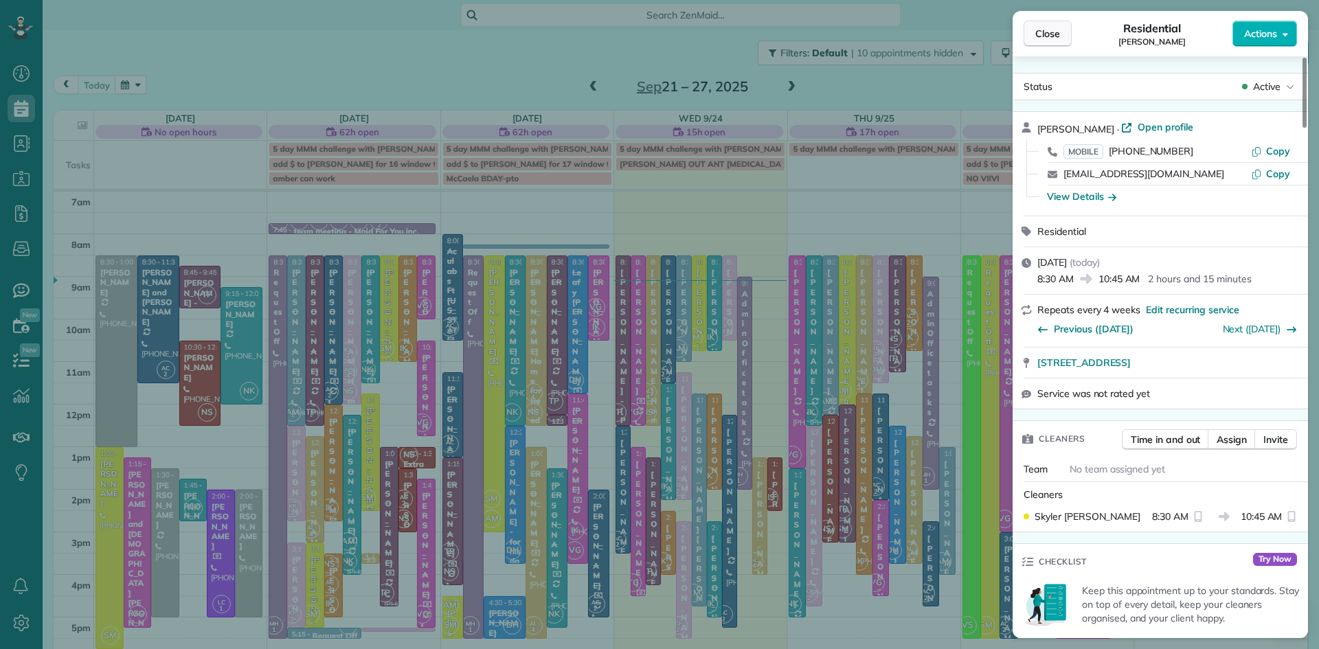
click at [1040, 40] on span "Close" at bounding box center [1047, 34] width 25 height 14
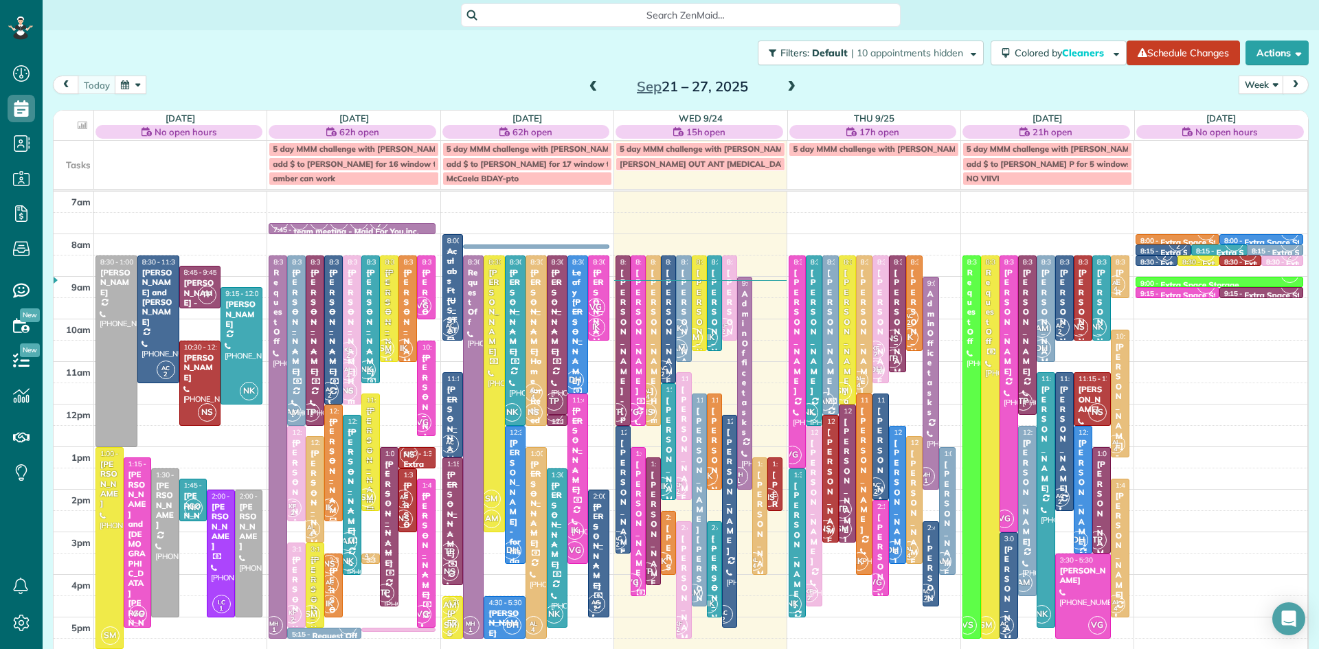
click at [622, 484] on div "Mary Borgmann" at bounding box center [623, 502] width 7 height 128
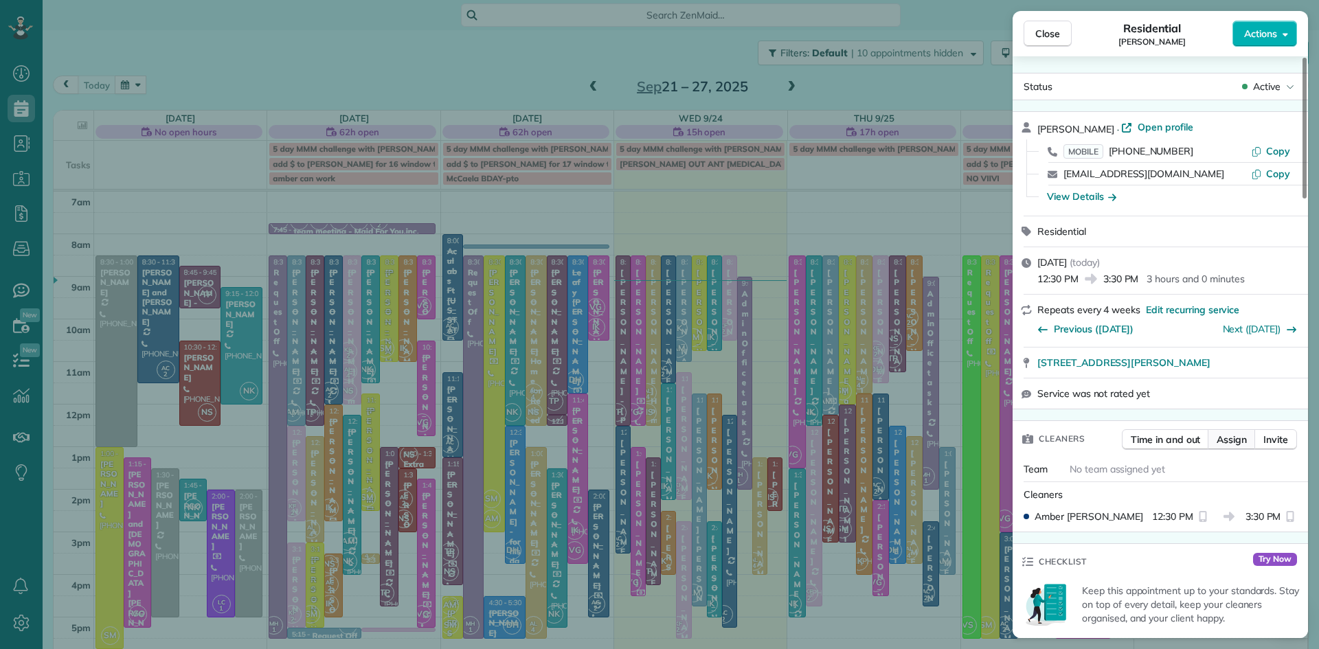
click at [1229, 447] on span "Assign" at bounding box center [1232, 440] width 30 height 14
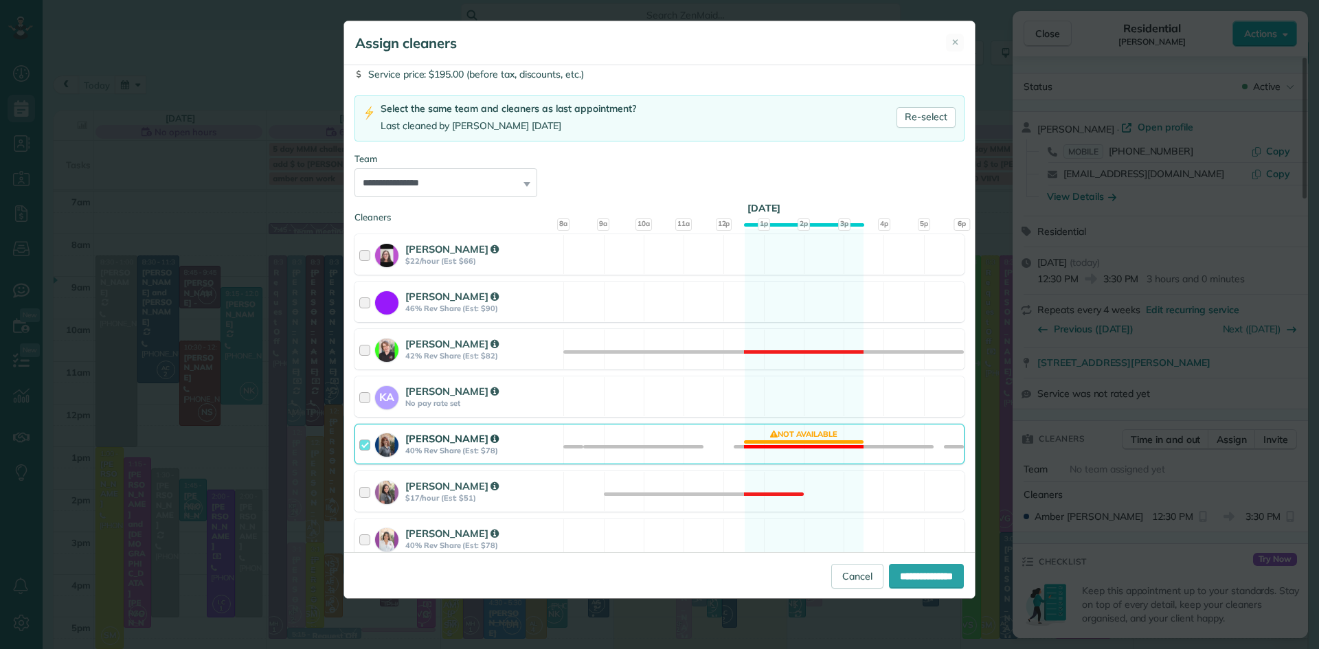
click at [407, 451] on strong "40% Rev Share (Est: $78)" at bounding box center [482, 451] width 154 height 10
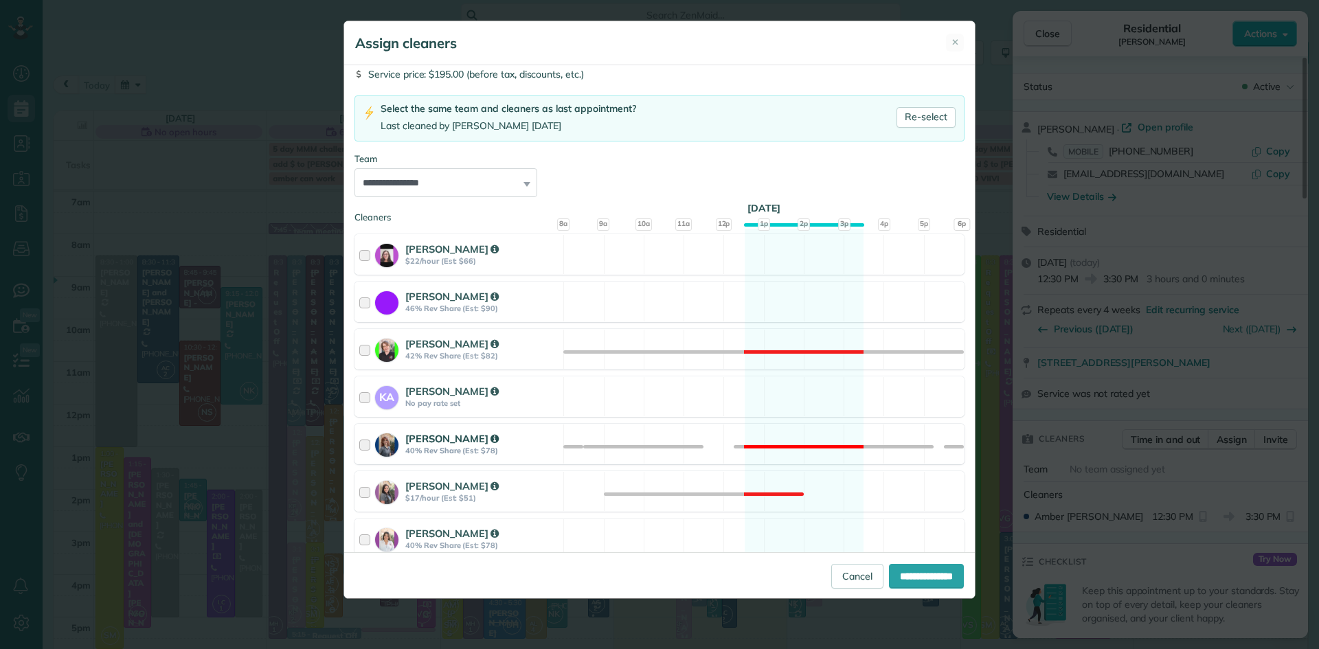
scroll to position [594, 0]
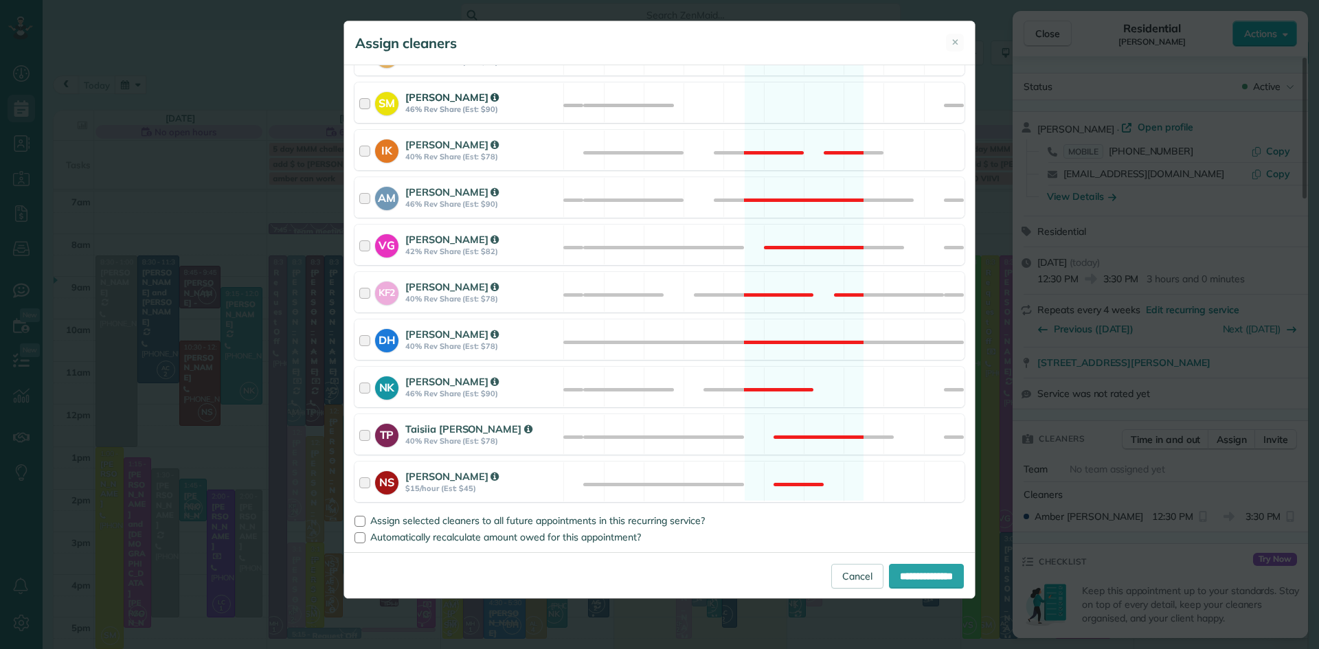
click at [421, 114] on strong "46% Rev Share (Est: $90)" at bounding box center [482, 109] width 154 height 10
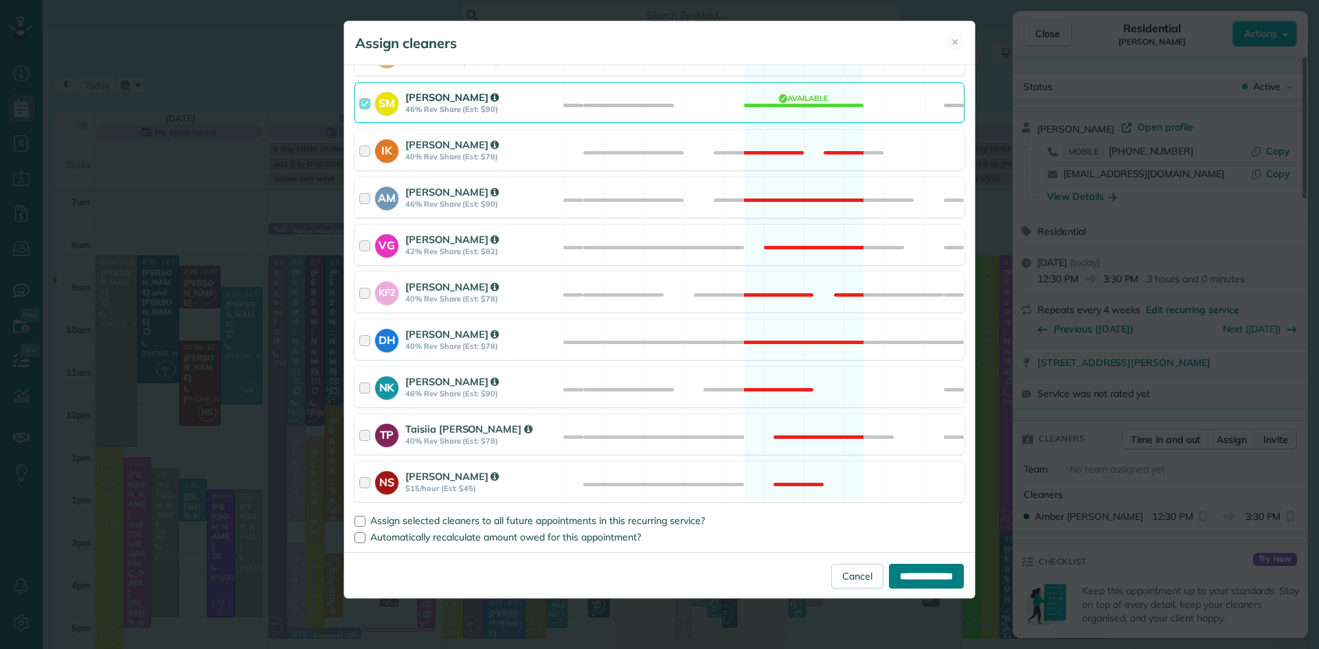
click at [922, 571] on input "**********" at bounding box center [926, 576] width 75 height 25
type input "**********"
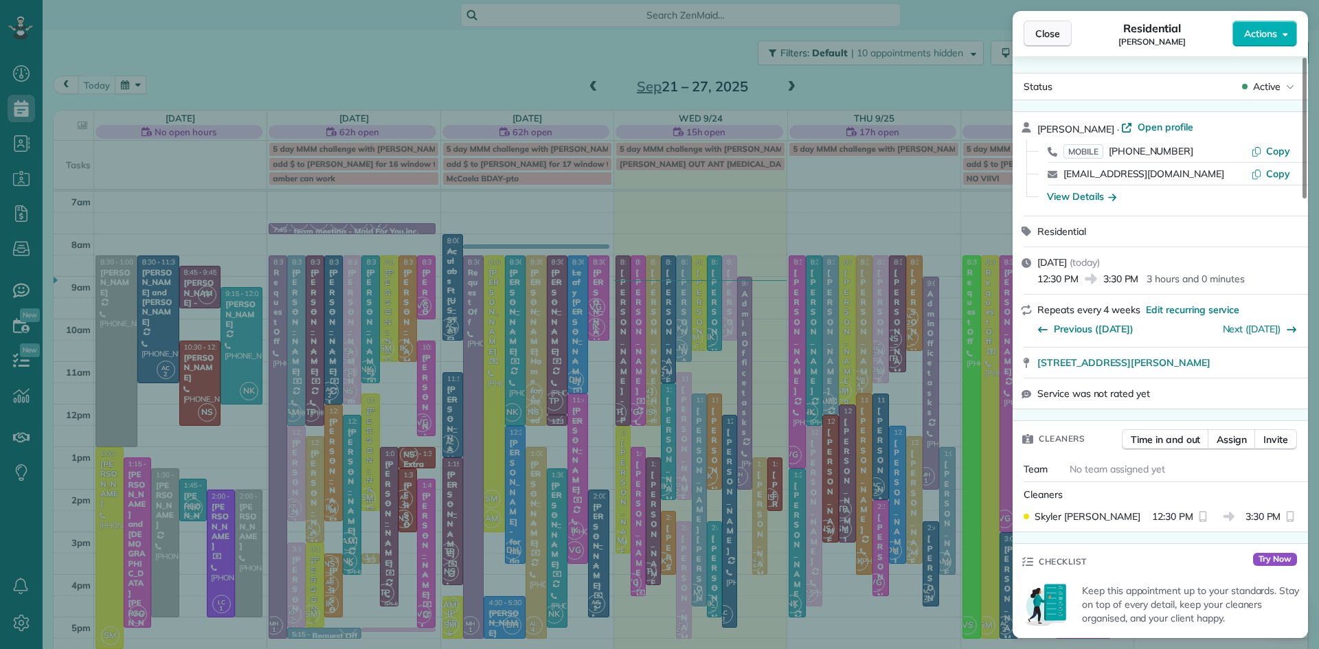
click at [1046, 31] on span "Close" at bounding box center [1047, 34] width 25 height 14
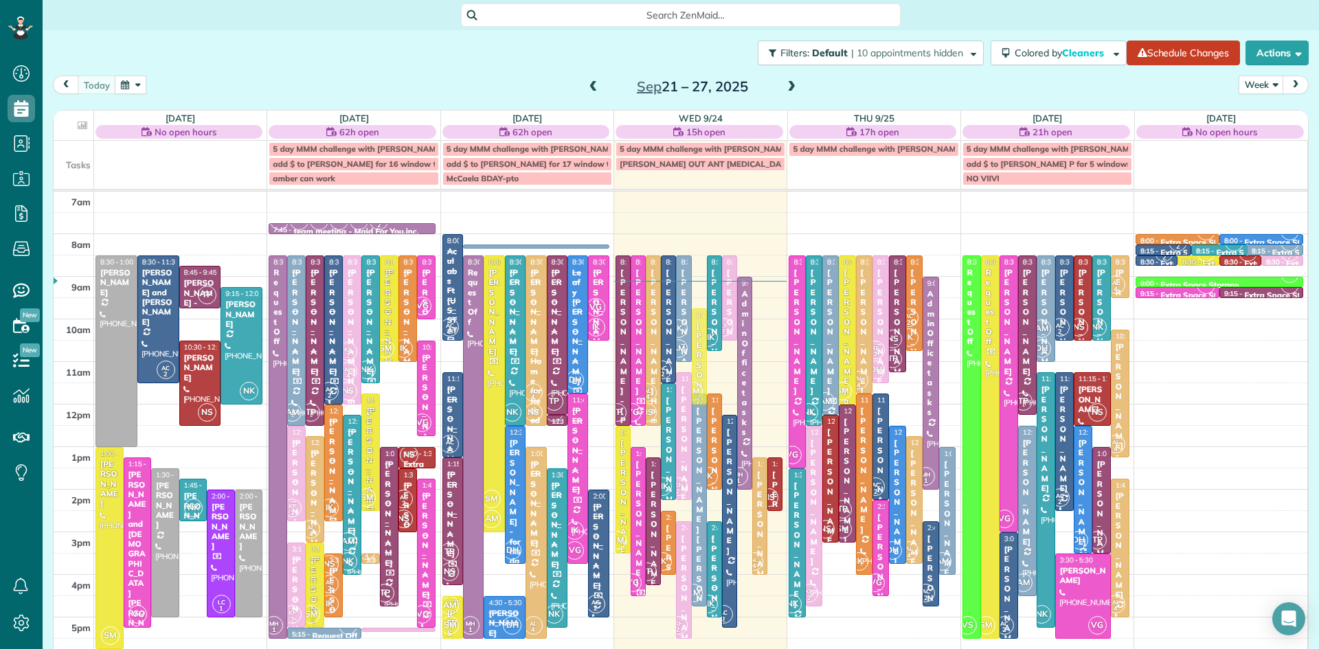
drag, startPoint x: 698, startPoint y: 304, endPoint x: 695, endPoint y: 352, distance: 48.2
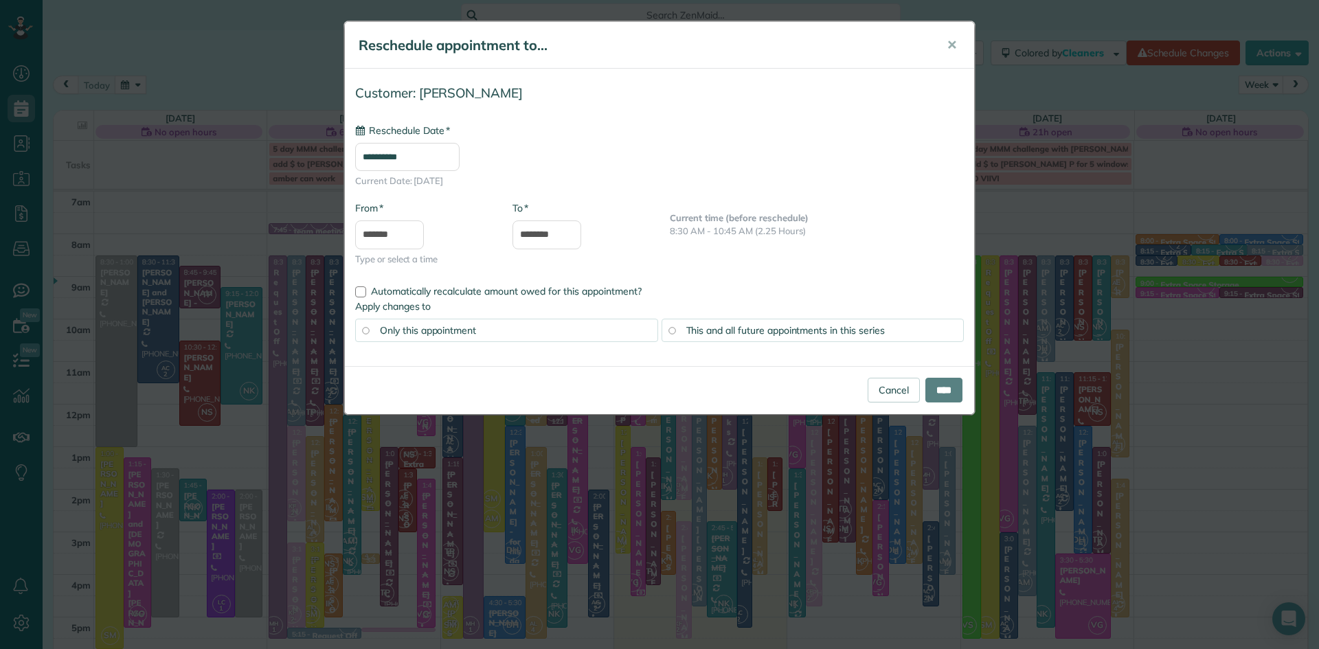
type input "**********"
click at [894, 391] on link "Cancel" at bounding box center [894, 390] width 52 height 25
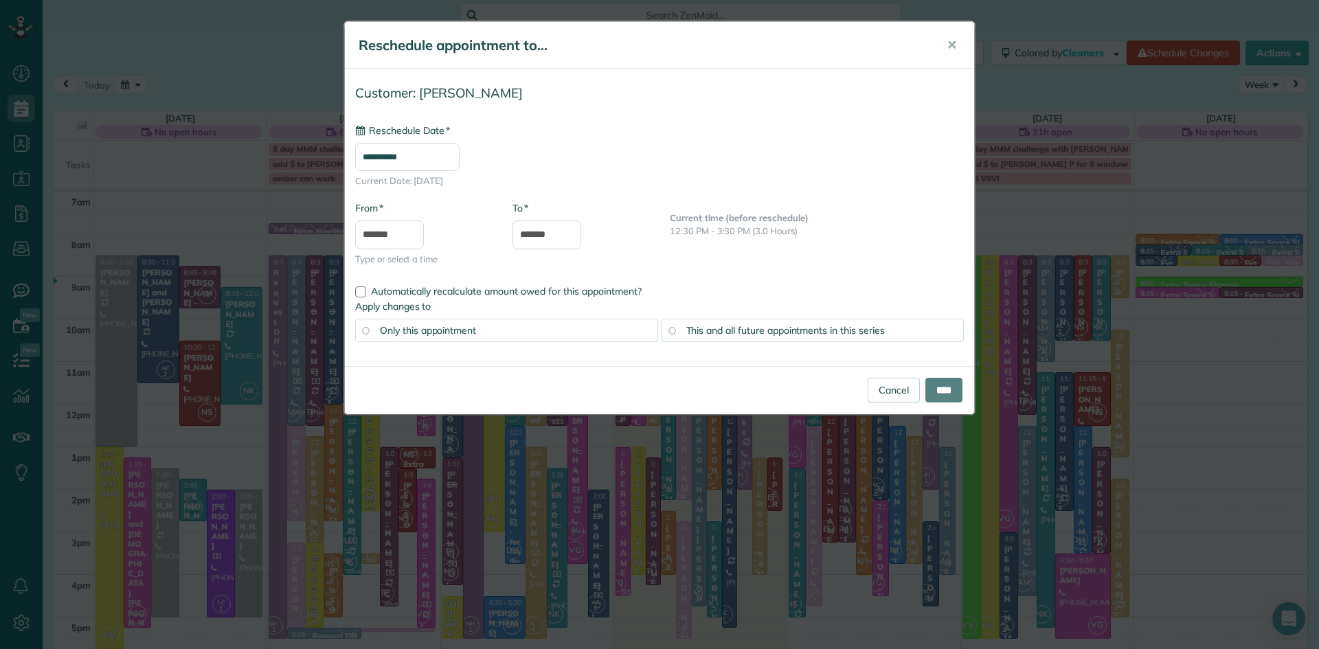
type input "**********"
click at [937, 392] on input "****" at bounding box center [943, 390] width 37 height 25
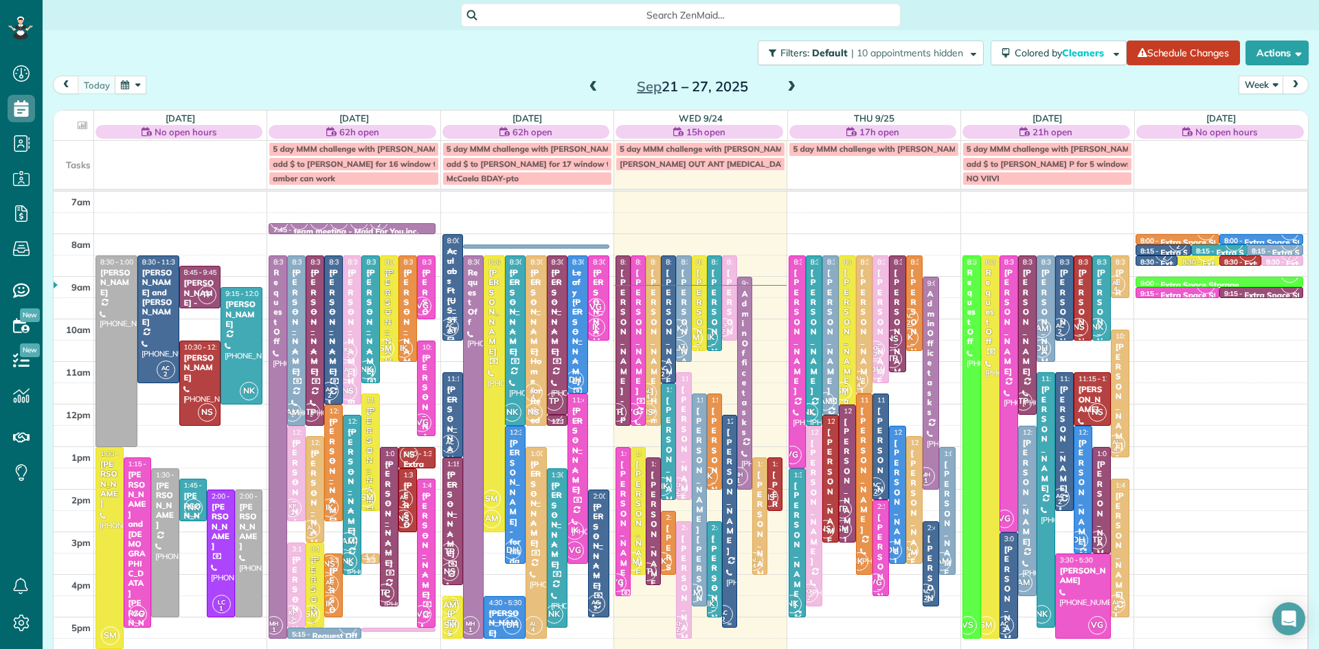
click at [730, 529] on div "Joseph Braun" at bounding box center [729, 491] width 7 height 128
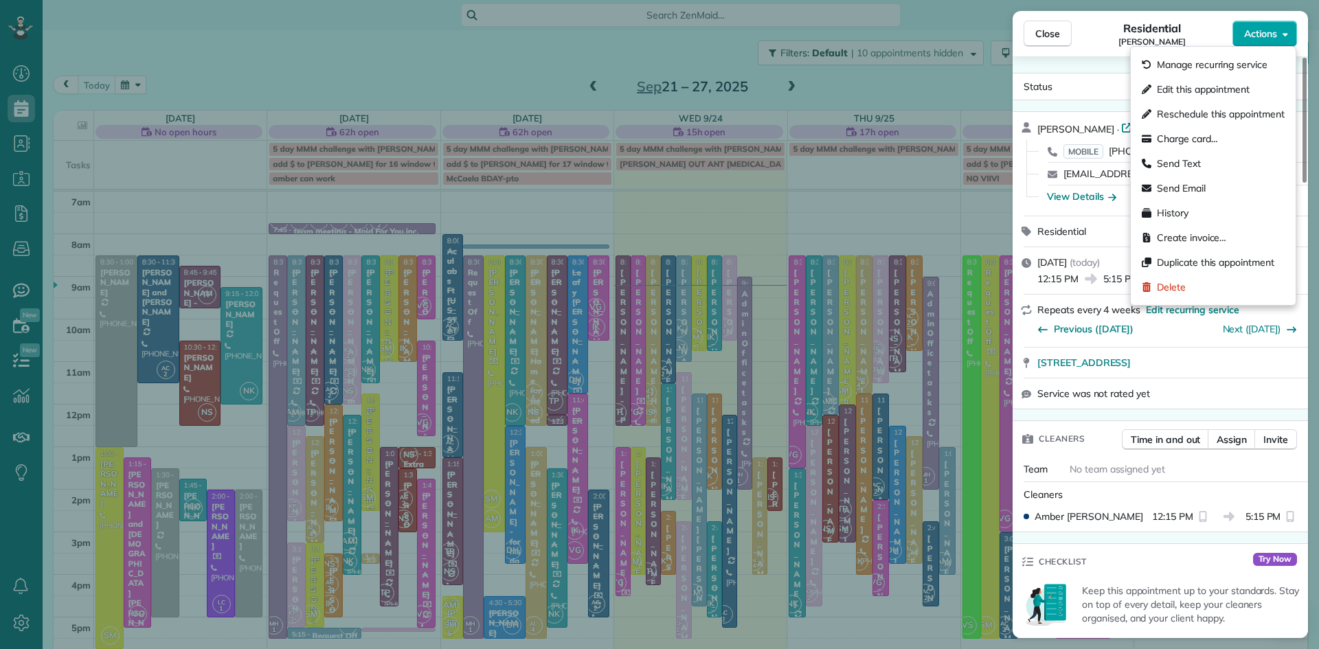
click at [1234, 35] on button "Actions" at bounding box center [1264, 34] width 65 height 26
click at [1189, 141] on span "Charge card…" at bounding box center [1187, 139] width 61 height 14
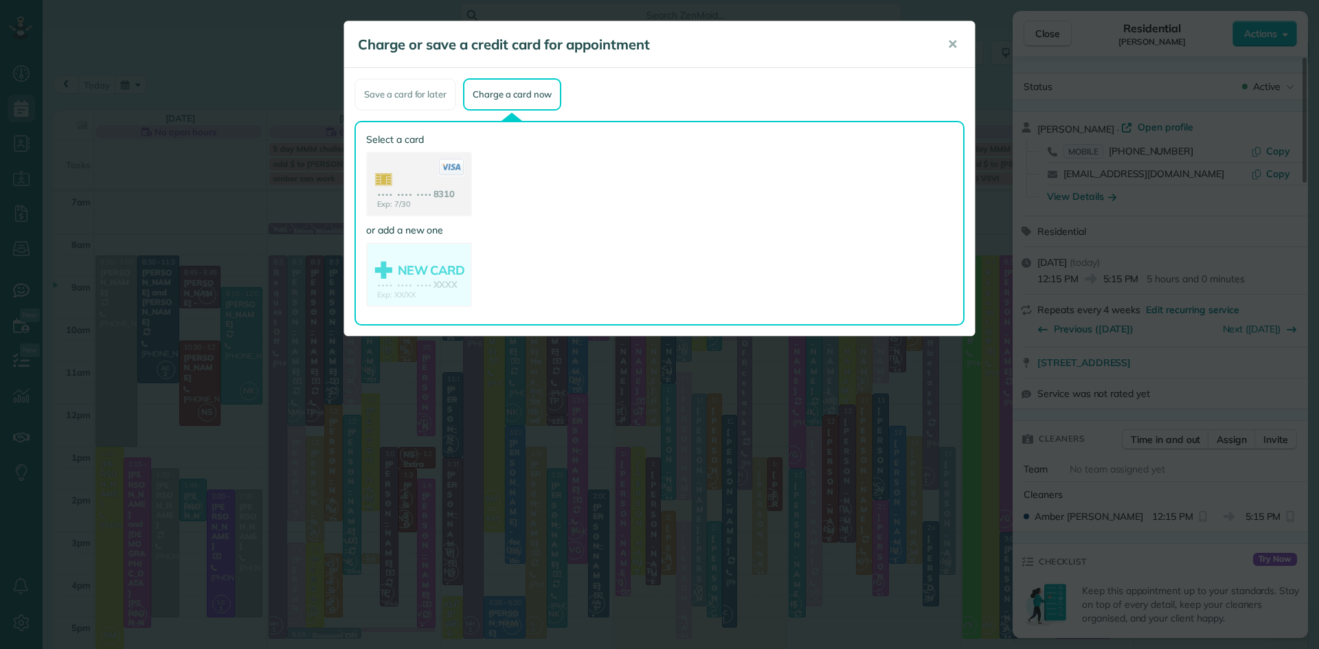
click at [398, 202] on use at bounding box center [419, 185] width 103 height 65
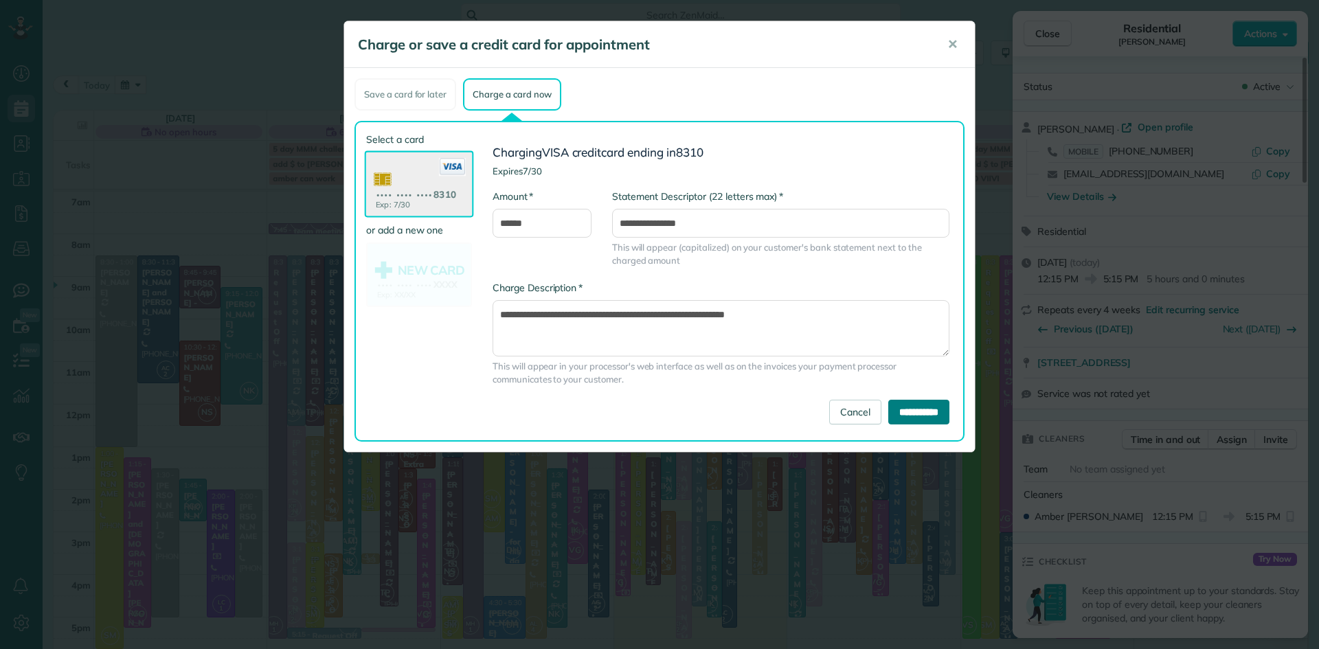
click at [925, 412] on input "**********" at bounding box center [918, 412] width 61 height 25
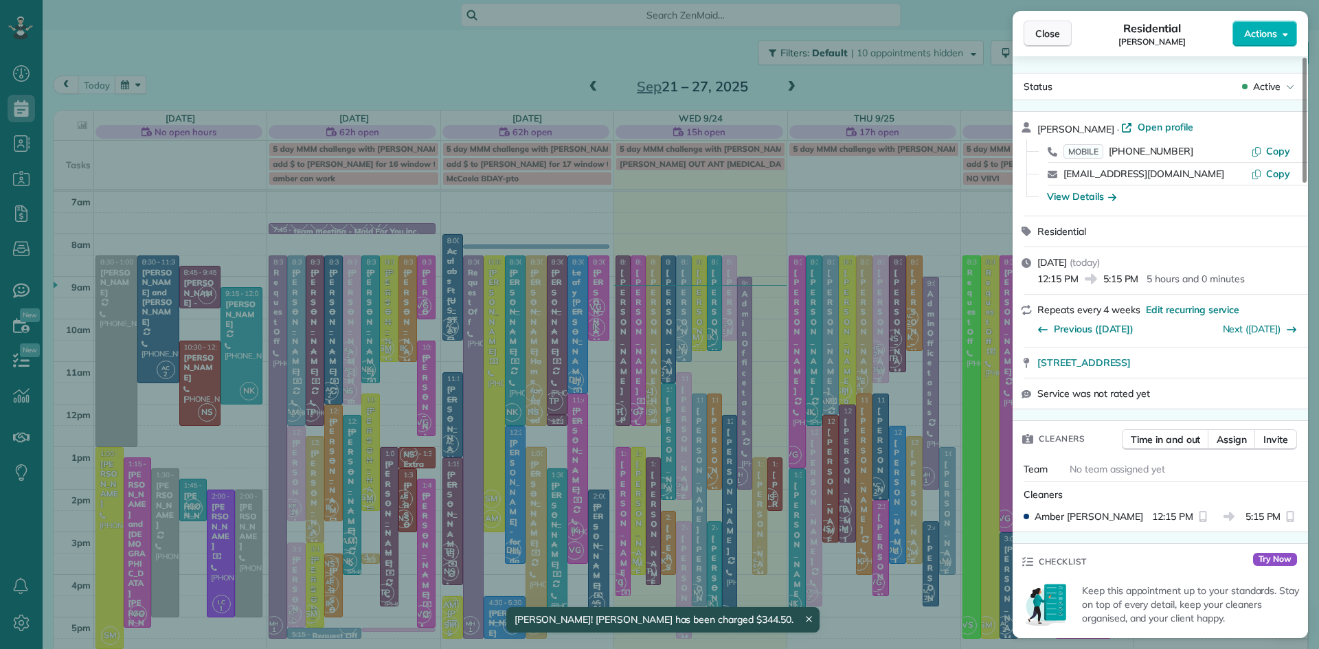
click at [1052, 21] on button "Close" at bounding box center [1048, 34] width 48 height 26
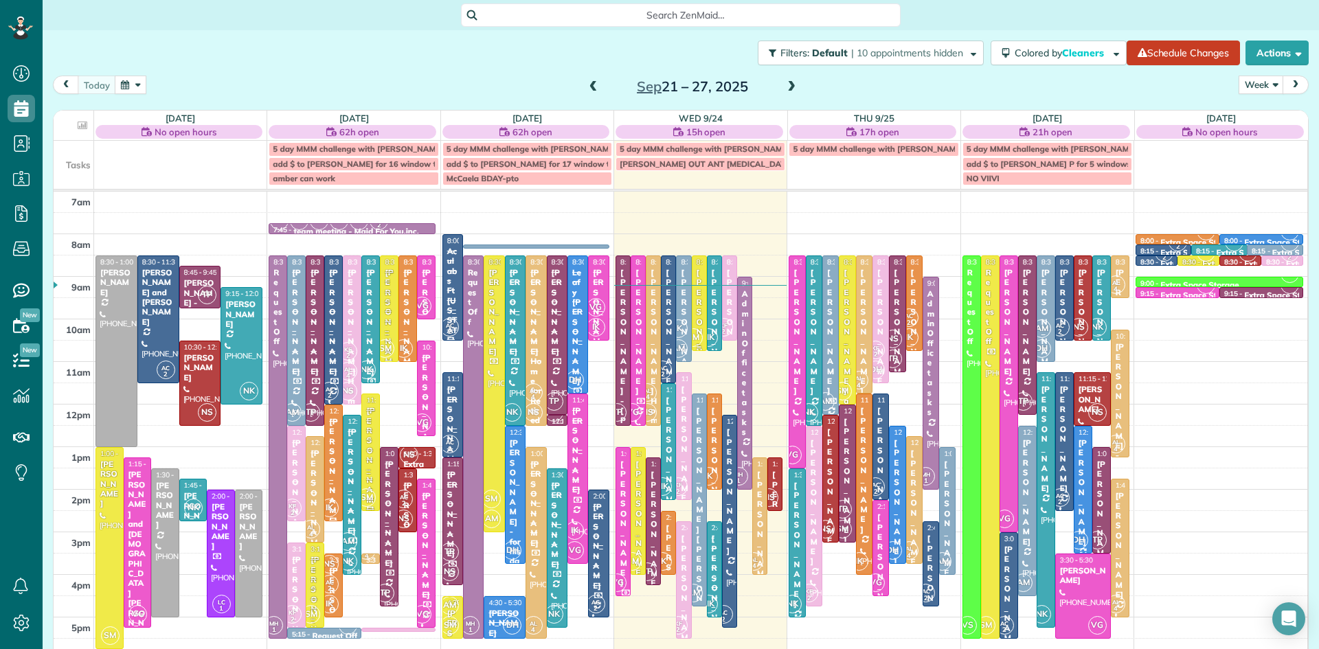
click at [698, 306] on div "Rebecca Thompson" at bounding box center [699, 332] width 7 height 128
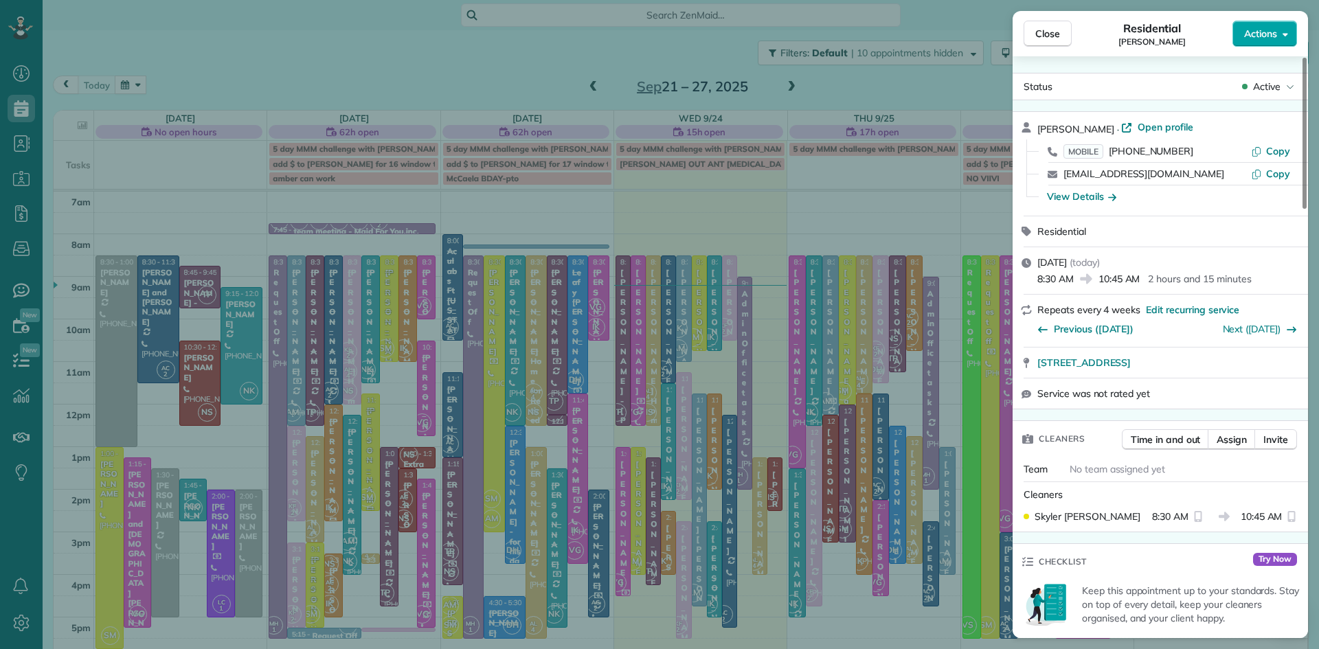
click at [1263, 37] on span "Actions" at bounding box center [1260, 34] width 33 height 14
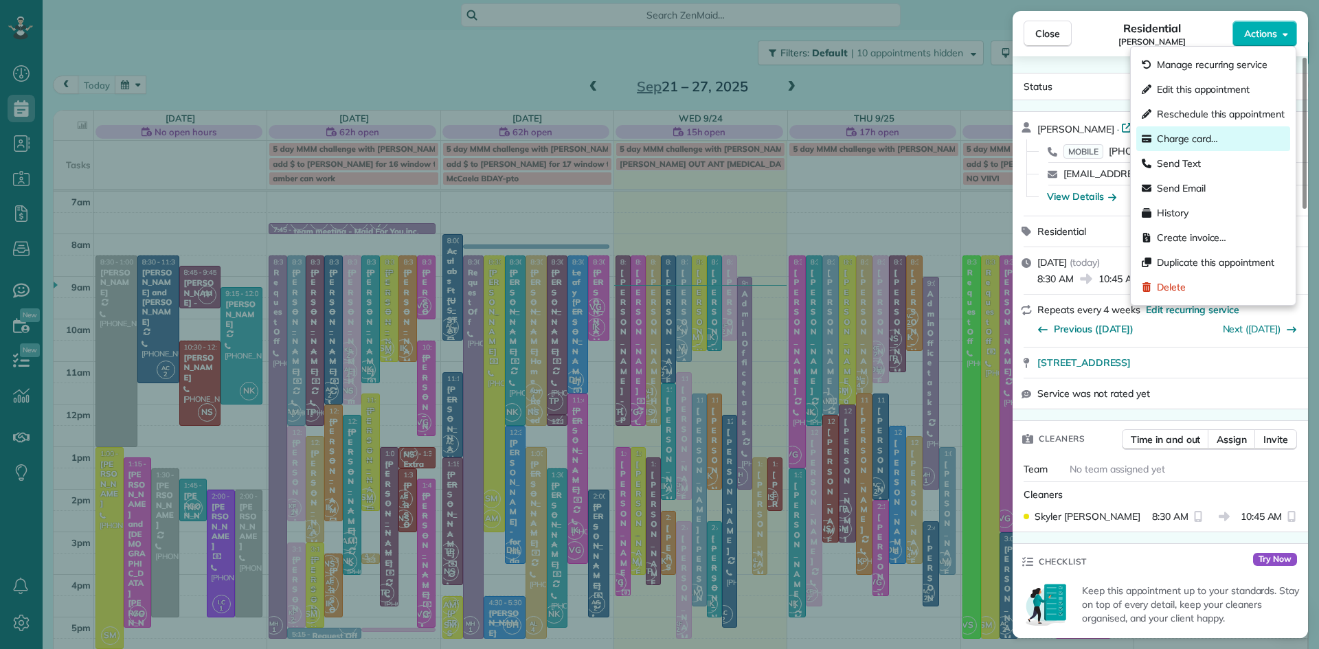
click at [1210, 136] on span "Charge card…" at bounding box center [1187, 139] width 61 height 14
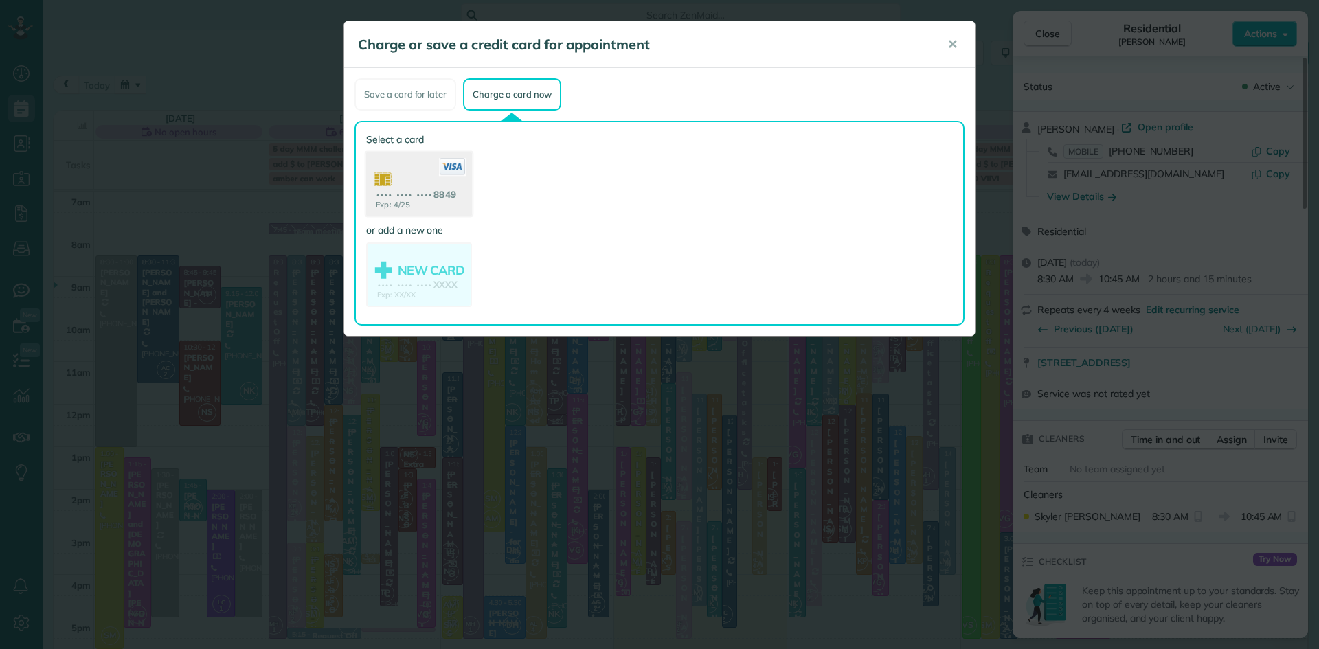
click at [419, 188] on use at bounding box center [419, 186] width 106 height 67
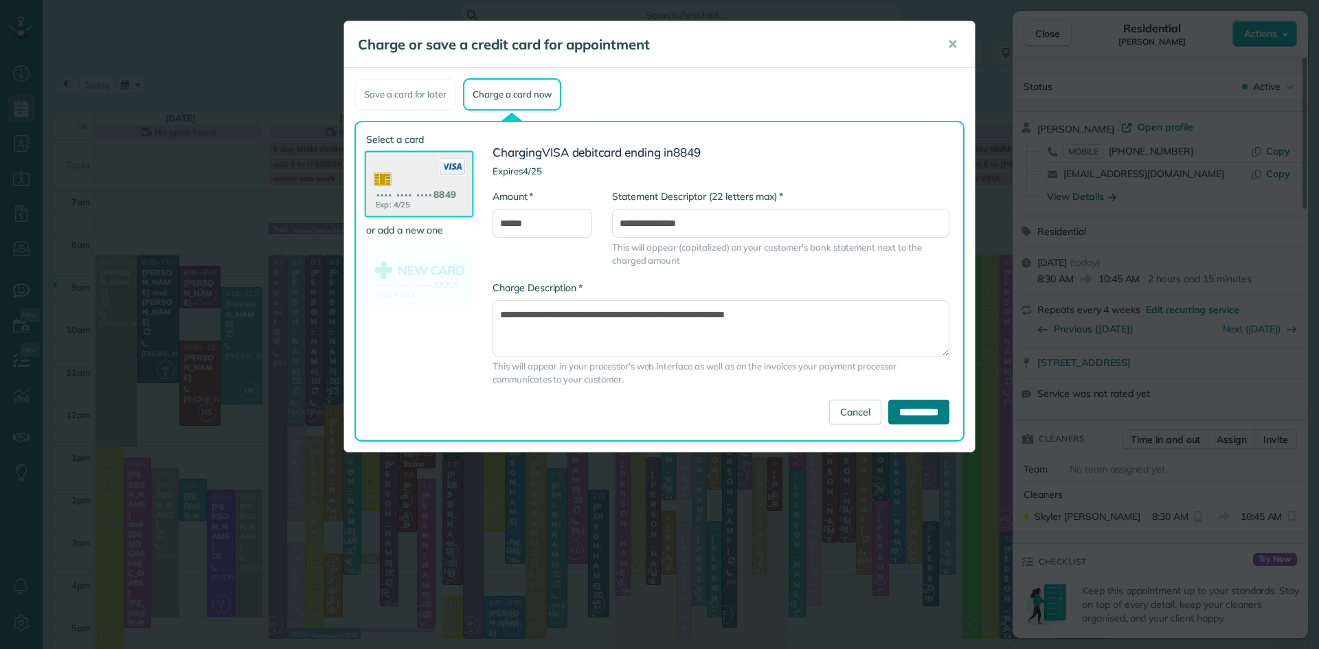
click at [896, 409] on input "**********" at bounding box center [918, 412] width 61 height 25
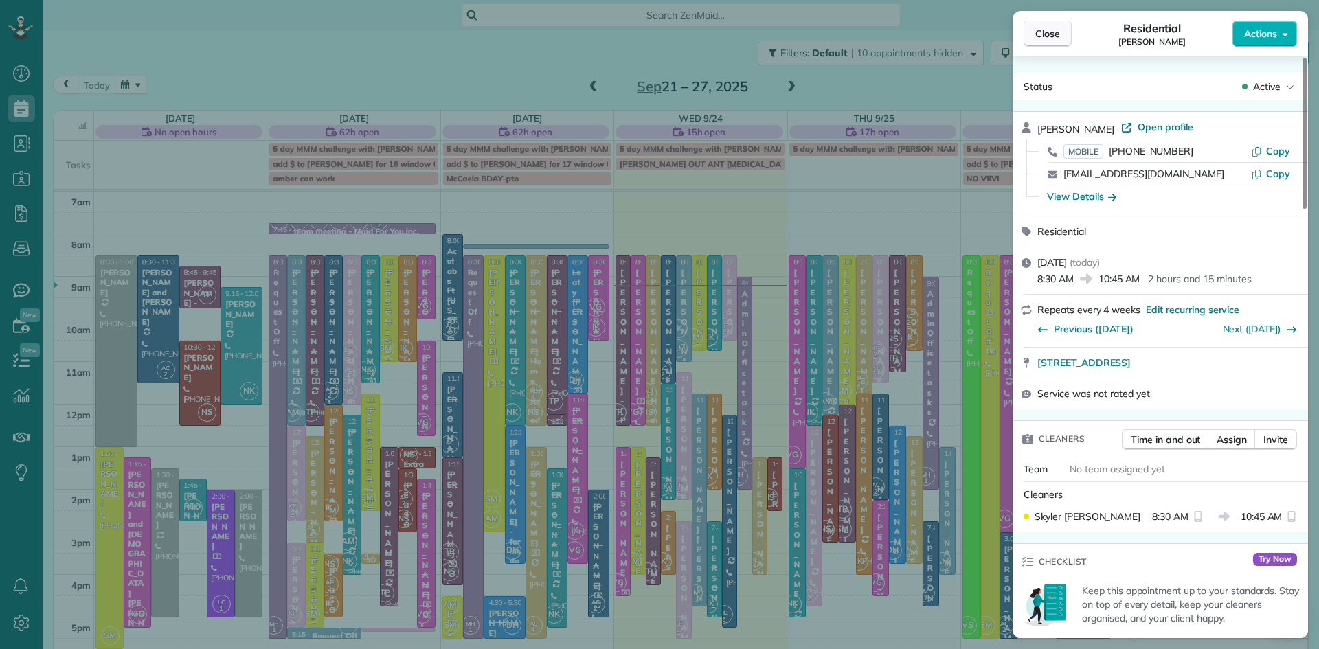
click at [1048, 34] on span "Close" at bounding box center [1047, 34] width 25 height 14
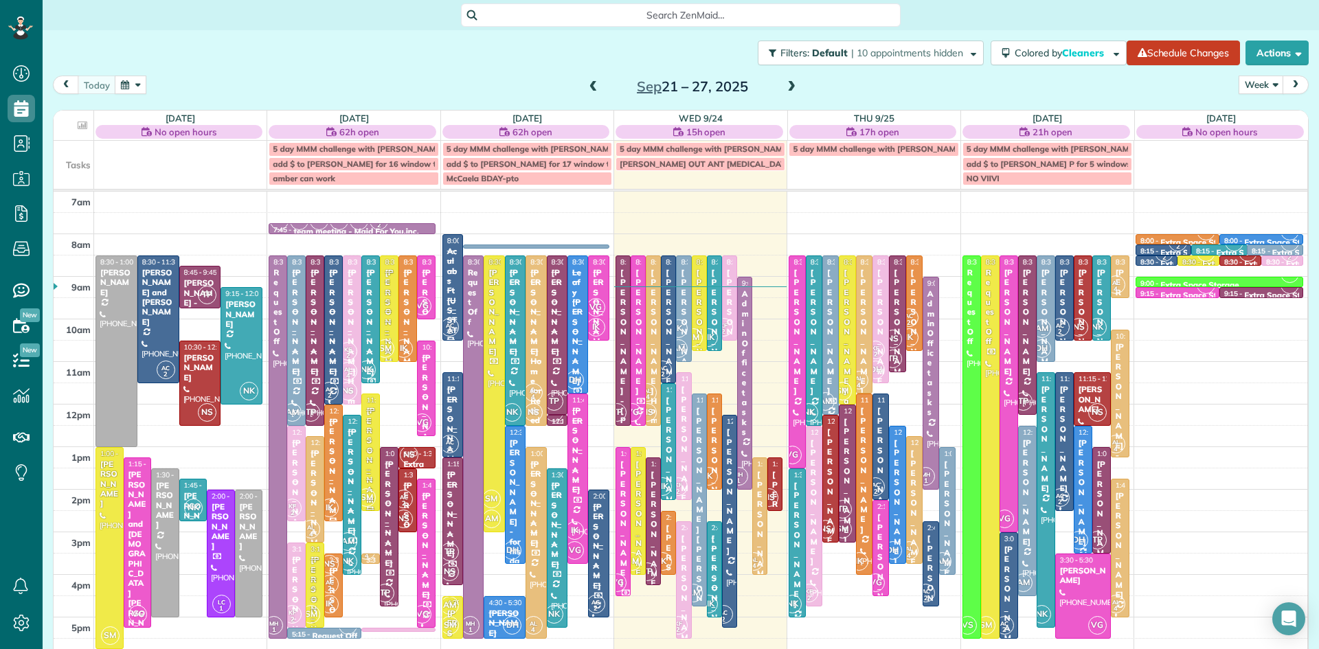
click at [947, 514] on div "Stacey Morgan for parents" at bounding box center [947, 568] width 8 height 217
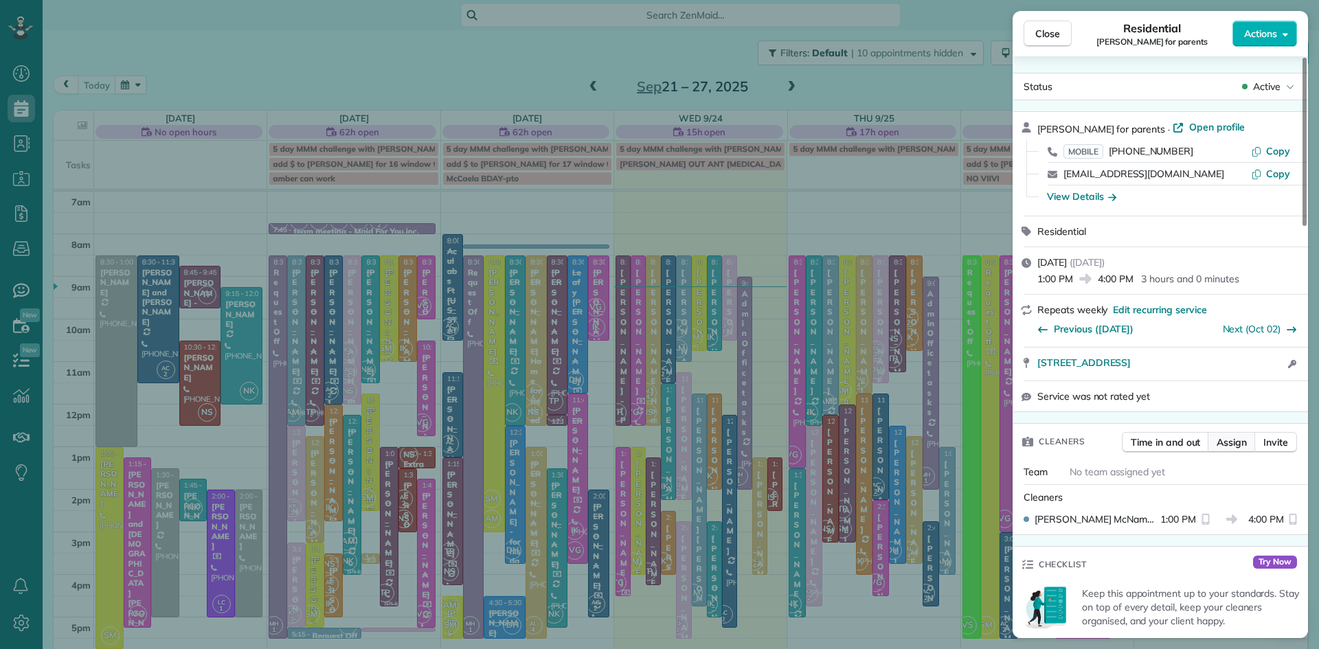
click at [1236, 453] on button "Assign" at bounding box center [1232, 442] width 48 height 21
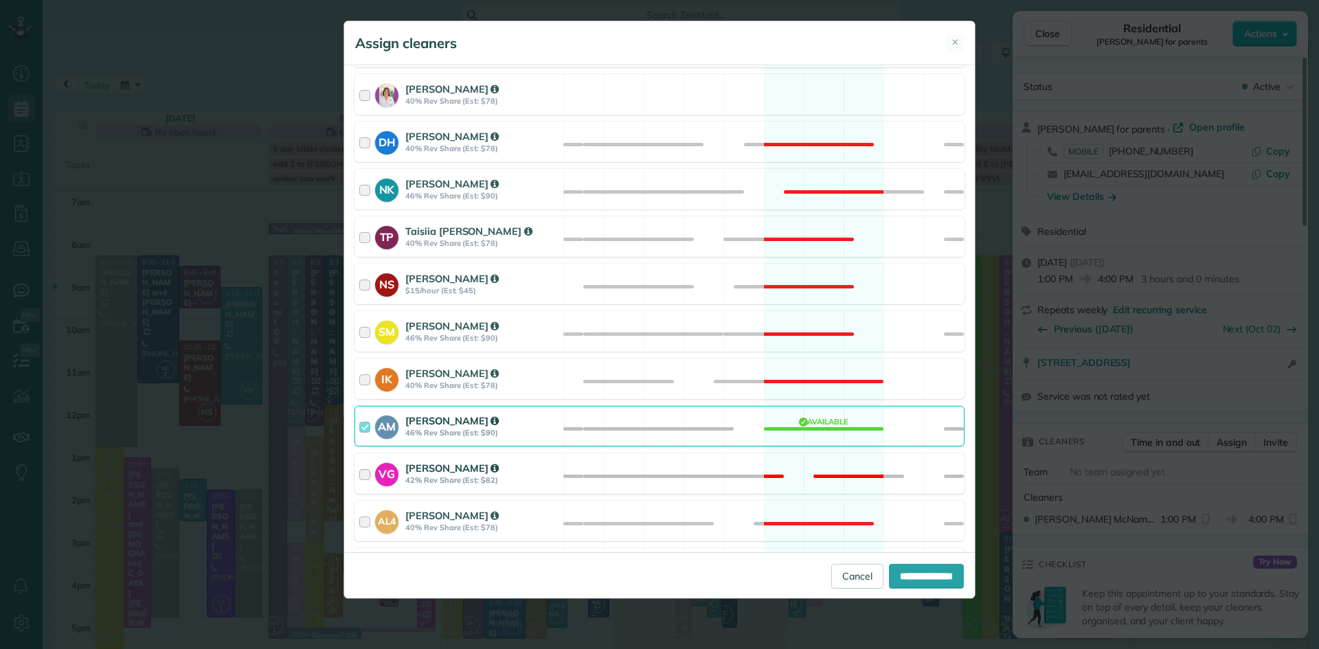
scroll to position [594, 0]
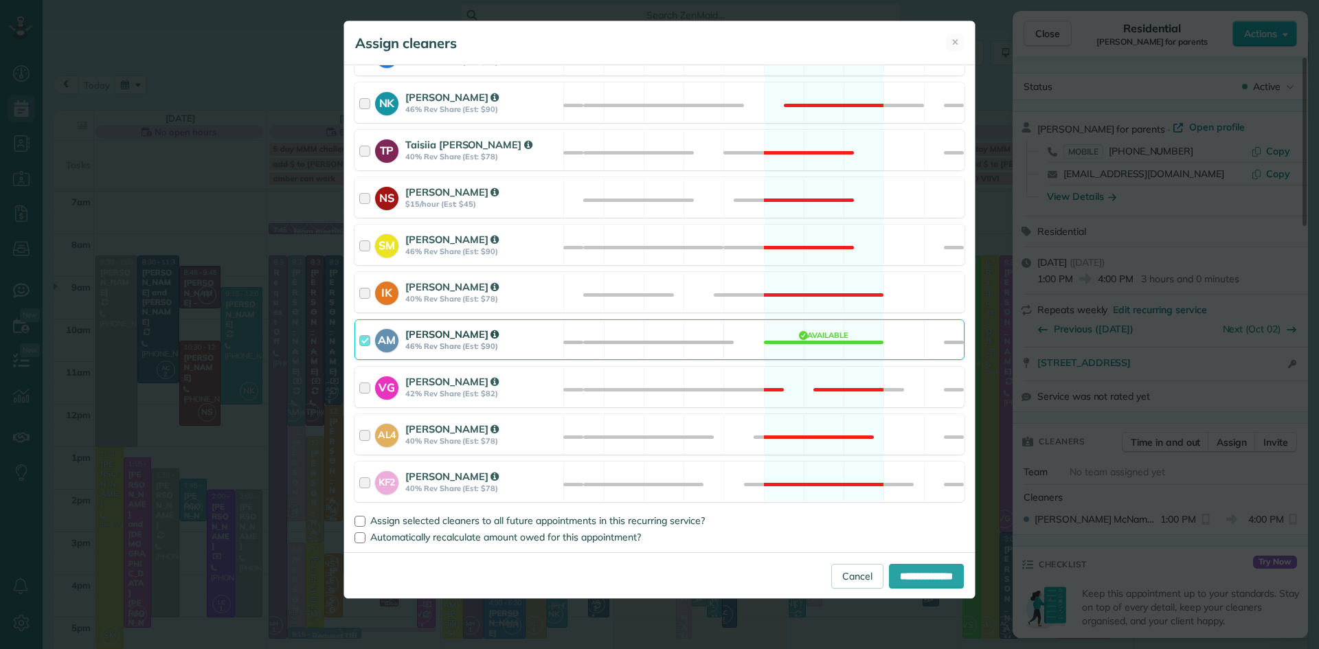
click at [466, 338] on strong "Allison McNamara" at bounding box center [451, 334] width 93 height 13
click at [889, 574] on input "**********" at bounding box center [926, 576] width 75 height 25
type input "**********"
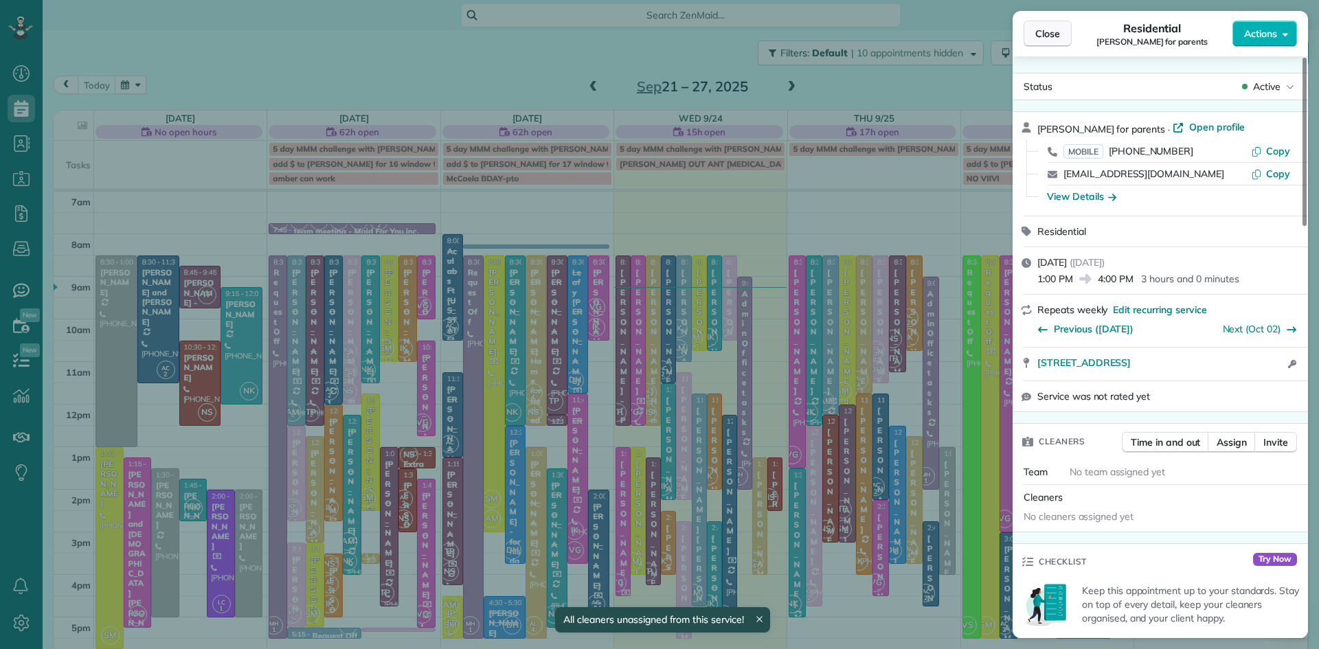
click at [1050, 32] on span "Close" at bounding box center [1047, 34] width 25 height 14
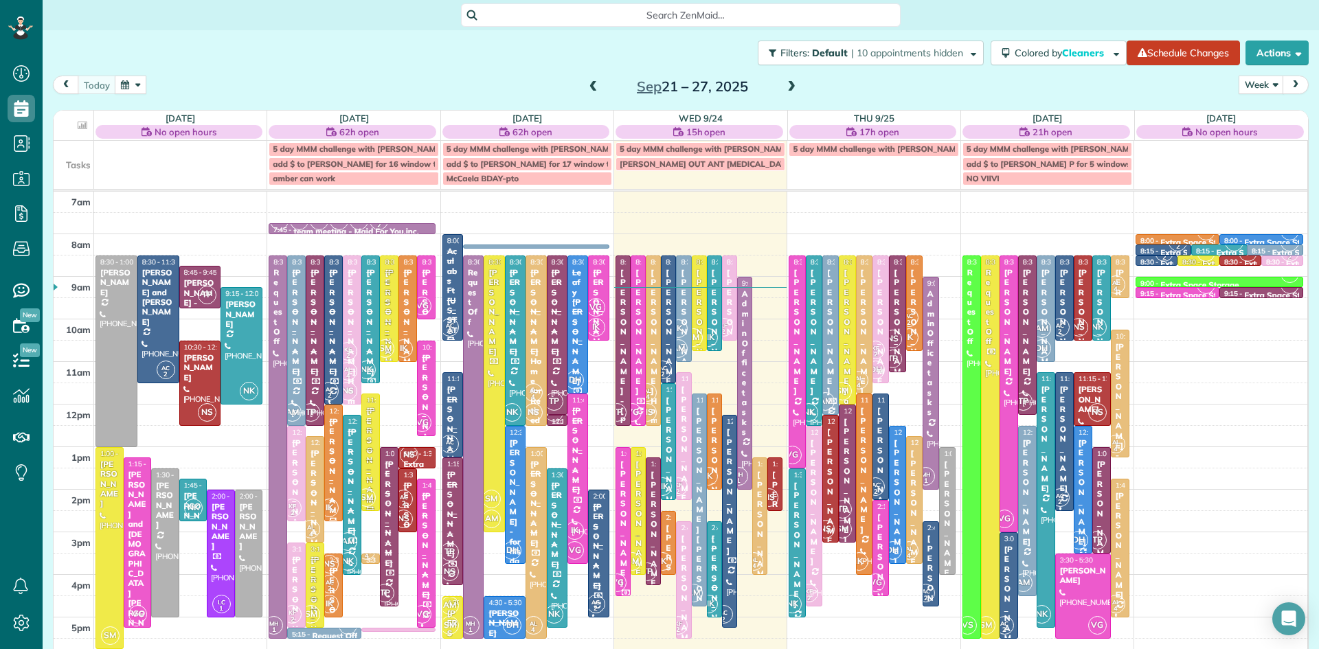
click at [827, 327] on div "Suzanne Day" at bounding box center [830, 332] width 8 height 128
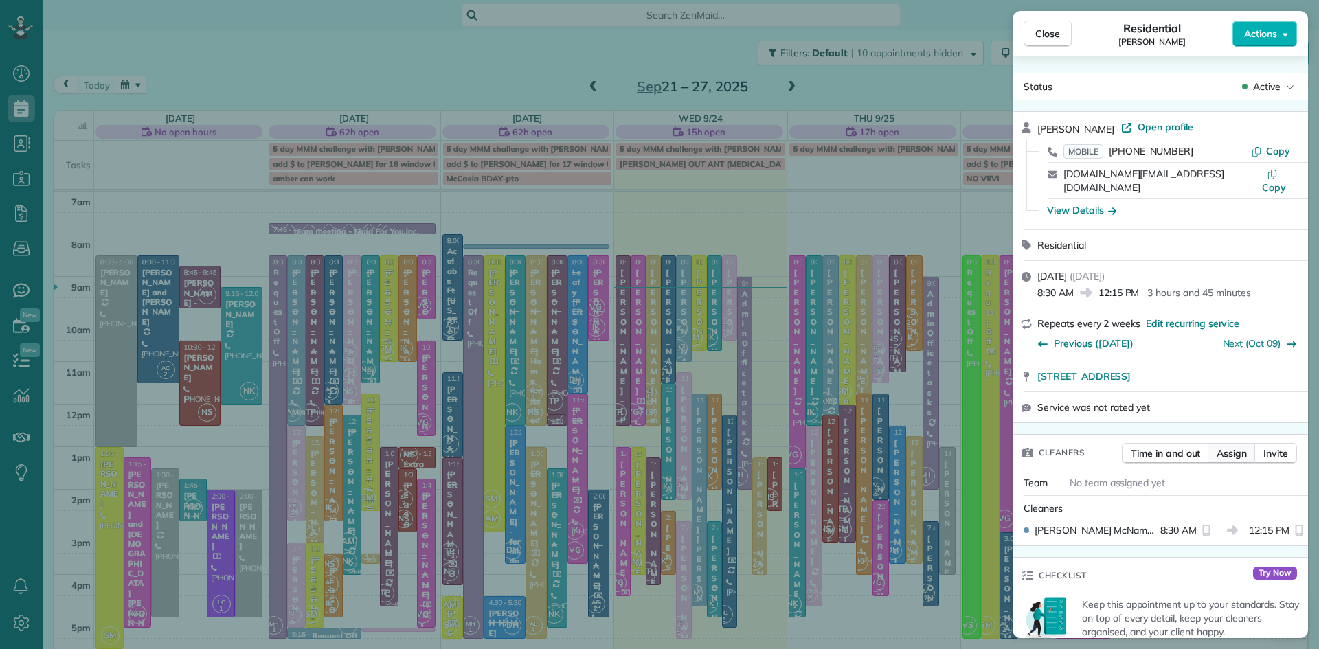
click at [1225, 447] on span "Assign" at bounding box center [1232, 454] width 30 height 14
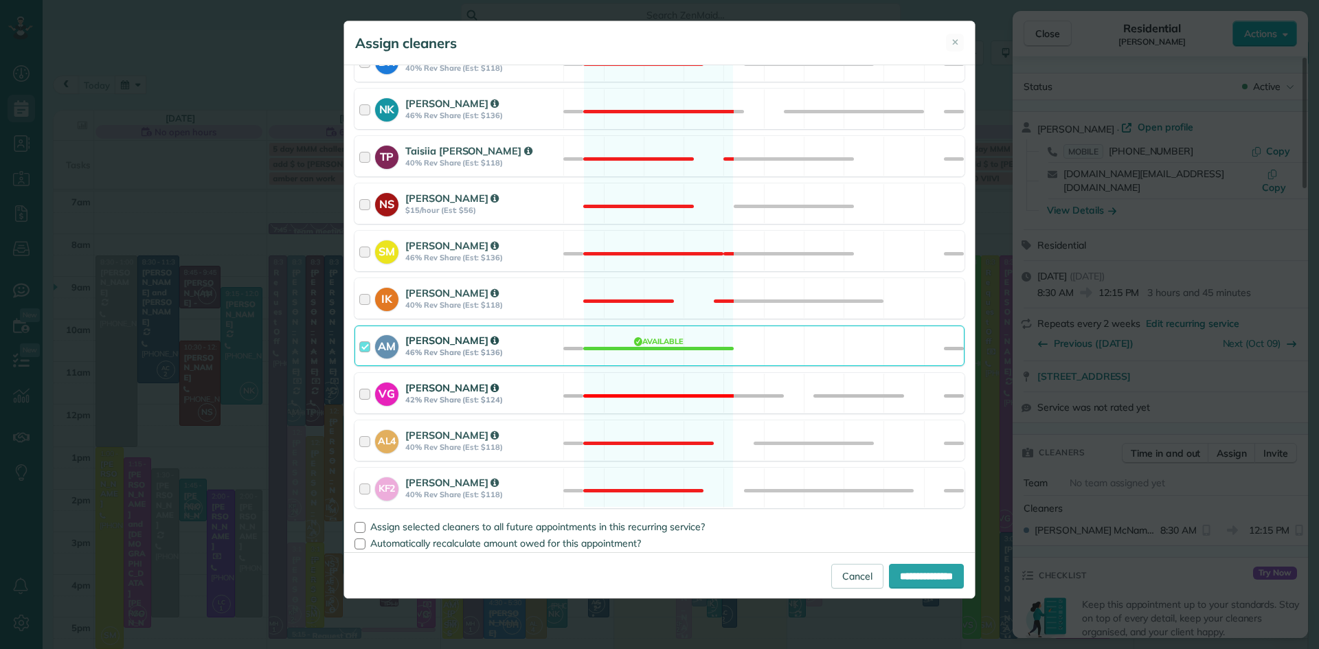
scroll to position [594, 0]
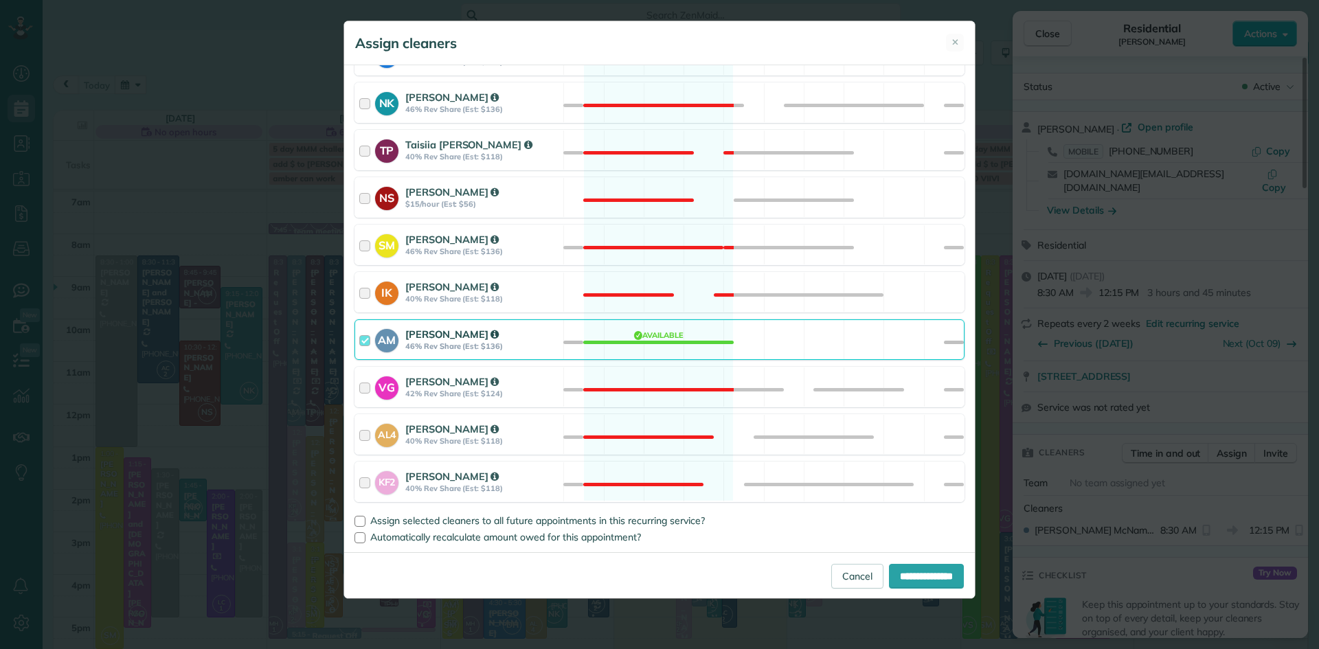
click at [442, 338] on strong "Allison McNamara" at bounding box center [451, 334] width 93 height 13
click at [942, 580] on input "**********" at bounding box center [926, 576] width 75 height 25
type input "**********"
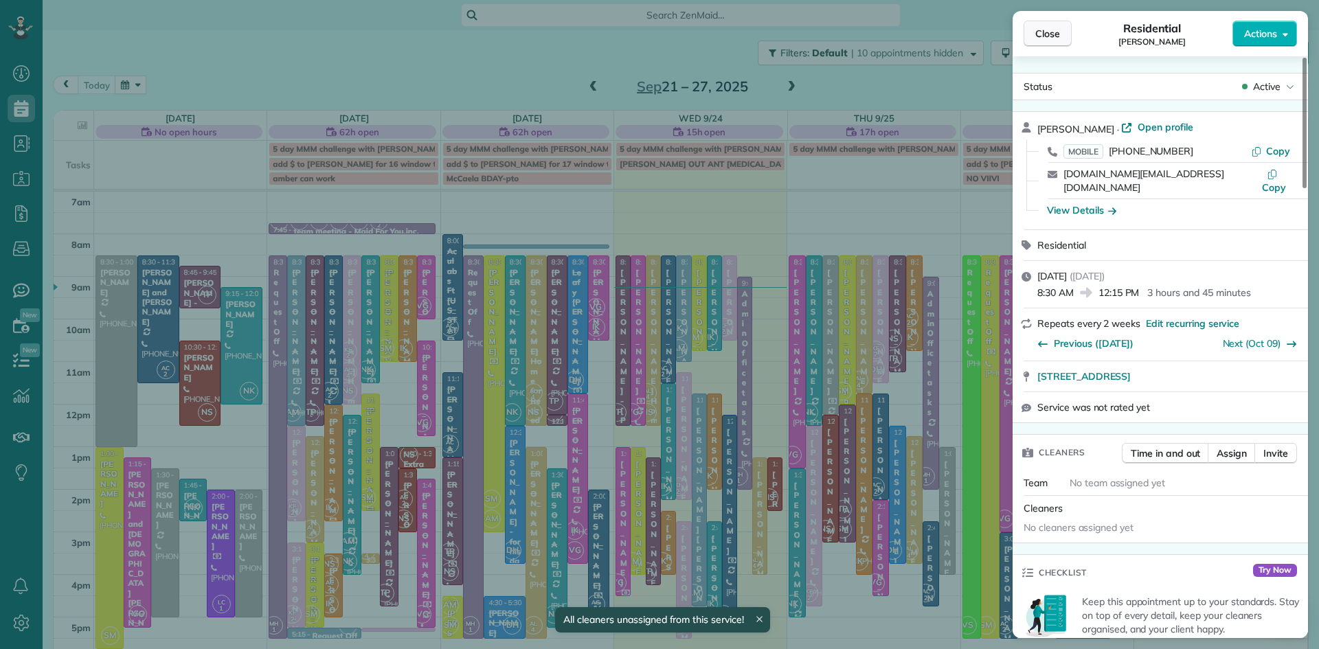
click at [1056, 33] on span "Close" at bounding box center [1047, 34] width 25 height 14
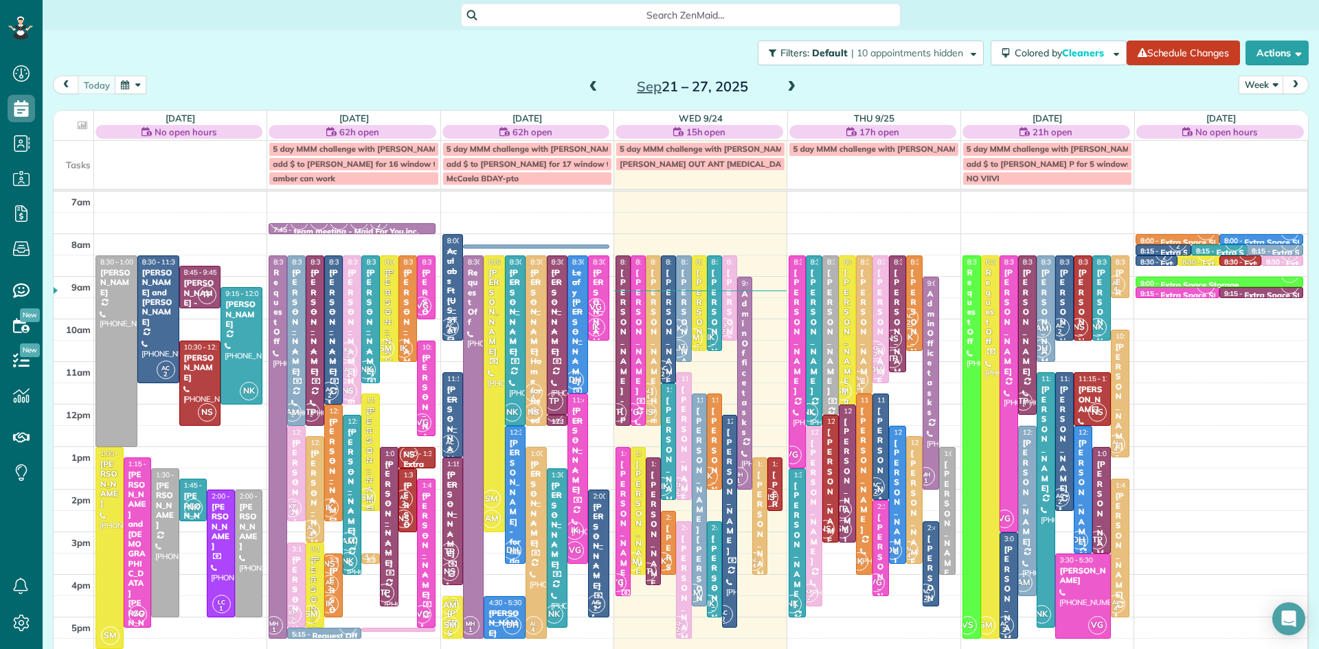
click at [728, 319] on span "KF 2" at bounding box center [723, 327] width 19 height 19
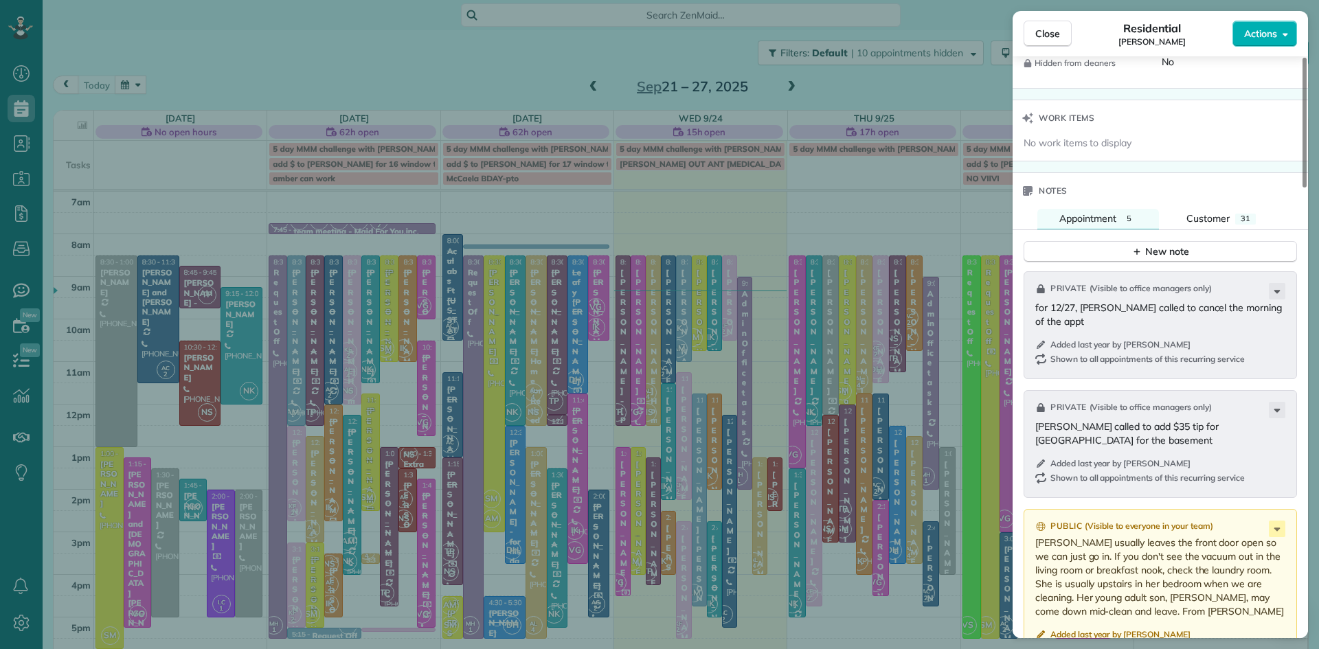
scroll to position [1316, 0]
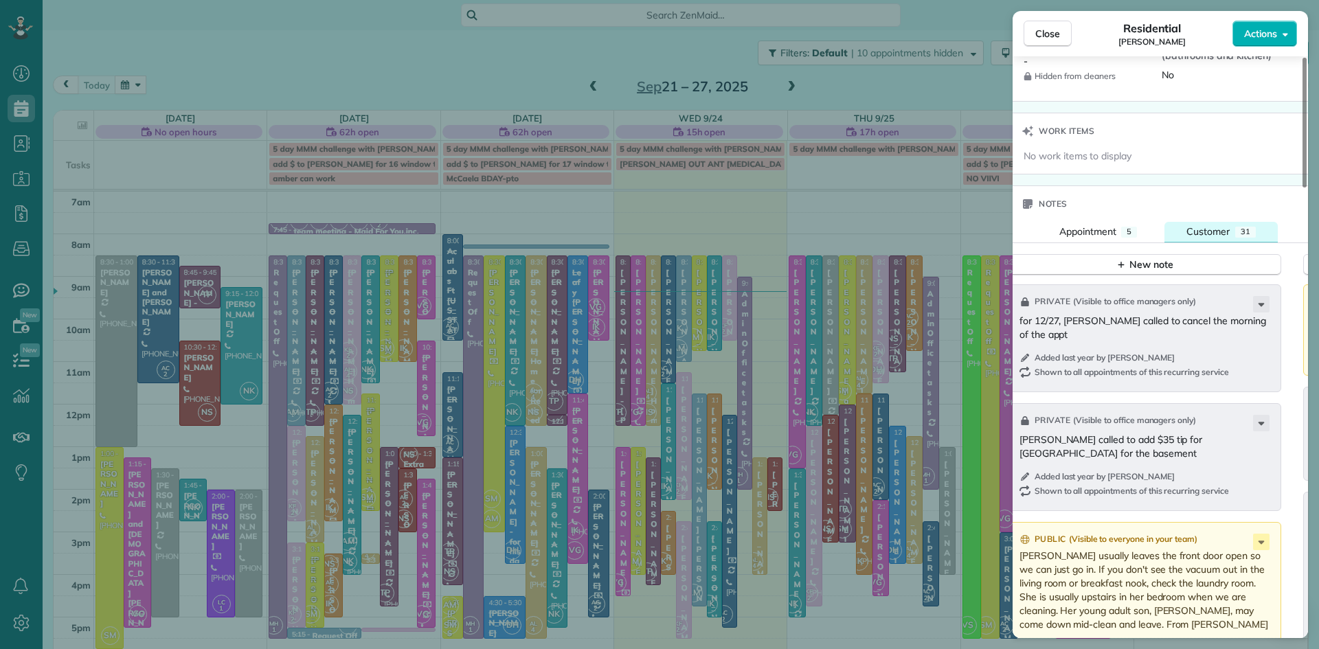
click at [1208, 238] on div "Customer" at bounding box center [1207, 232] width 43 height 14
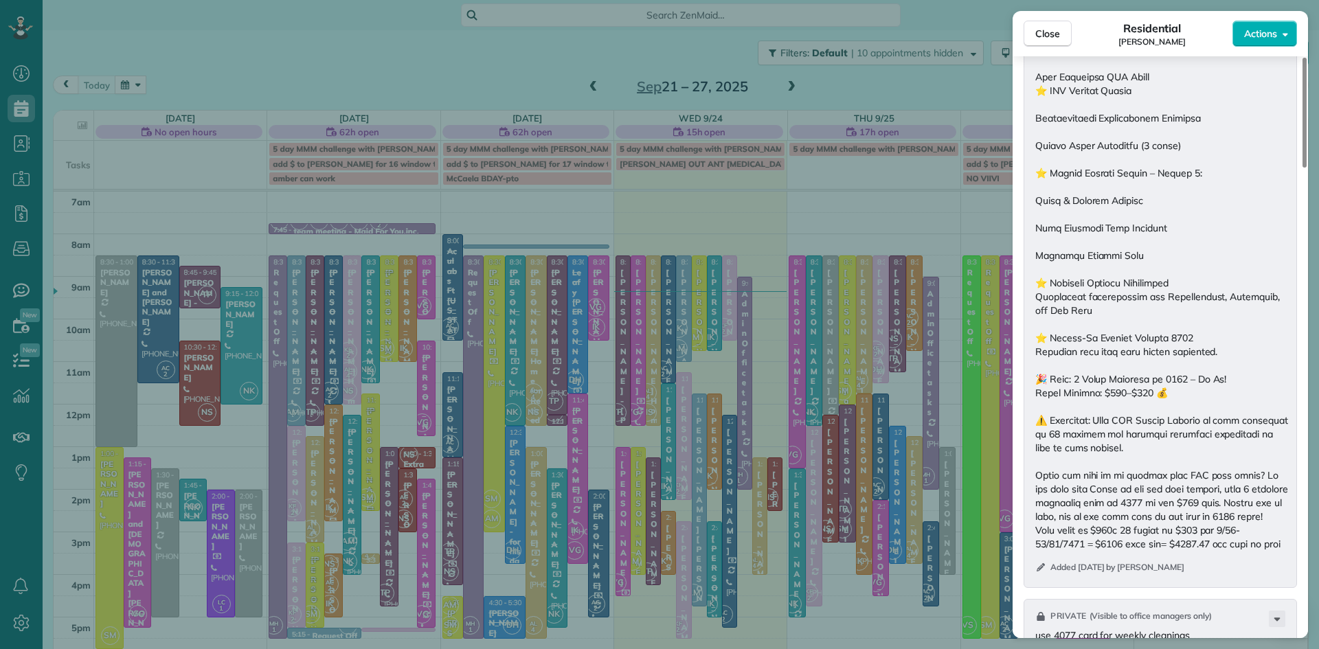
scroll to position [1907, 0]
click at [1043, 34] on span "Close" at bounding box center [1047, 34] width 25 height 14
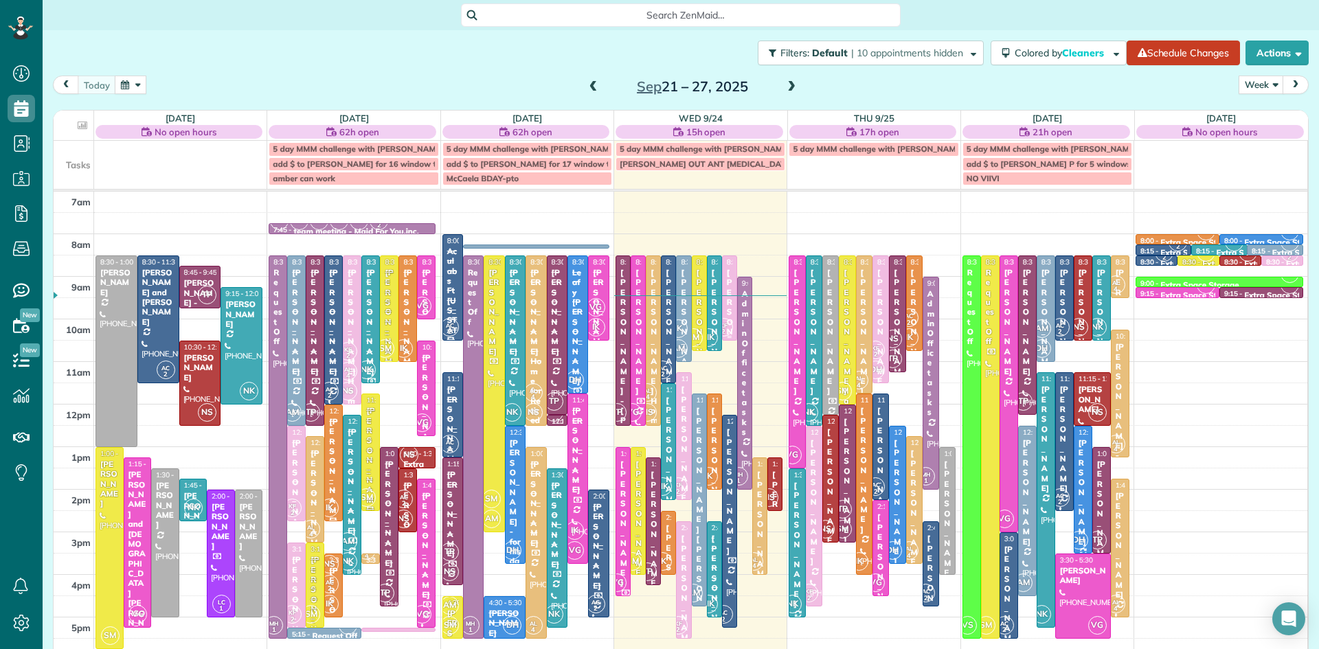
click at [731, 319] on div "KF 2" at bounding box center [724, 327] width 20 height 20
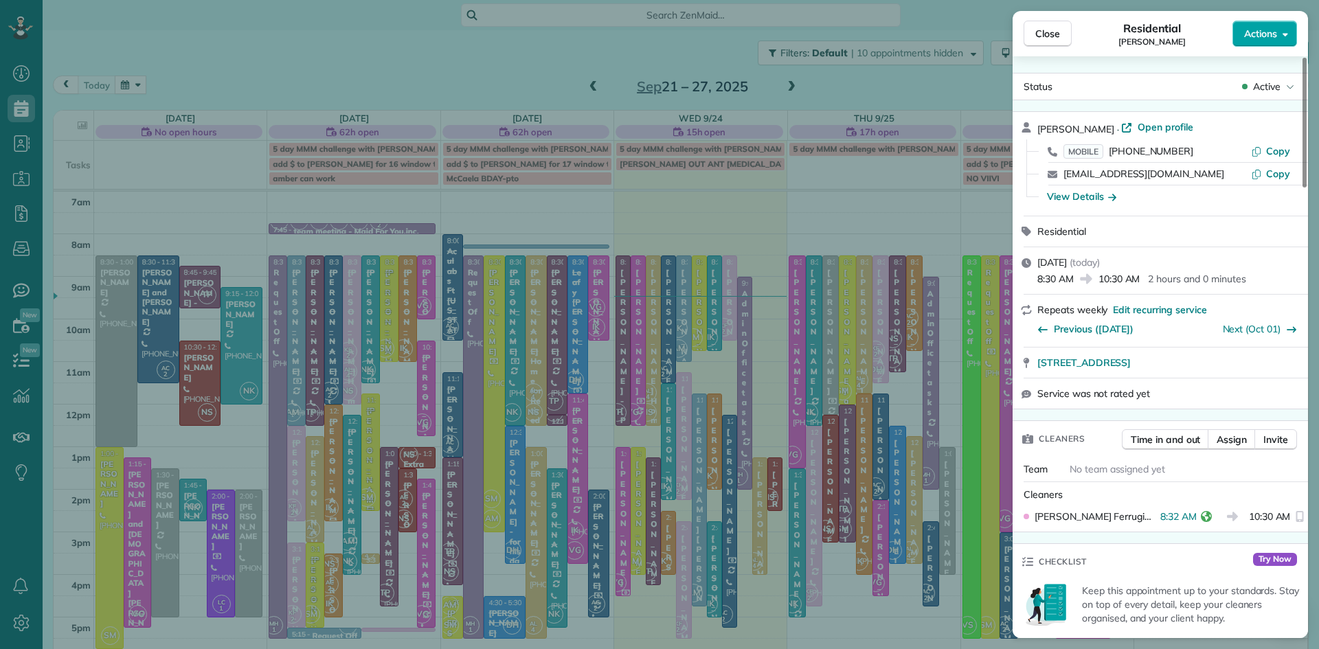
click at [1260, 38] on span "Actions" at bounding box center [1260, 34] width 33 height 14
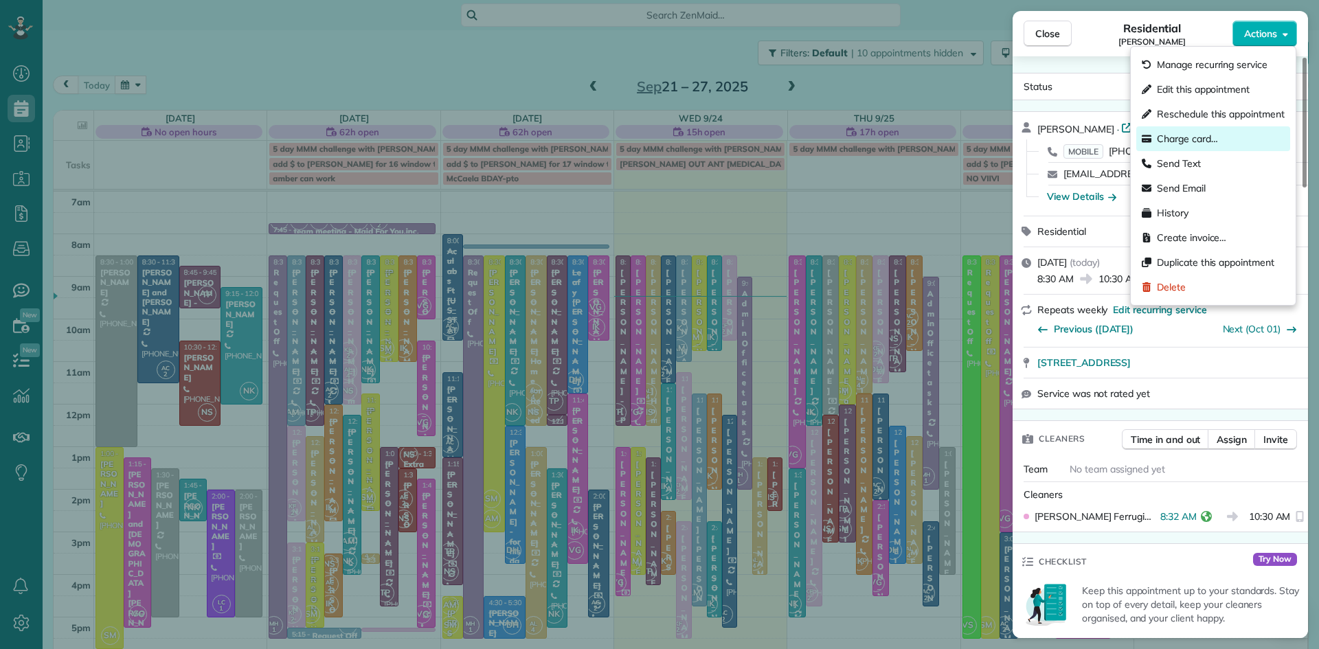
click at [1194, 146] on div "Charge card…" at bounding box center [1213, 138] width 154 height 25
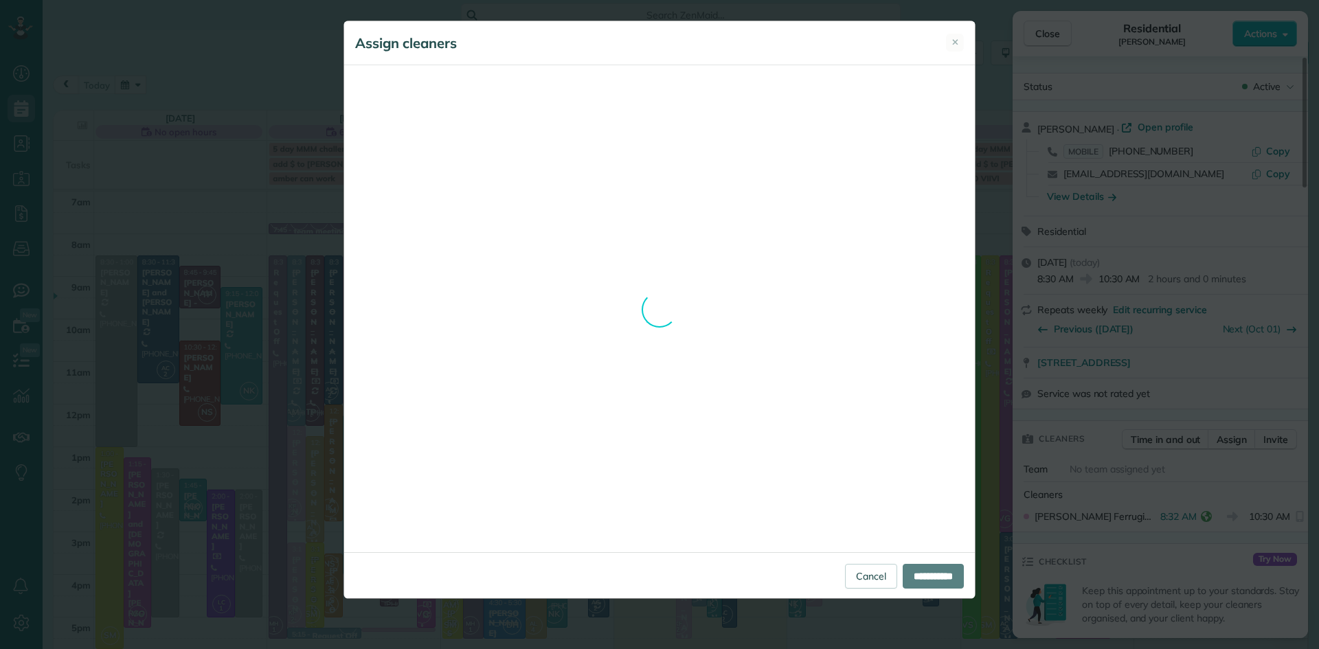
click at [857, 576] on div "**********" at bounding box center [659, 310] width 632 height 578
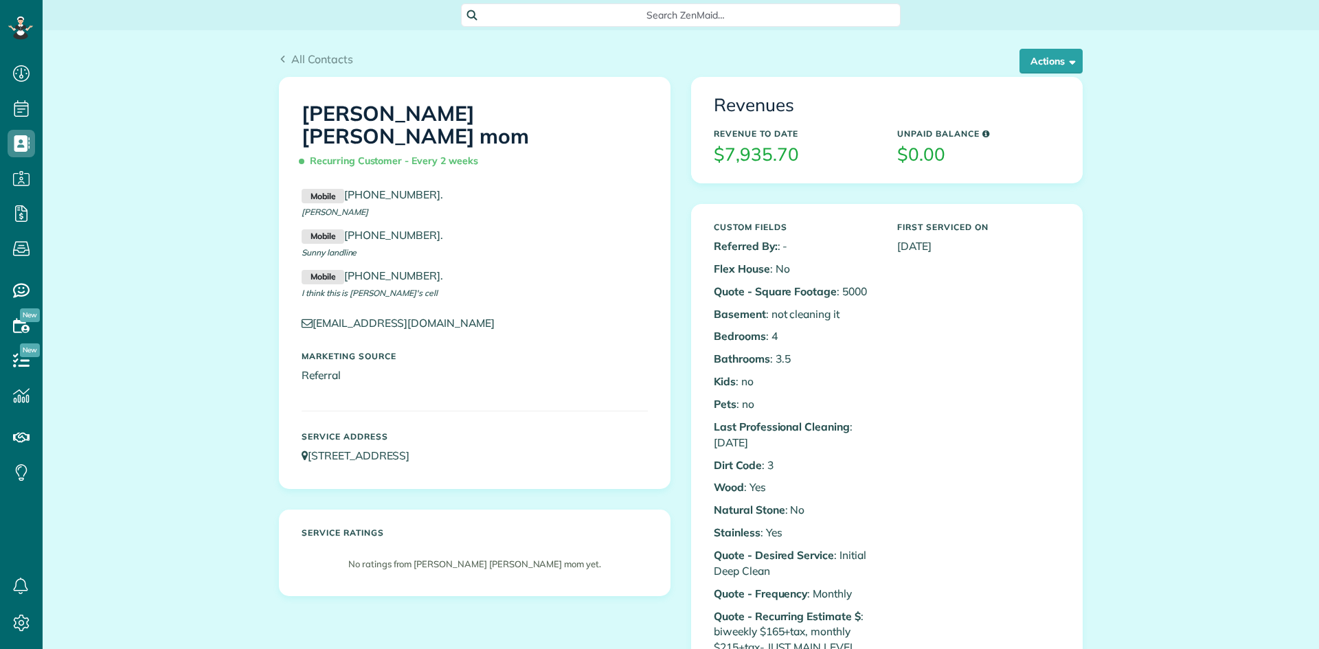
scroll to position [6, 6]
click at [1042, 68] on button "Actions" at bounding box center [1050, 61] width 63 height 25
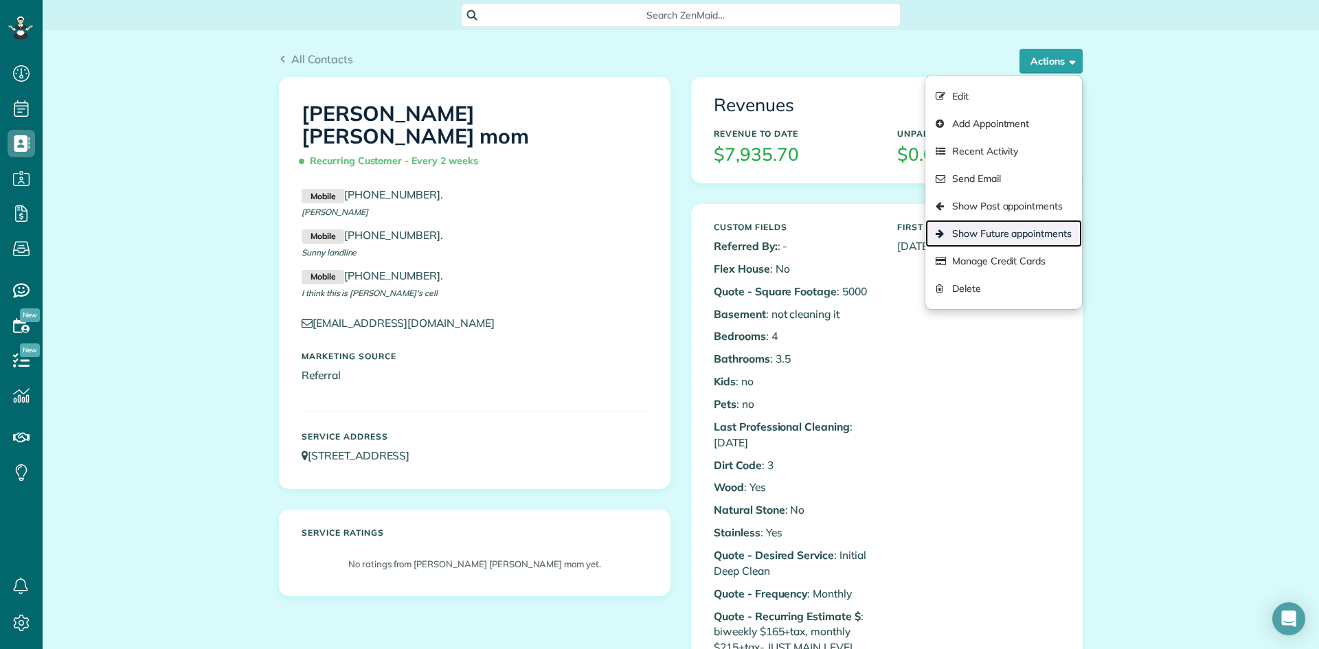
click at [1011, 227] on link "Show Future appointments" at bounding box center [1003, 233] width 157 height 27
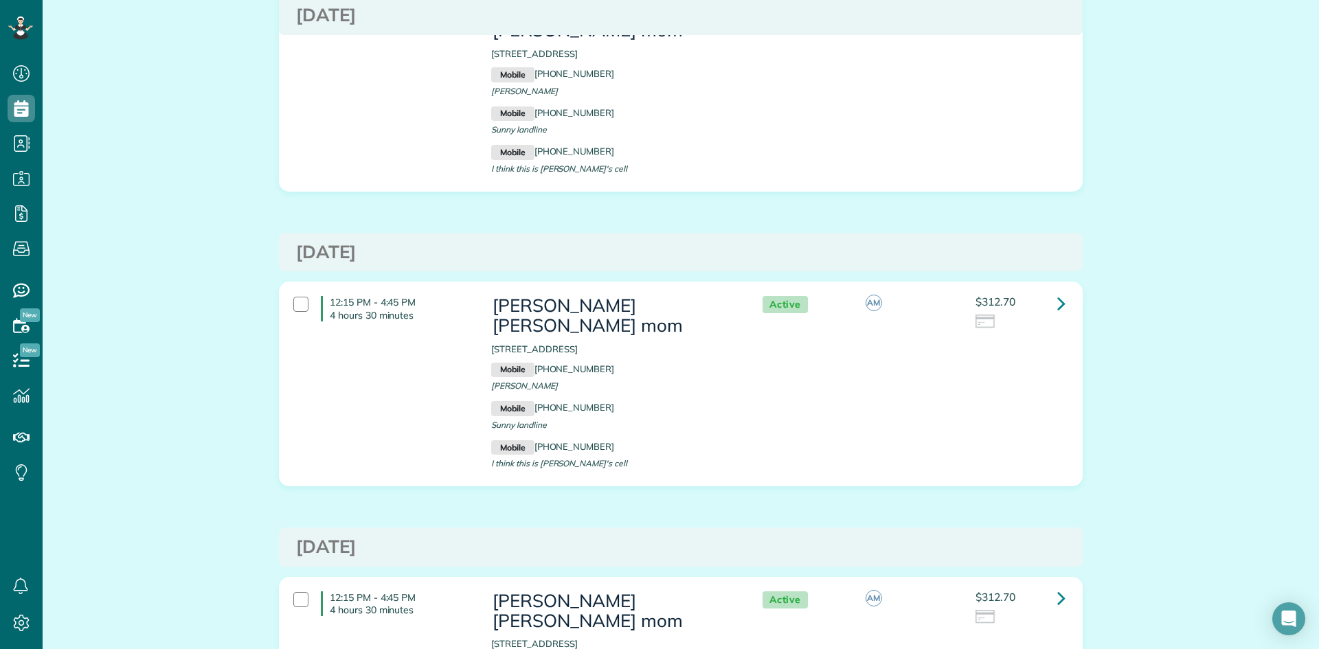
scroll to position [1653, 0]
